Goal: Information Seeking & Learning: Learn about a topic

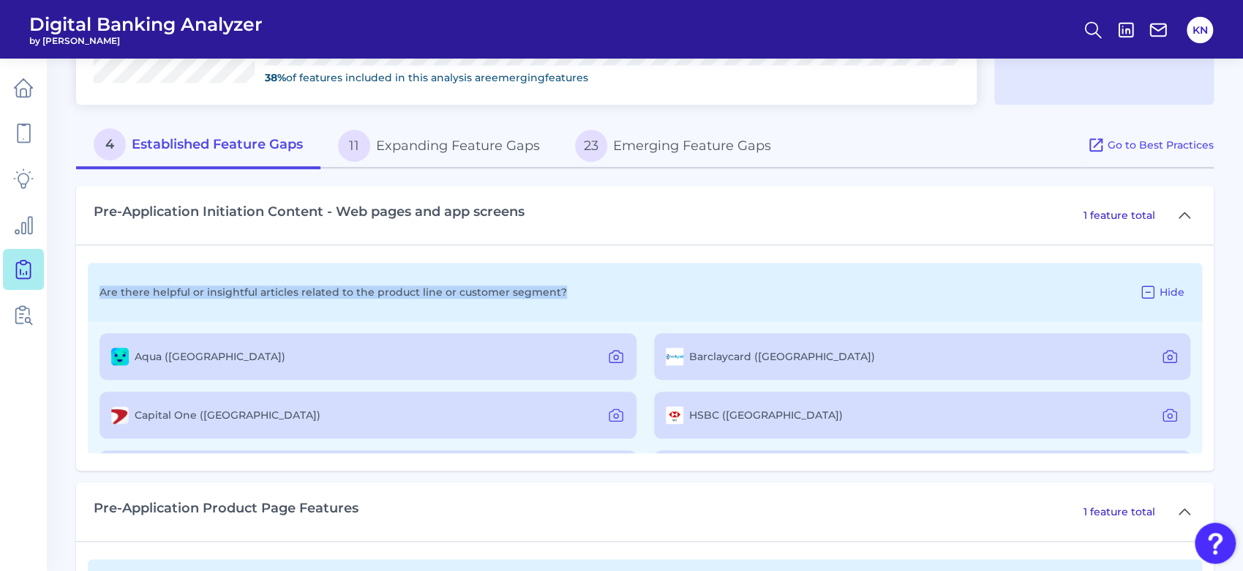
click at [654, 289] on div "Are there helpful or insightful articles related to the product line or custome…" at bounding box center [645, 292] width 1114 height 59
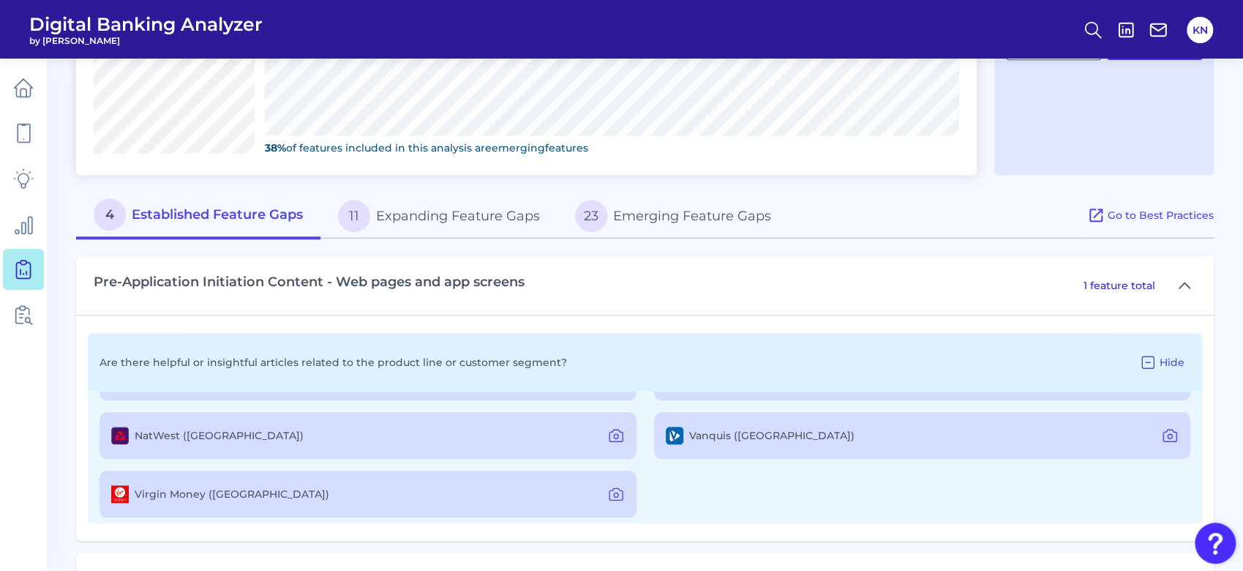
scroll to position [230, 0]
click at [234, 484] on div "Virgin Money (UK)" at bounding box center [367, 488] width 537 height 47
click at [211, 484] on label "Virgin Money (UK)" at bounding box center [232, 488] width 195 height 13
click at [616, 484] on icon at bounding box center [616, 489] width 18 height 18
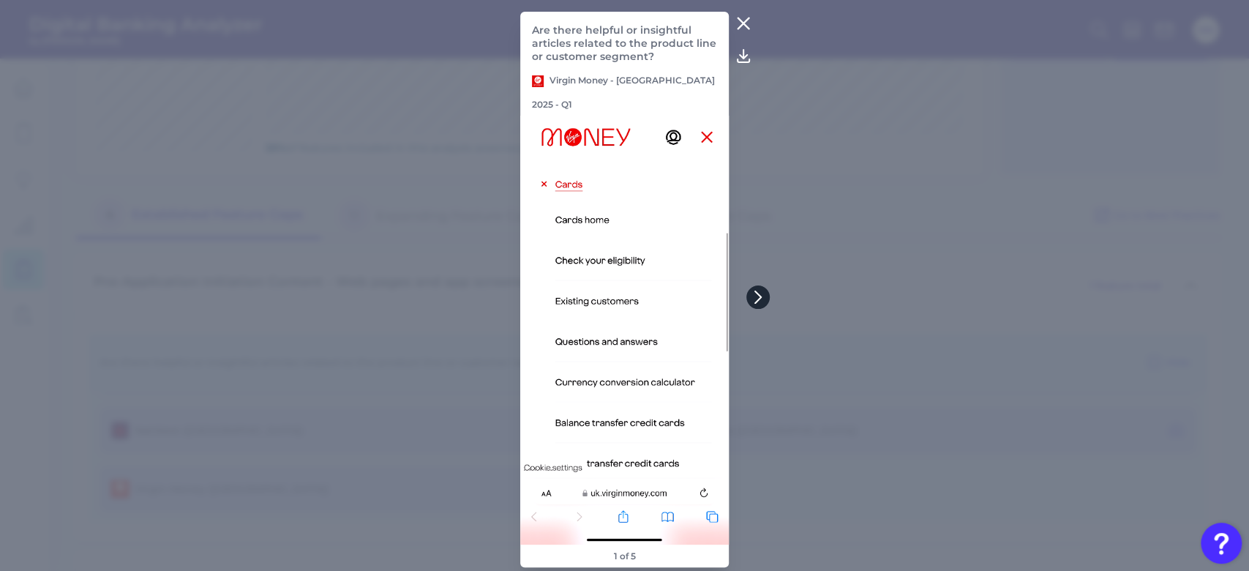
click at [755, 300] on icon at bounding box center [757, 296] width 13 height 13
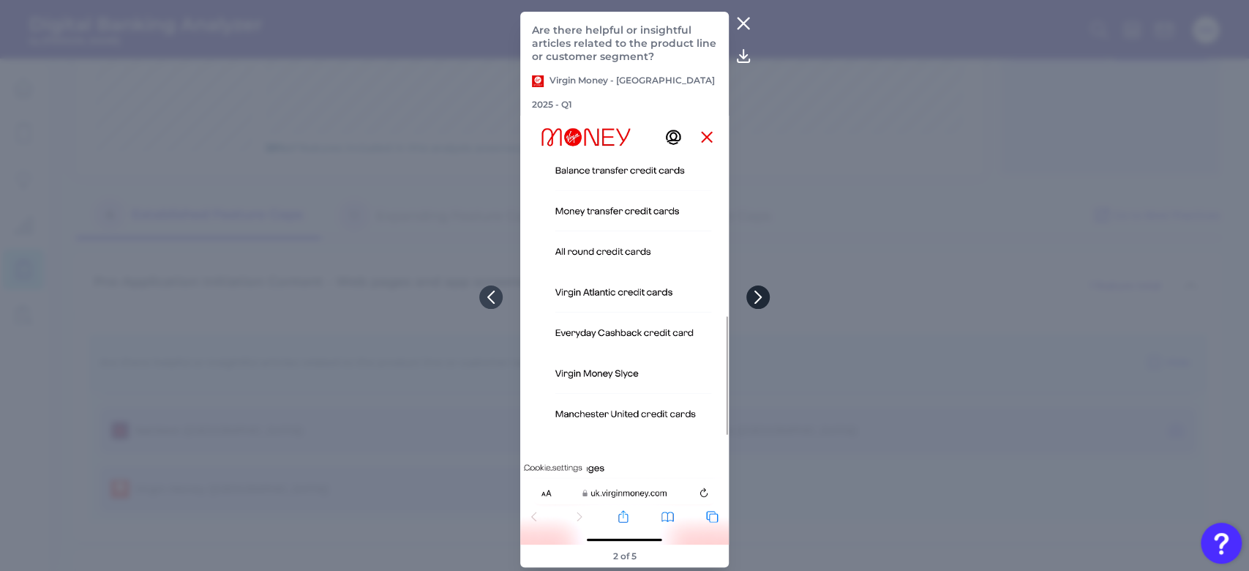
click at [755, 300] on icon at bounding box center [757, 296] width 13 height 13
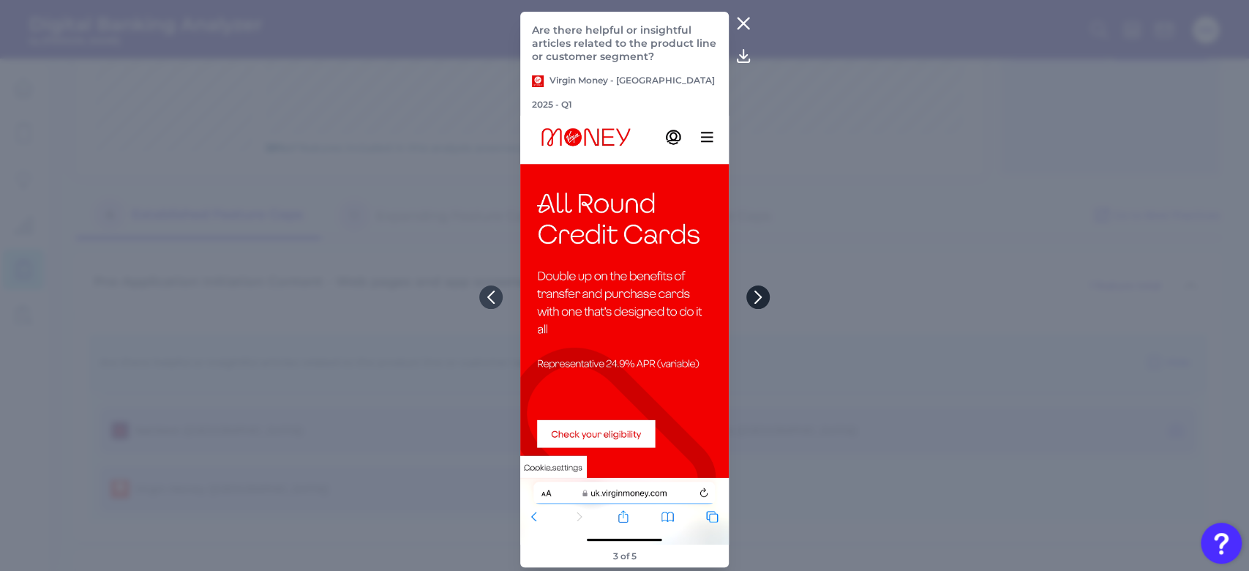
click at [755, 300] on icon at bounding box center [757, 296] width 13 height 13
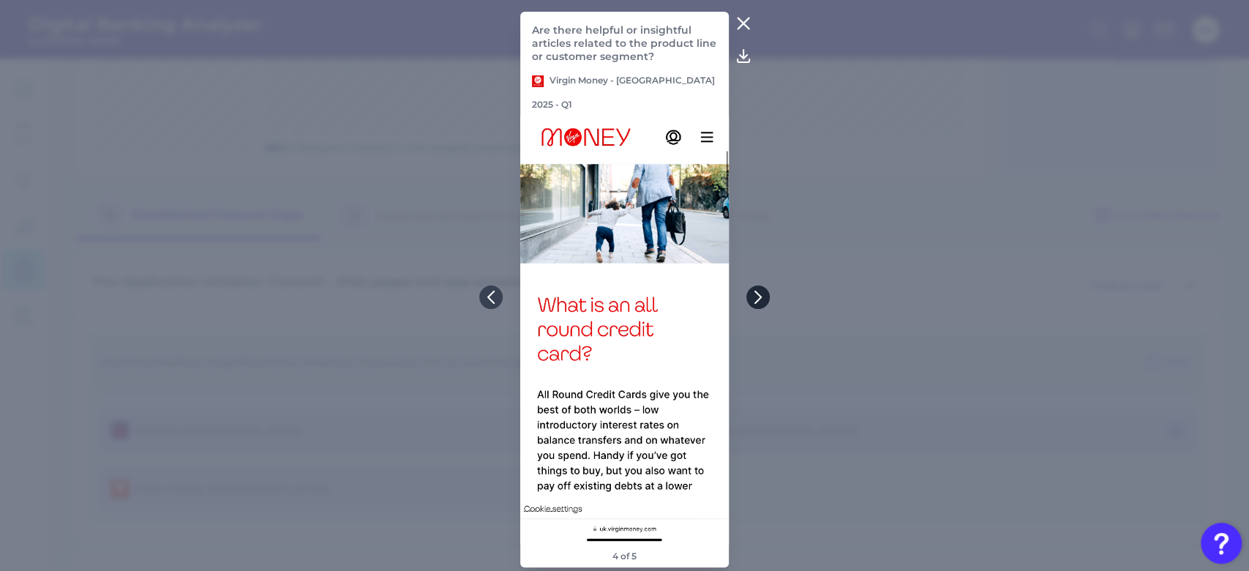
click at [755, 300] on icon at bounding box center [757, 296] width 13 height 13
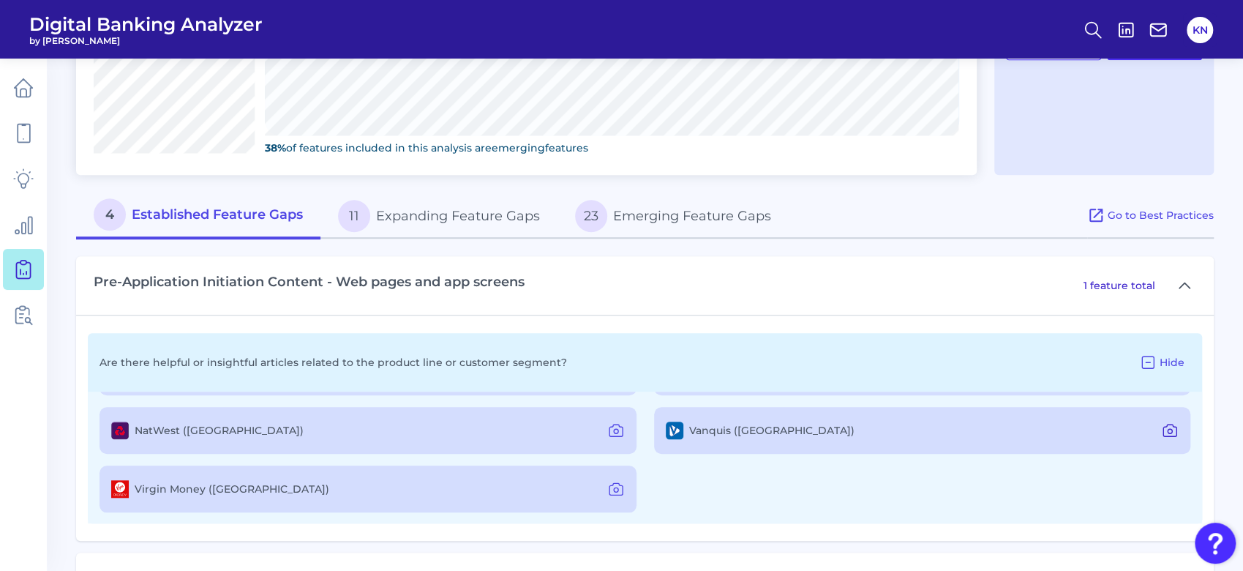
click at [1167, 429] on icon at bounding box center [1169, 431] width 4 height 4
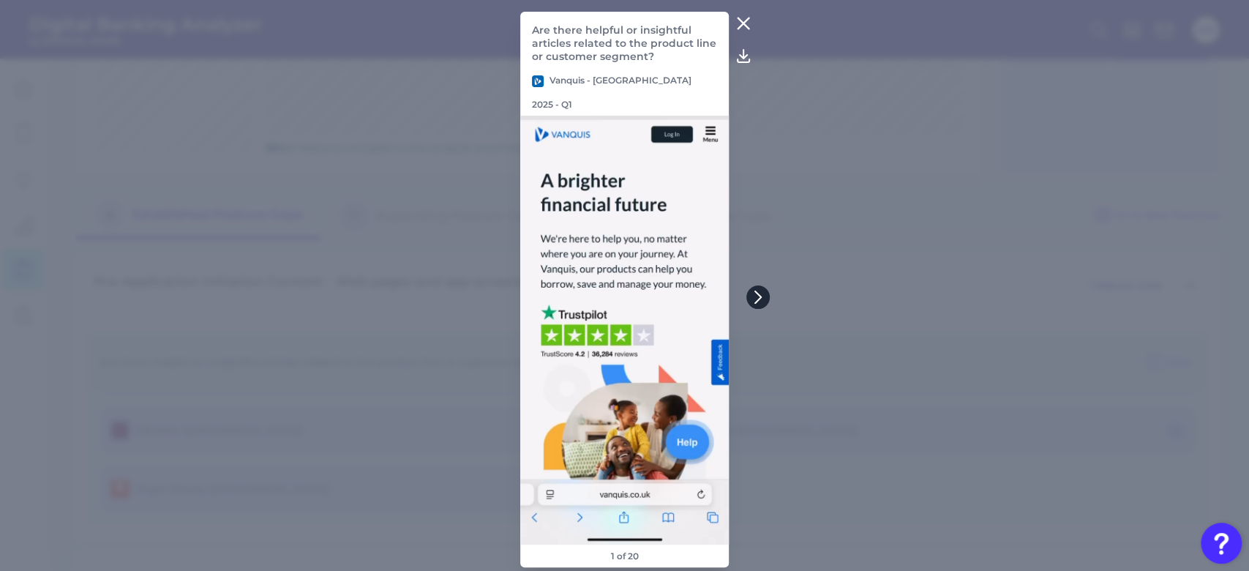
click at [764, 296] on button at bounding box center [757, 296] width 23 height 23
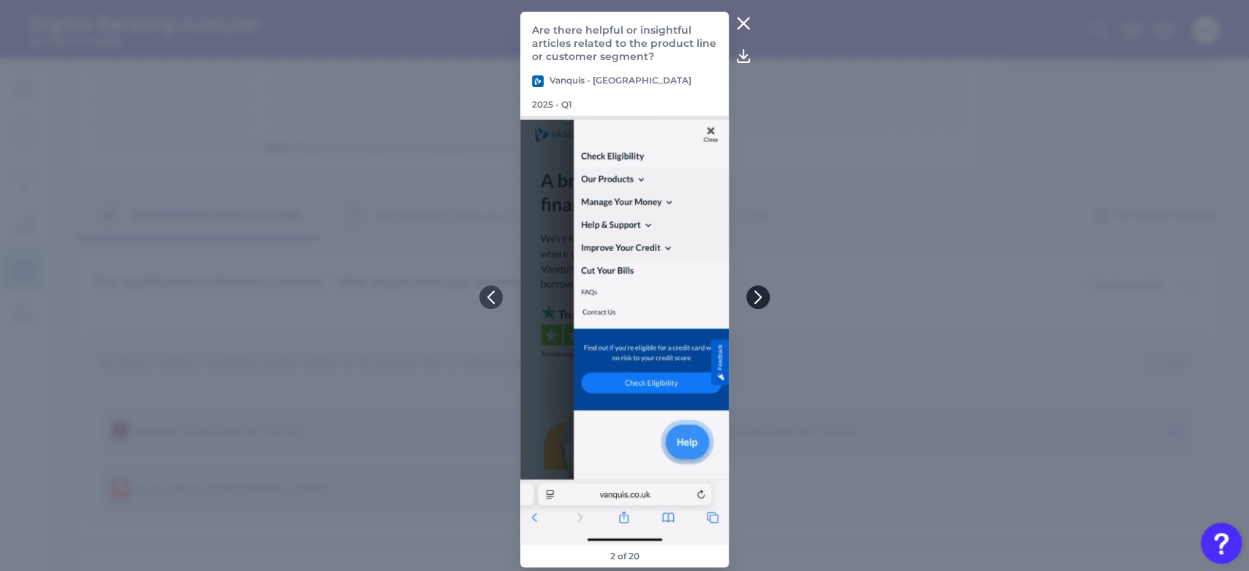
click at [764, 296] on button at bounding box center [757, 296] width 23 height 23
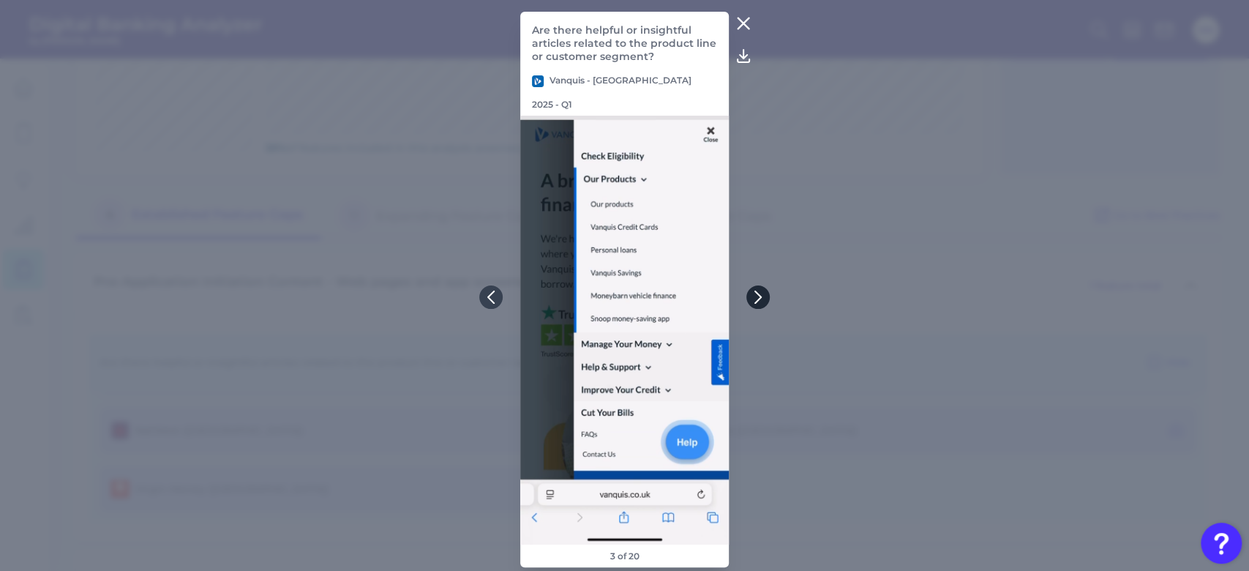
click at [764, 296] on button at bounding box center [757, 296] width 23 height 23
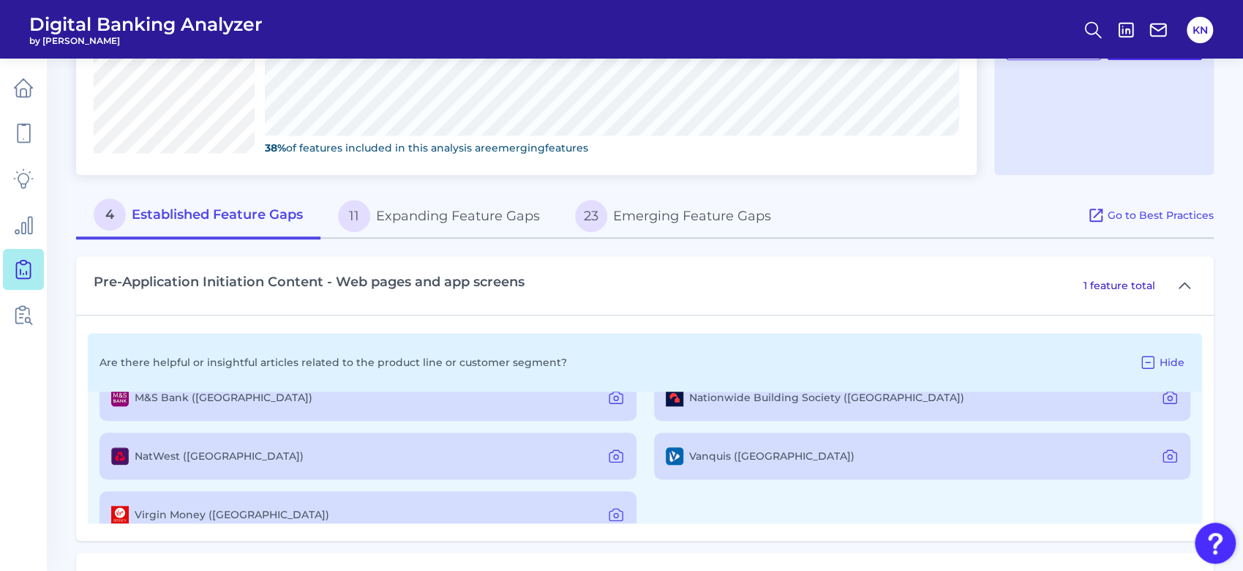
scroll to position [133, 0]
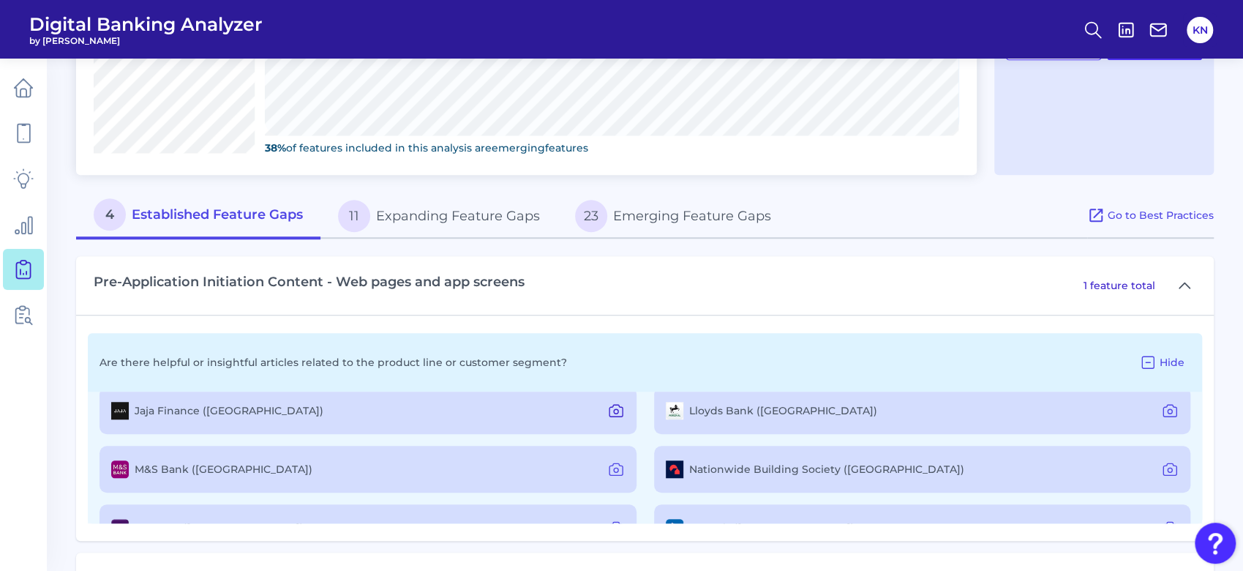
click at [609, 409] on icon at bounding box center [616, 411] width 18 height 18
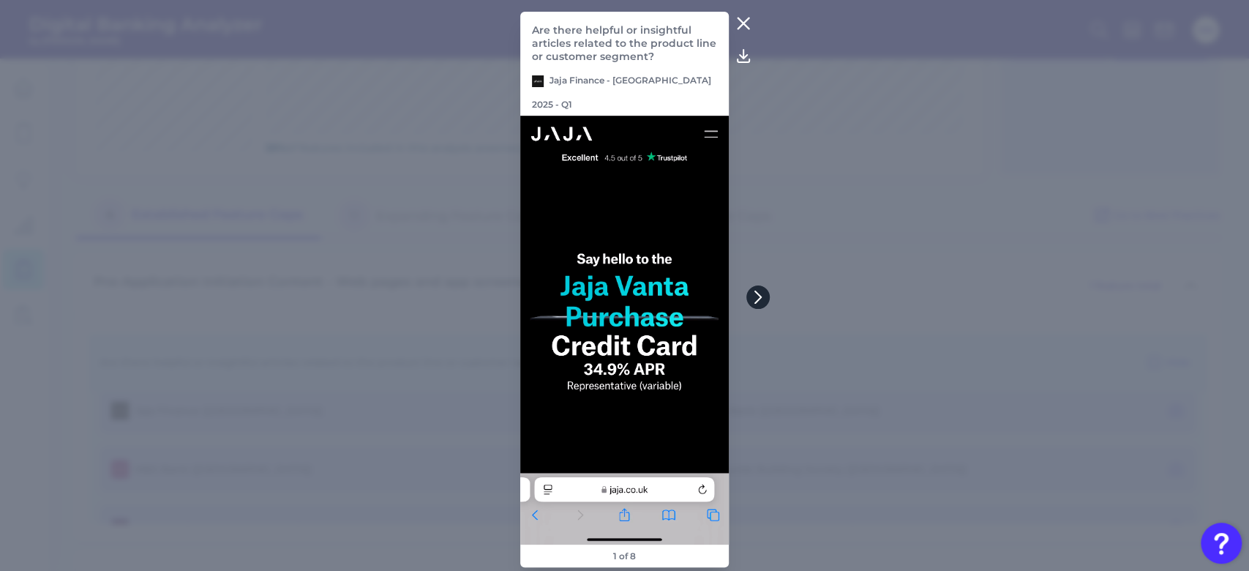
click at [756, 289] on button at bounding box center [757, 296] width 23 height 23
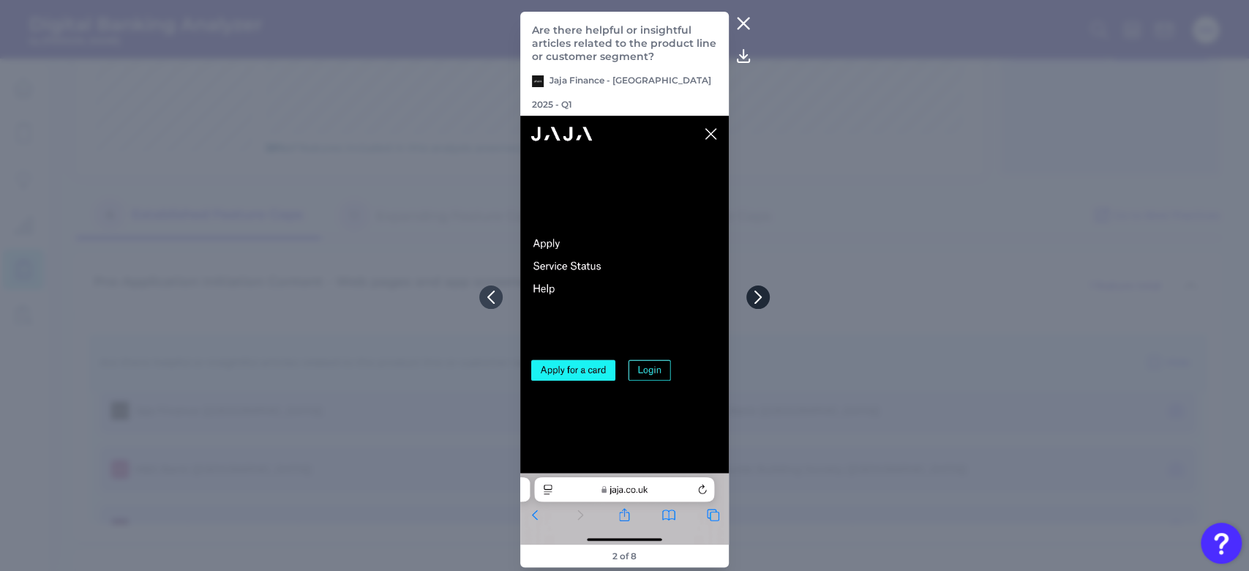
click at [756, 289] on button at bounding box center [757, 296] width 23 height 23
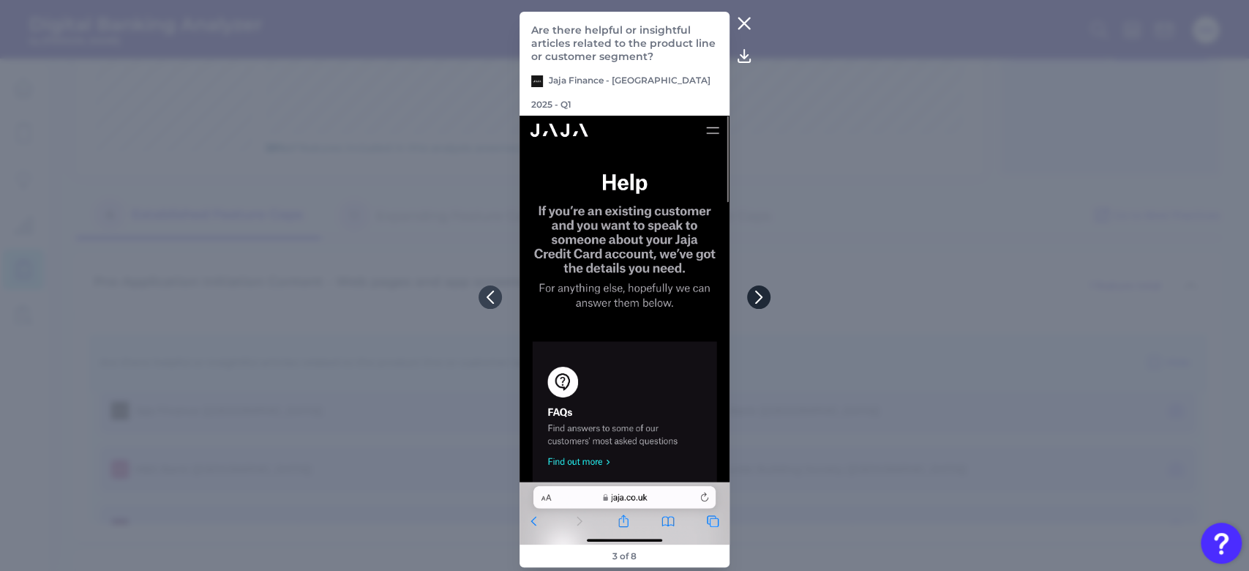
click at [756, 289] on button at bounding box center [758, 296] width 23 height 23
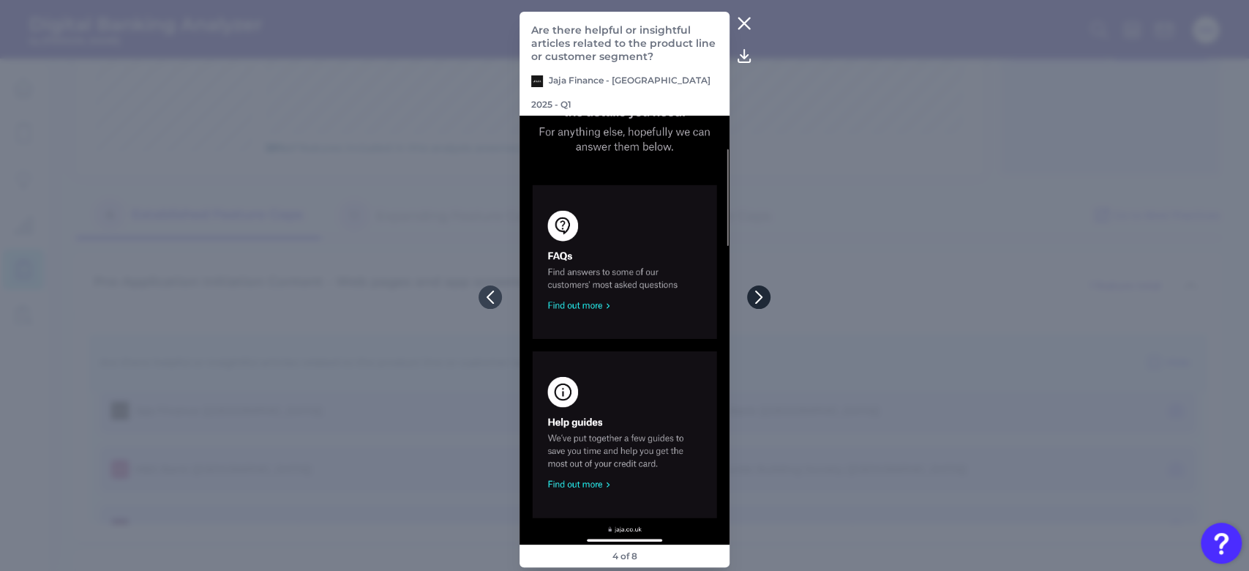
click at [756, 289] on button at bounding box center [758, 296] width 23 height 23
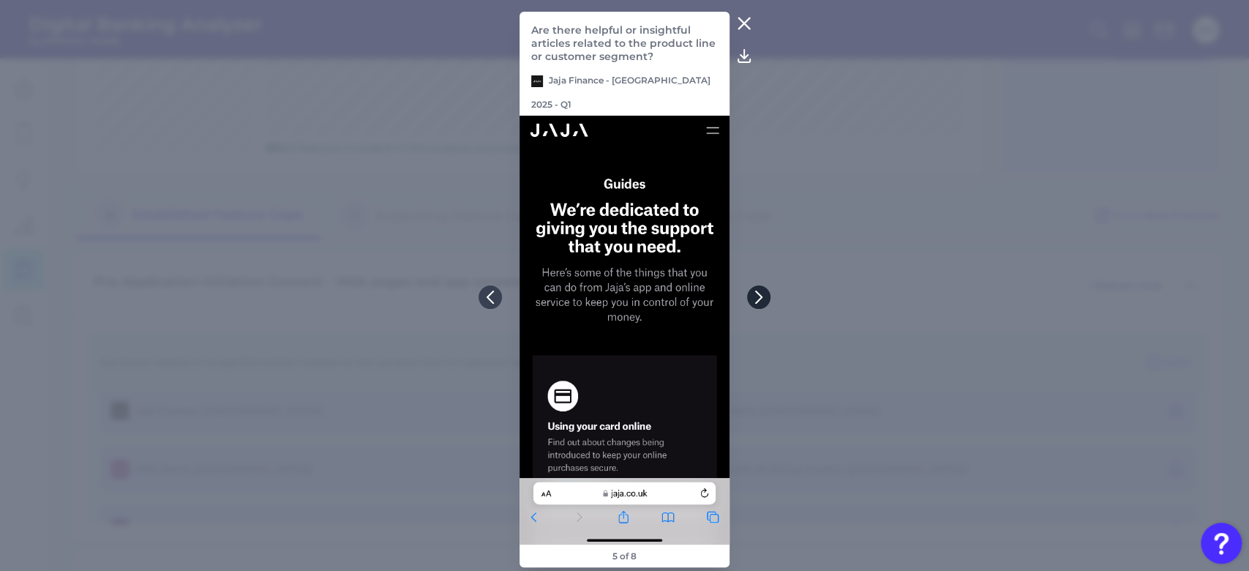
click at [756, 289] on button at bounding box center [758, 296] width 23 height 23
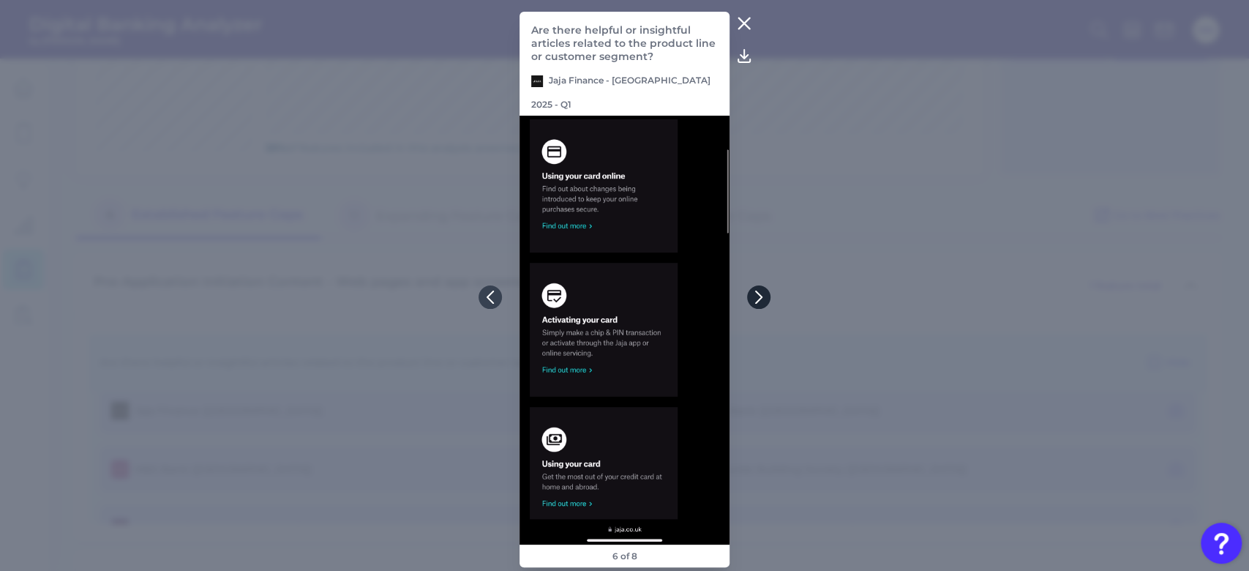
click at [756, 289] on button at bounding box center [758, 296] width 23 height 23
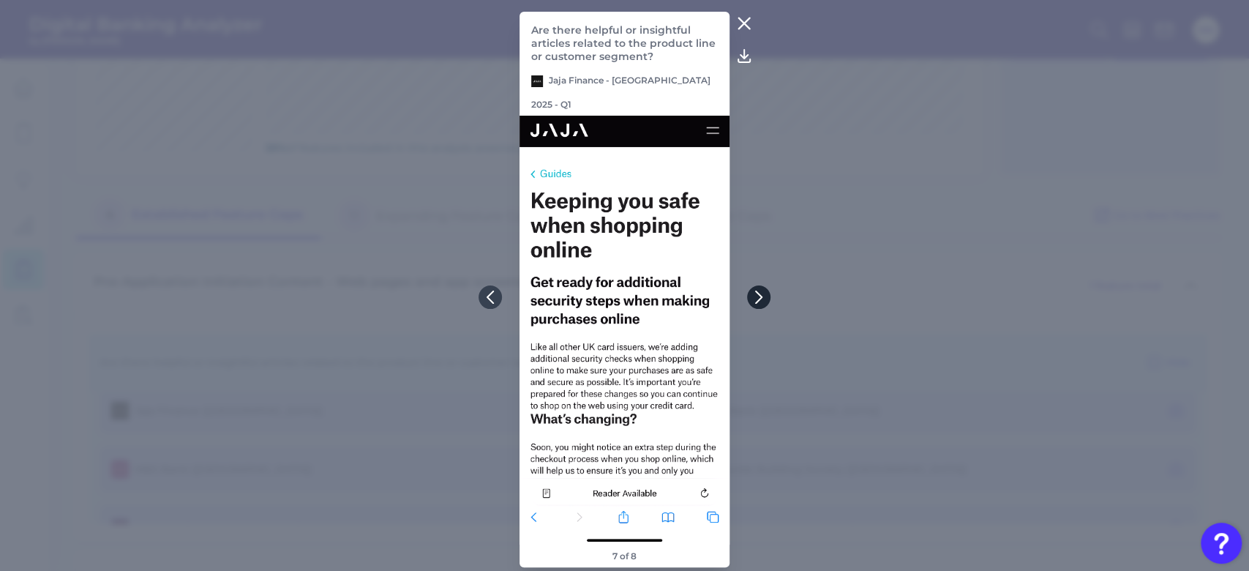
click at [756, 289] on button at bounding box center [758, 296] width 23 height 23
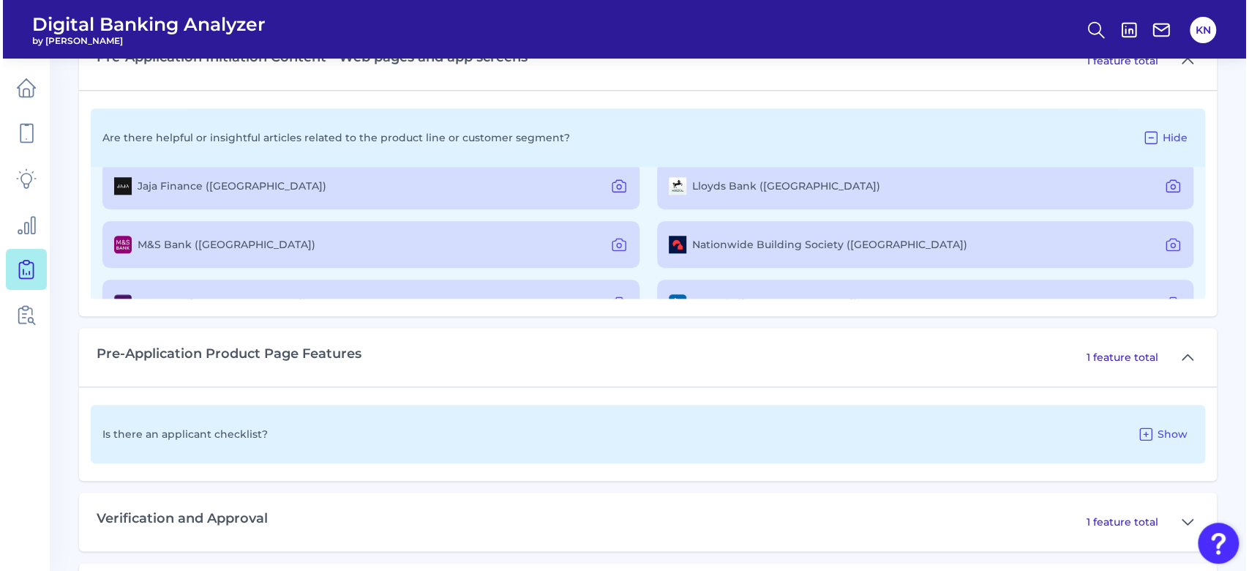
scroll to position [829, 0]
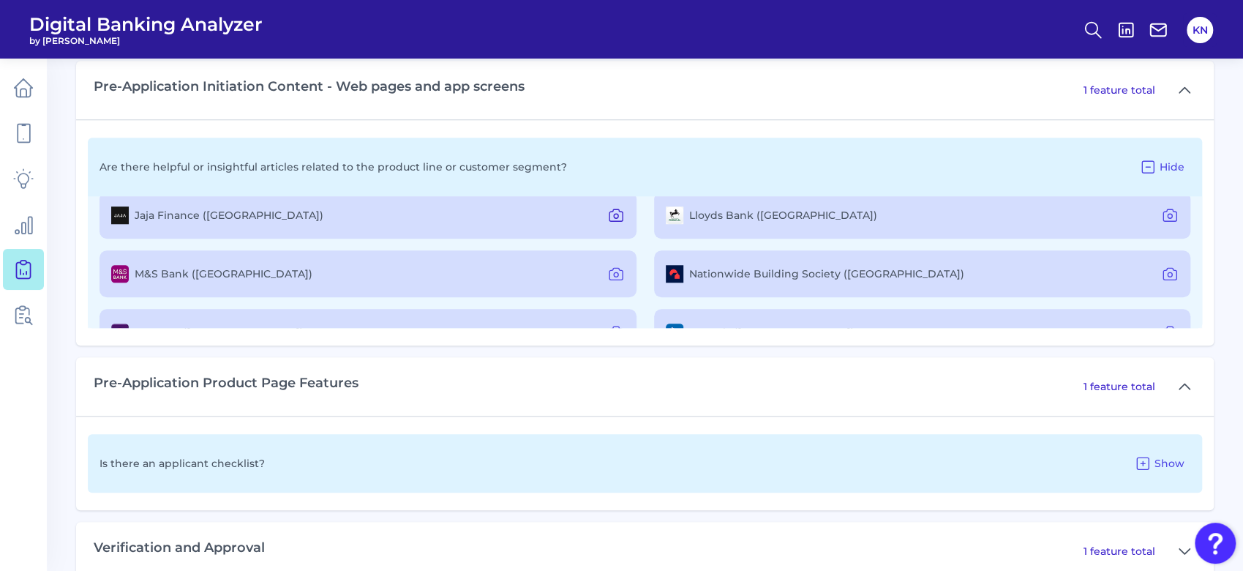
click at [616, 206] on icon at bounding box center [616, 215] width 18 height 18
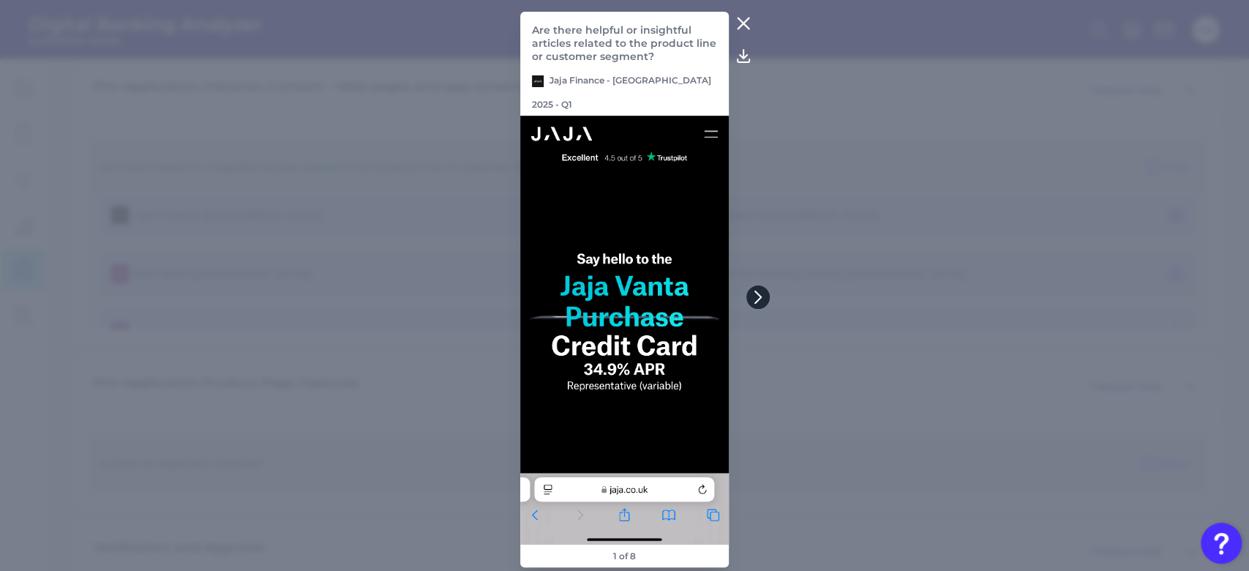
click at [757, 298] on icon at bounding box center [757, 296] width 13 height 13
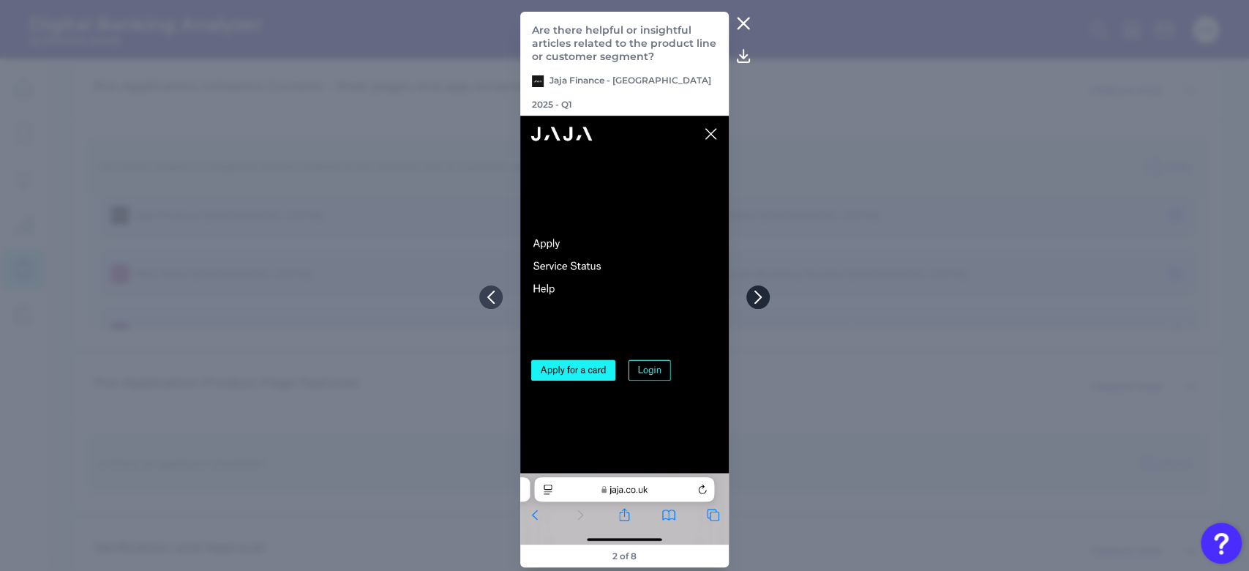
click at [757, 298] on icon at bounding box center [757, 296] width 13 height 13
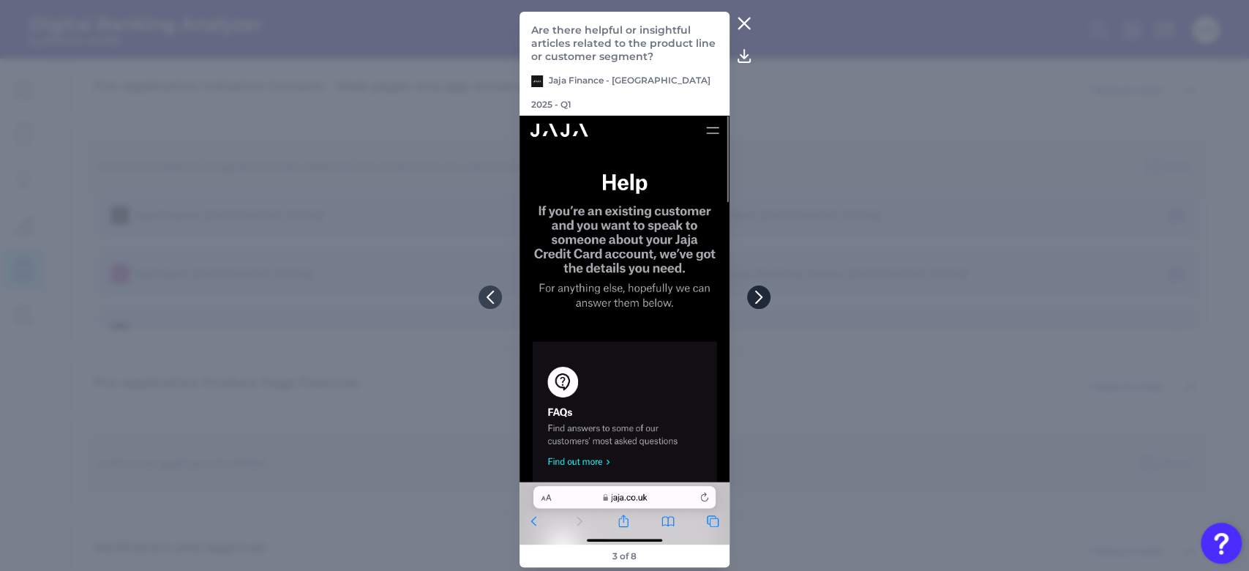
click at [757, 298] on icon at bounding box center [758, 296] width 13 height 13
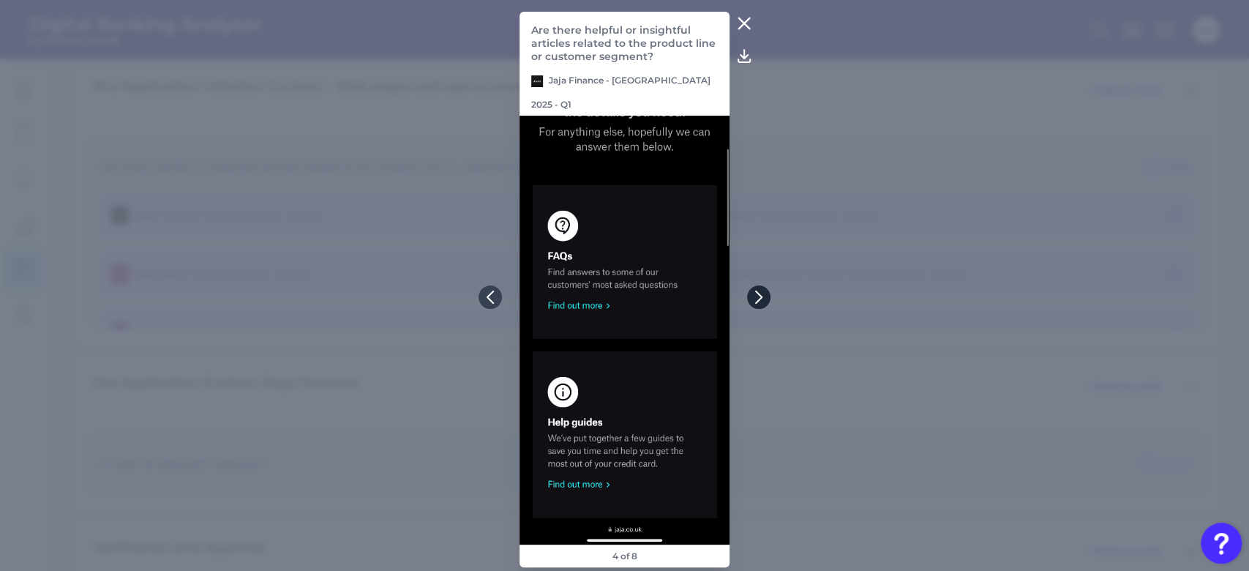
click at [757, 298] on icon at bounding box center [758, 296] width 13 height 13
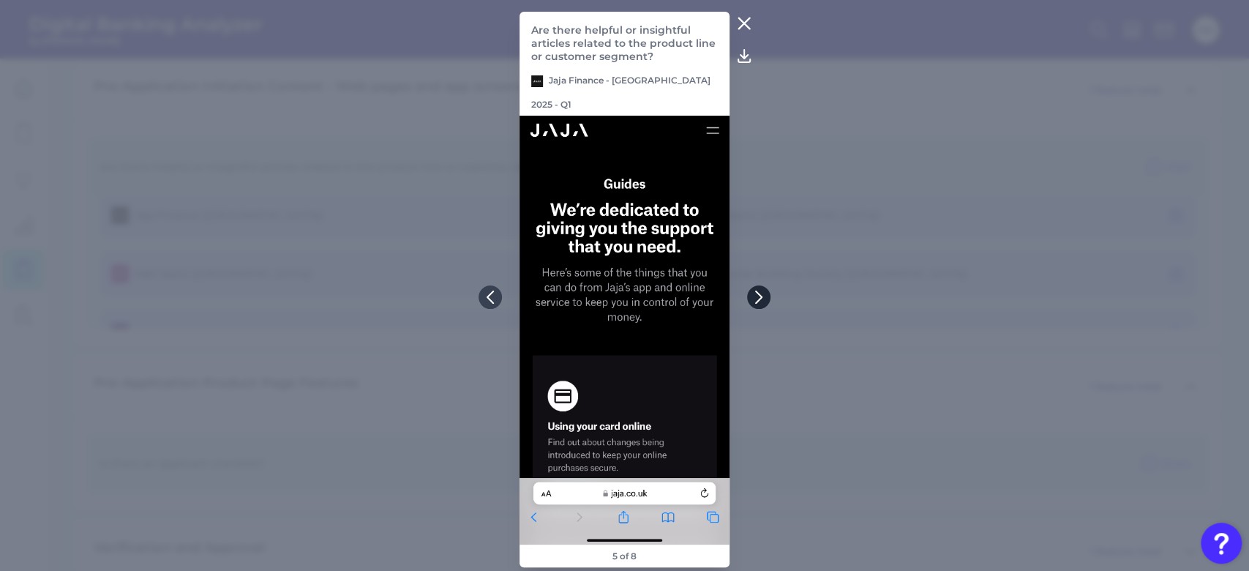
click at [757, 298] on icon at bounding box center [758, 296] width 13 height 13
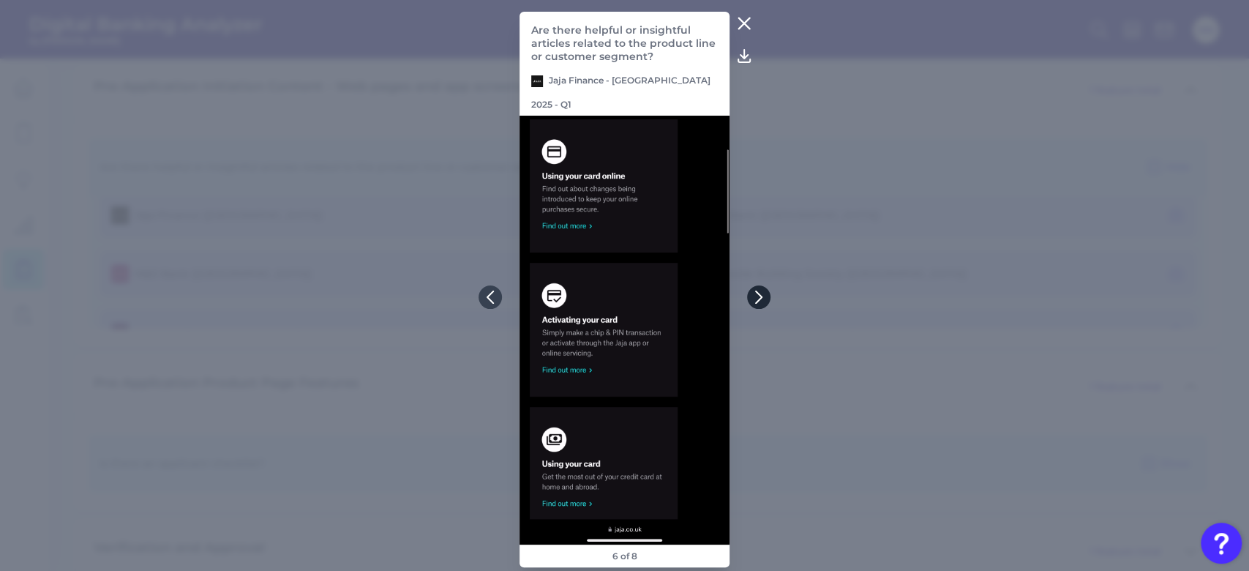
click at [757, 298] on icon at bounding box center [758, 296] width 13 height 13
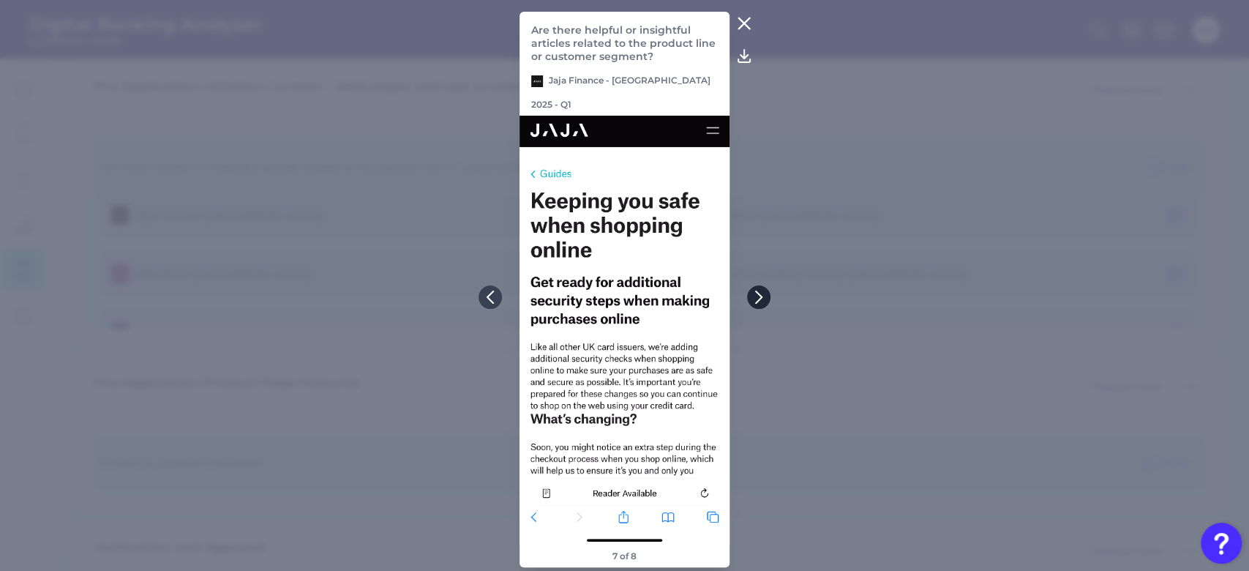
click at [757, 298] on icon at bounding box center [758, 296] width 13 height 13
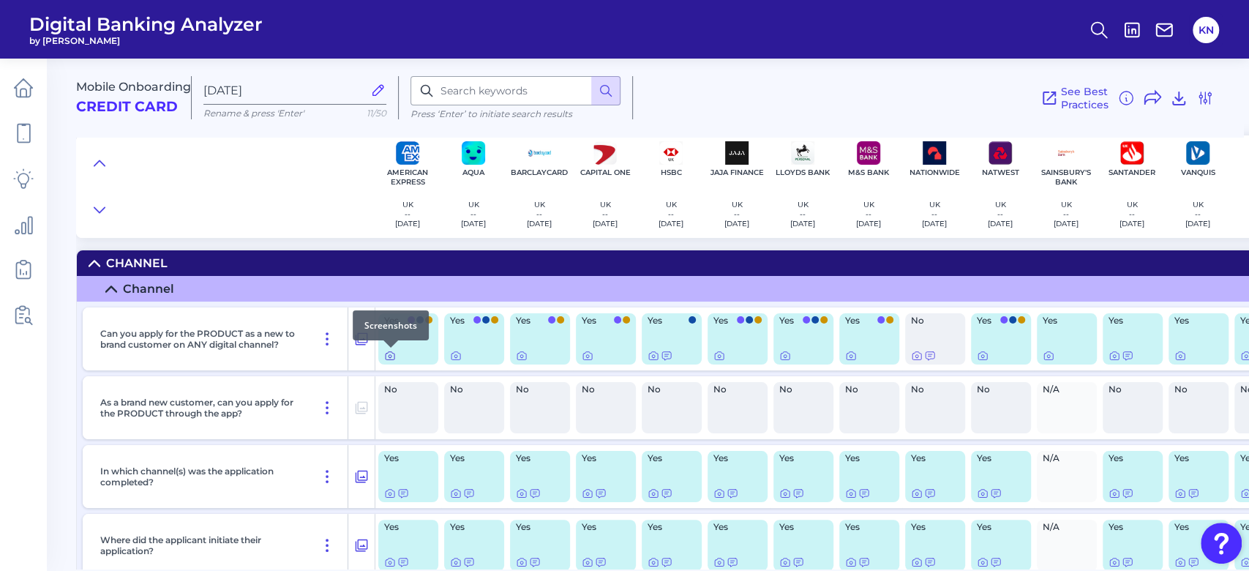
click at [388, 359] on icon at bounding box center [390, 356] width 12 height 12
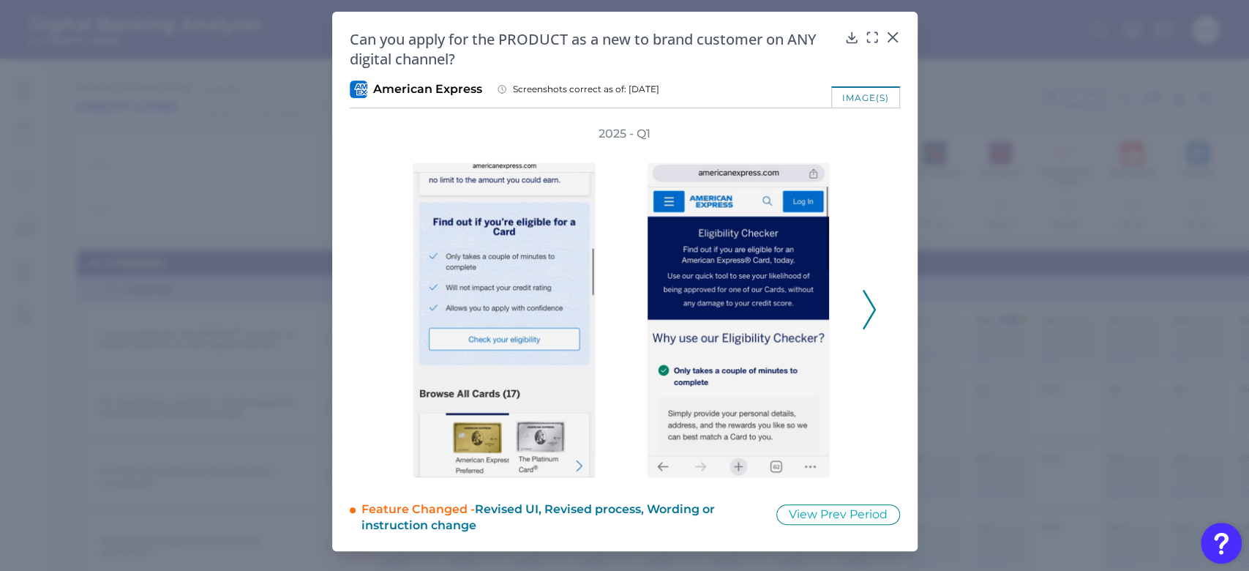
click at [866, 310] on icon at bounding box center [868, 310] width 13 height 40
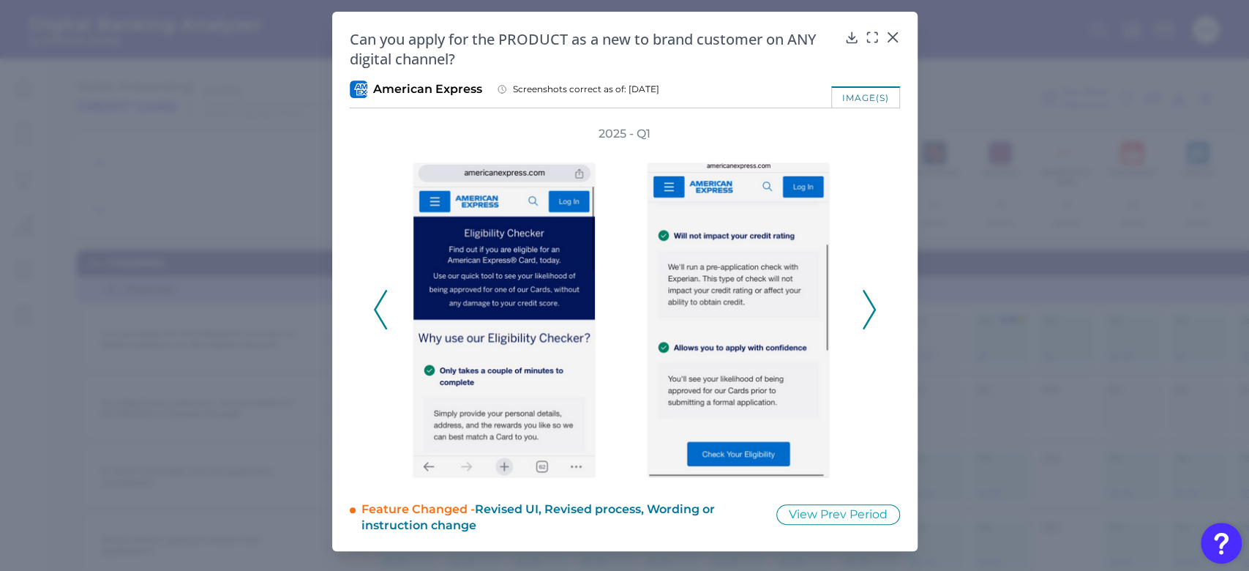
click at [866, 310] on icon at bounding box center [868, 310] width 13 height 40
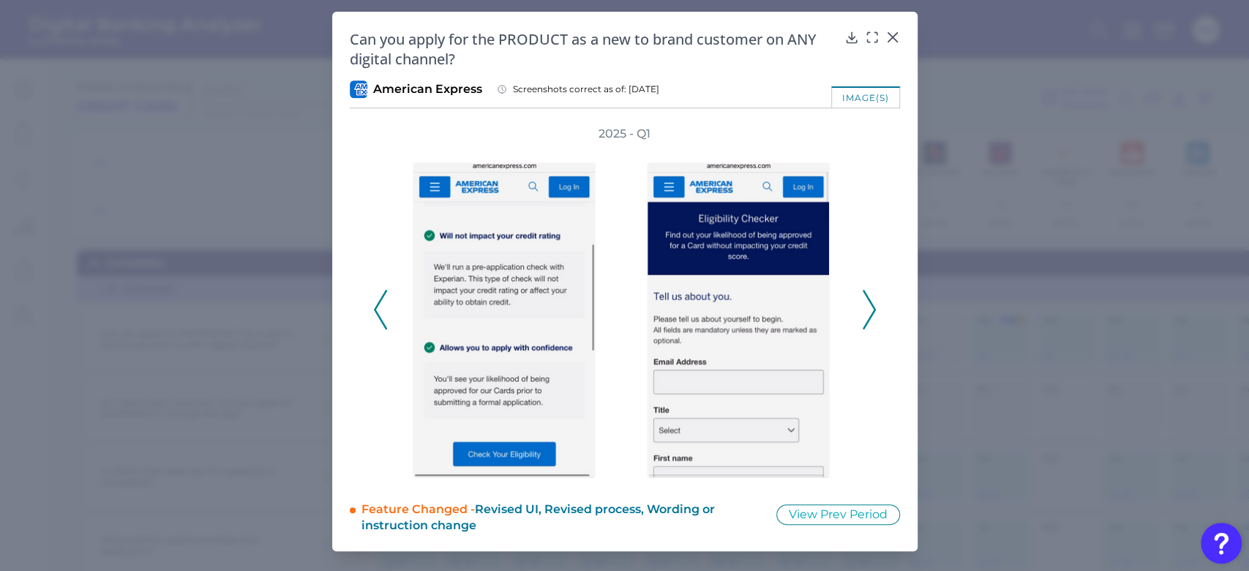
click at [866, 310] on icon at bounding box center [868, 310] width 13 height 40
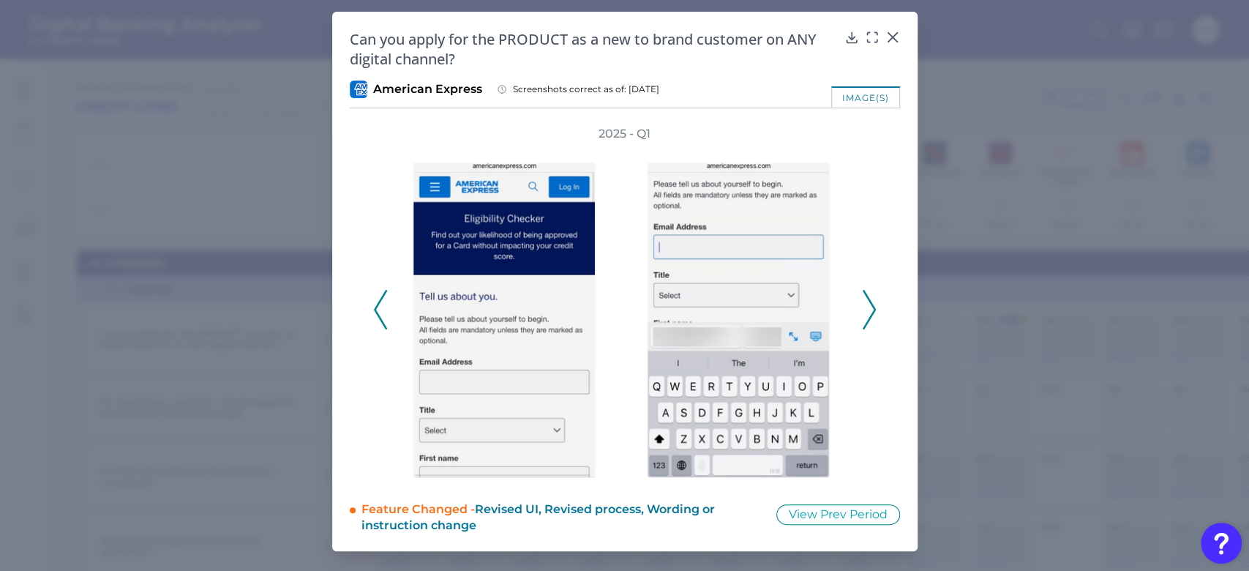
click at [866, 310] on icon at bounding box center [868, 310] width 13 height 40
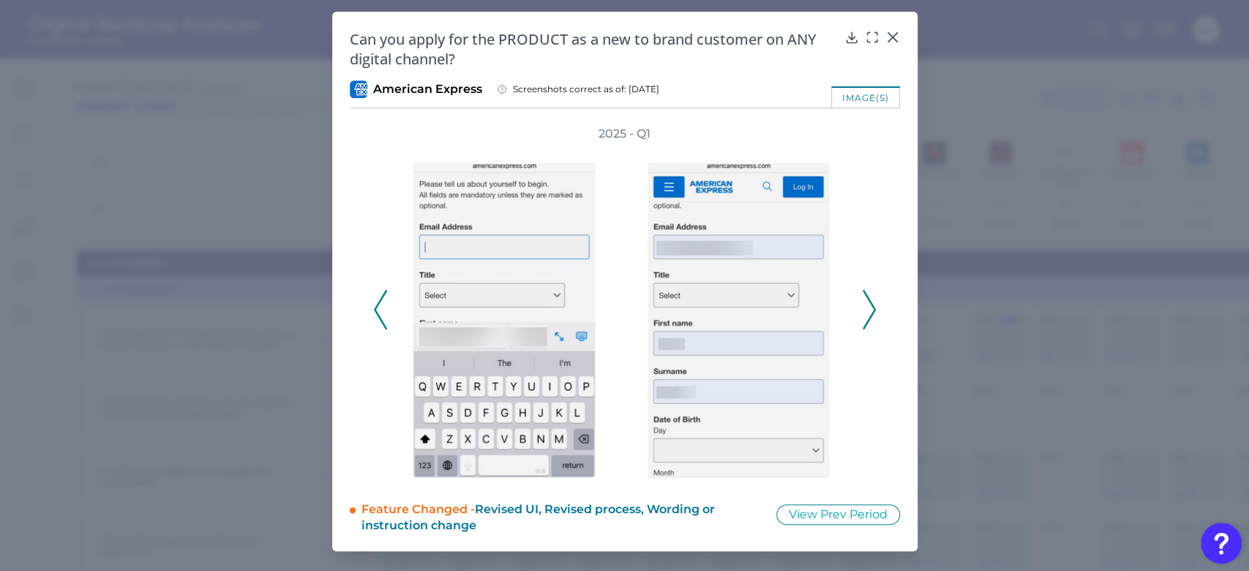
click at [872, 312] on polyline at bounding box center [868, 309] width 11 height 37
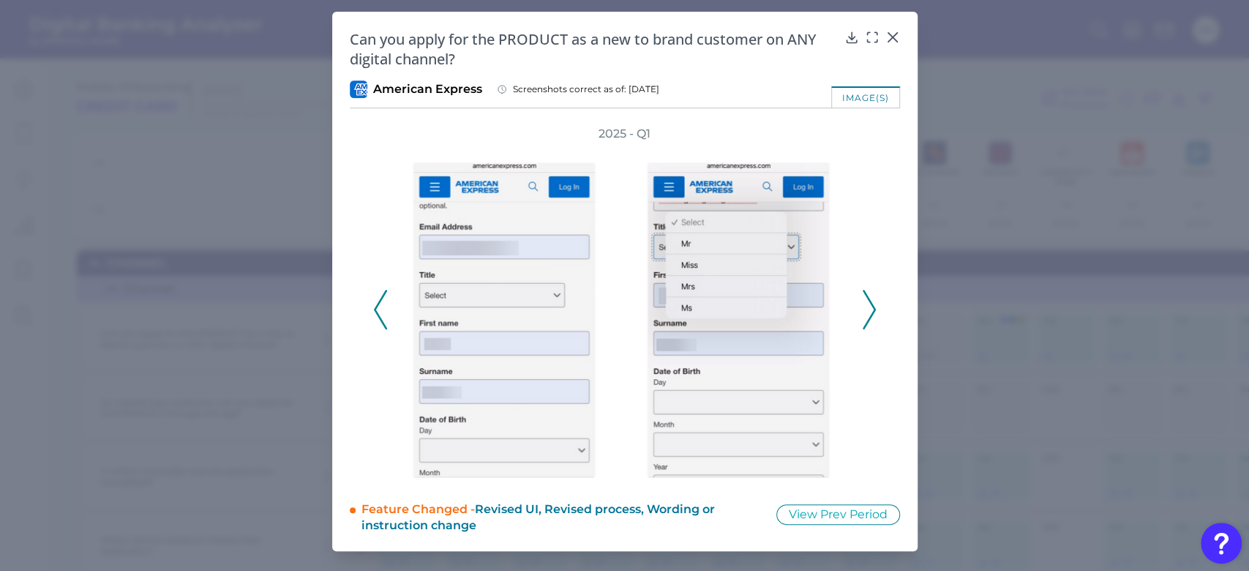
click at [872, 312] on polyline at bounding box center [868, 309] width 11 height 37
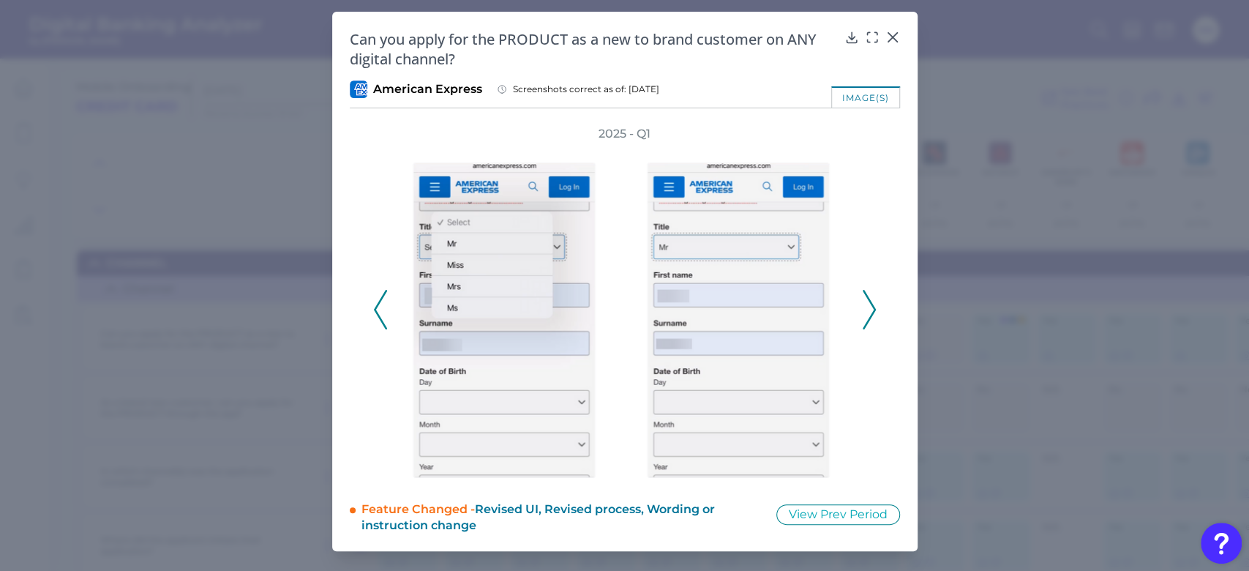
click at [872, 312] on polyline at bounding box center [868, 309] width 11 height 37
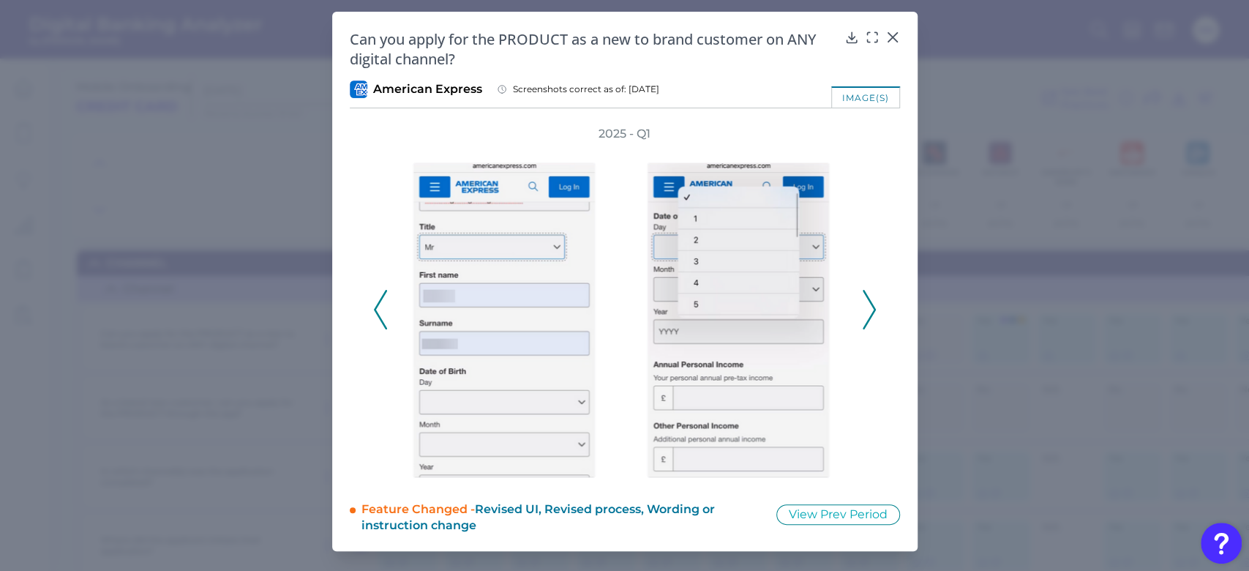
click at [872, 312] on polyline at bounding box center [868, 309] width 11 height 37
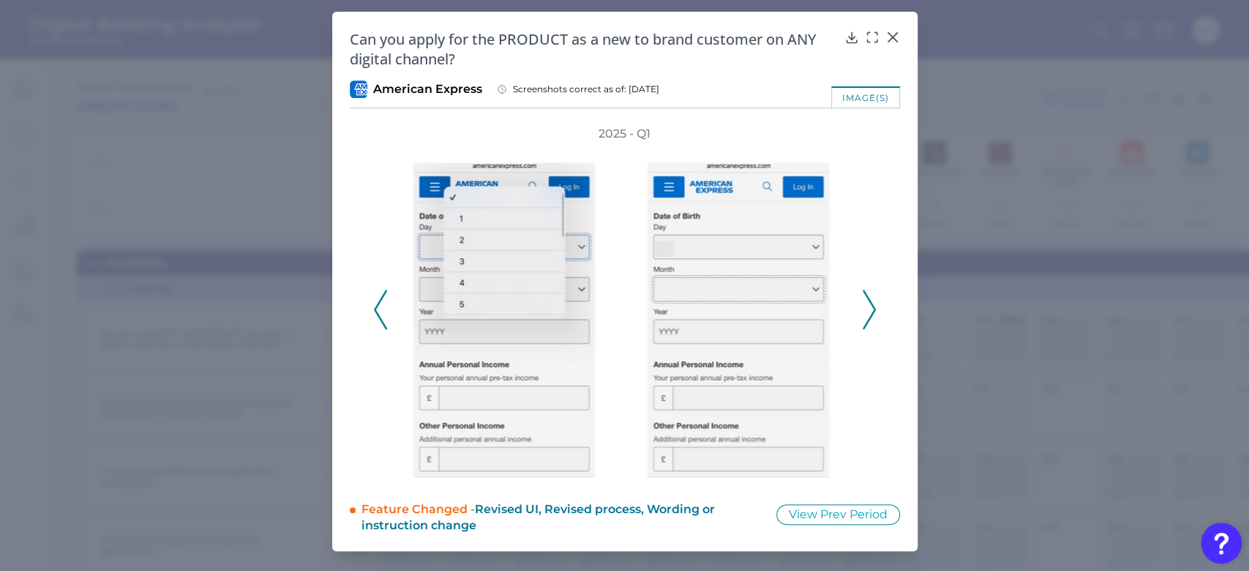
click at [872, 310] on polyline at bounding box center [868, 309] width 11 height 37
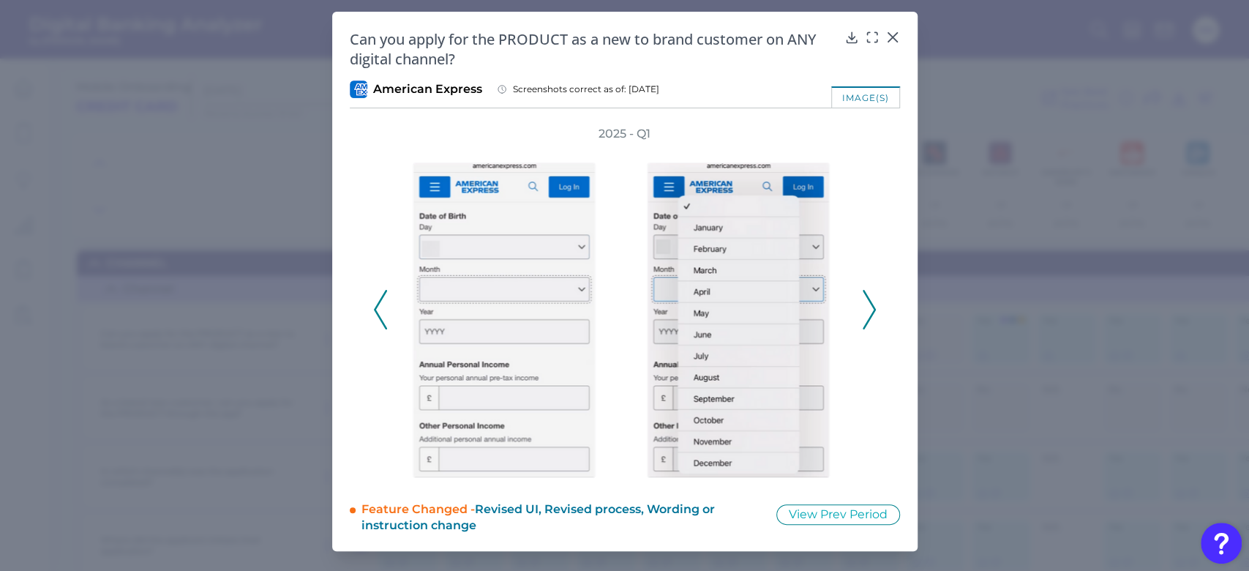
click at [872, 310] on polyline at bounding box center [868, 309] width 11 height 37
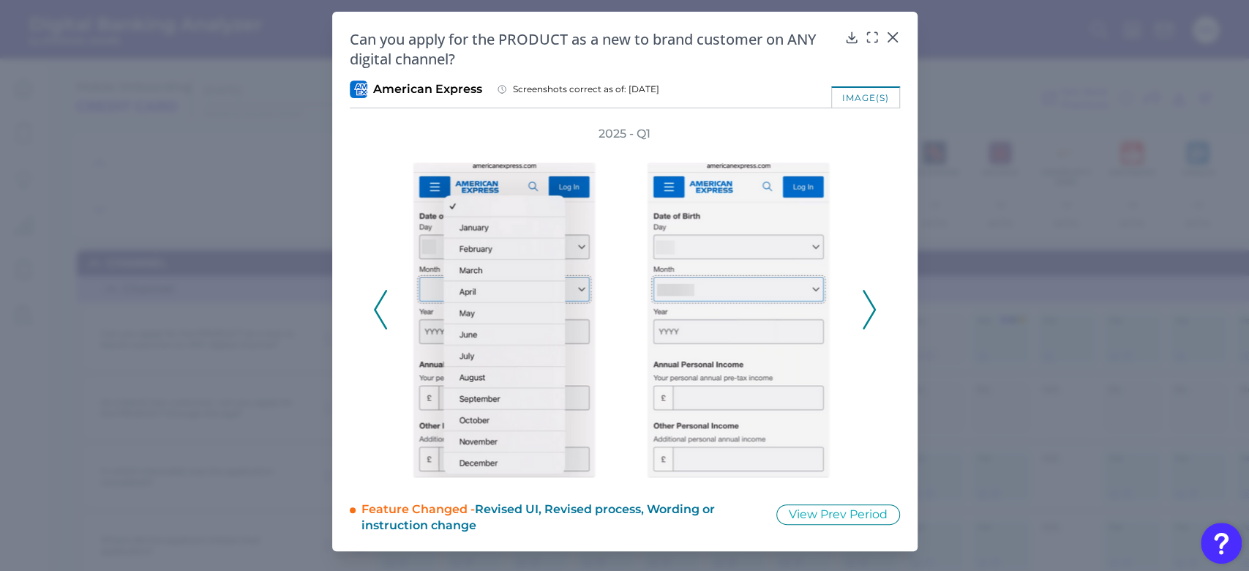
click at [873, 309] on polyline at bounding box center [868, 309] width 11 height 37
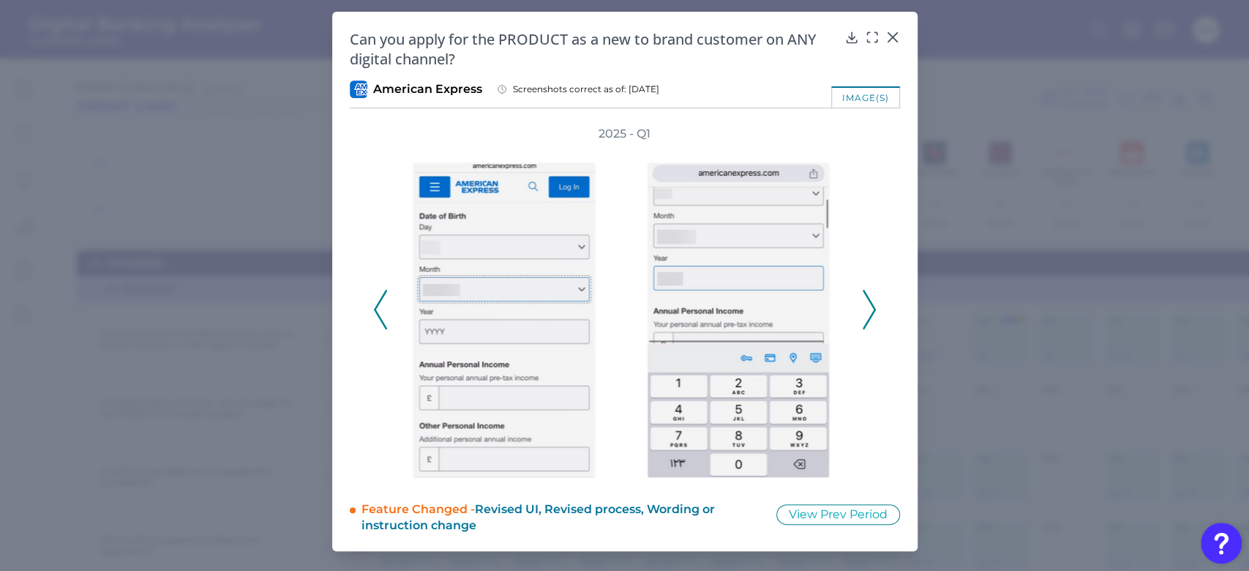
click at [873, 309] on polyline at bounding box center [868, 309] width 11 height 37
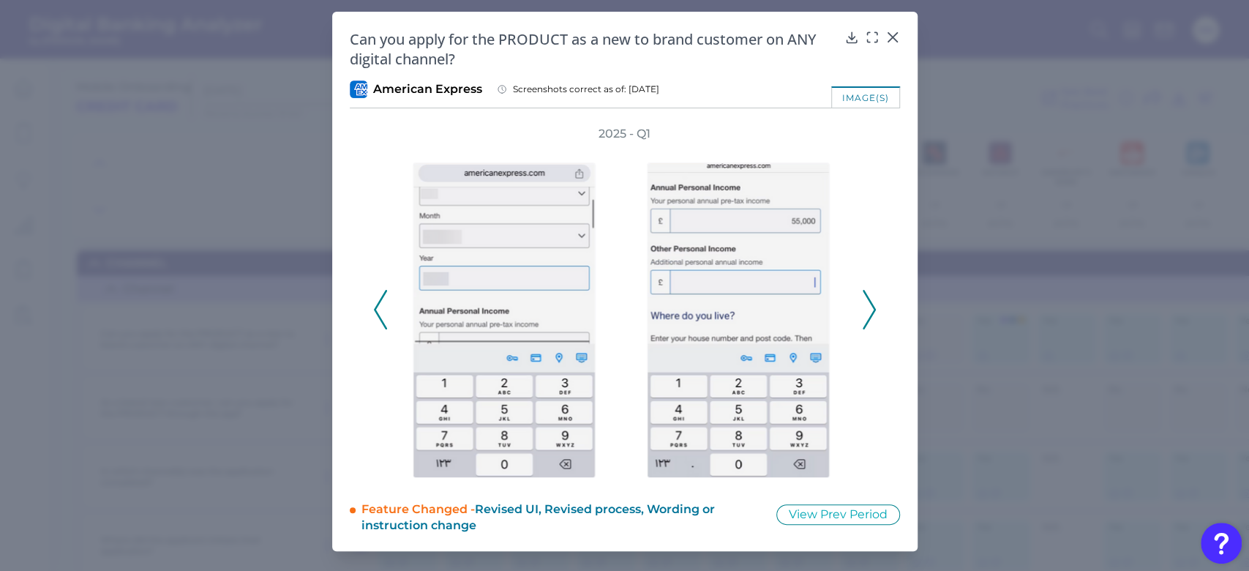
click at [873, 309] on polyline at bounding box center [868, 309] width 11 height 37
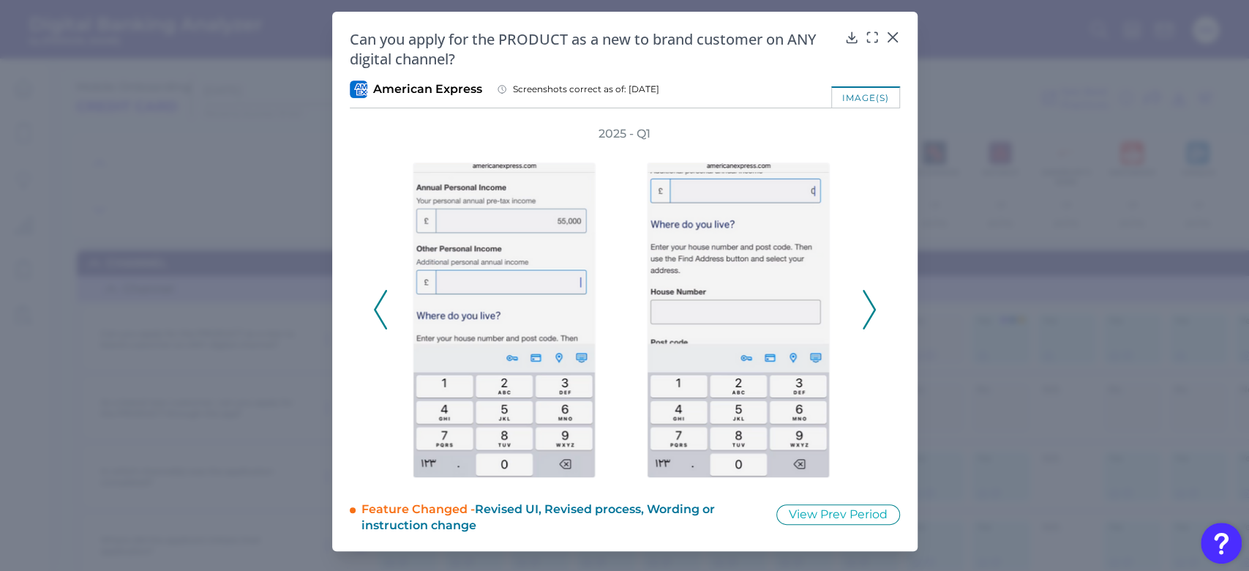
click at [873, 309] on polyline at bounding box center [868, 309] width 11 height 37
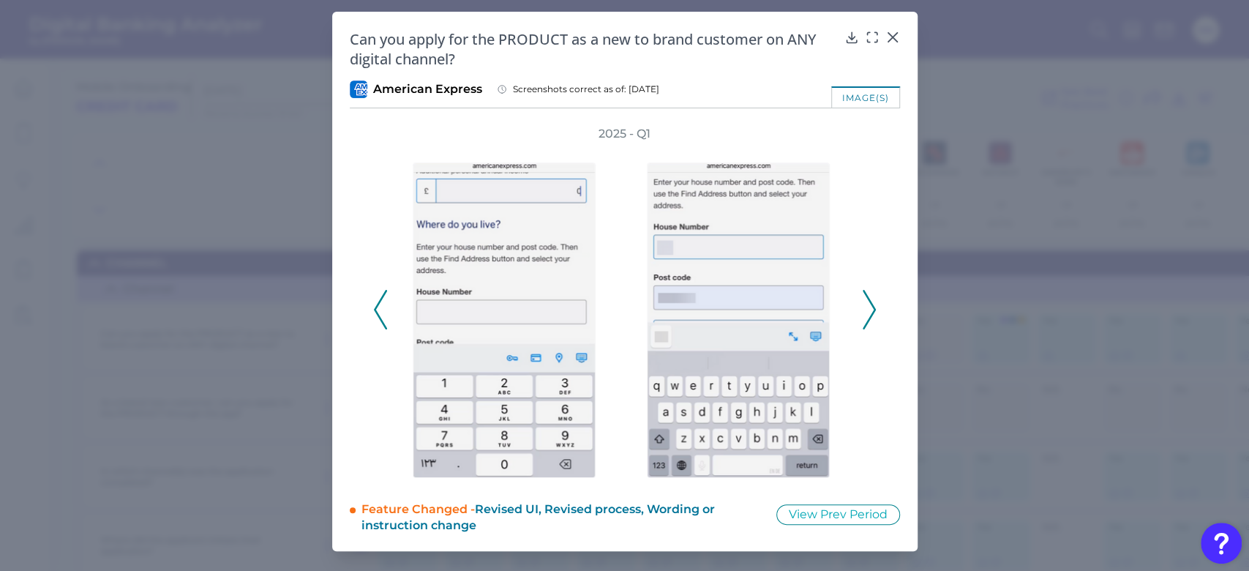
click at [873, 309] on polyline at bounding box center [868, 309] width 11 height 37
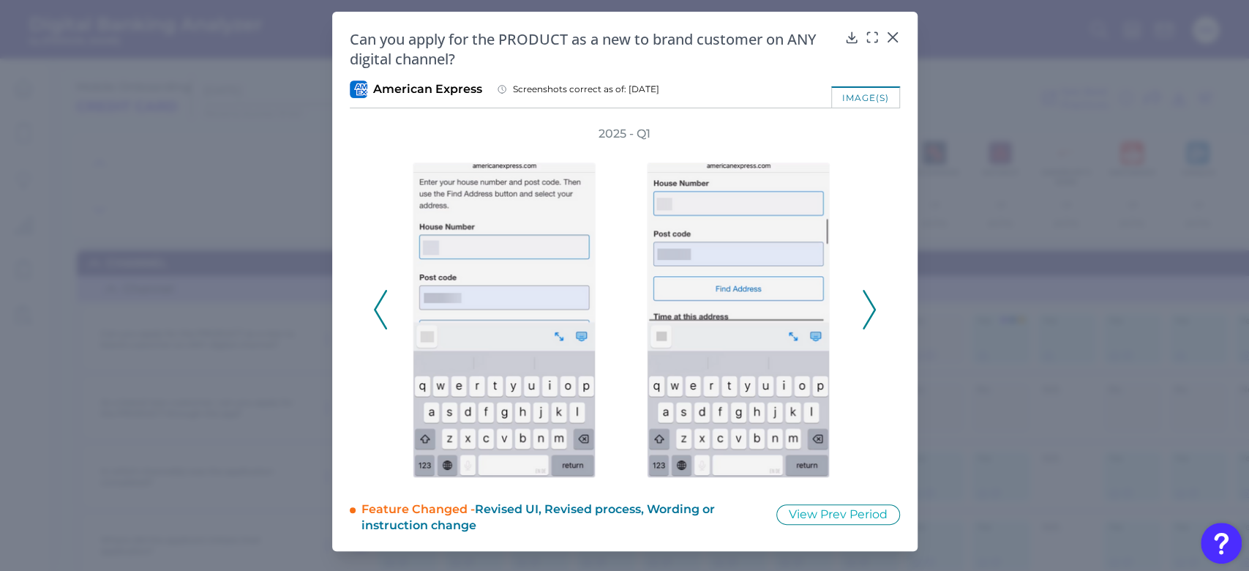
click at [873, 309] on polyline at bounding box center [868, 309] width 11 height 37
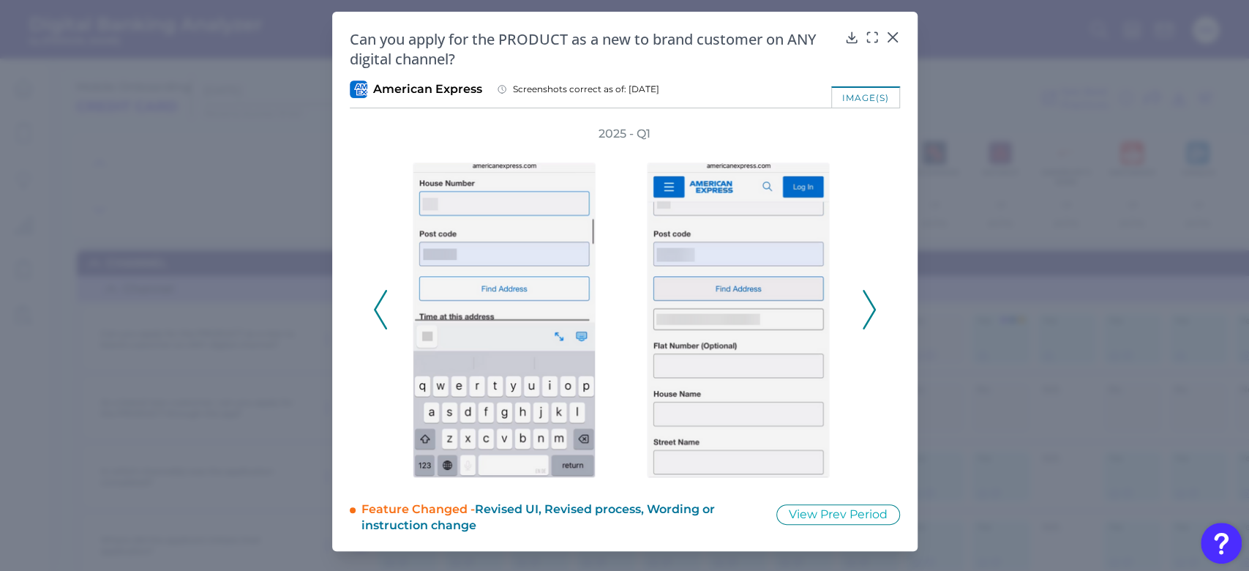
click at [873, 308] on polyline at bounding box center [868, 309] width 11 height 37
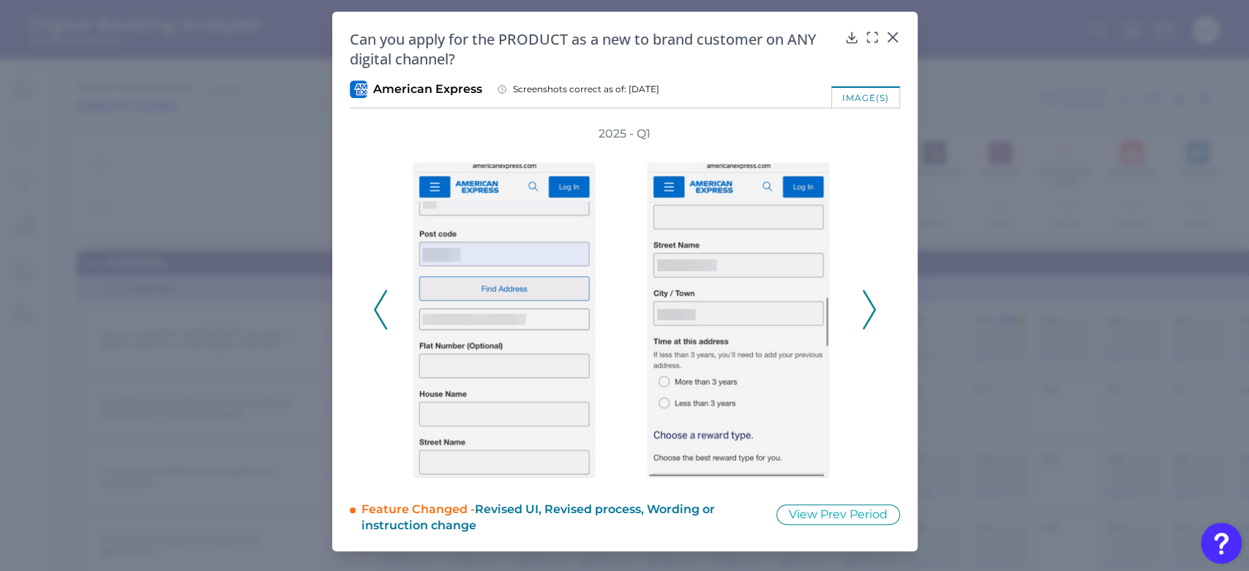
click at [875, 306] on button at bounding box center [869, 310] width 15 height 40
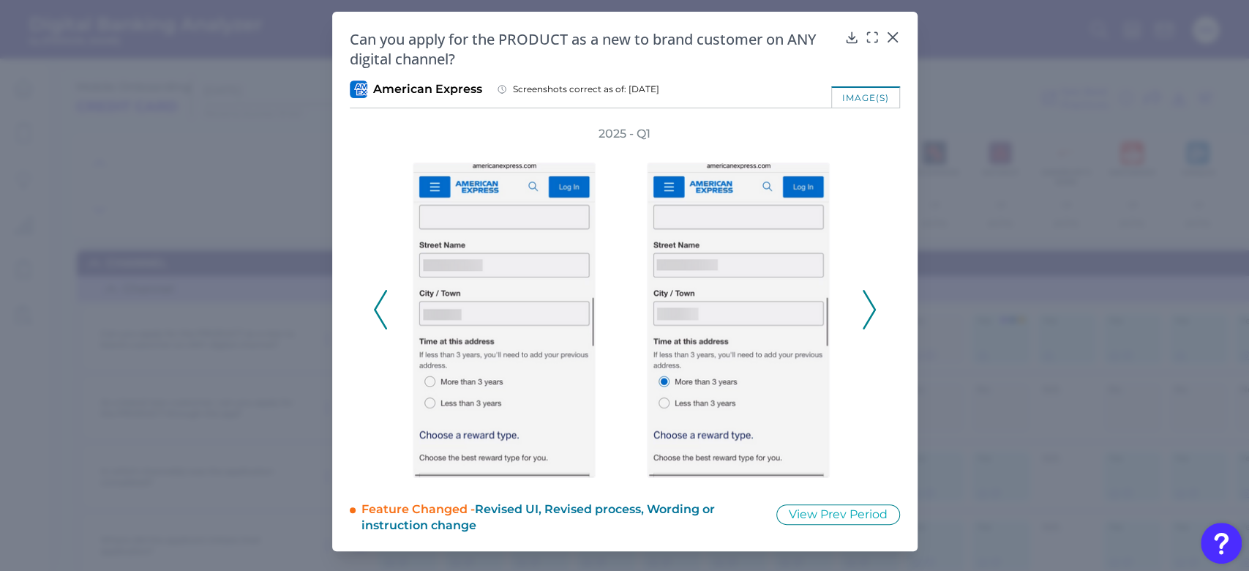
click at [875, 306] on button at bounding box center [869, 310] width 15 height 40
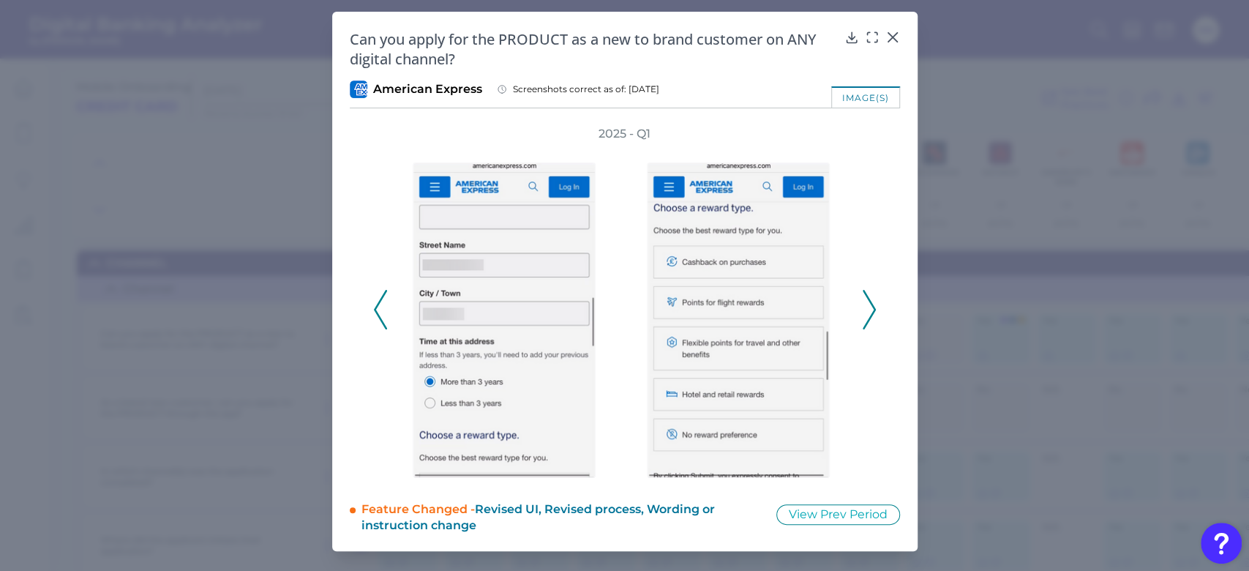
click at [875, 305] on button at bounding box center [869, 310] width 15 height 40
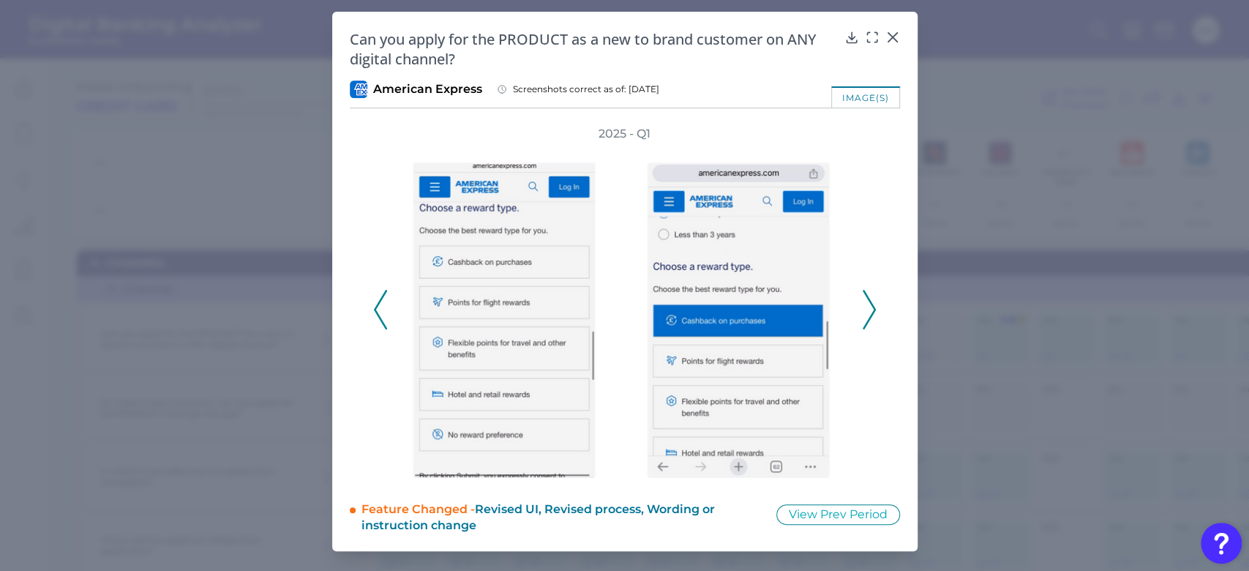
click at [875, 305] on button at bounding box center [869, 310] width 15 height 40
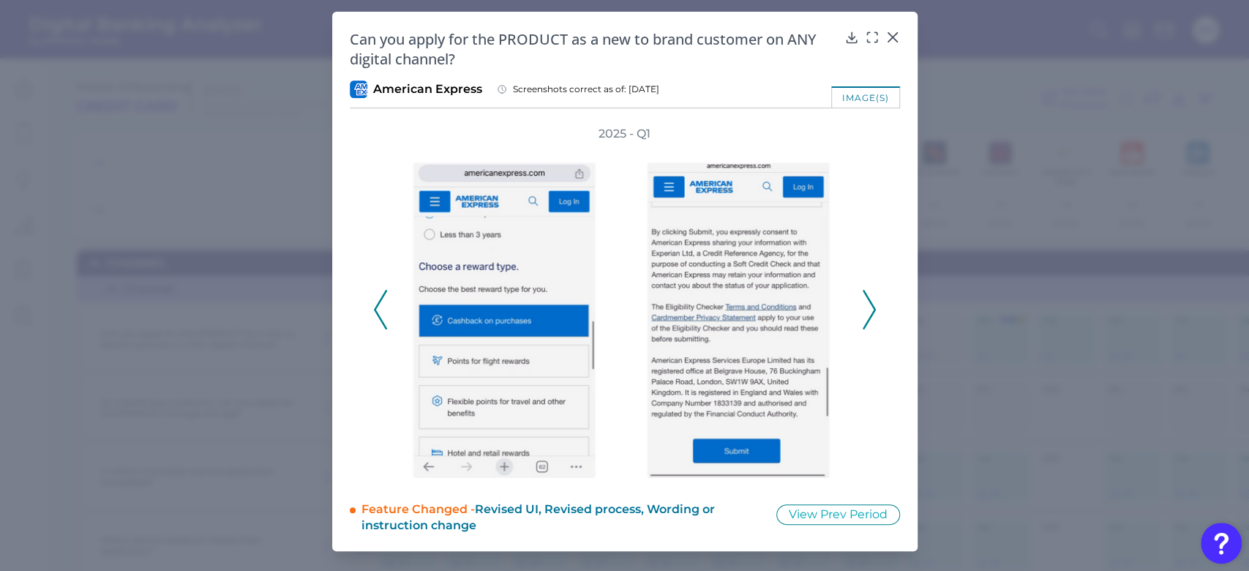
click at [875, 305] on button at bounding box center [869, 310] width 15 height 40
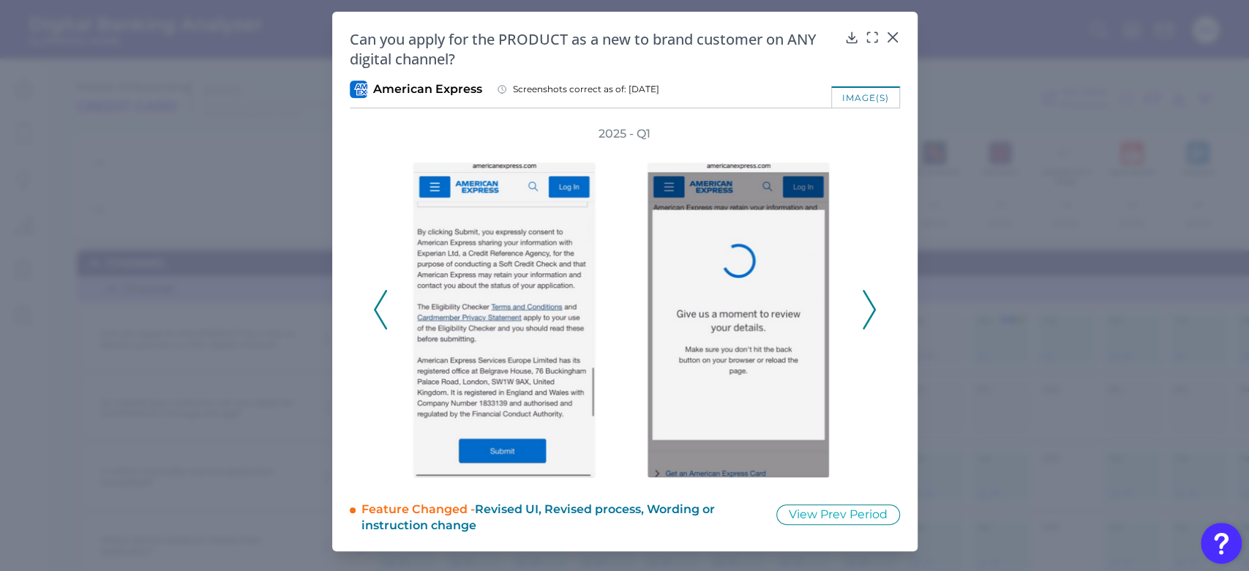
click at [877, 305] on div "2025 - Q1" at bounding box center [625, 302] width 550 height 352
click at [865, 306] on icon at bounding box center [868, 310] width 13 height 40
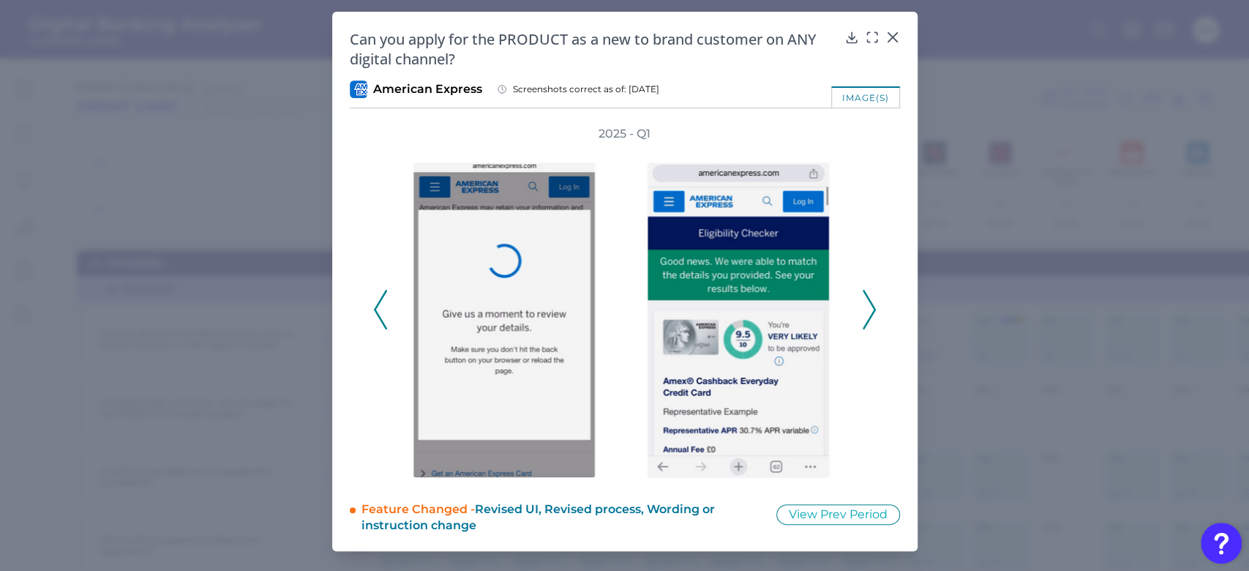
click at [869, 307] on icon at bounding box center [868, 310] width 13 height 40
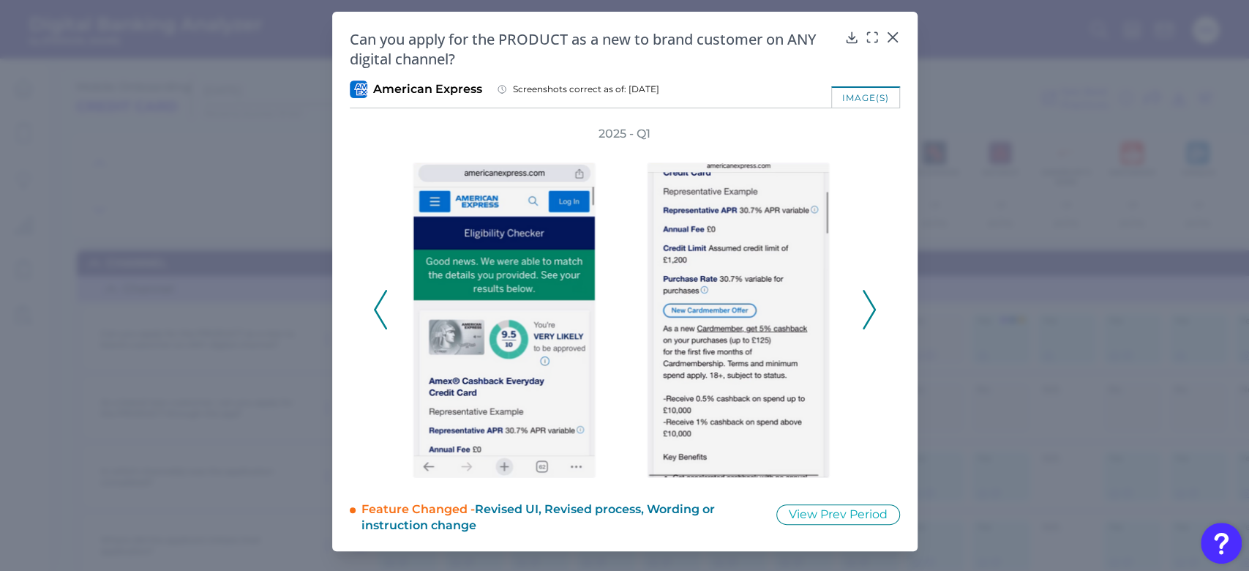
click at [869, 307] on icon at bounding box center [868, 310] width 13 height 40
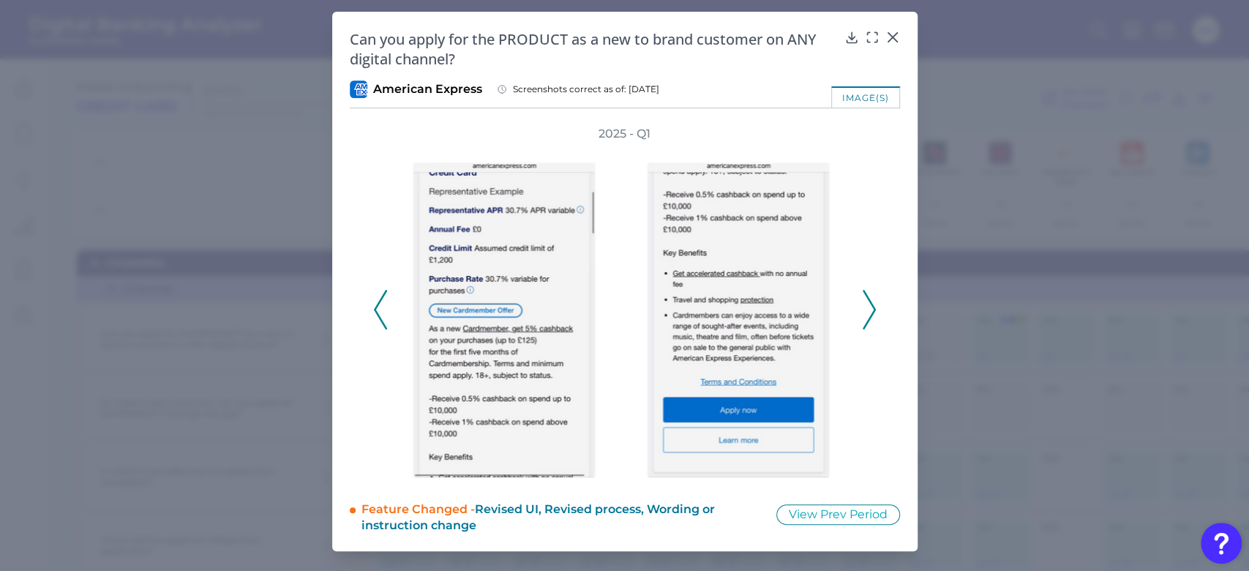
click at [869, 307] on icon at bounding box center [868, 310] width 13 height 40
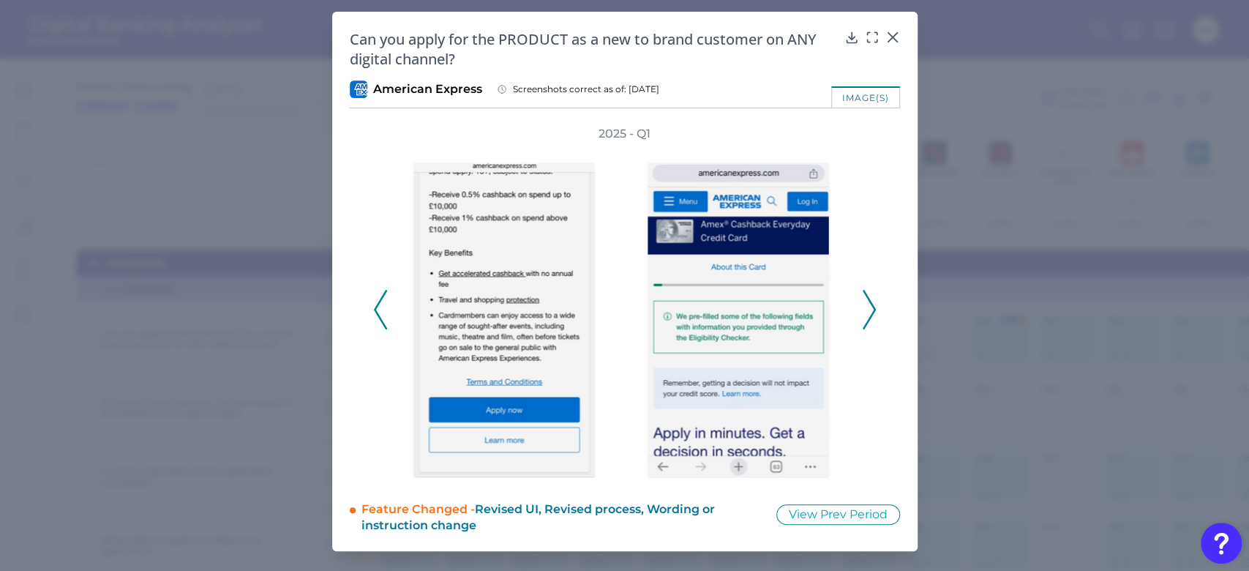
click at [869, 307] on icon at bounding box center [868, 310] width 13 height 40
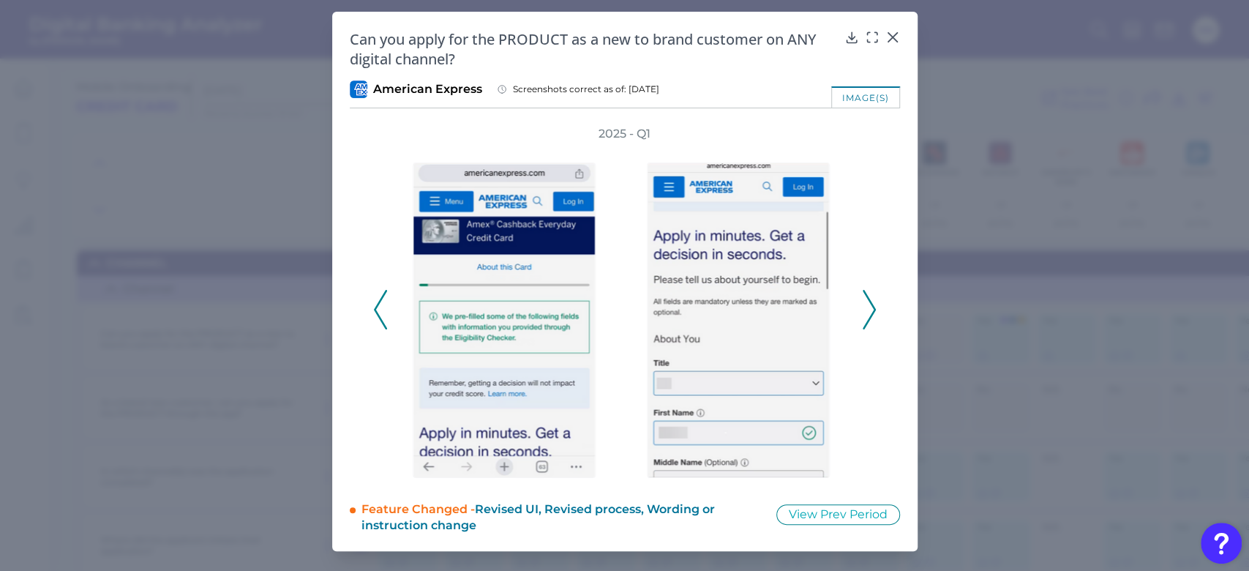
click at [869, 307] on icon at bounding box center [868, 310] width 13 height 40
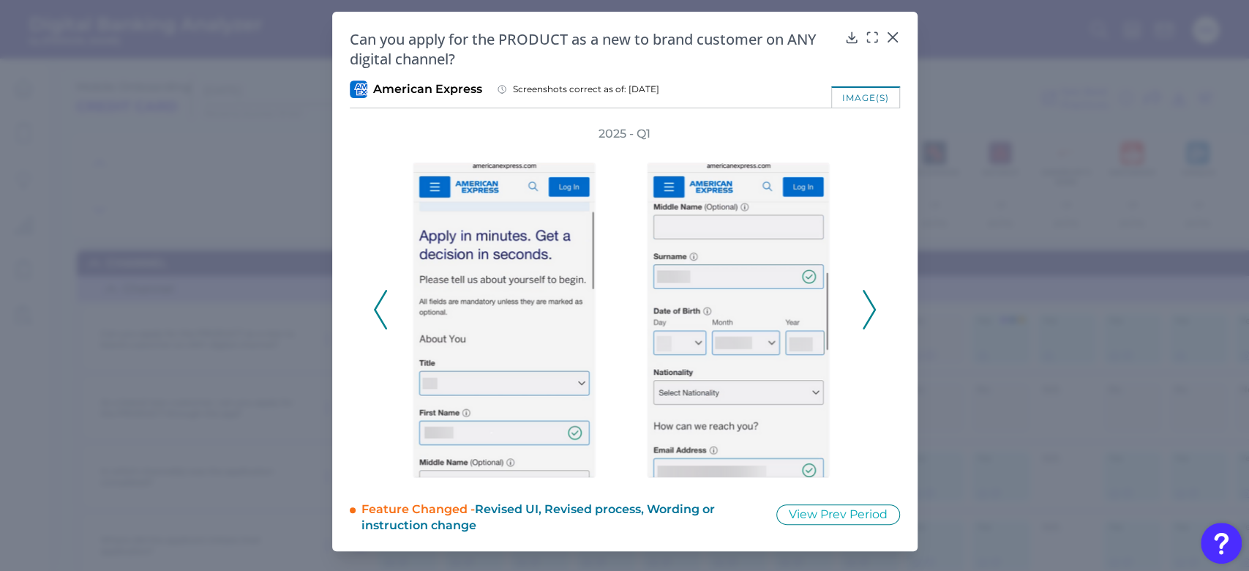
click at [869, 307] on icon at bounding box center [868, 310] width 13 height 40
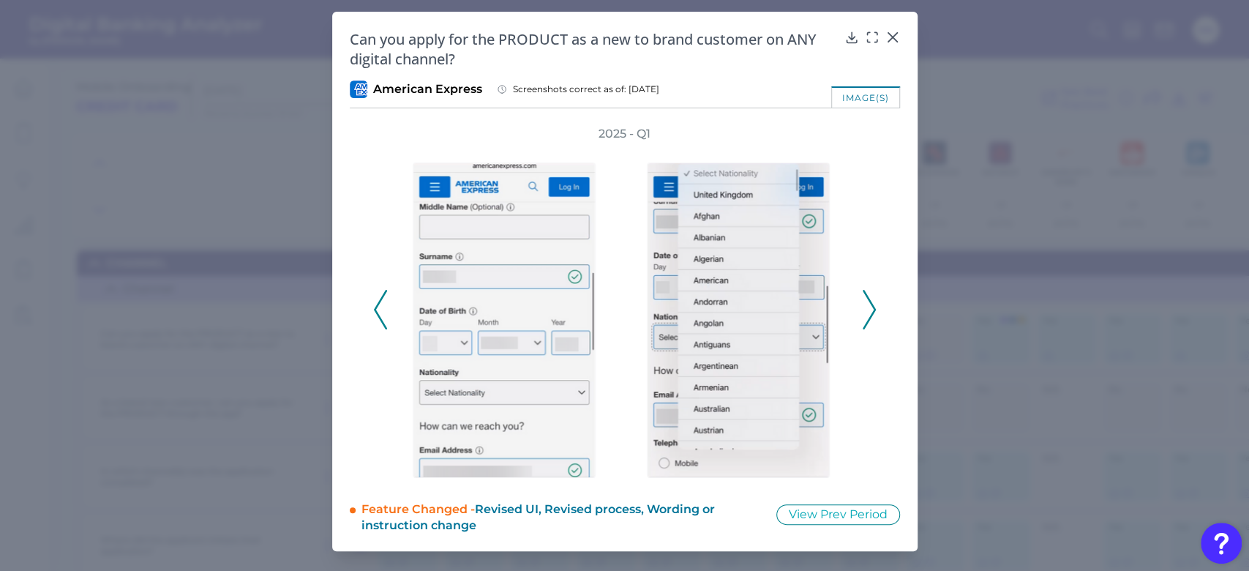
click at [869, 307] on icon at bounding box center [868, 310] width 13 height 40
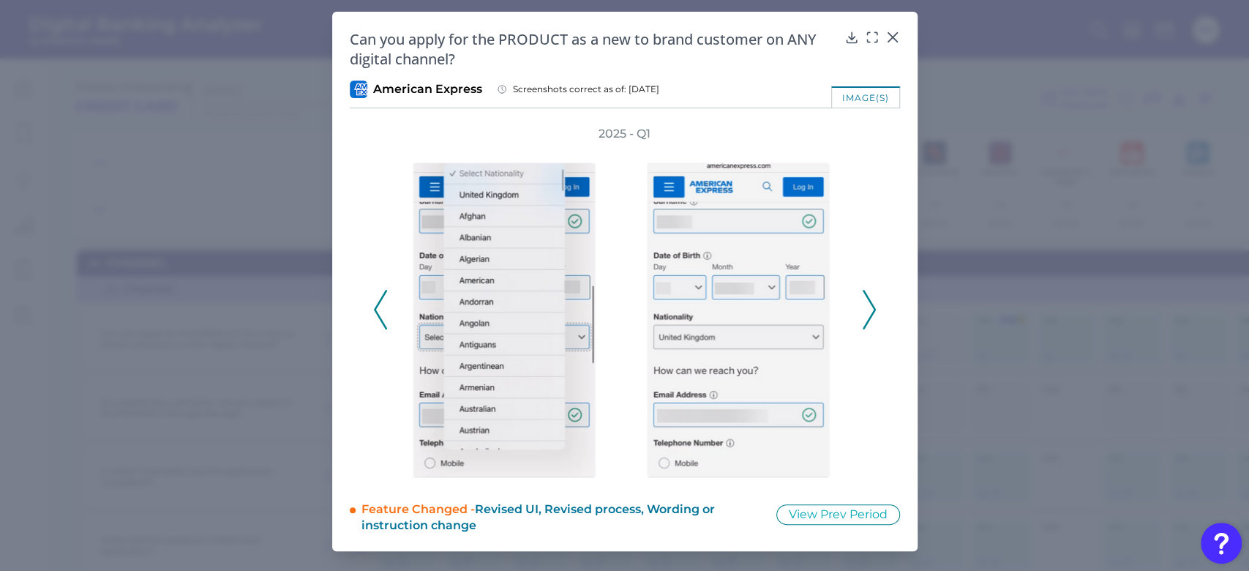
click at [869, 307] on icon at bounding box center [868, 310] width 13 height 40
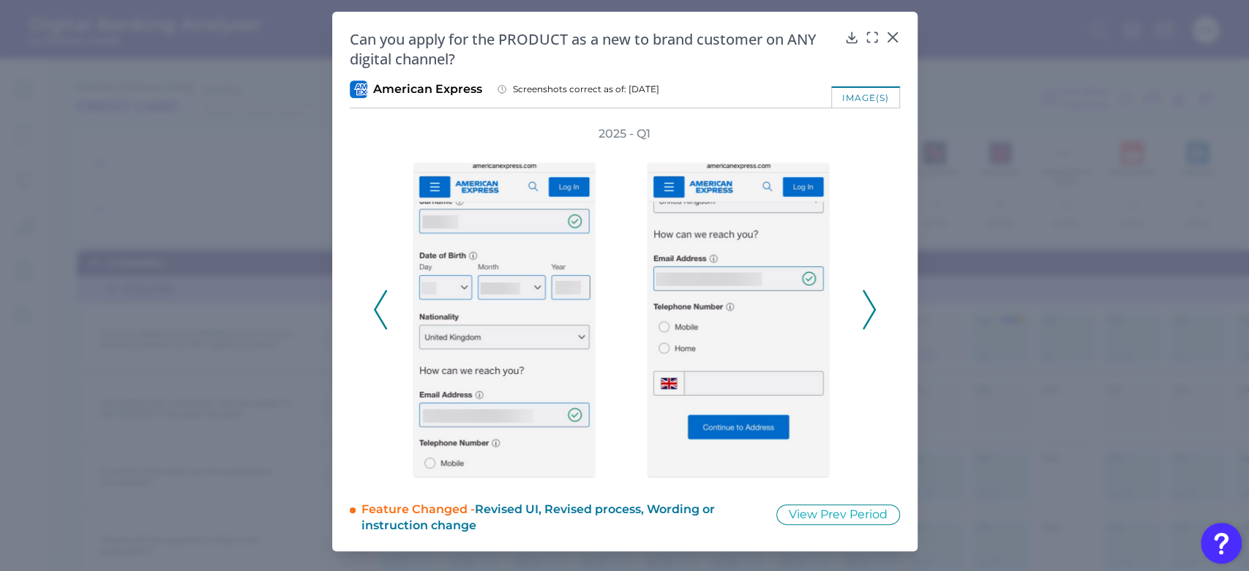
click at [869, 307] on icon at bounding box center [868, 310] width 13 height 40
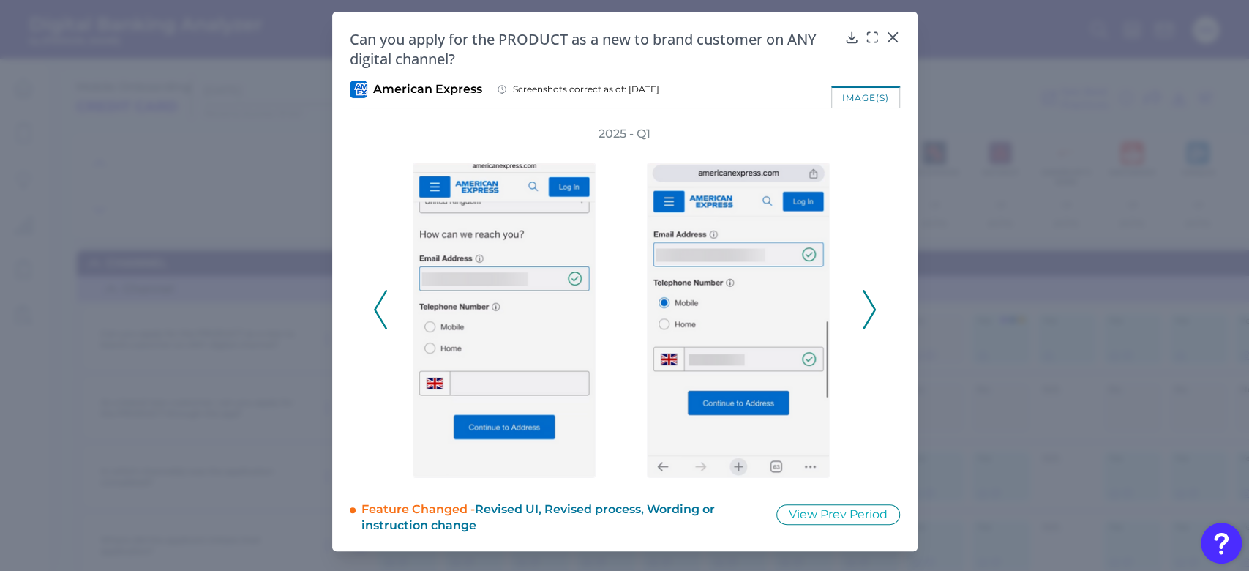
click at [870, 309] on icon at bounding box center [868, 310] width 13 height 40
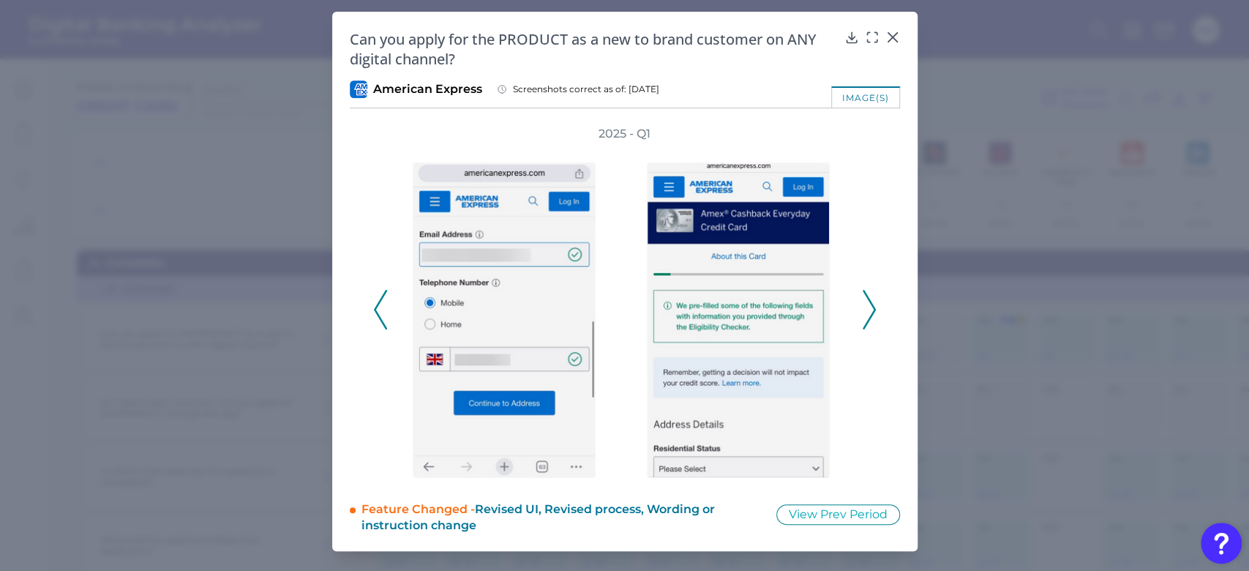
click at [870, 309] on icon at bounding box center [868, 310] width 13 height 40
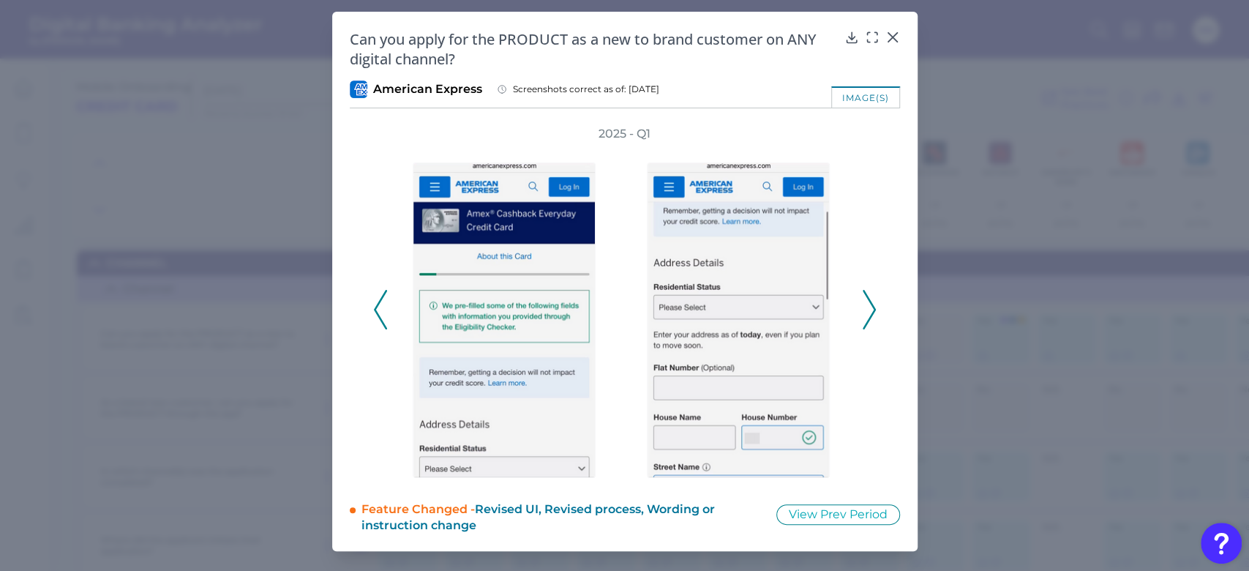
click at [870, 309] on icon at bounding box center [868, 310] width 13 height 40
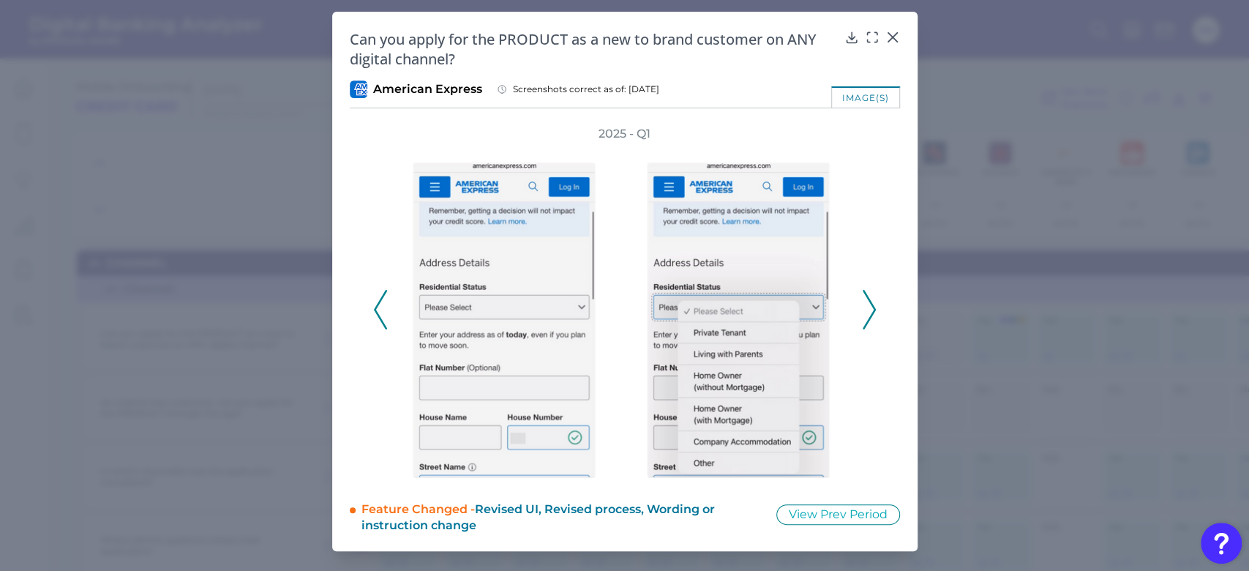
click at [870, 309] on icon at bounding box center [868, 310] width 13 height 40
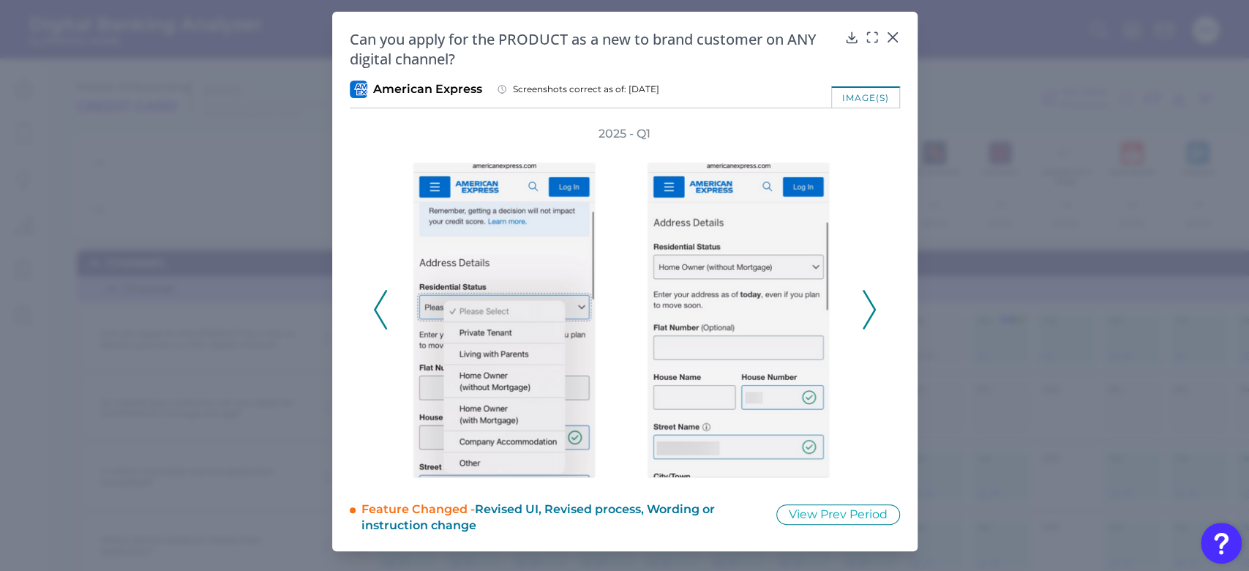
click at [870, 309] on icon at bounding box center [868, 310] width 13 height 40
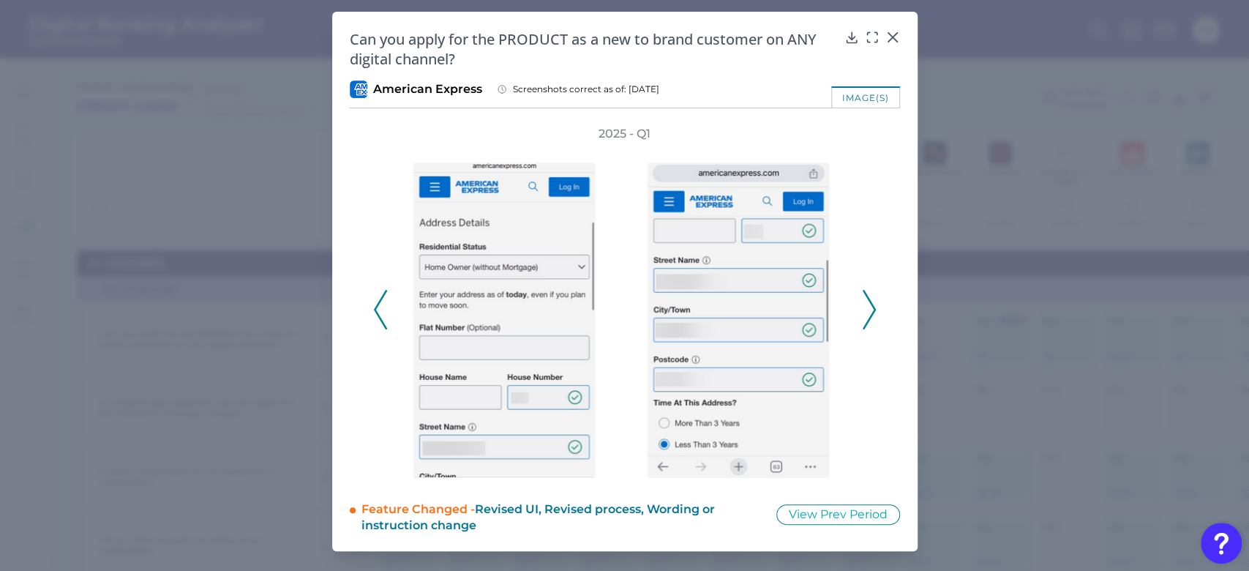
click at [870, 309] on icon at bounding box center [868, 310] width 13 height 40
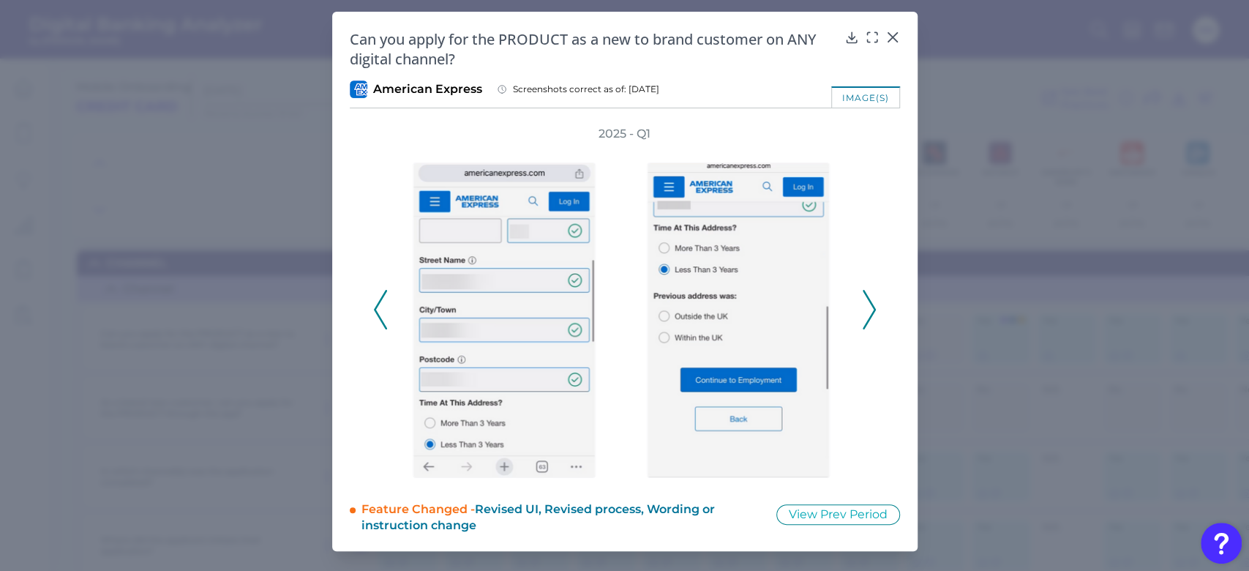
click at [870, 309] on icon at bounding box center [868, 310] width 13 height 40
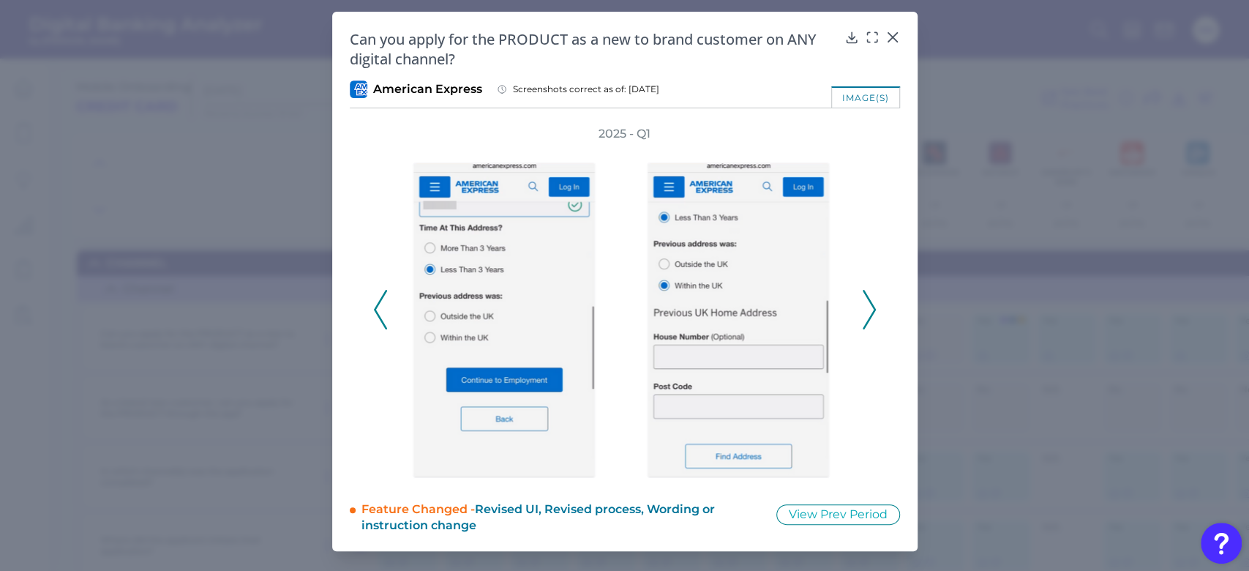
click at [870, 309] on icon at bounding box center [868, 310] width 13 height 40
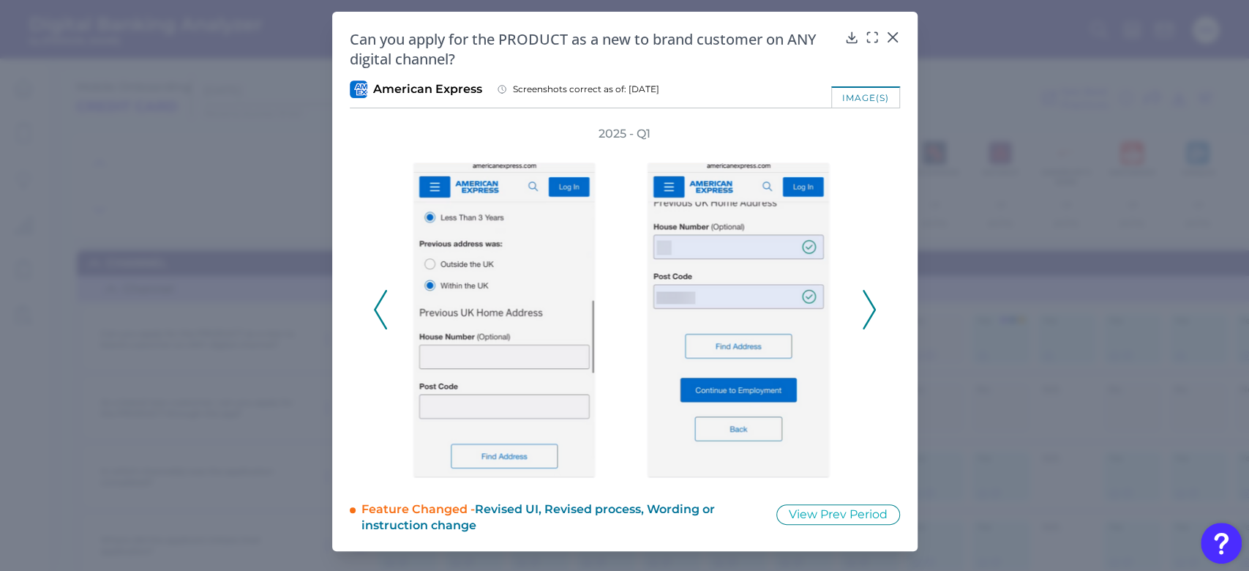
click at [870, 309] on icon at bounding box center [868, 310] width 13 height 40
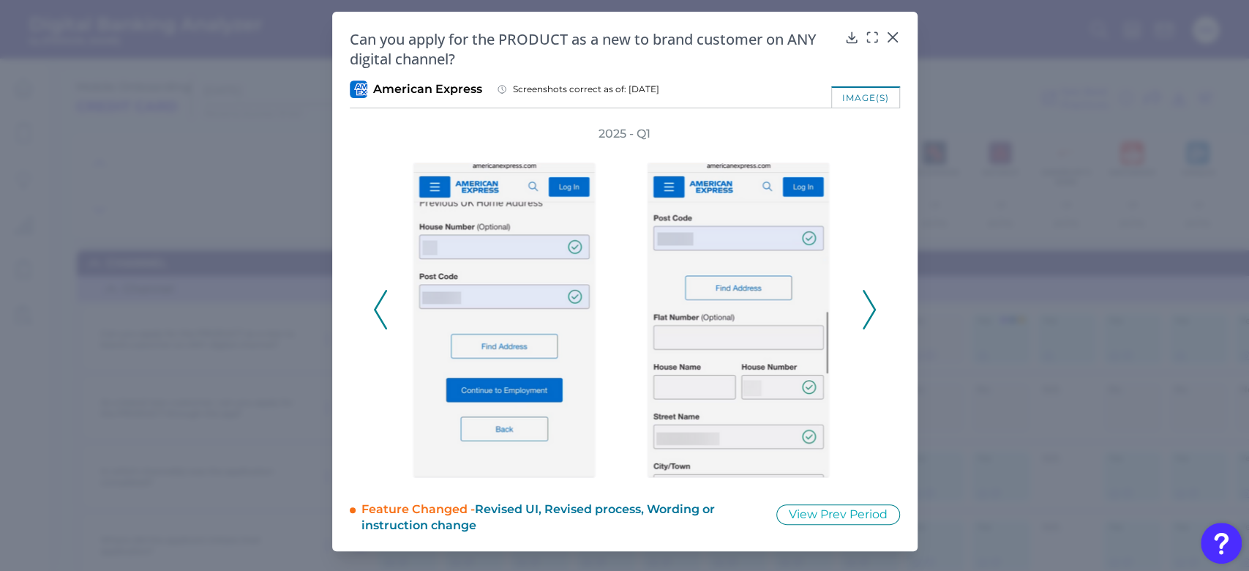
click at [870, 309] on icon at bounding box center [868, 310] width 13 height 40
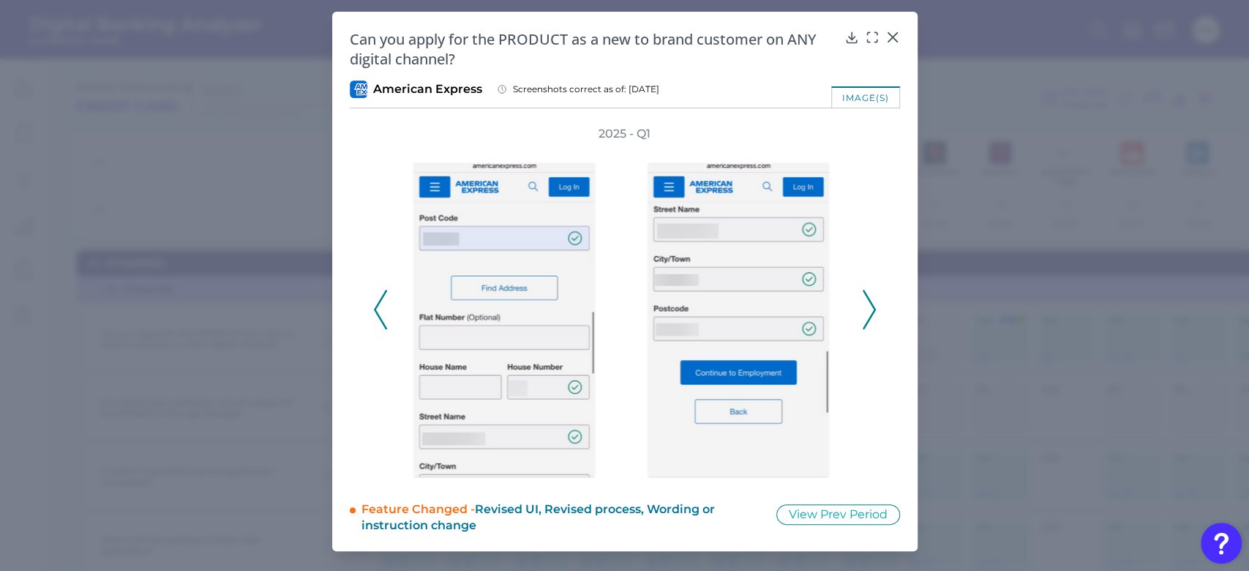
click at [870, 309] on icon at bounding box center [868, 310] width 13 height 40
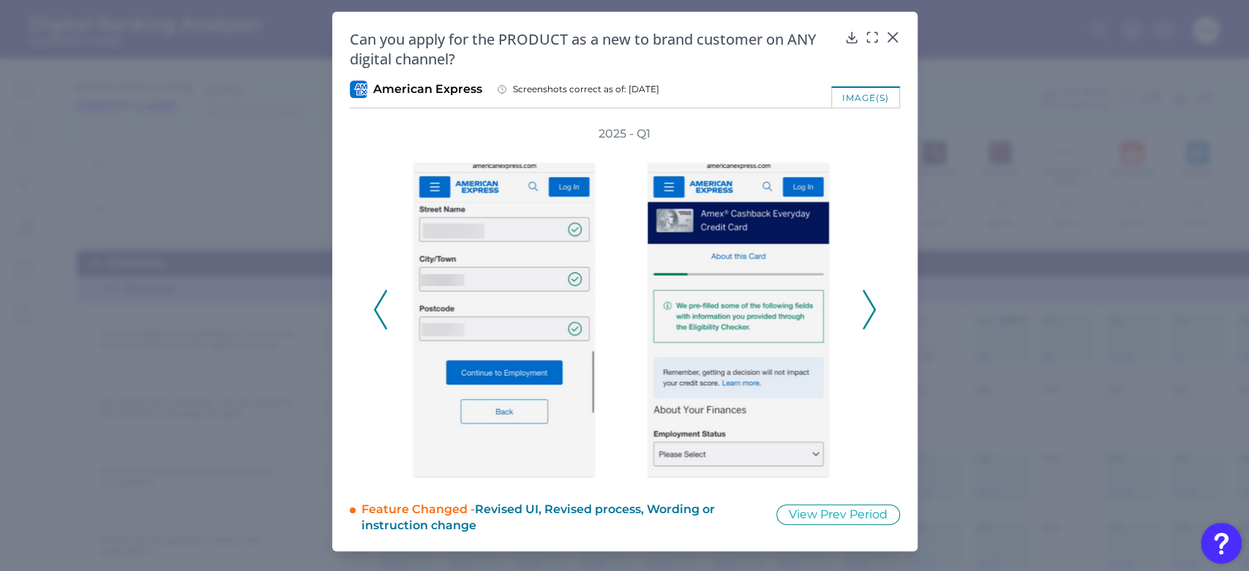
click at [870, 309] on icon at bounding box center [868, 310] width 13 height 40
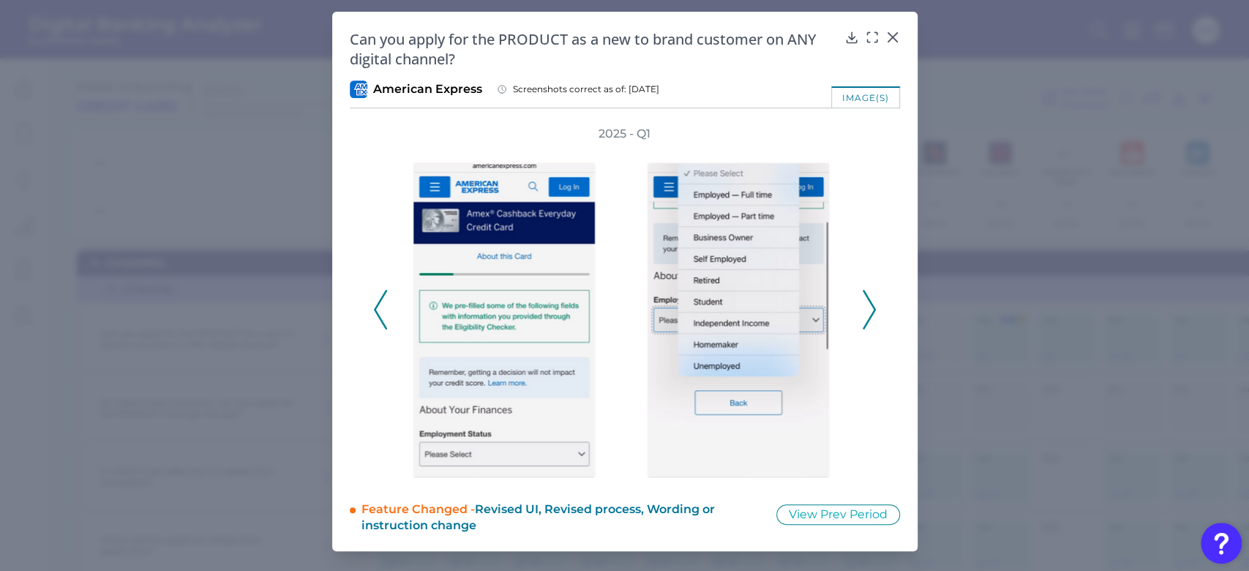
click at [870, 309] on icon at bounding box center [868, 310] width 13 height 40
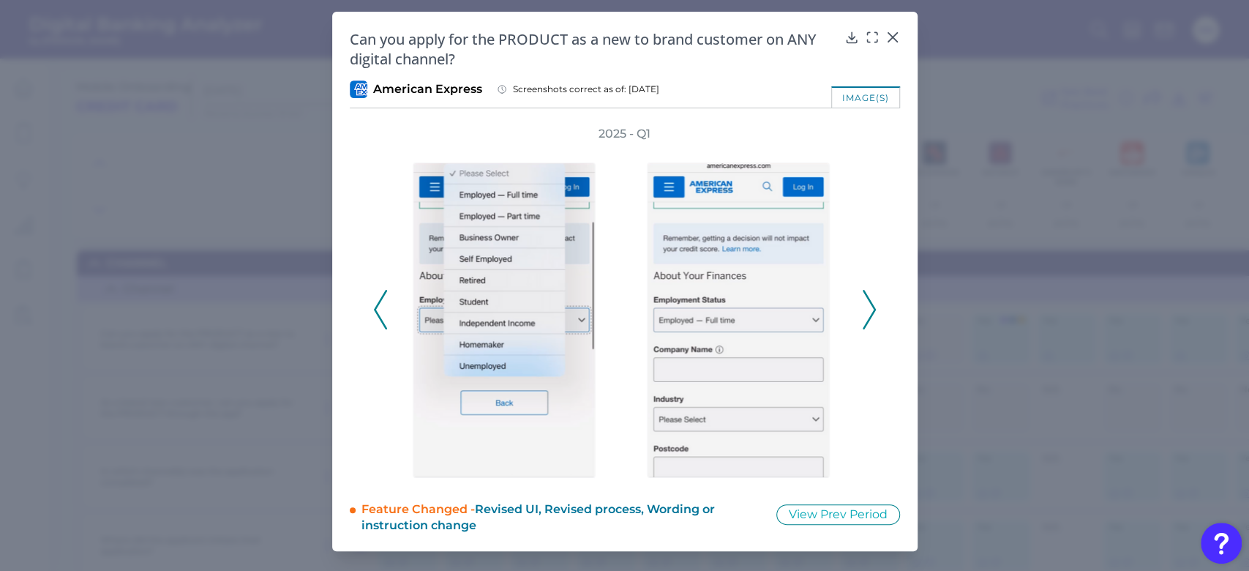
click at [870, 309] on icon at bounding box center [868, 310] width 13 height 40
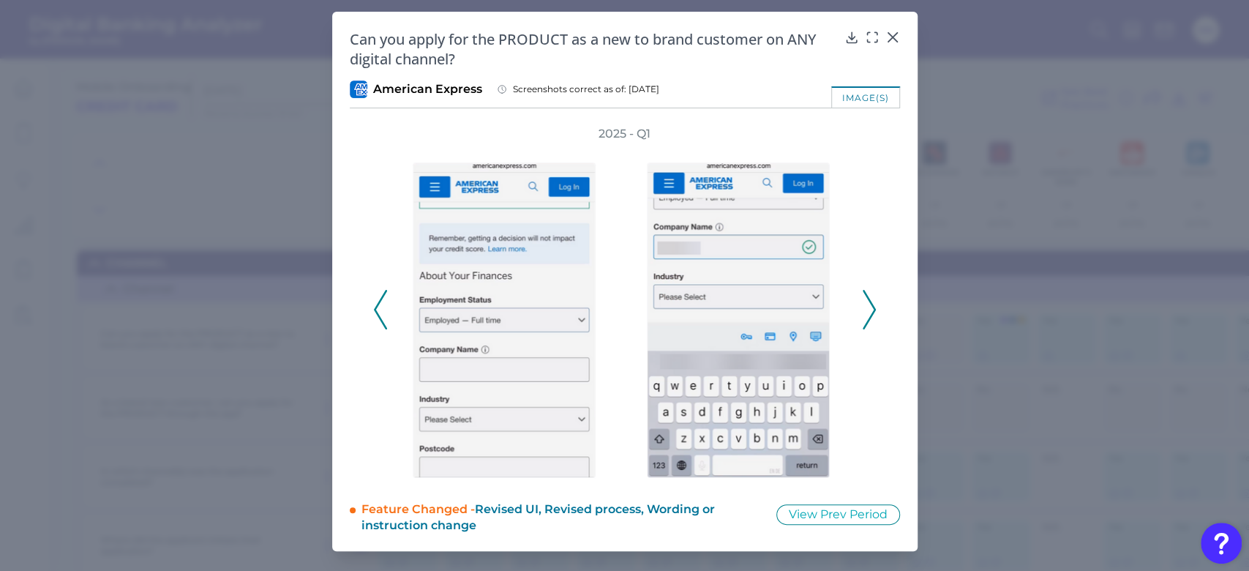
click at [870, 309] on icon at bounding box center [868, 310] width 13 height 40
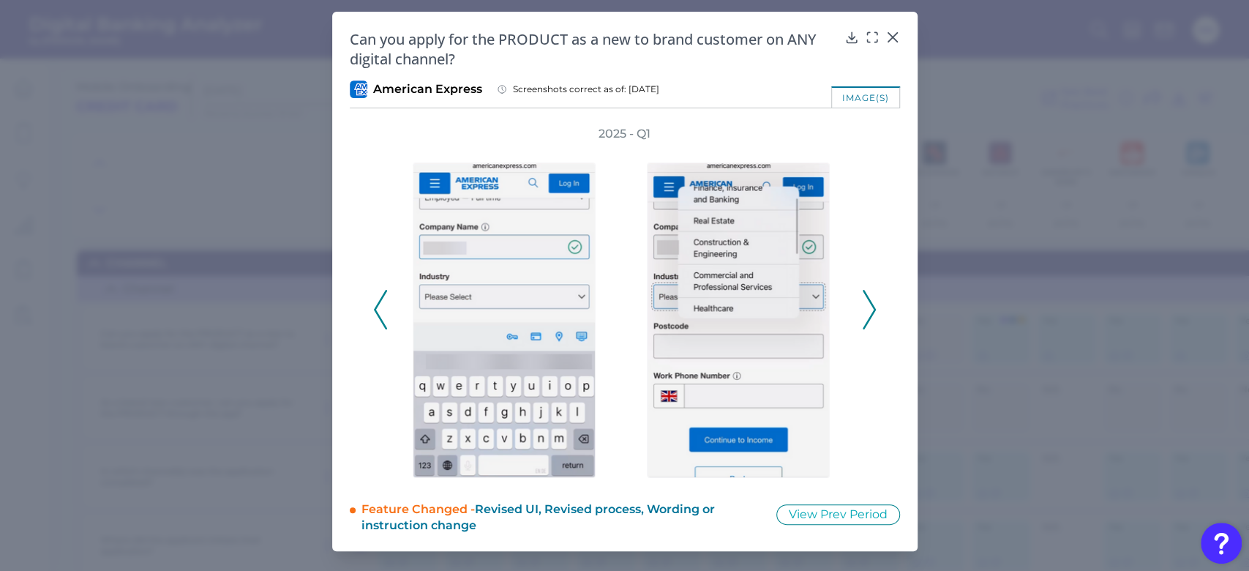
click at [870, 309] on icon at bounding box center [868, 310] width 13 height 40
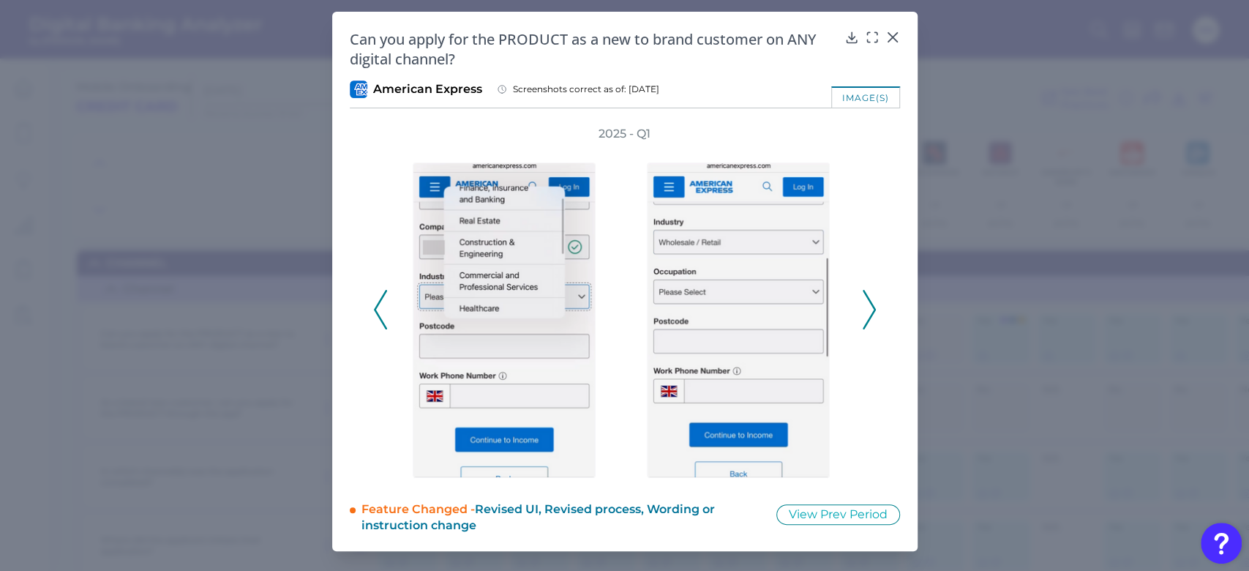
click at [870, 309] on icon at bounding box center [868, 310] width 13 height 40
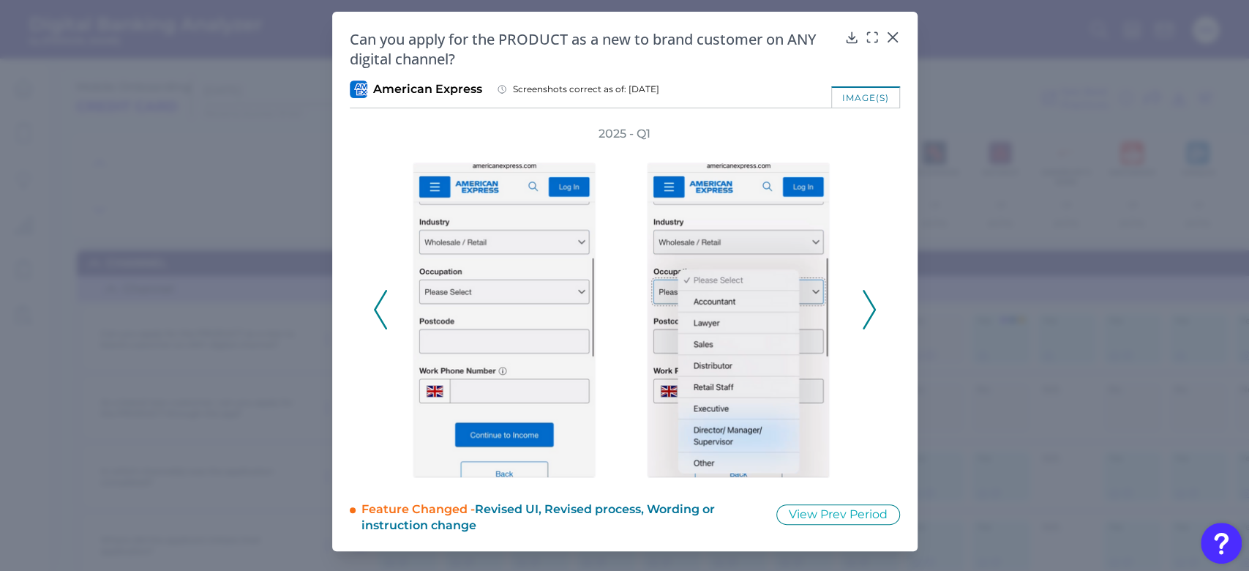
click at [870, 309] on icon at bounding box center [868, 310] width 13 height 40
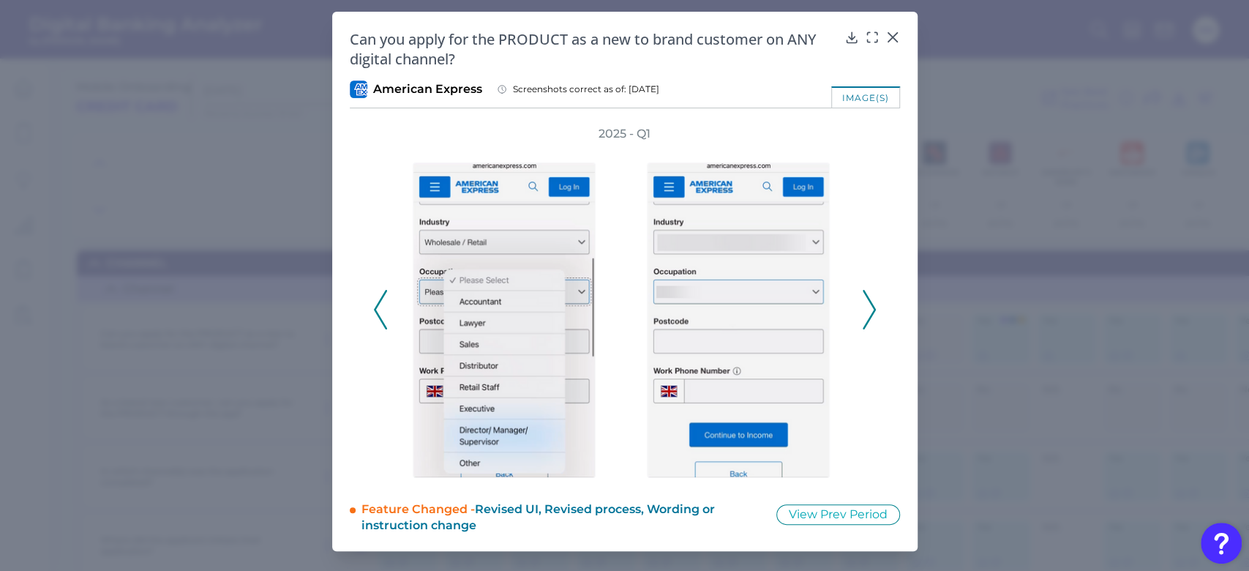
click at [870, 309] on icon at bounding box center [868, 310] width 13 height 40
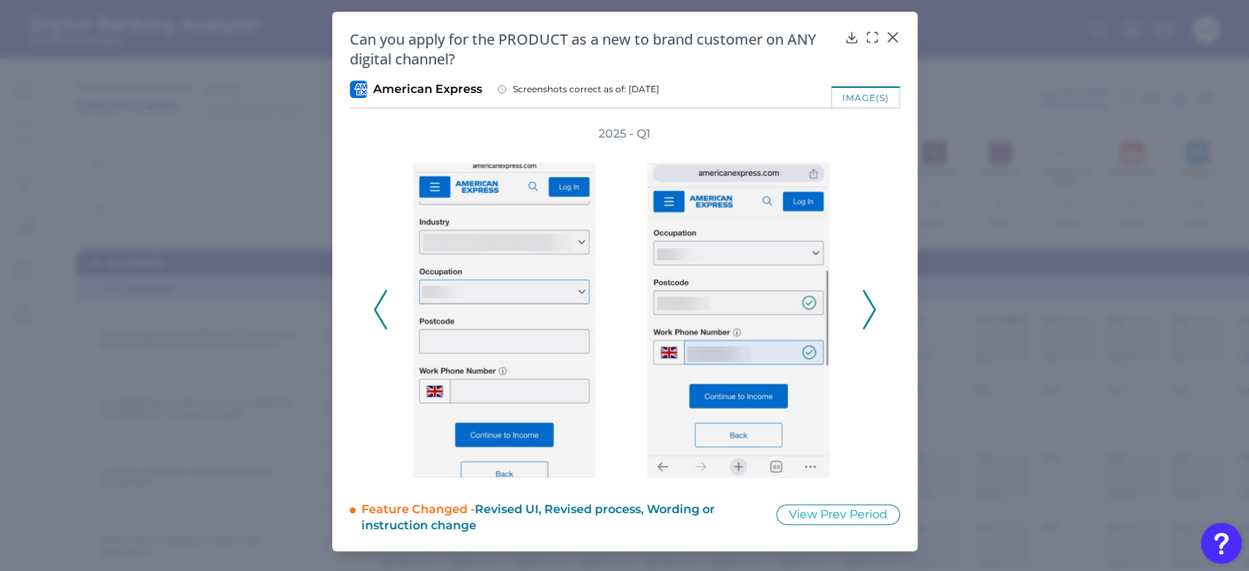
click at [870, 309] on icon at bounding box center [868, 310] width 13 height 40
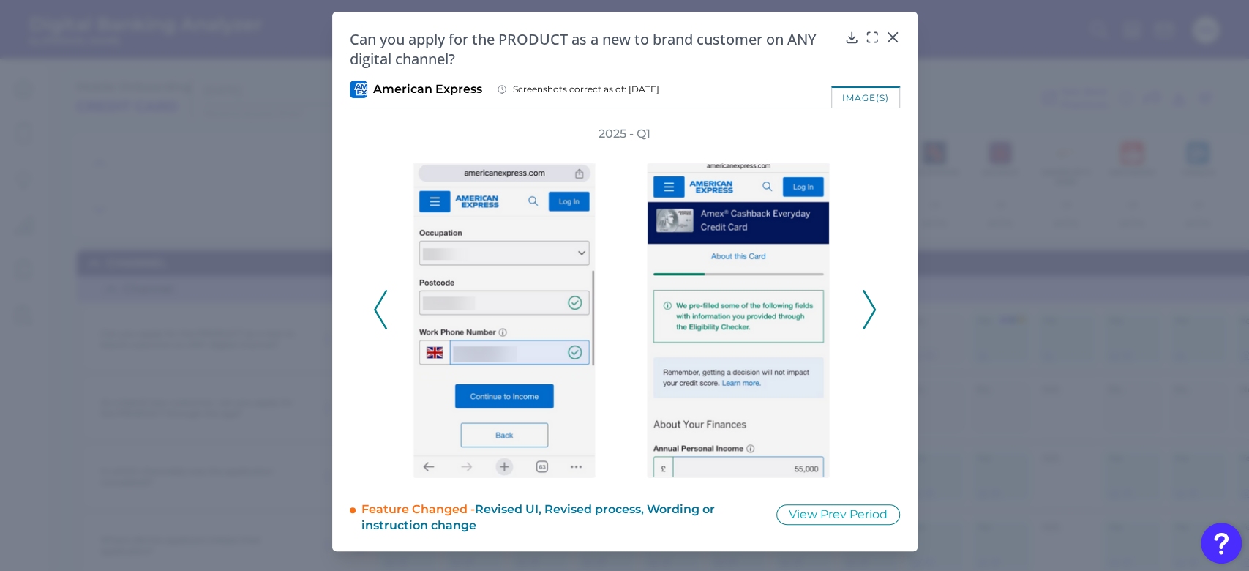
click at [870, 309] on icon at bounding box center [868, 310] width 13 height 40
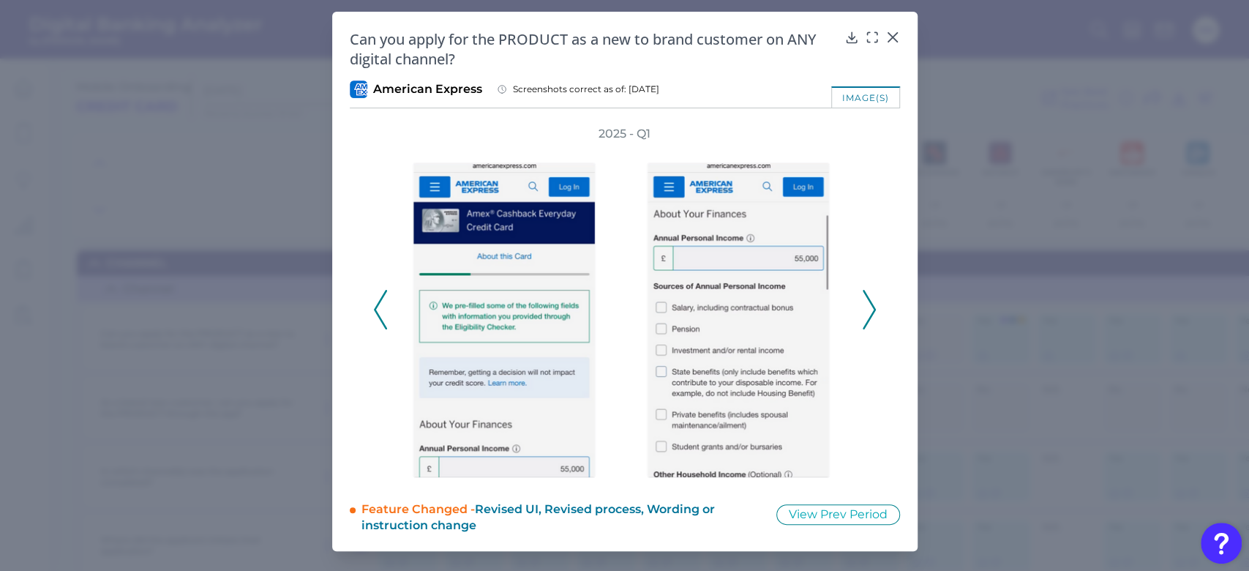
click at [870, 309] on icon at bounding box center [868, 310] width 13 height 40
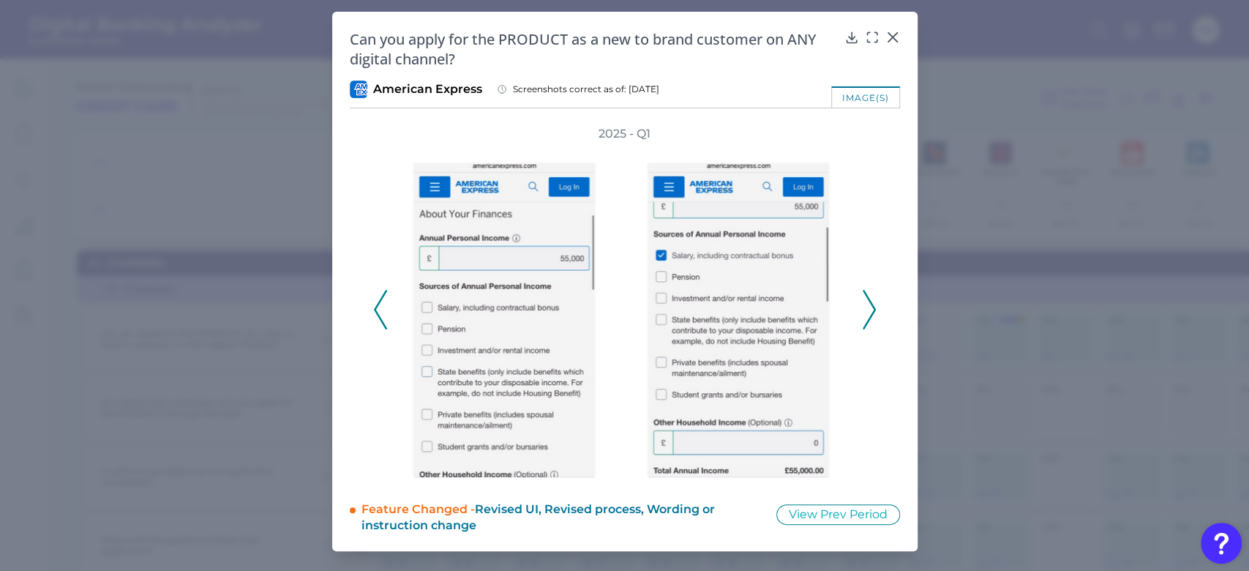
click at [870, 309] on icon at bounding box center [868, 310] width 13 height 40
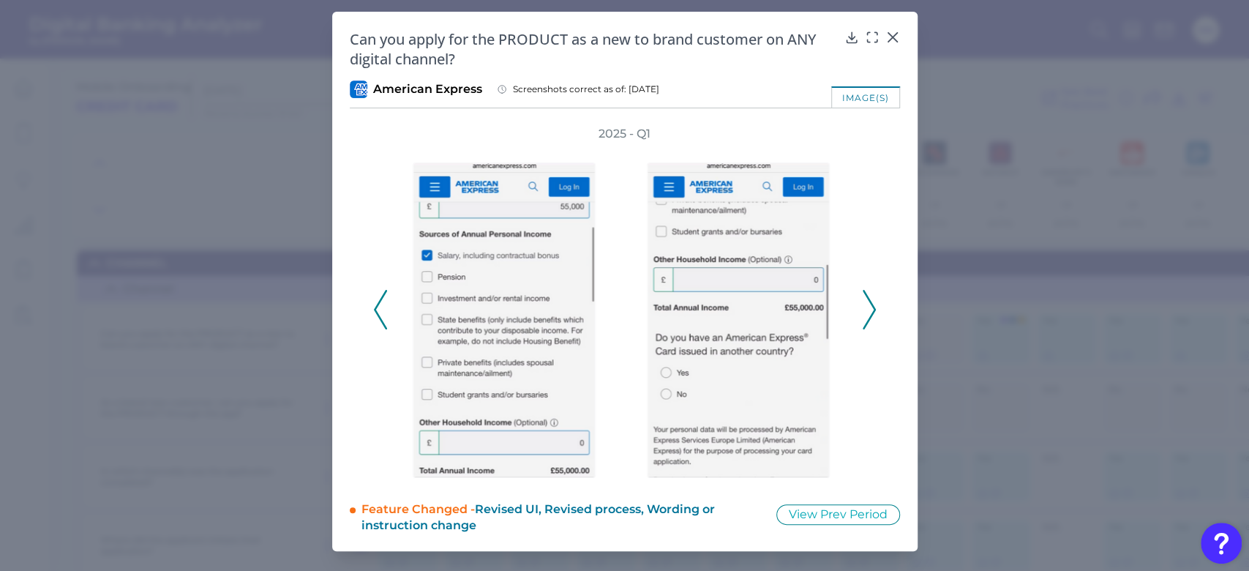
click at [870, 309] on icon at bounding box center [868, 310] width 13 height 40
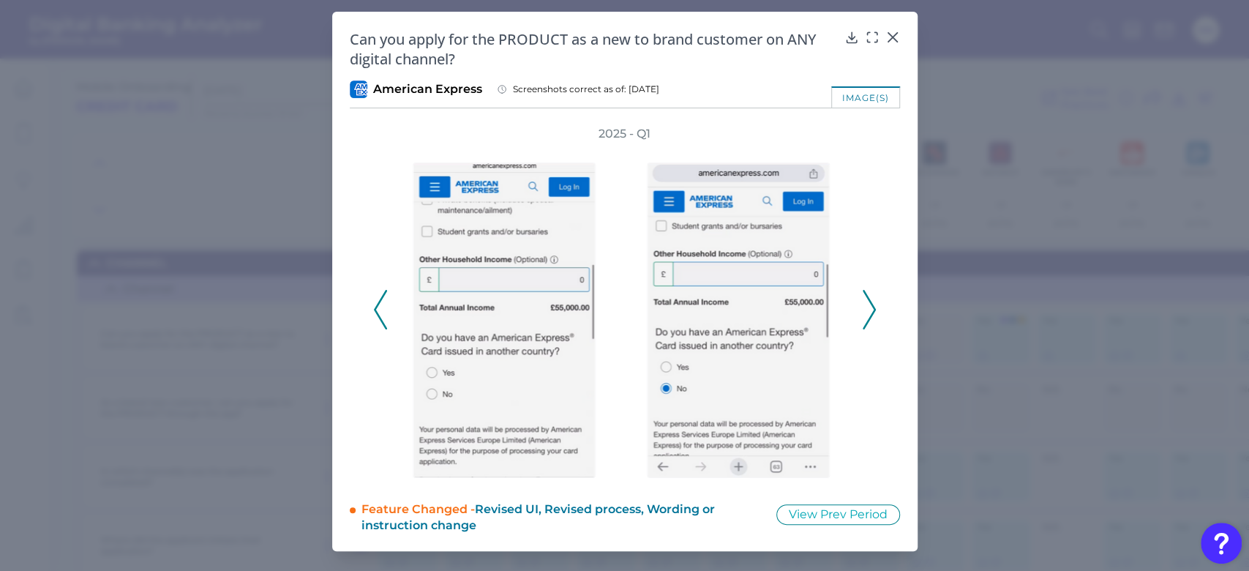
click at [870, 309] on icon at bounding box center [868, 310] width 13 height 40
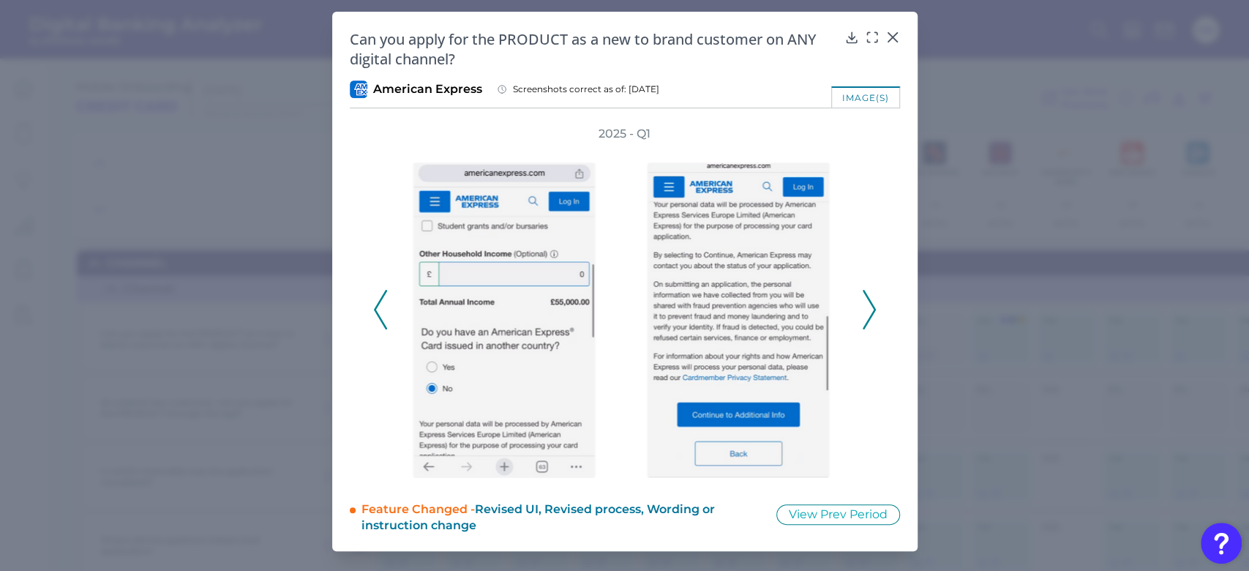
click at [870, 309] on icon at bounding box center [868, 310] width 13 height 40
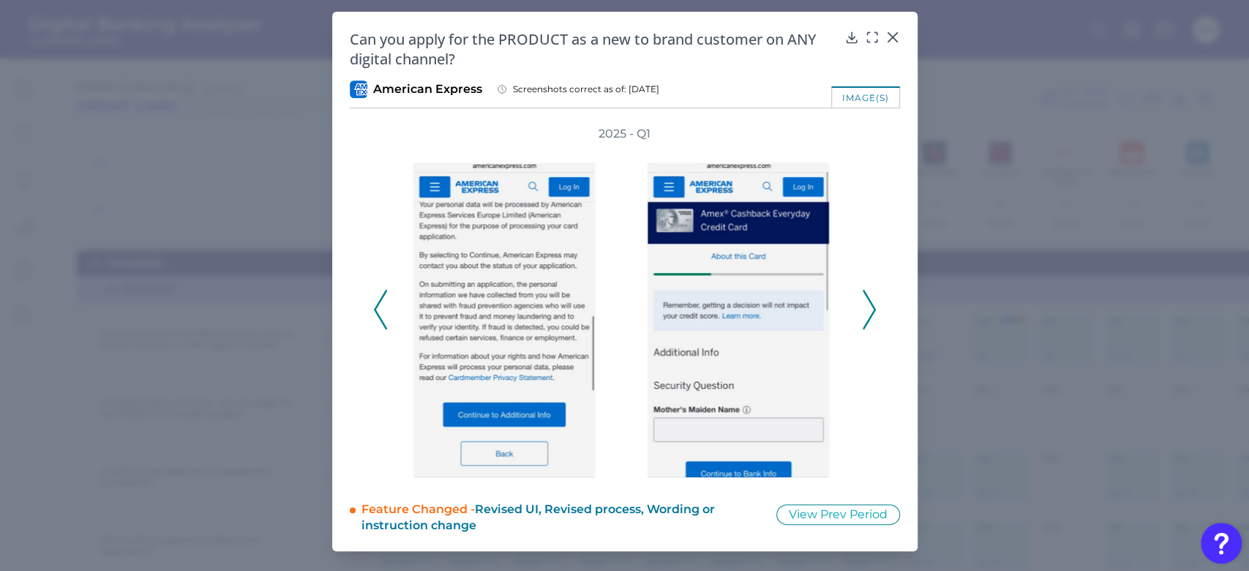
click at [870, 309] on icon at bounding box center [868, 310] width 13 height 40
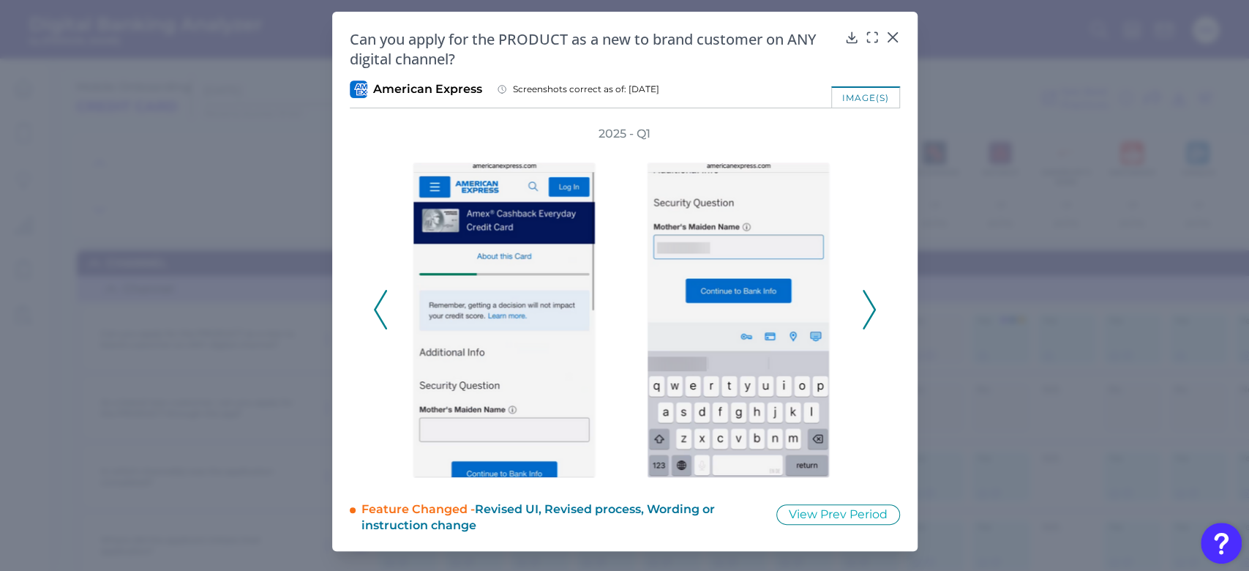
click at [870, 309] on icon at bounding box center [868, 310] width 13 height 40
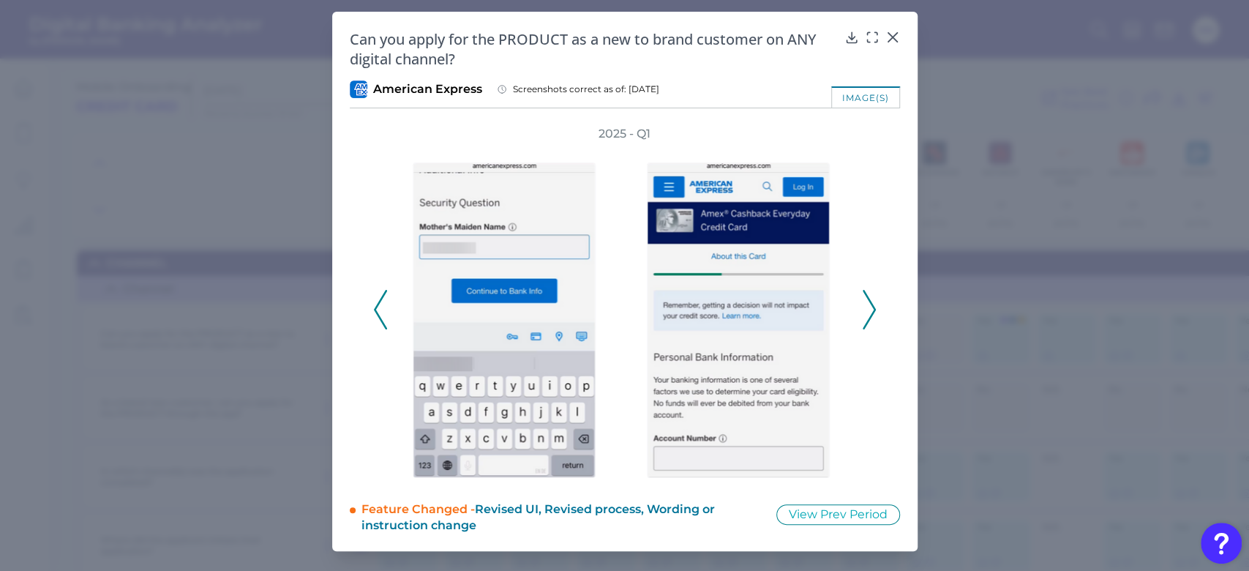
click at [870, 309] on icon at bounding box center [868, 310] width 13 height 40
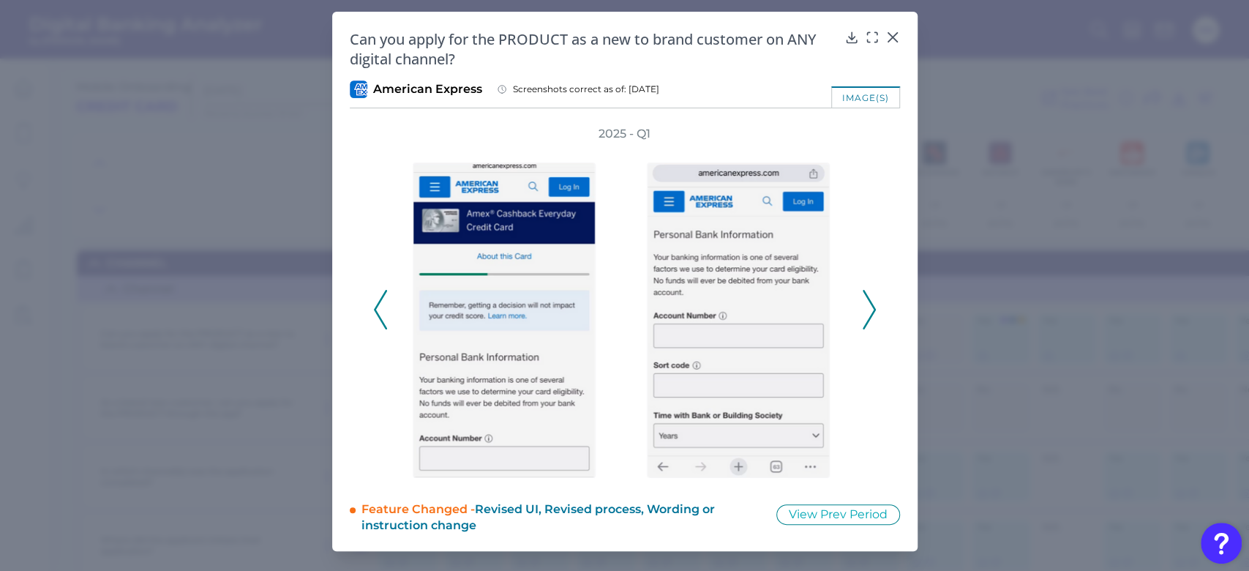
click at [870, 309] on icon at bounding box center [868, 310] width 13 height 40
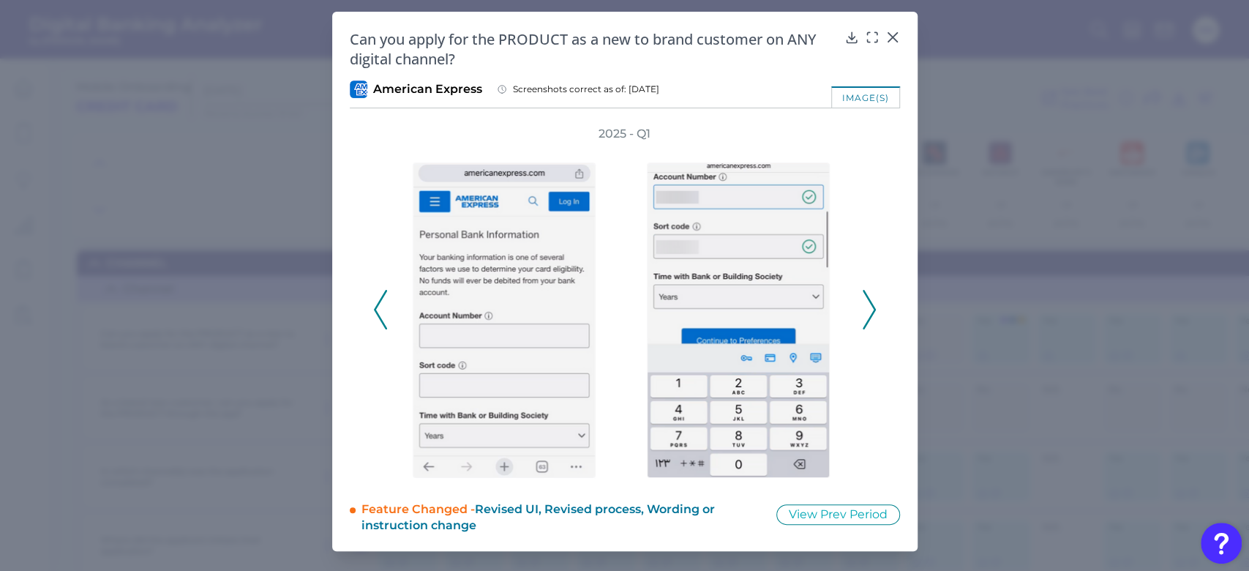
click at [870, 309] on icon at bounding box center [868, 310] width 13 height 40
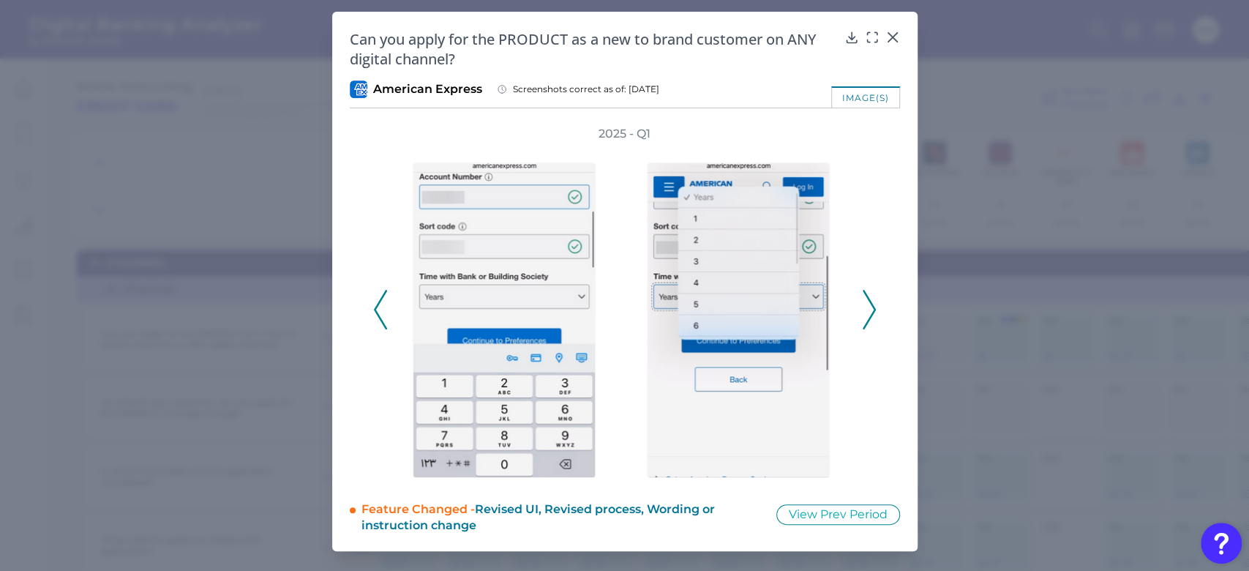
click at [870, 309] on icon at bounding box center [868, 310] width 13 height 40
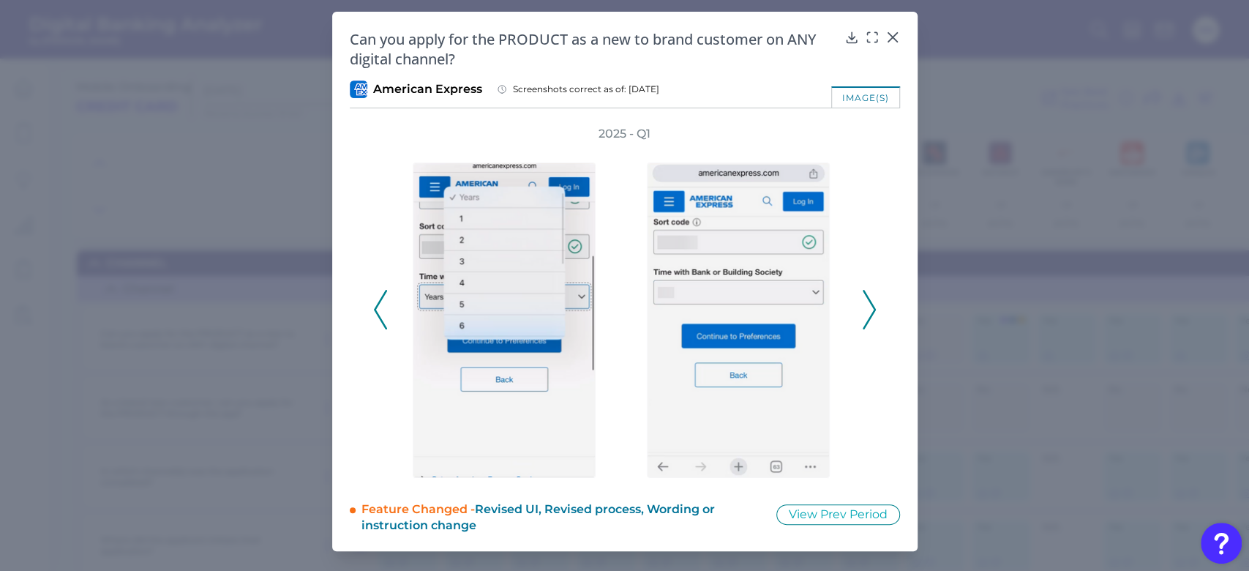
click at [870, 309] on icon at bounding box center [868, 310] width 13 height 40
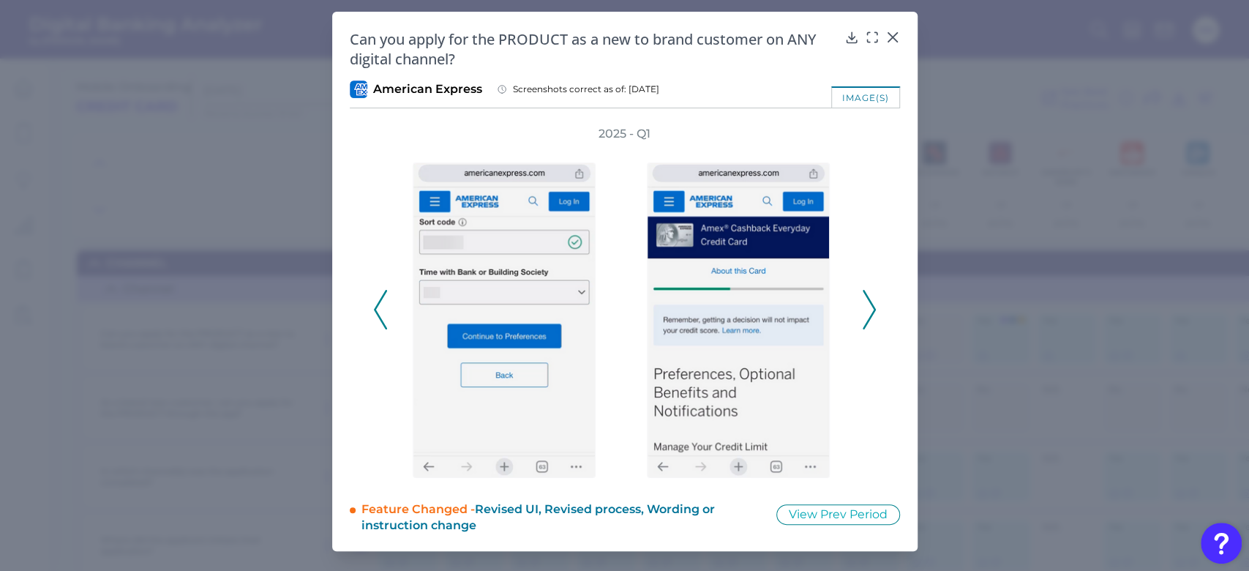
click at [870, 309] on icon at bounding box center [868, 310] width 13 height 40
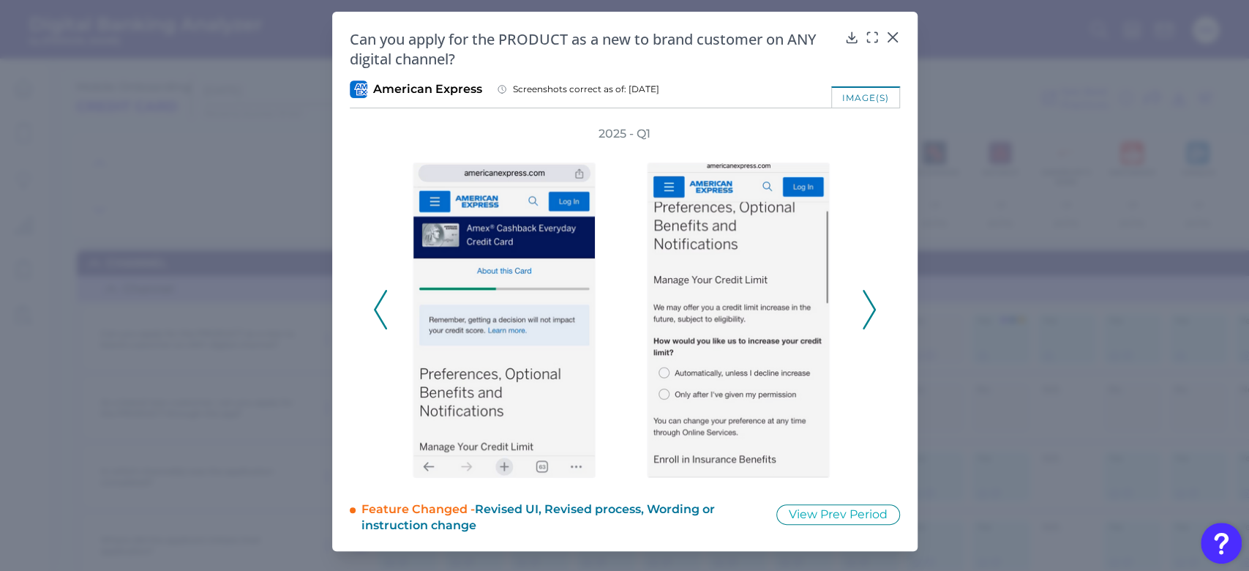
click at [870, 309] on icon at bounding box center [868, 310] width 13 height 40
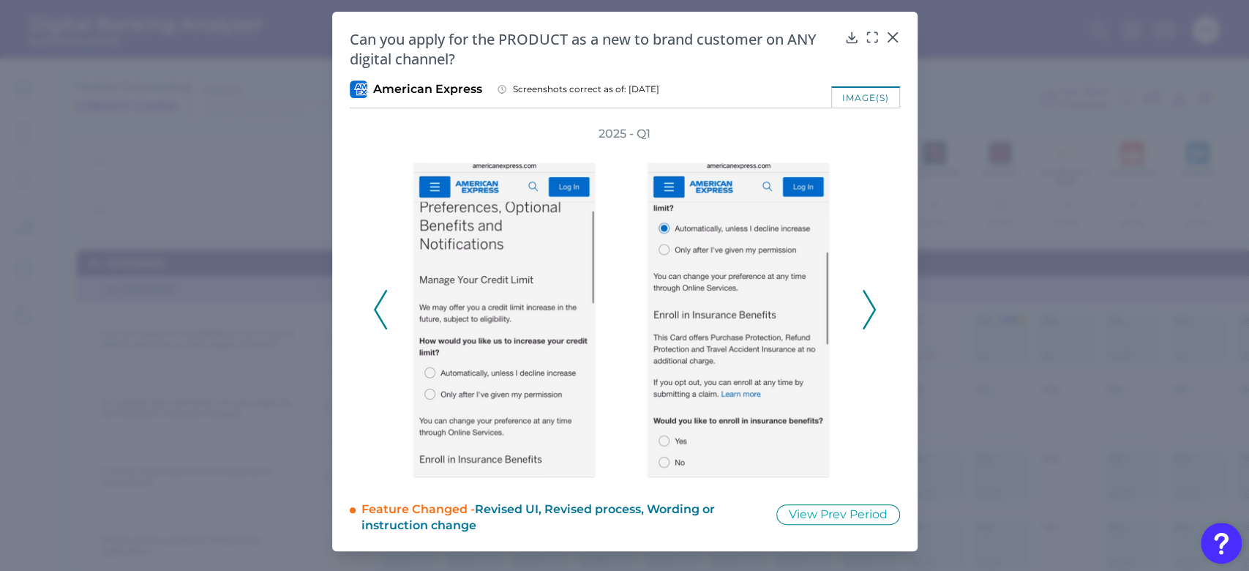
click at [870, 309] on icon at bounding box center [868, 310] width 13 height 40
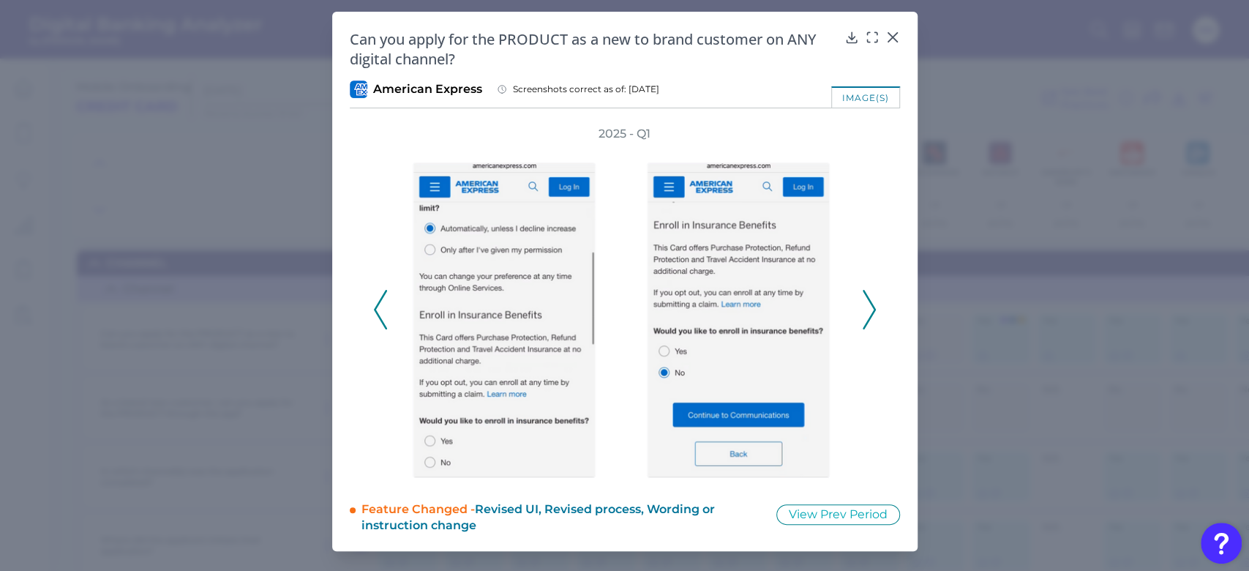
click at [870, 309] on icon at bounding box center [868, 310] width 13 height 40
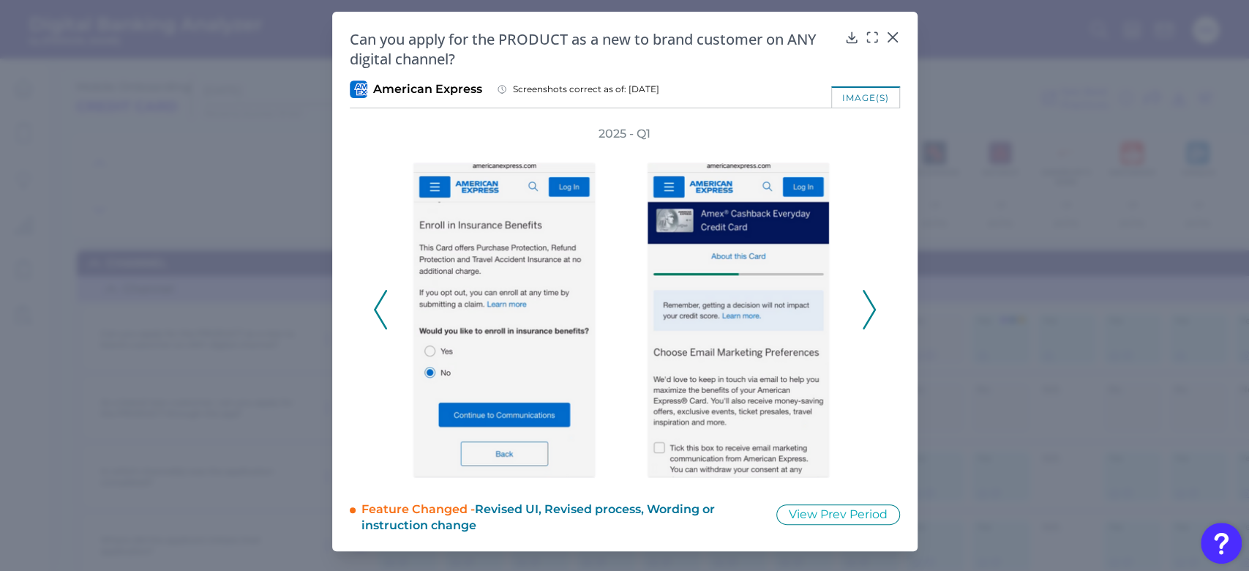
click at [870, 309] on icon at bounding box center [868, 310] width 13 height 40
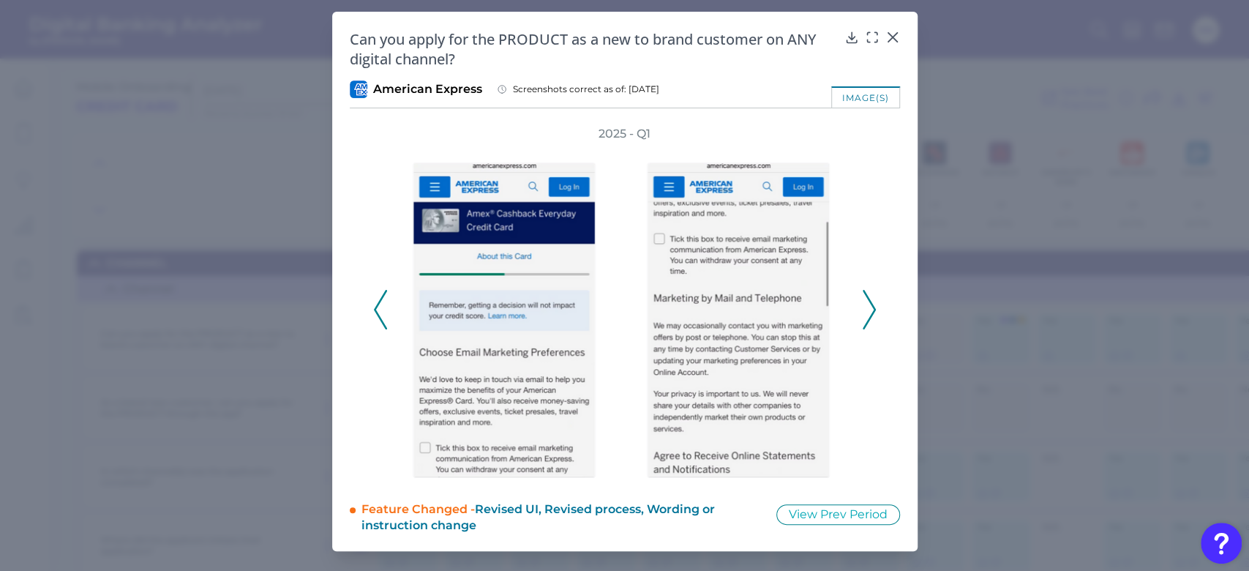
click at [870, 309] on icon at bounding box center [868, 310] width 13 height 40
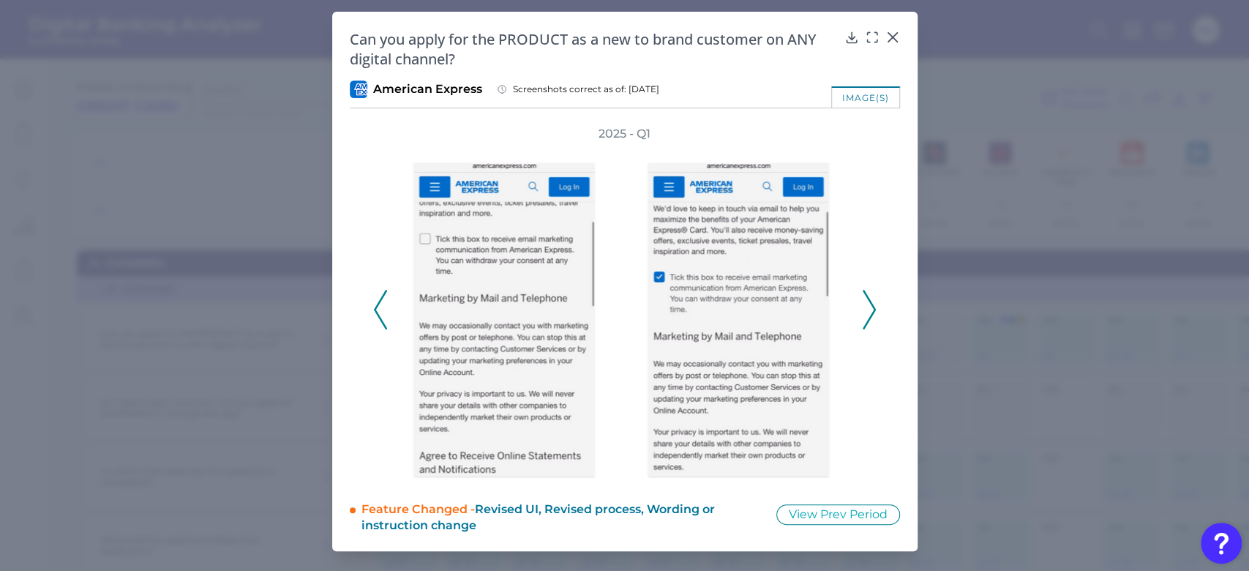
click at [870, 309] on icon at bounding box center [868, 310] width 13 height 40
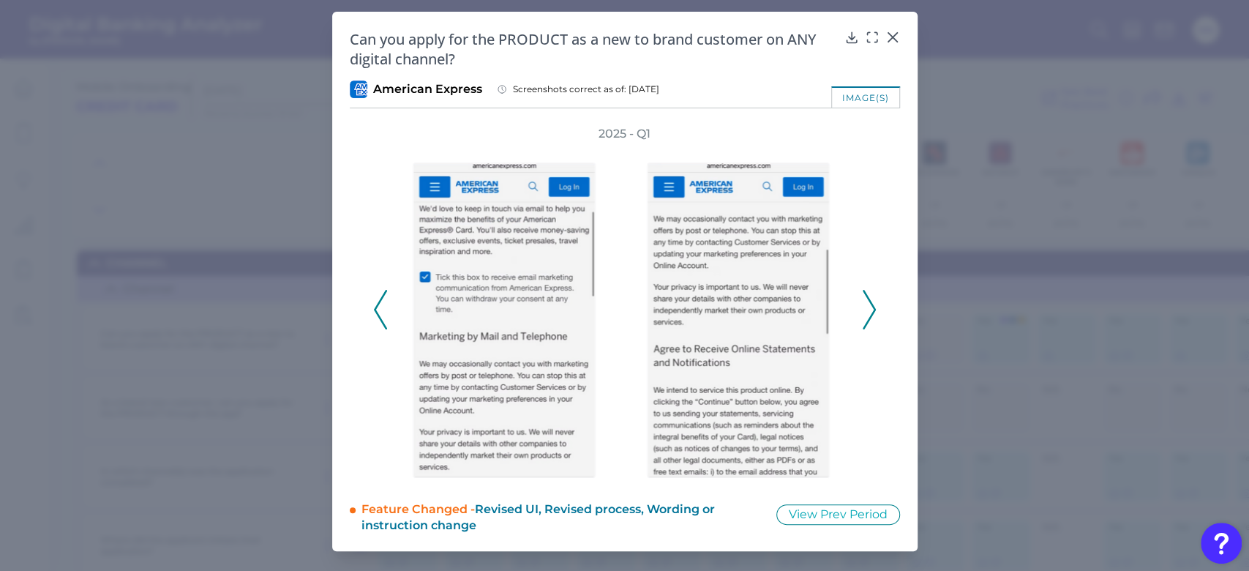
click at [870, 309] on icon at bounding box center [868, 310] width 13 height 40
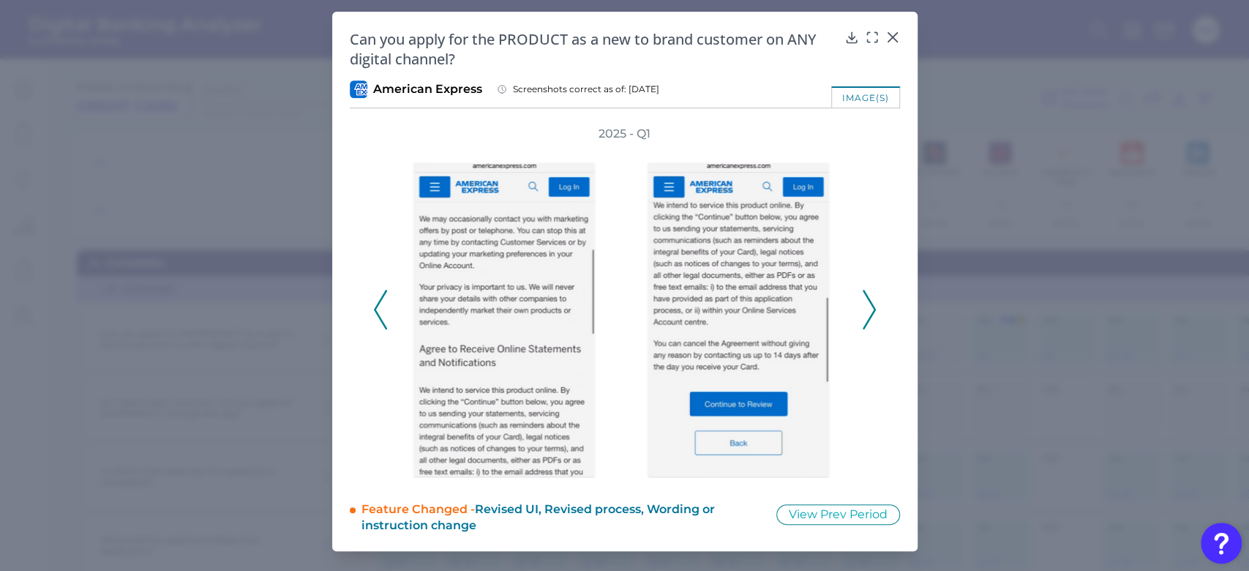
click at [871, 309] on icon at bounding box center [868, 310] width 13 height 40
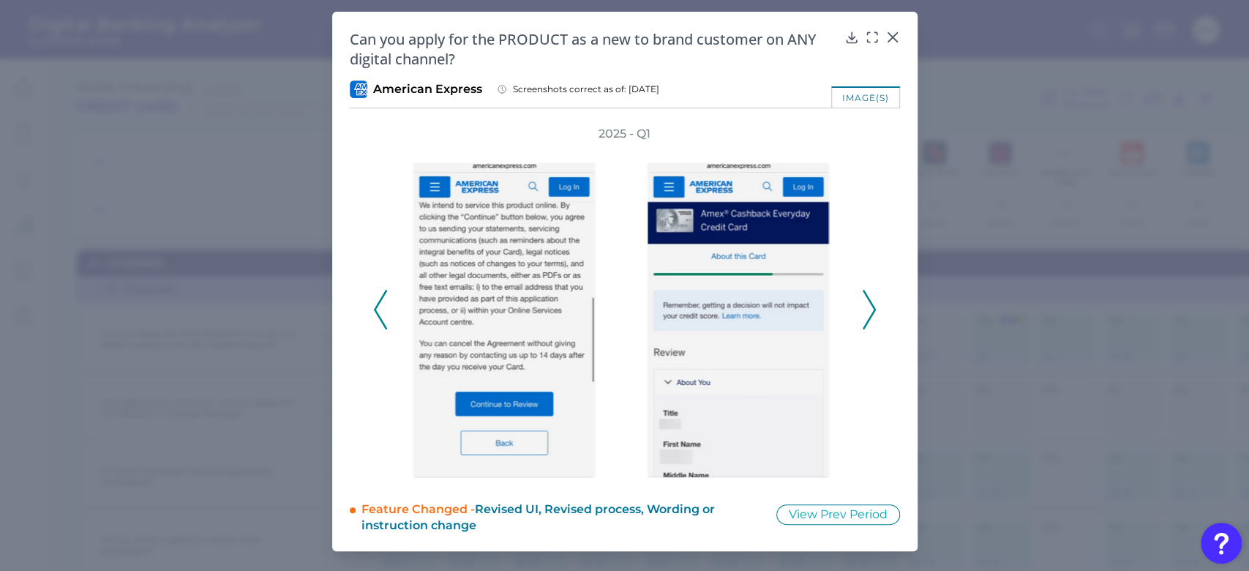
click at [871, 309] on icon at bounding box center [868, 310] width 13 height 40
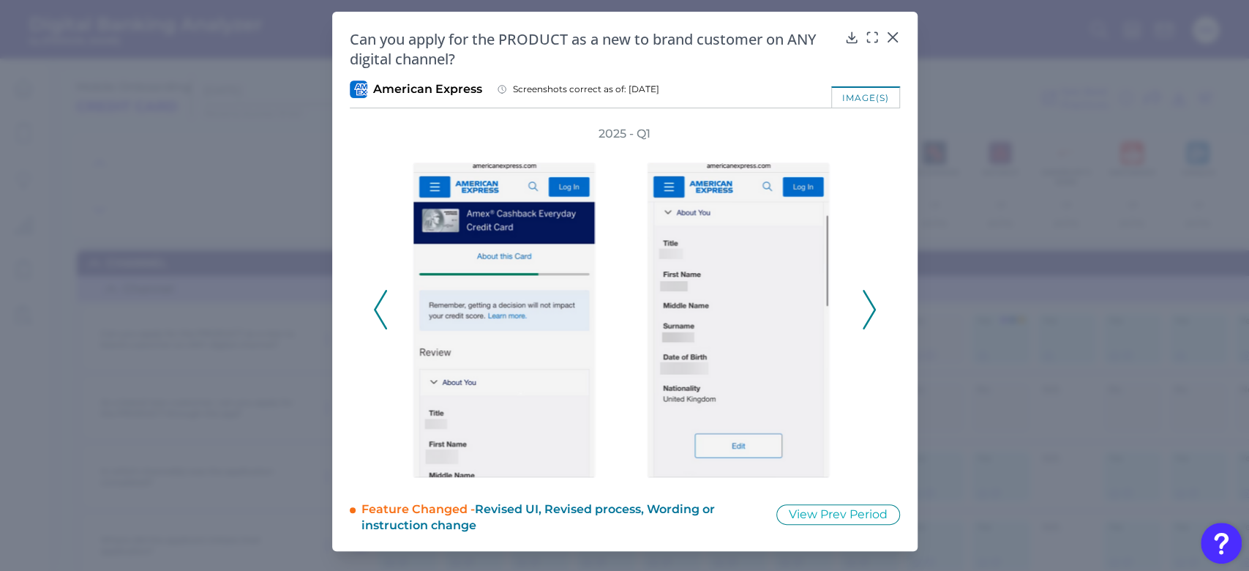
click at [871, 309] on icon at bounding box center [868, 310] width 13 height 40
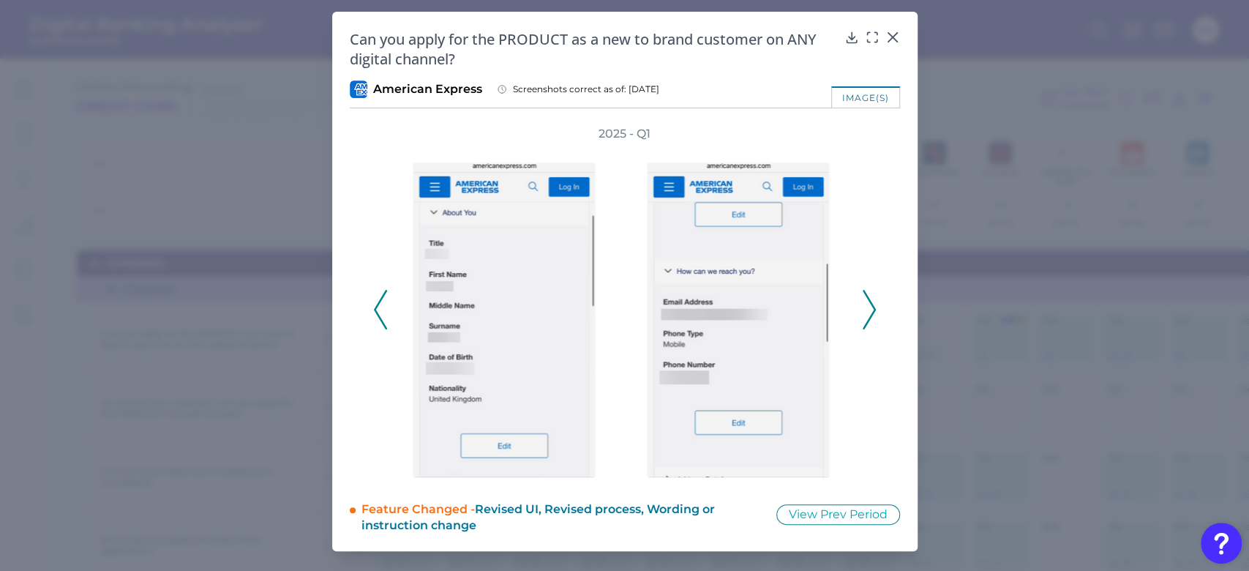
click at [871, 309] on icon at bounding box center [868, 310] width 13 height 40
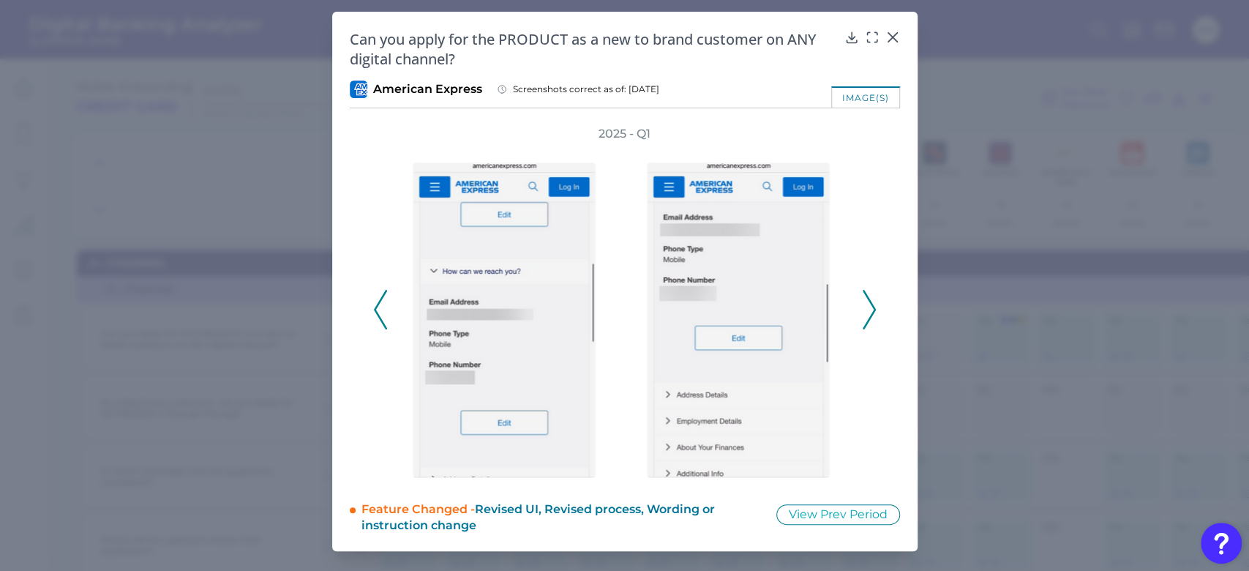
click at [871, 309] on icon at bounding box center [868, 310] width 13 height 40
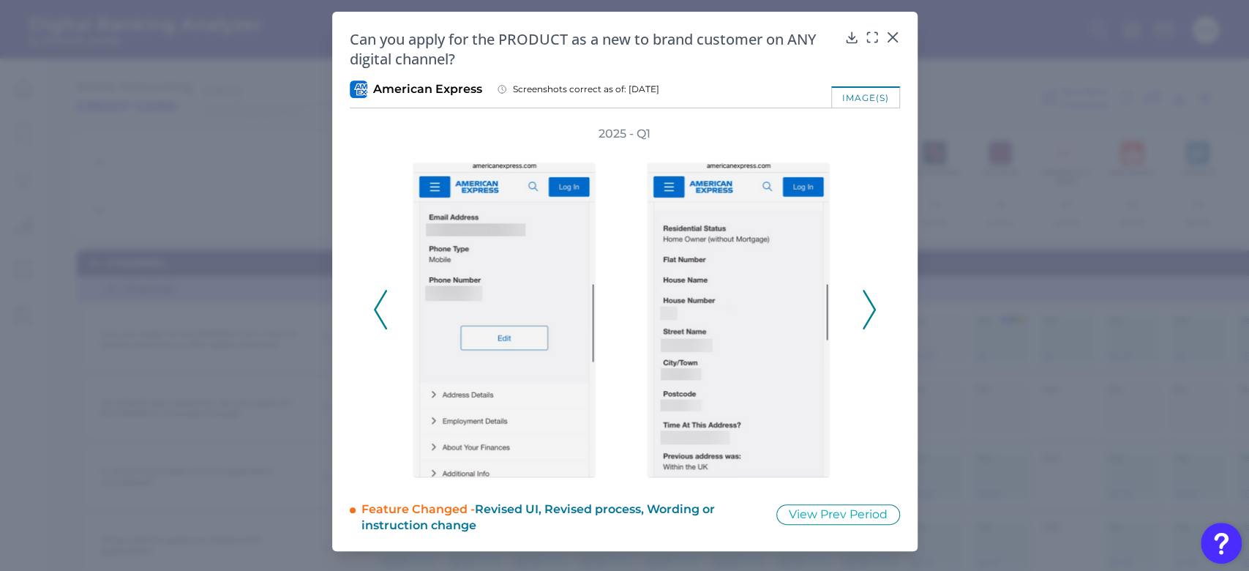
click at [871, 309] on icon at bounding box center [868, 310] width 13 height 40
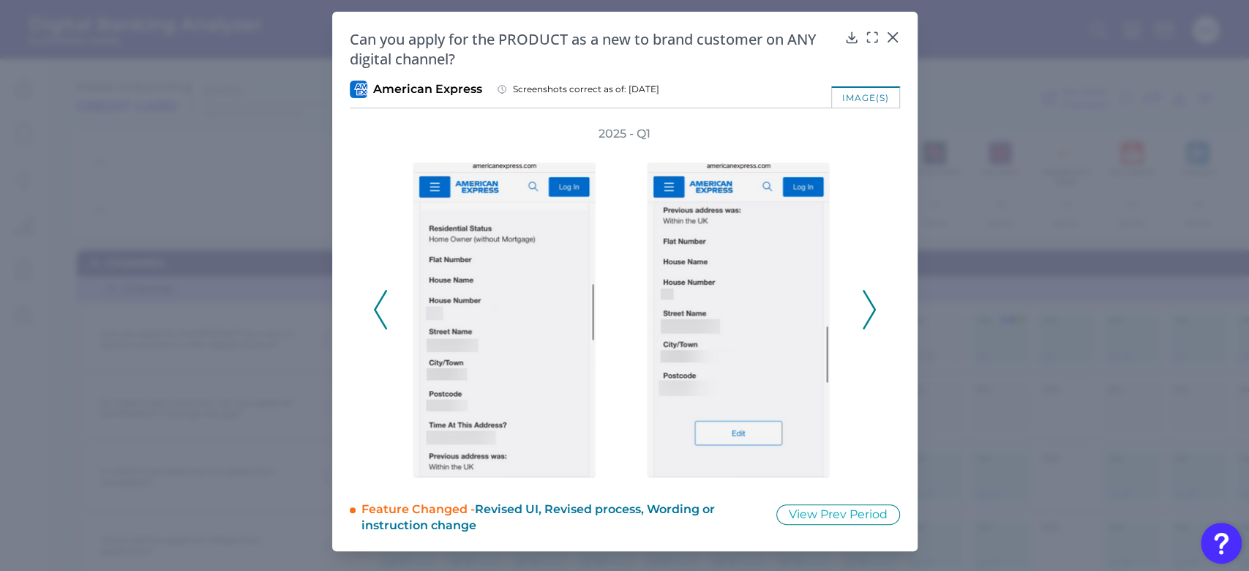
click at [871, 309] on icon at bounding box center [868, 310] width 13 height 40
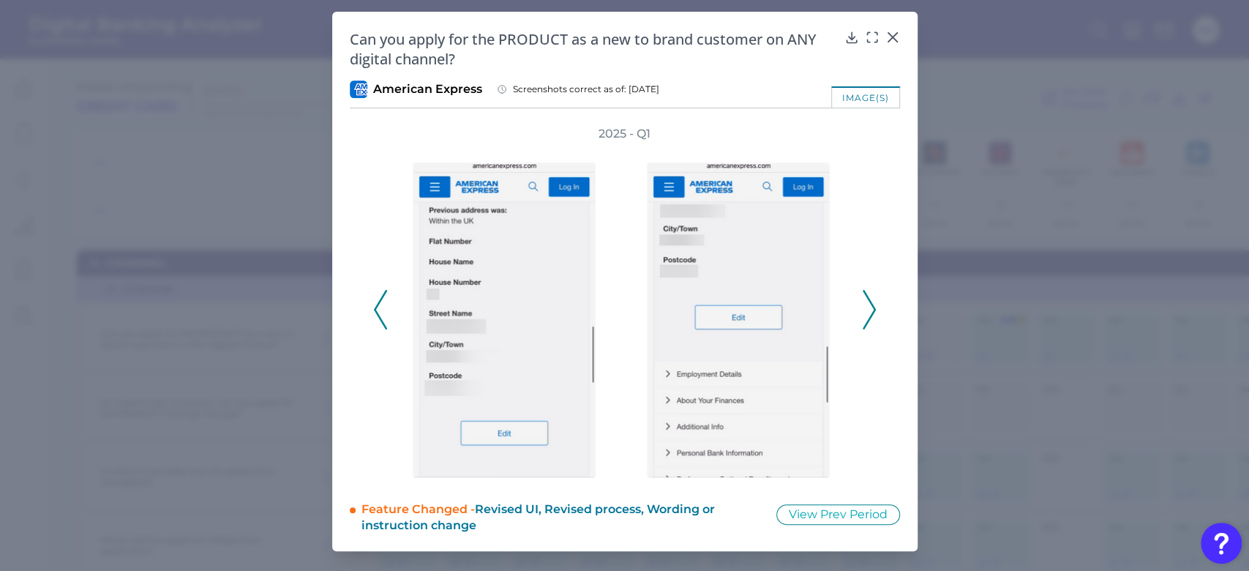
click at [871, 309] on icon at bounding box center [868, 310] width 13 height 40
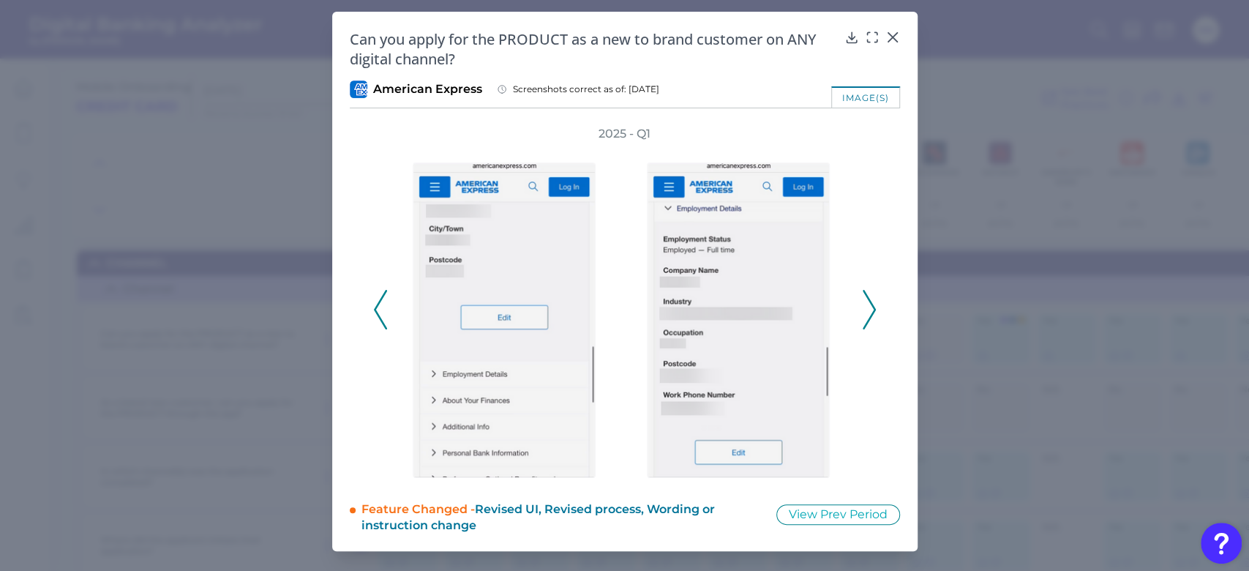
click at [871, 309] on icon at bounding box center [868, 310] width 13 height 40
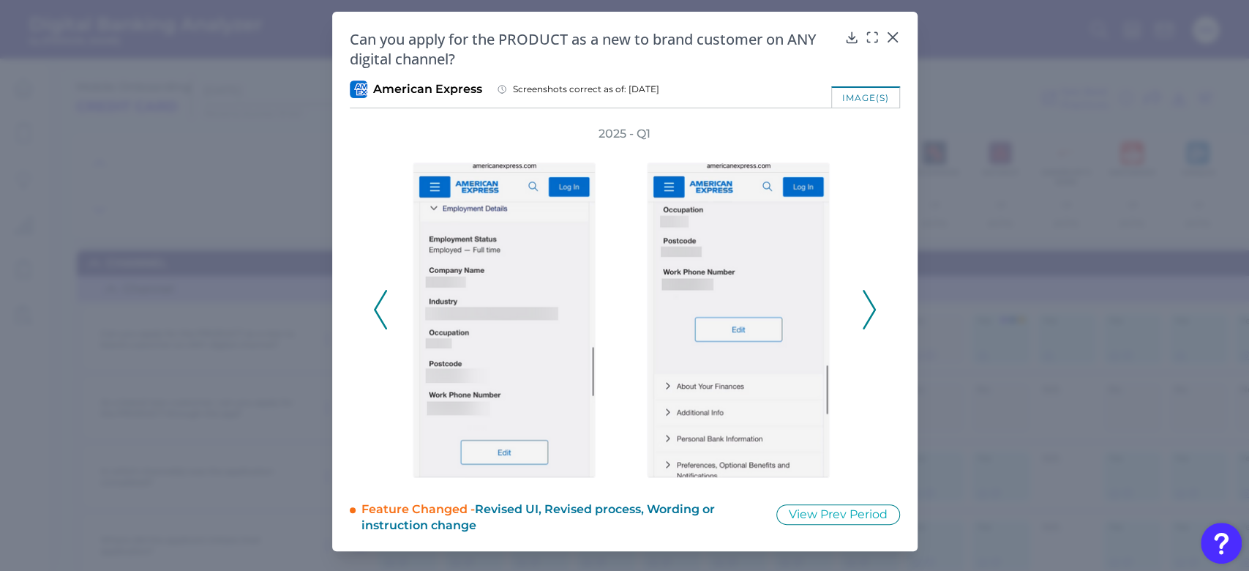
click at [871, 309] on icon at bounding box center [868, 310] width 13 height 40
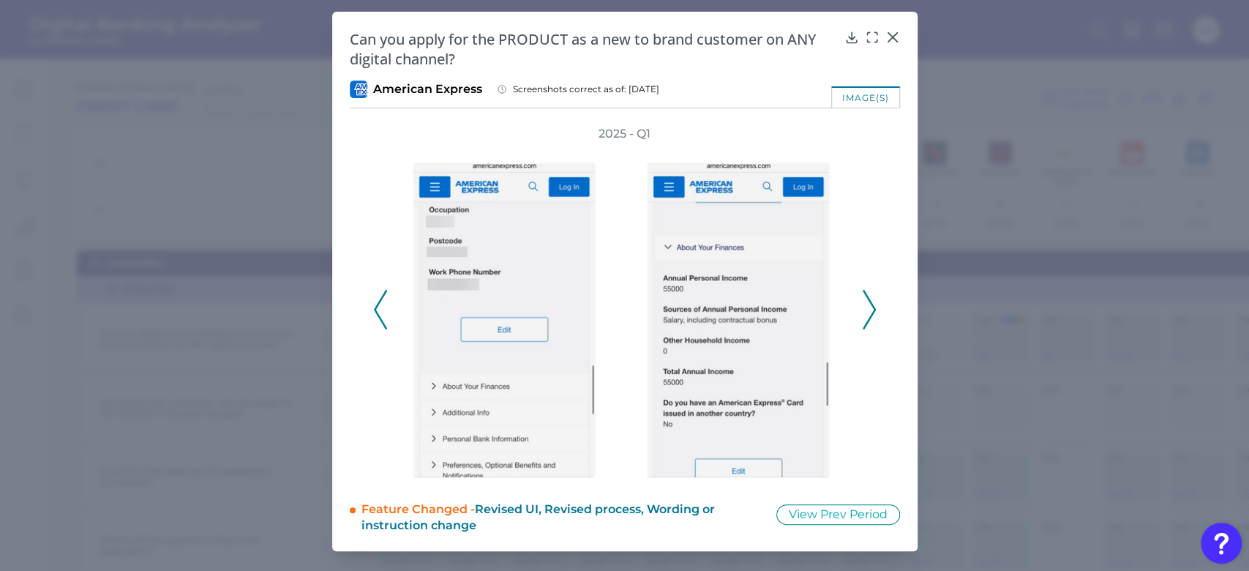
click at [871, 309] on icon at bounding box center [868, 310] width 13 height 40
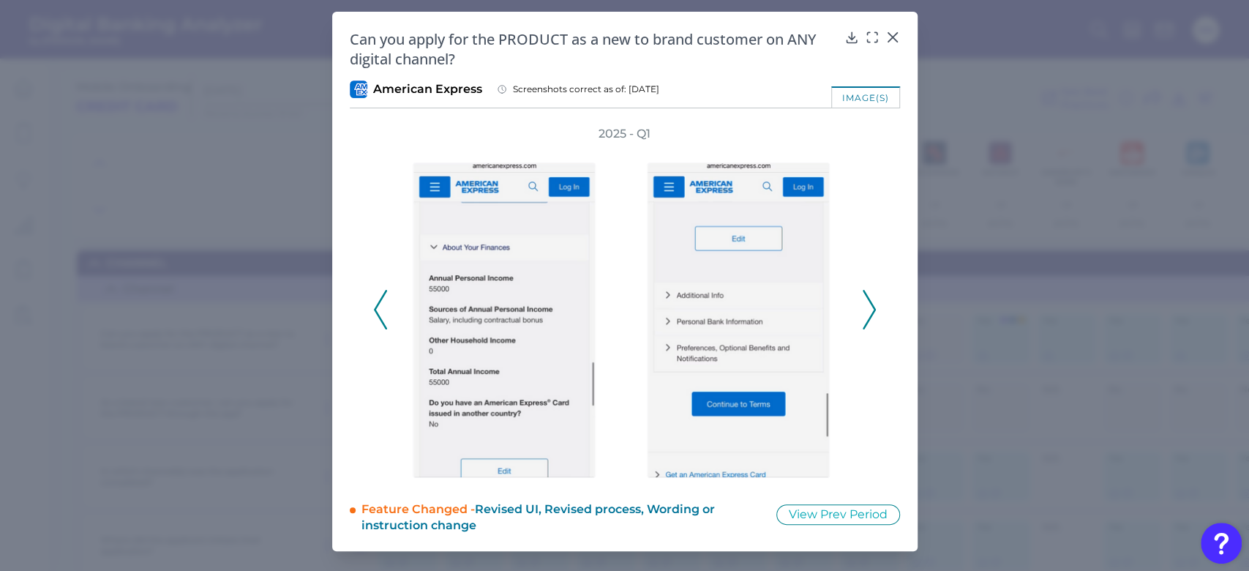
click at [871, 309] on icon at bounding box center [868, 310] width 13 height 40
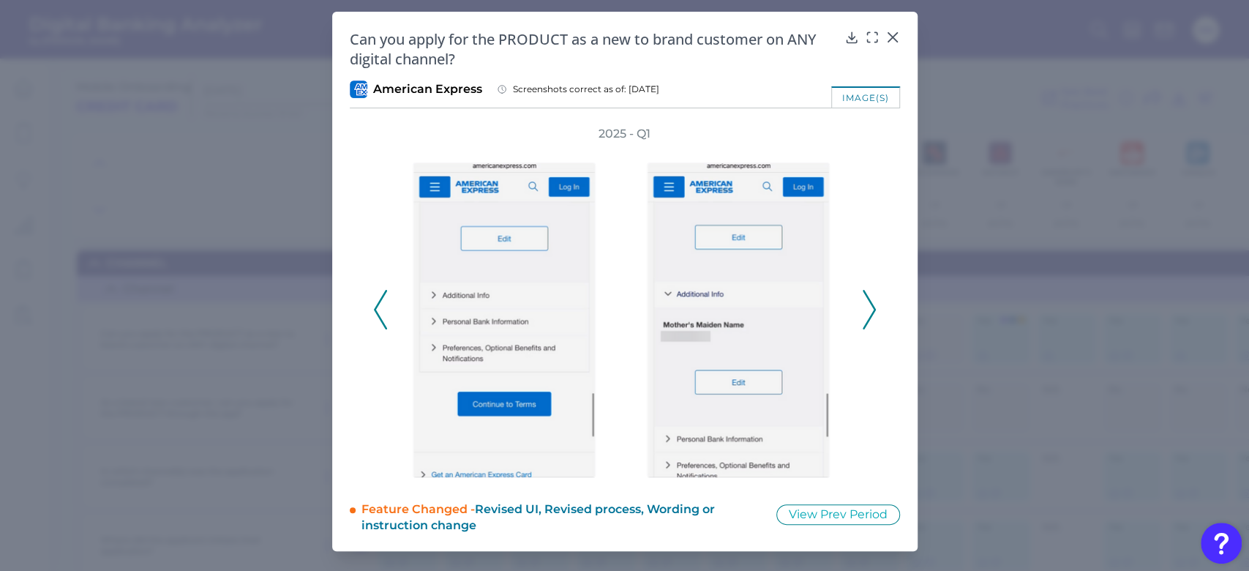
click at [871, 309] on icon at bounding box center [868, 310] width 13 height 40
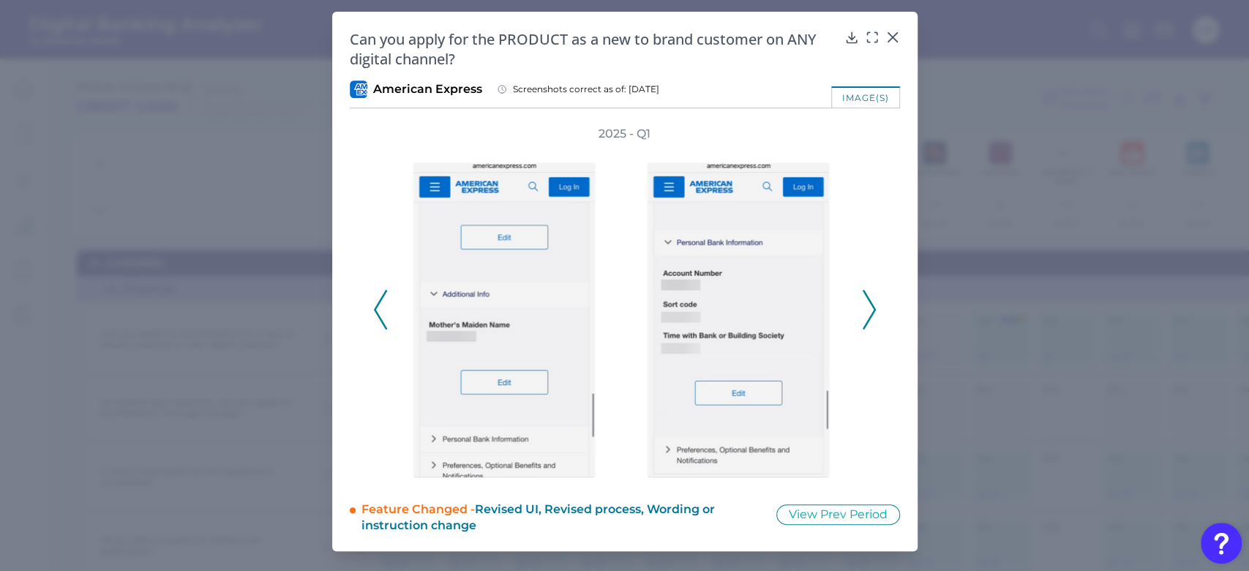
click at [871, 309] on icon at bounding box center [868, 310] width 13 height 40
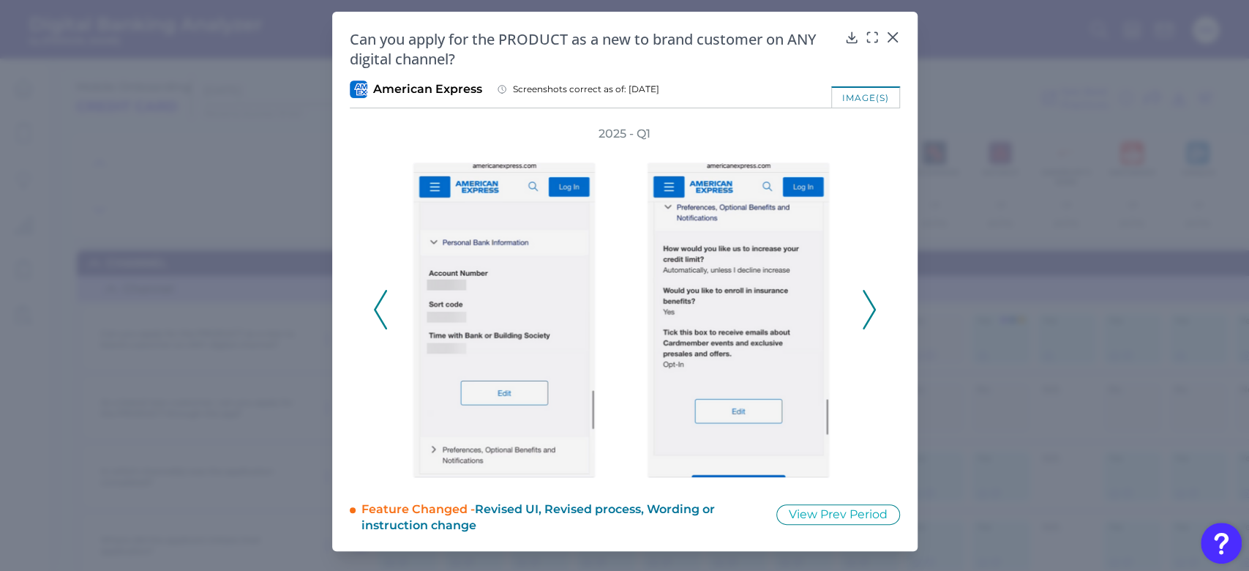
click at [375, 312] on polyline at bounding box center [380, 309] width 11 height 37
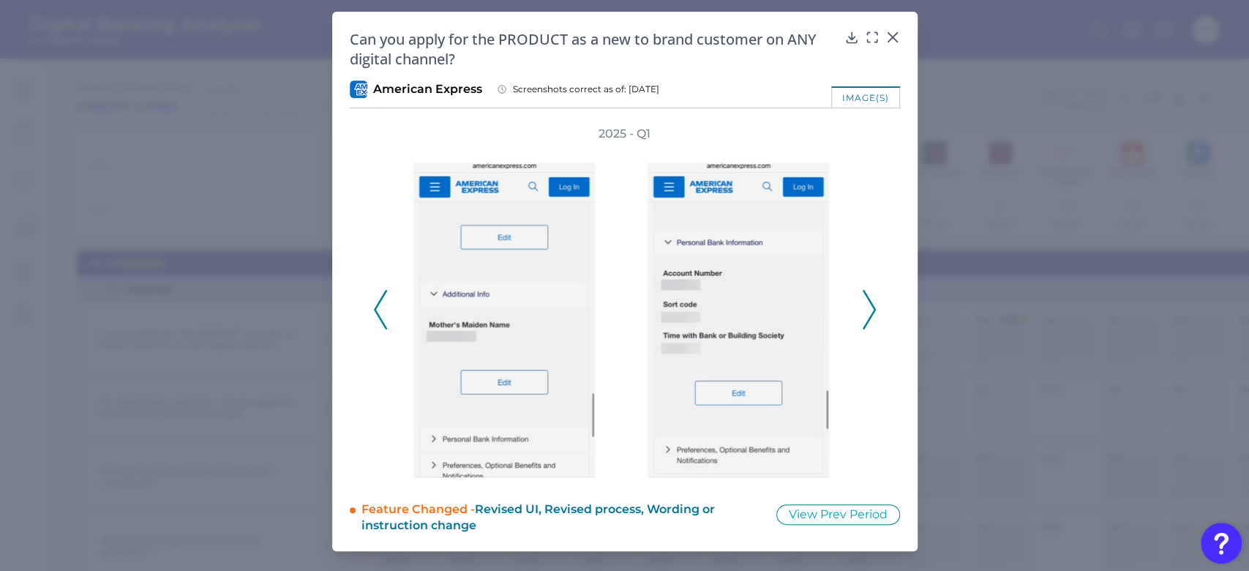
click at [377, 309] on icon at bounding box center [380, 310] width 13 height 40
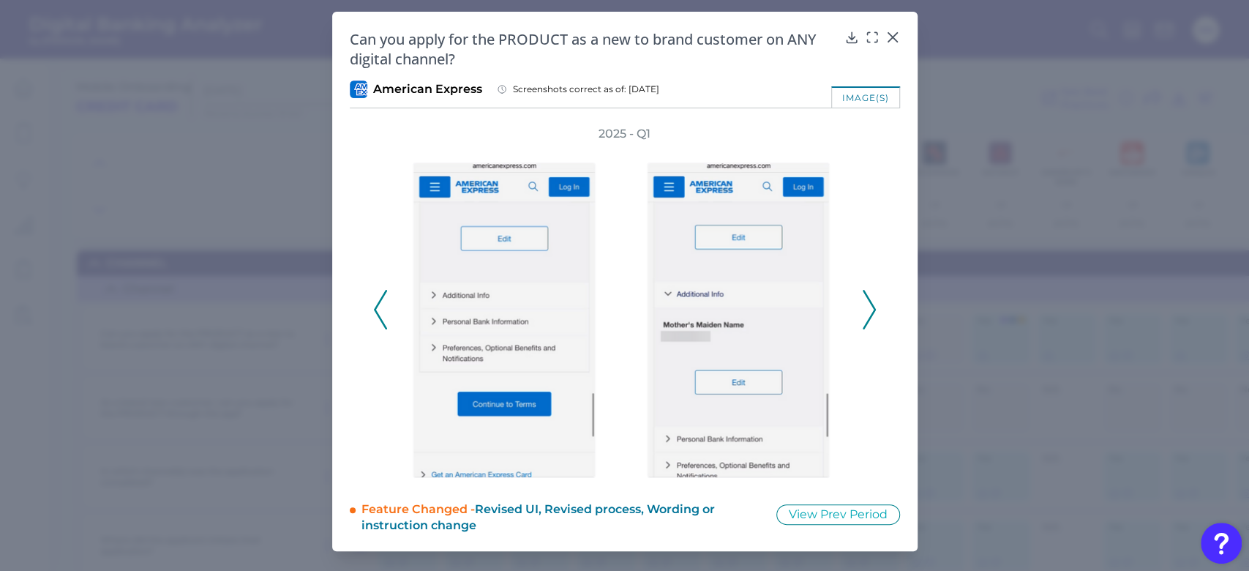
click at [865, 319] on icon at bounding box center [868, 310] width 13 height 40
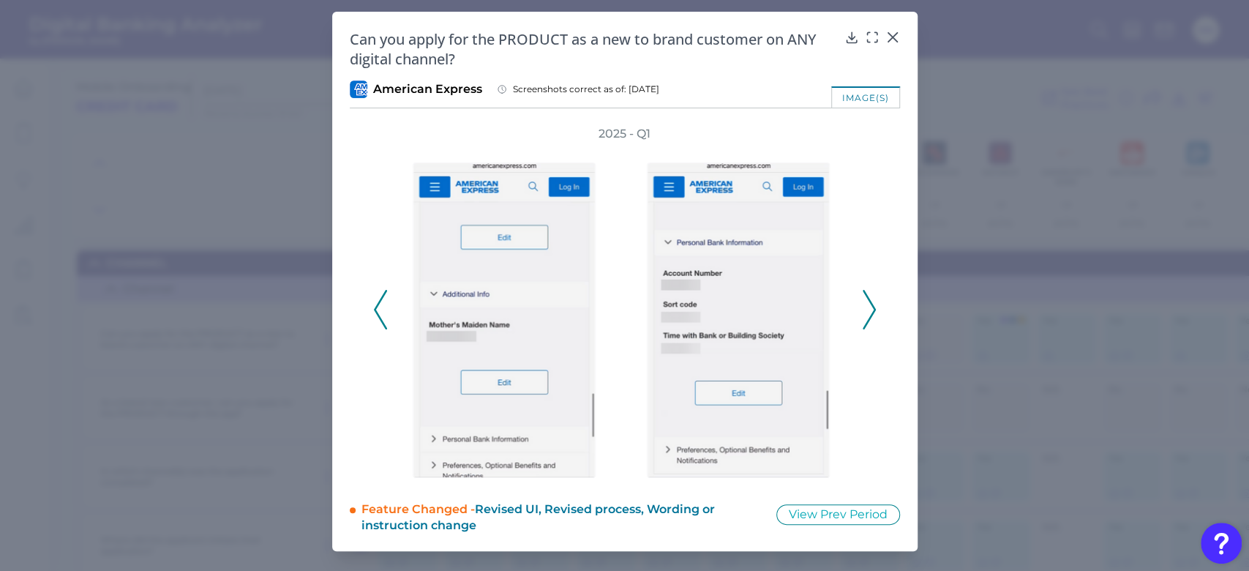
click at [865, 319] on icon at bounding box center [868, 310] width 13 height 40
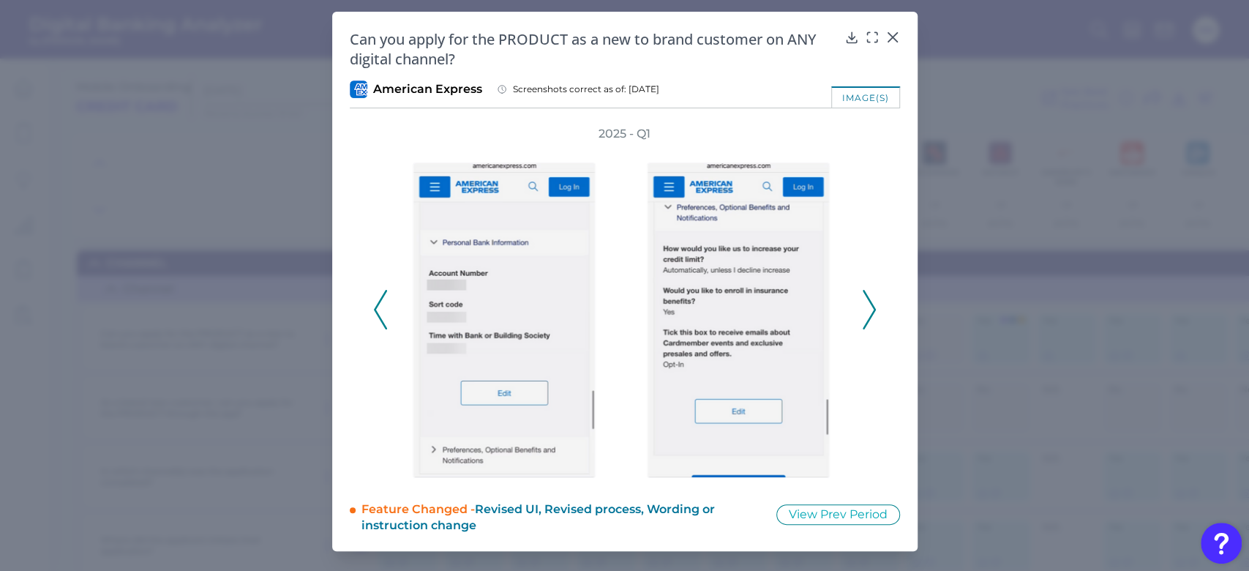
click at [872, 301] on icon at bounding box center [868, 310] width 13 height 40
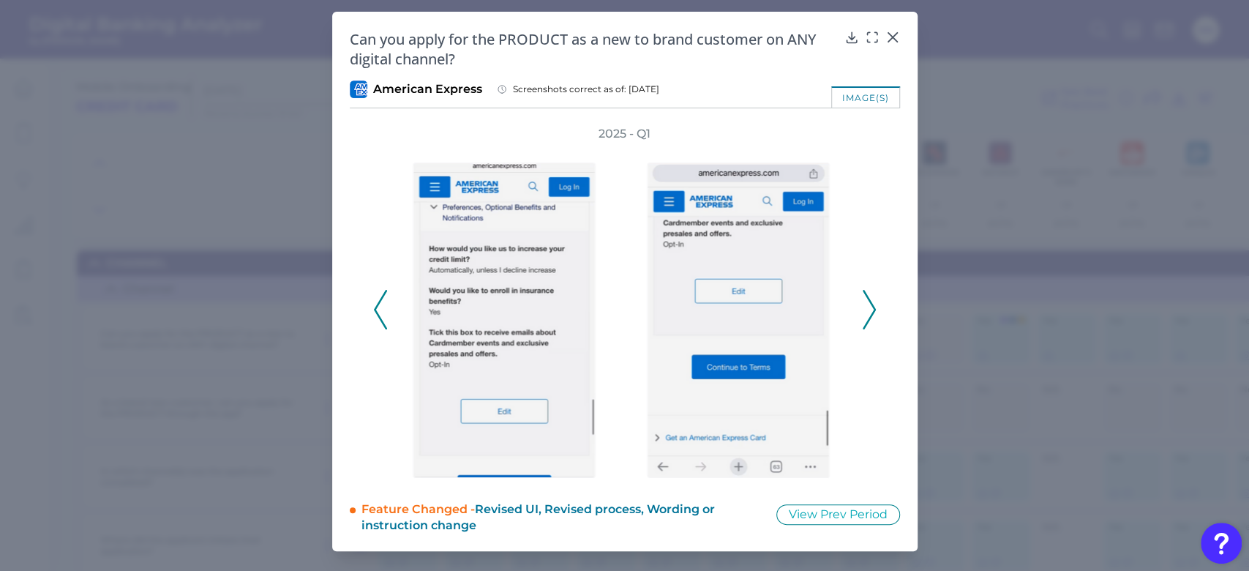
click at [378, 296] on icon at bounding box center [380, 310] width 13 height 40
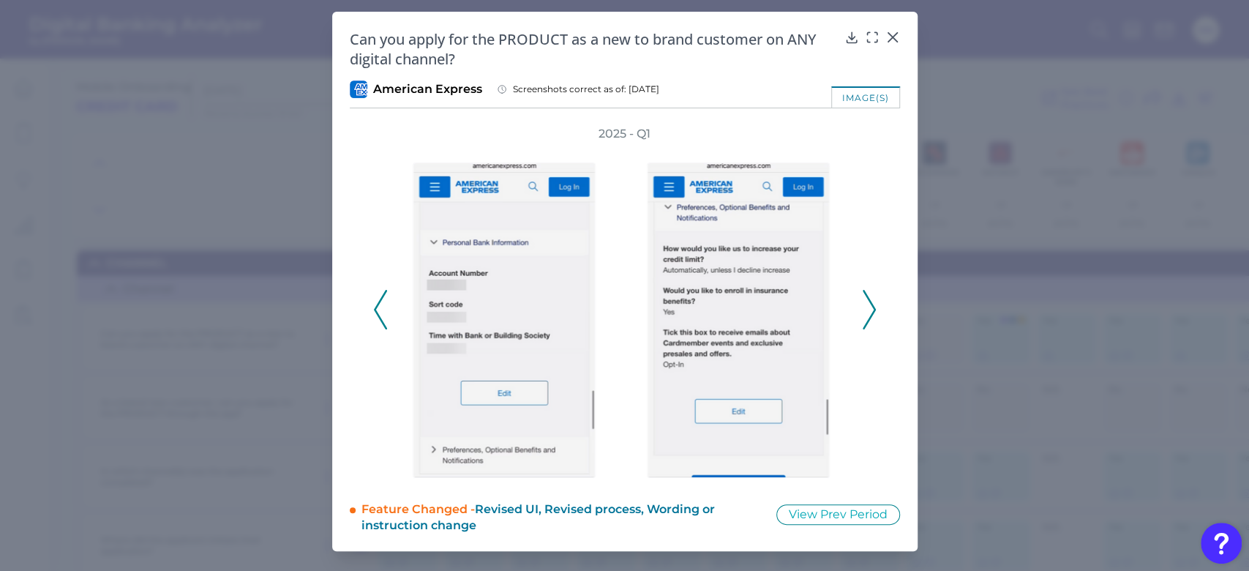
click at [378, 296] on icon at bounding box center [380, 310] width 13 height 40
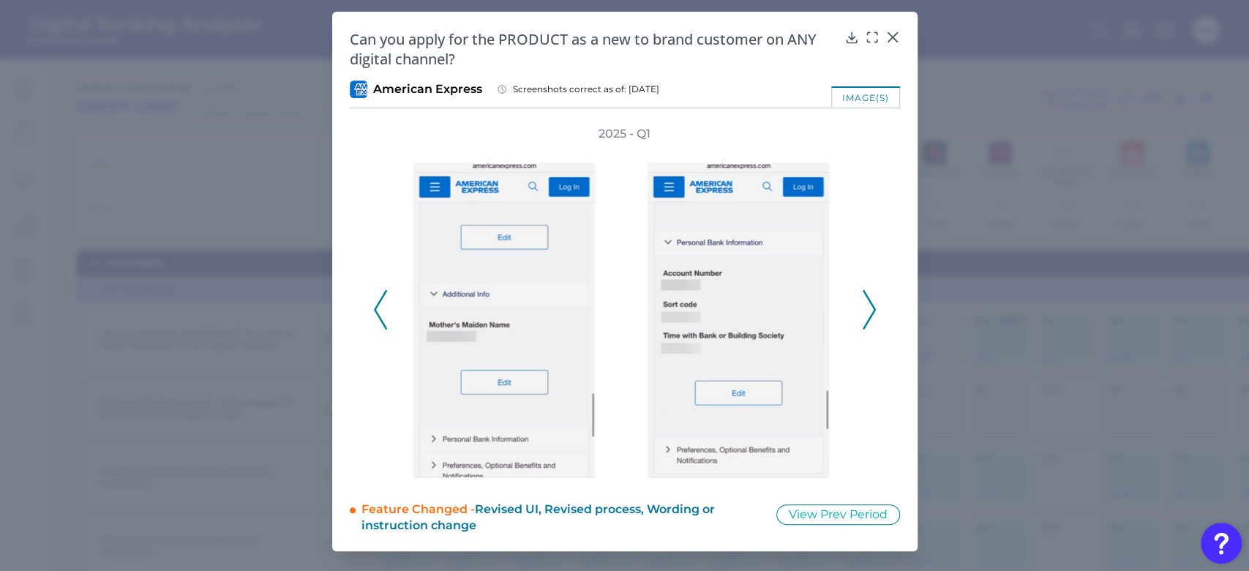
click at [378, 296] on icon at bounding box center [380, 310] width 13 height 40
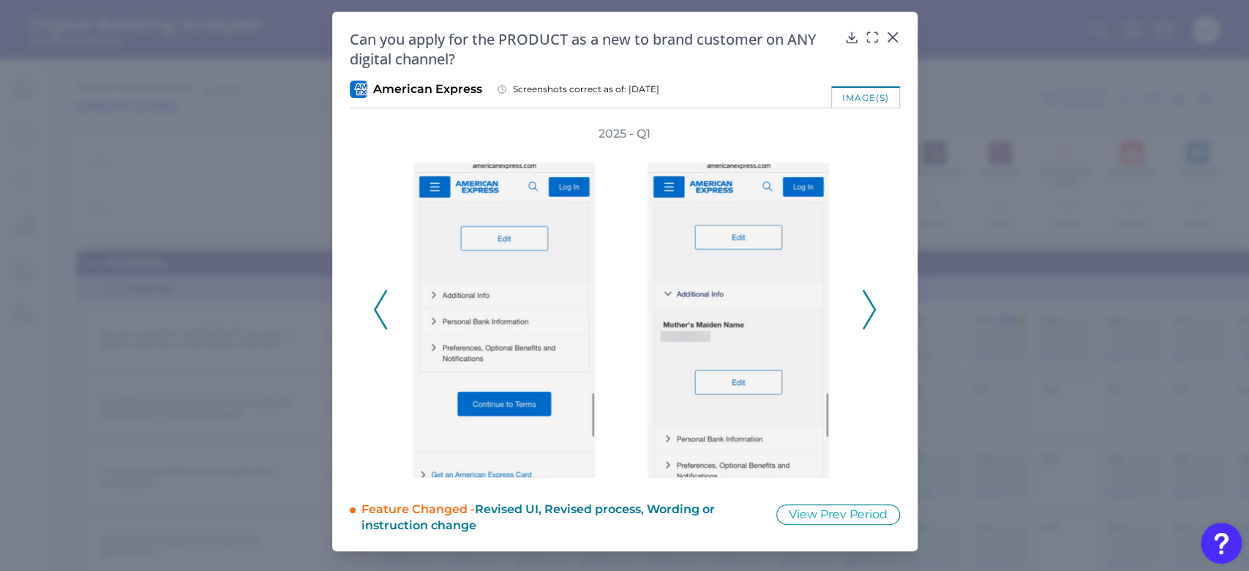
click at [378, 296] on icon at bounding box center [380, 310] width 13 height 40
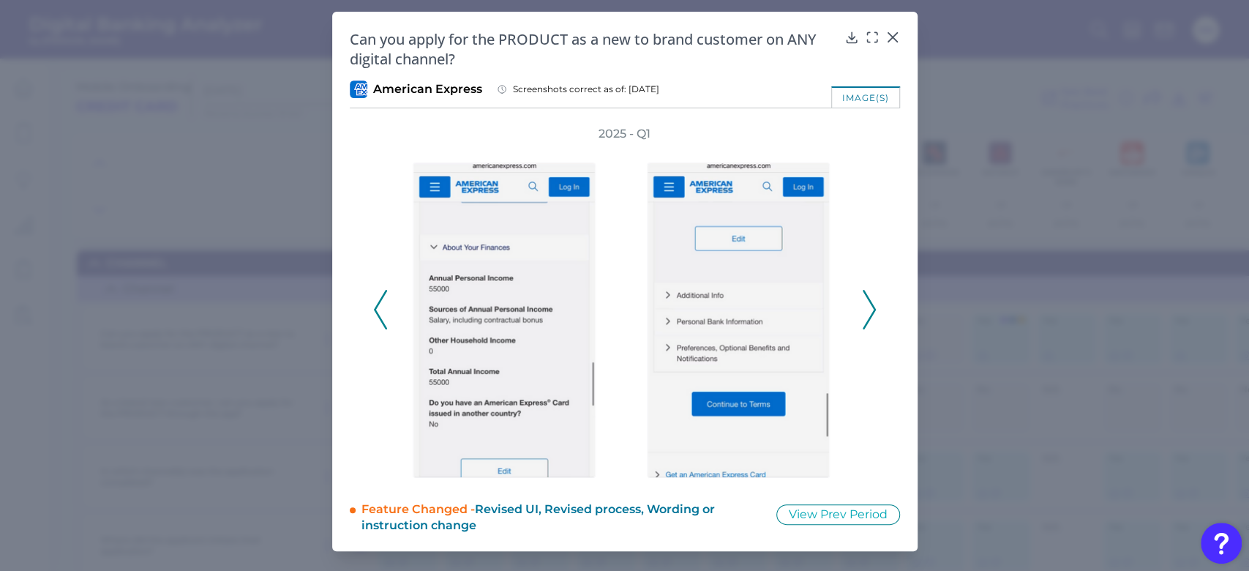
click at [379, 296] on icon at bounding box center [380, 310] width 13 height 40
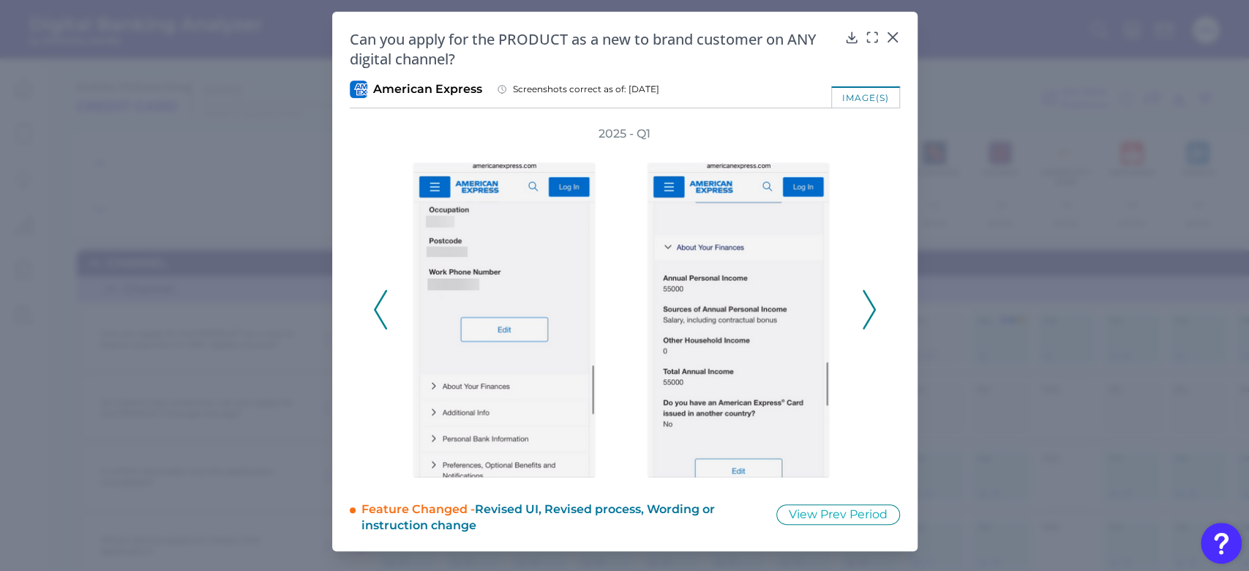
click at [379, 296] on icon at bounding box center [380, 310] width 13 height 40
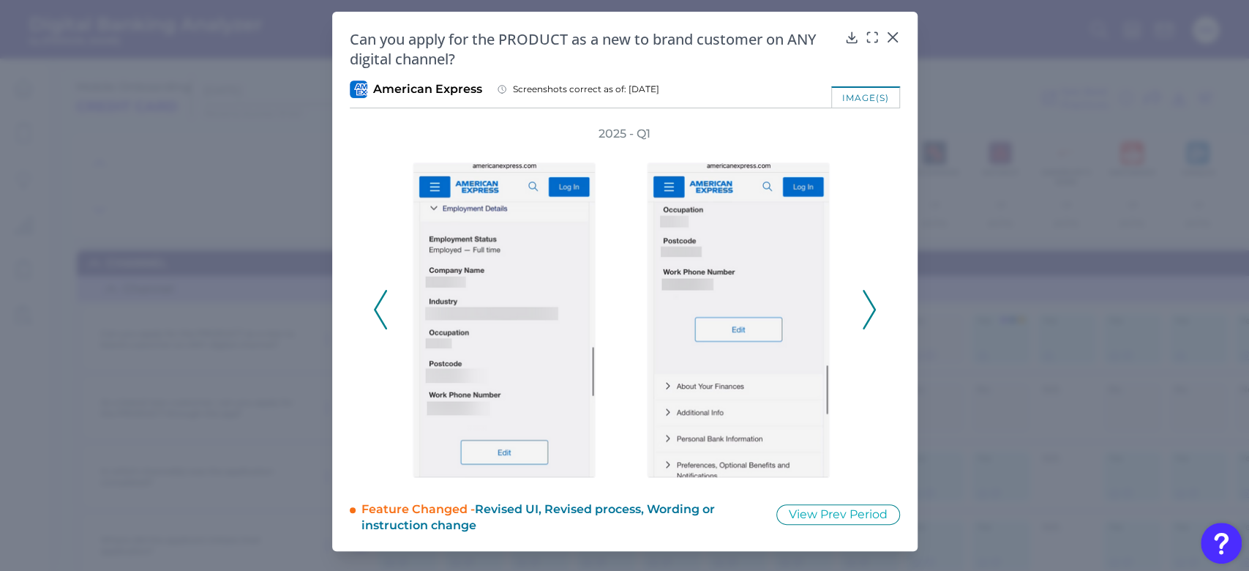
click at [379, 296] on icon at bounding box center [380, 310] width 13 height 40
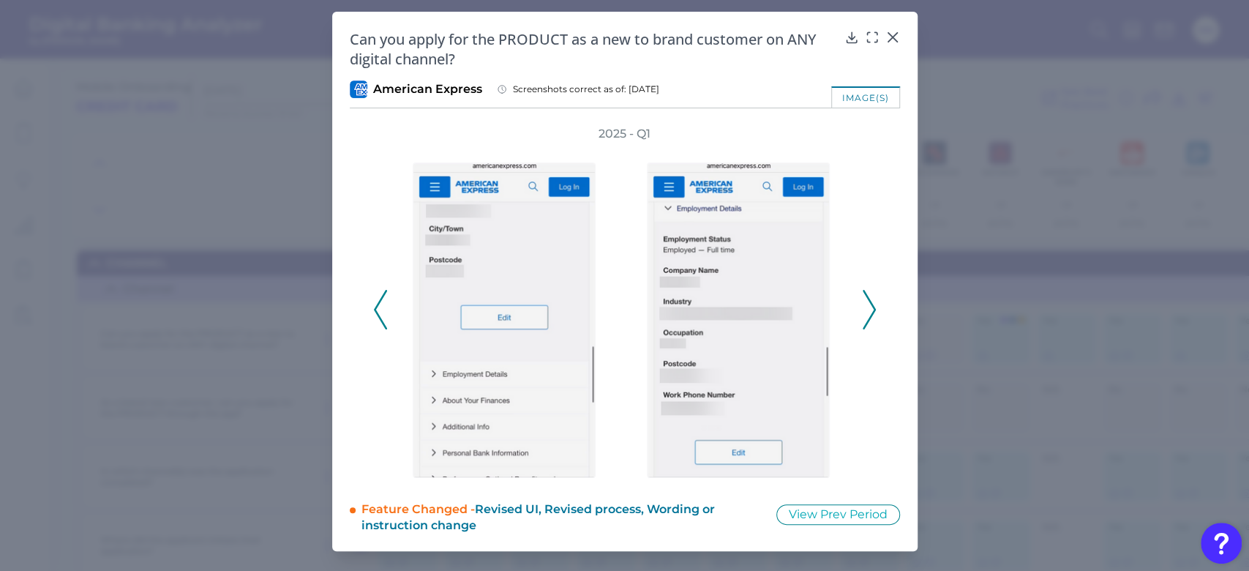
click at [379, 296] on icon at bounding box center [380, 310] width 13 height 40
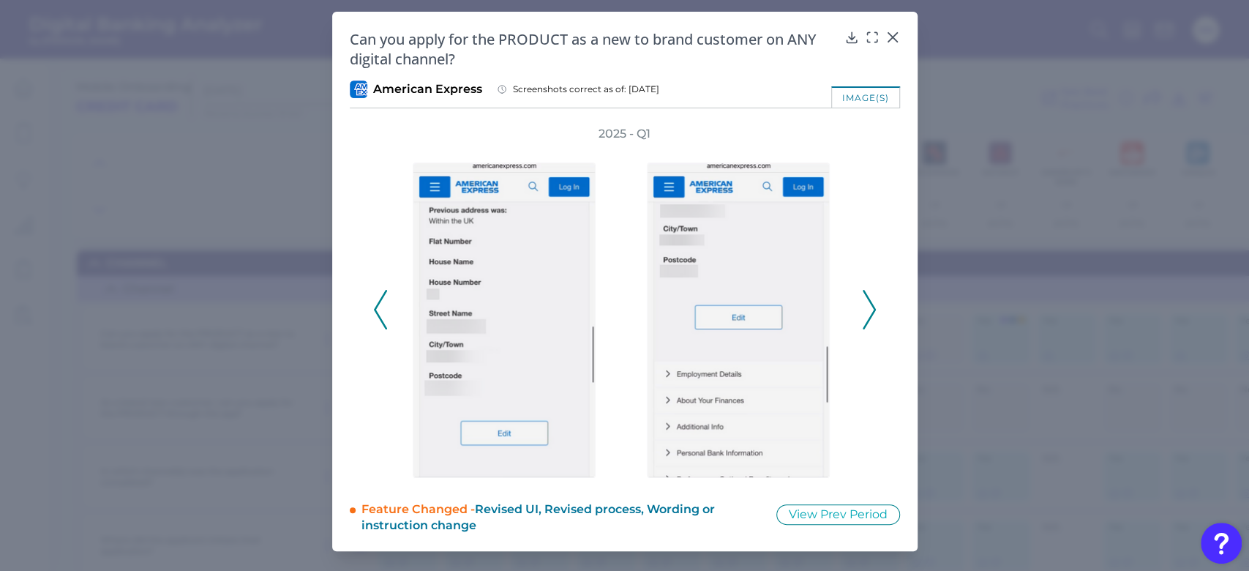
click at [380, 296] on icon at bounding box center [380, 310] width 13 height 40
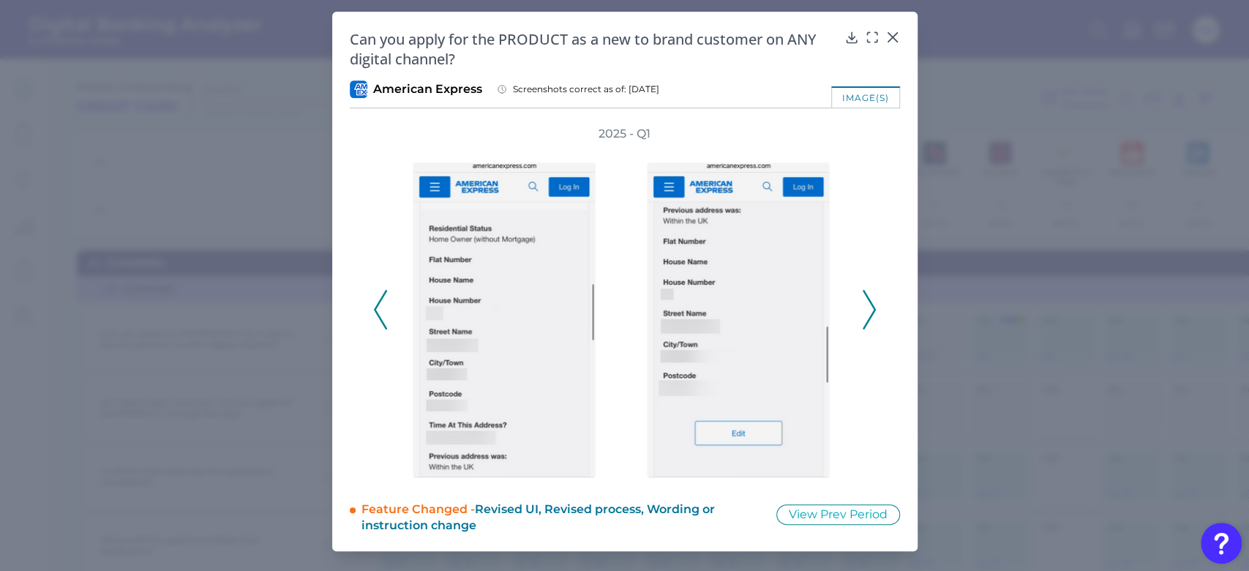
click at [380, 294] on icon at bounding box center [380, 310] width 13 height 40
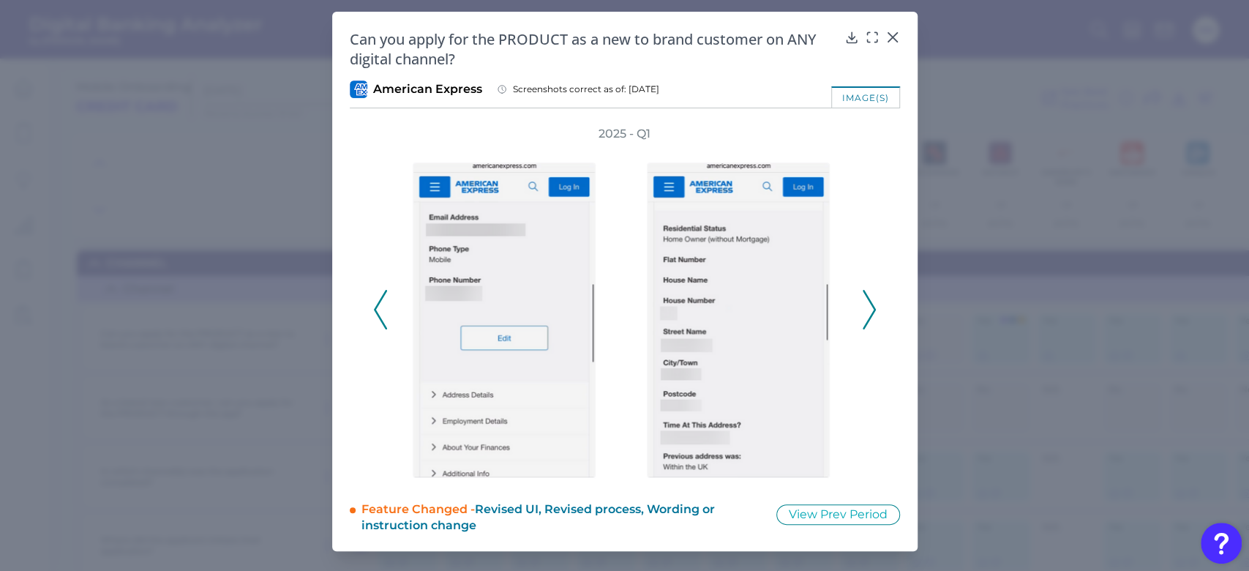
click at [380, 294] on icon at bounding box center [380, 310] width 13 height 40
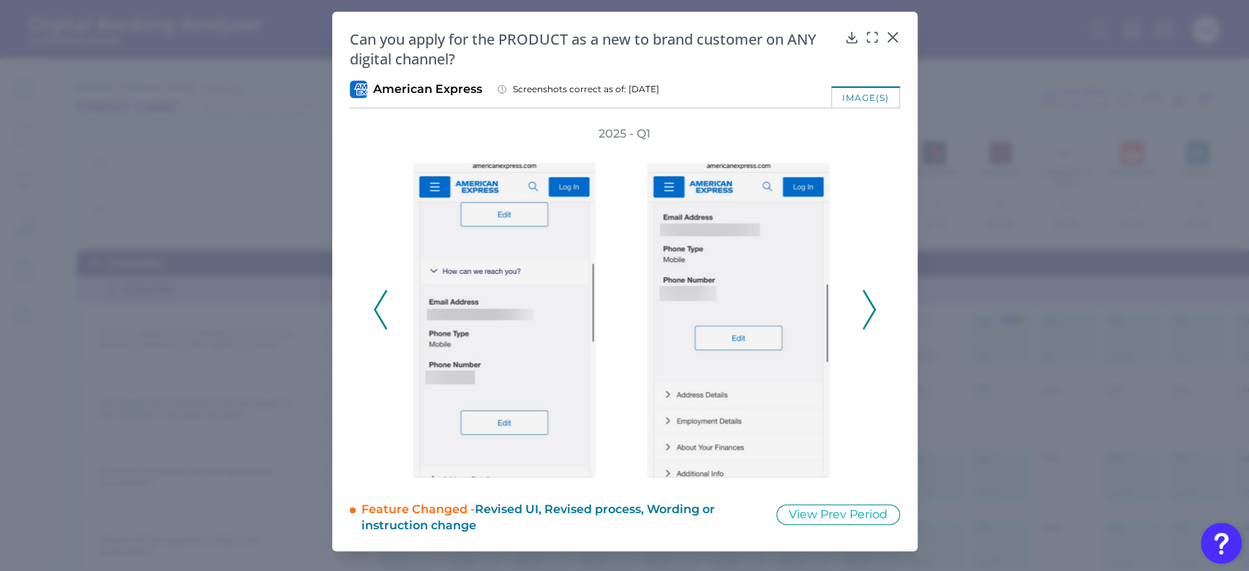
click at [380, 294] on icon at bounding box center [380, 310] width 13 height 40
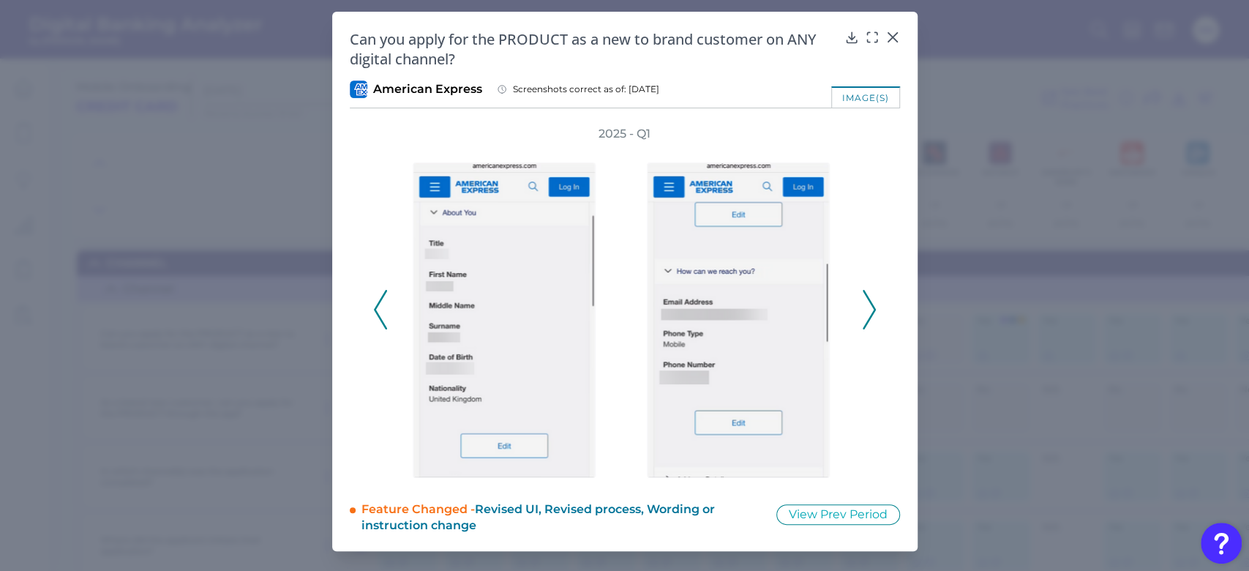
click at [380, 294] on icon at bounding box center [380, 310] width 13 height 40
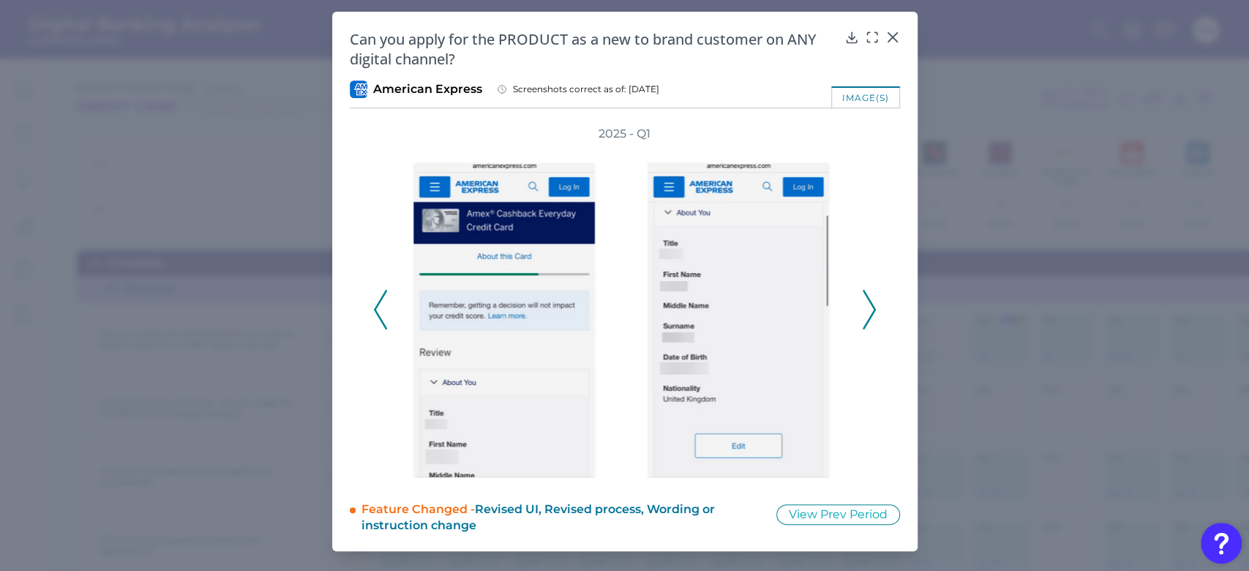
click at [380, 294] on icon at bounding box center [380, 310] width 13 height 40
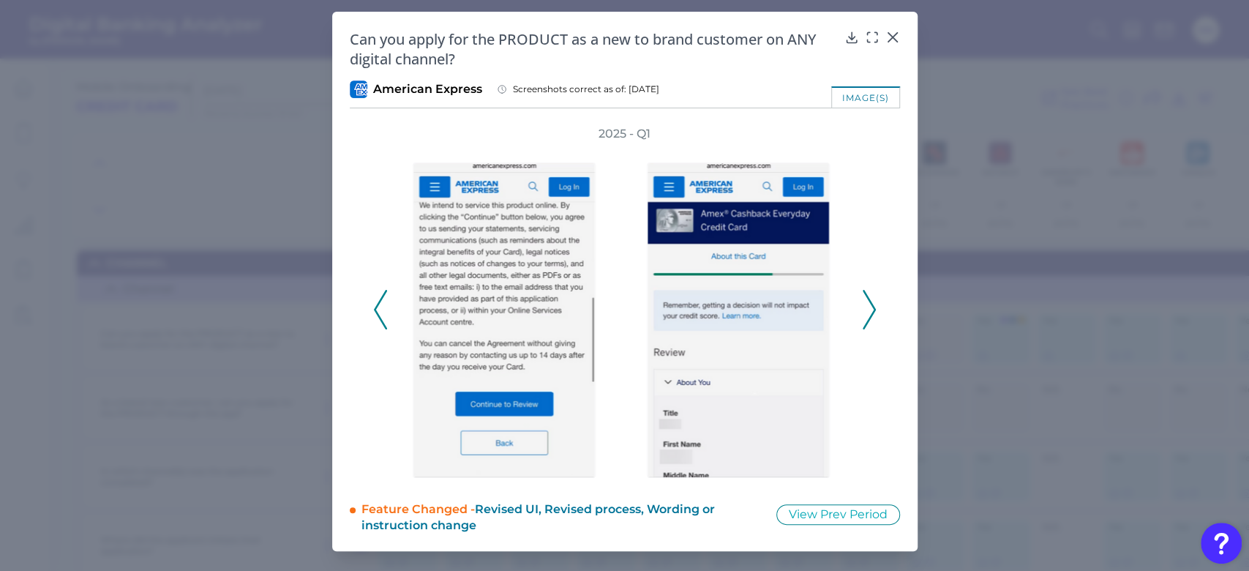
click at [380, 294] on icon at bounding box center [380, 310] width 13 height 40
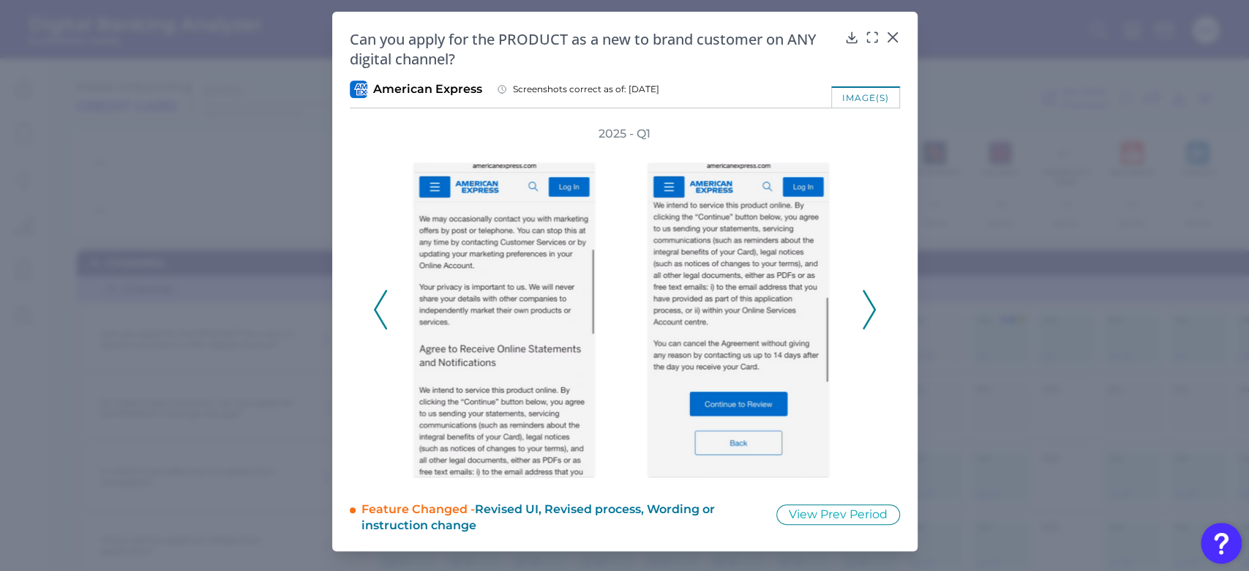
click at [380, 294] on icon at bounding box center [380, 310] width 13 height 40
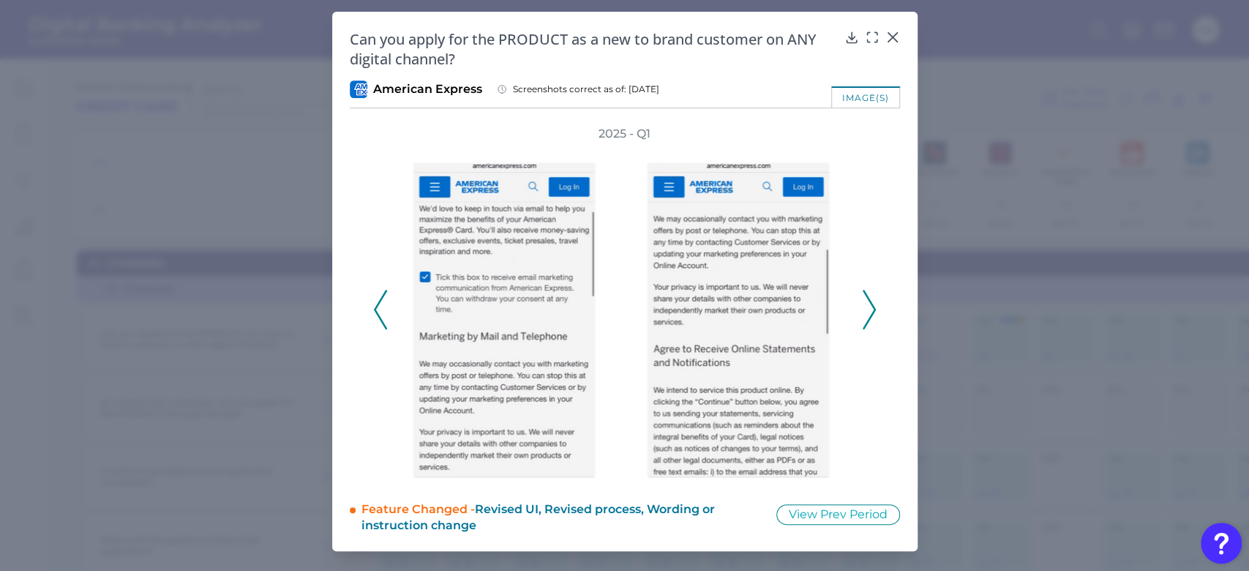
click at [380, 294] on icon at bounding box center [380, 310] width 13 height 40
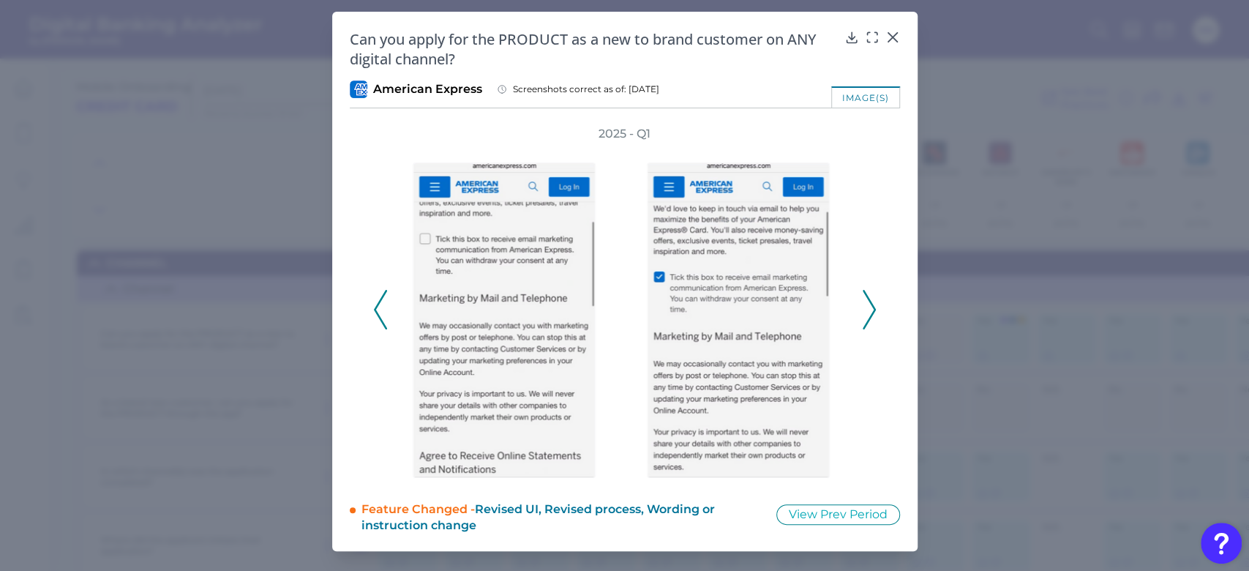
click at [380, 294] on icon at bounding box center [380, 310] width 13 height 40
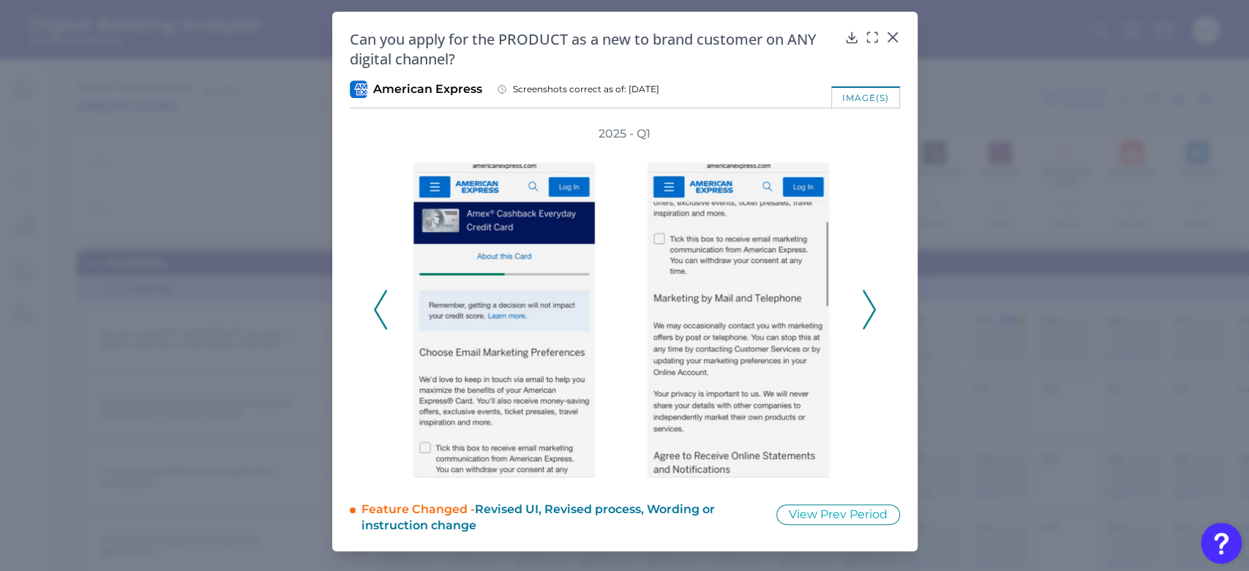
click at [380, 294] on icon at bounding box center [380, 310] width 13 height 40
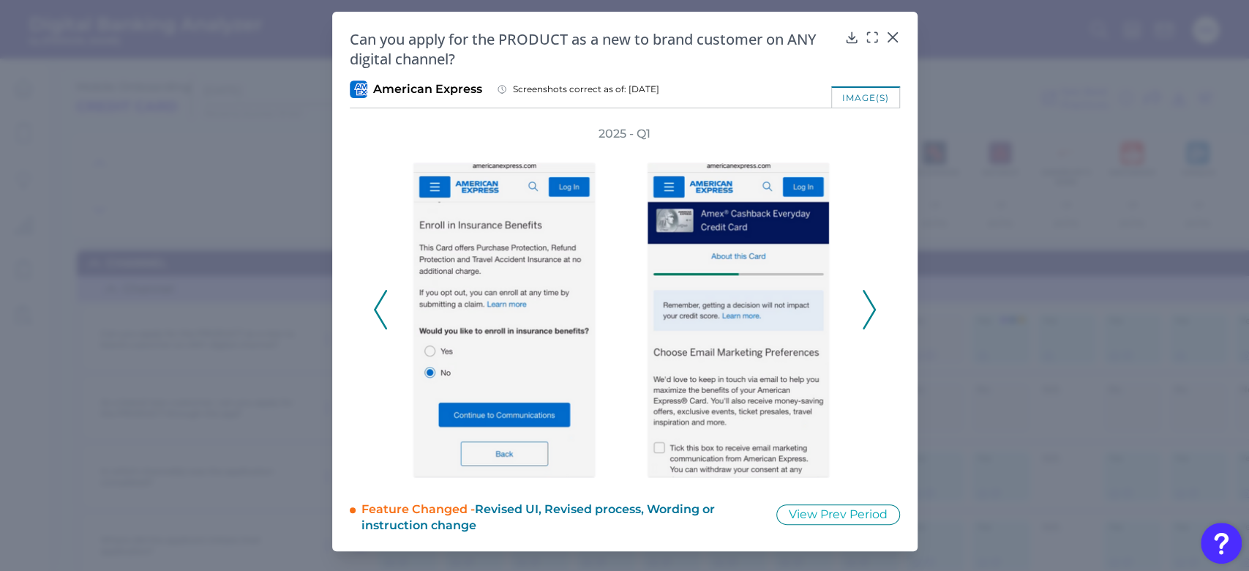
click at [380, 294] on icon at bounding box center [380, 310] width 13 height 40
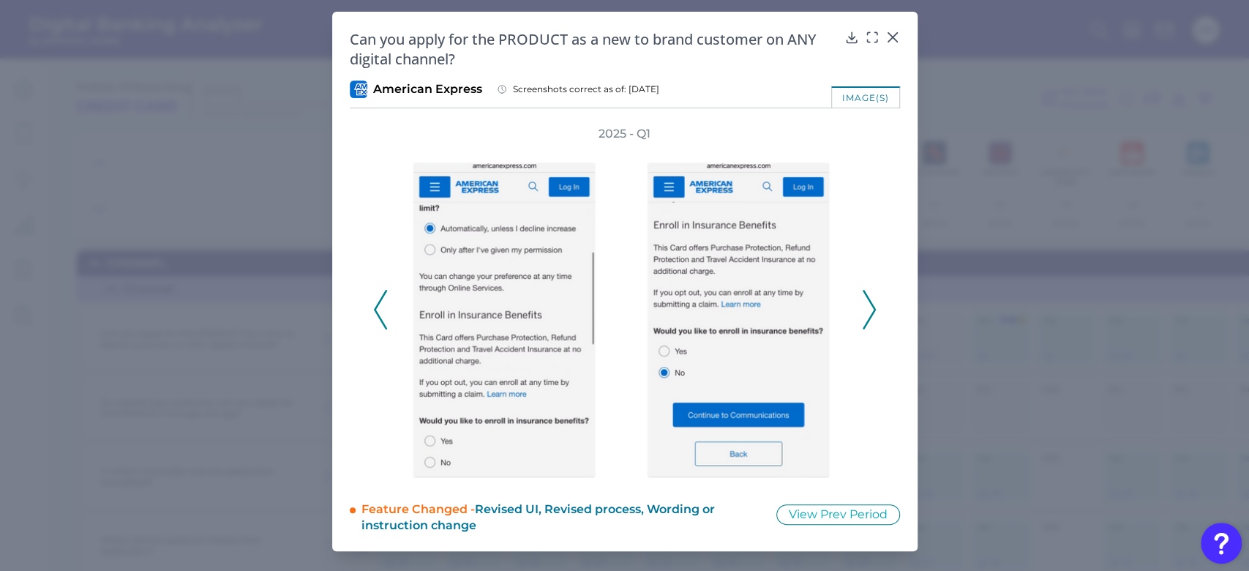
click at [380, 294] on icon at bounding box center [380, 310] width 13 height 40
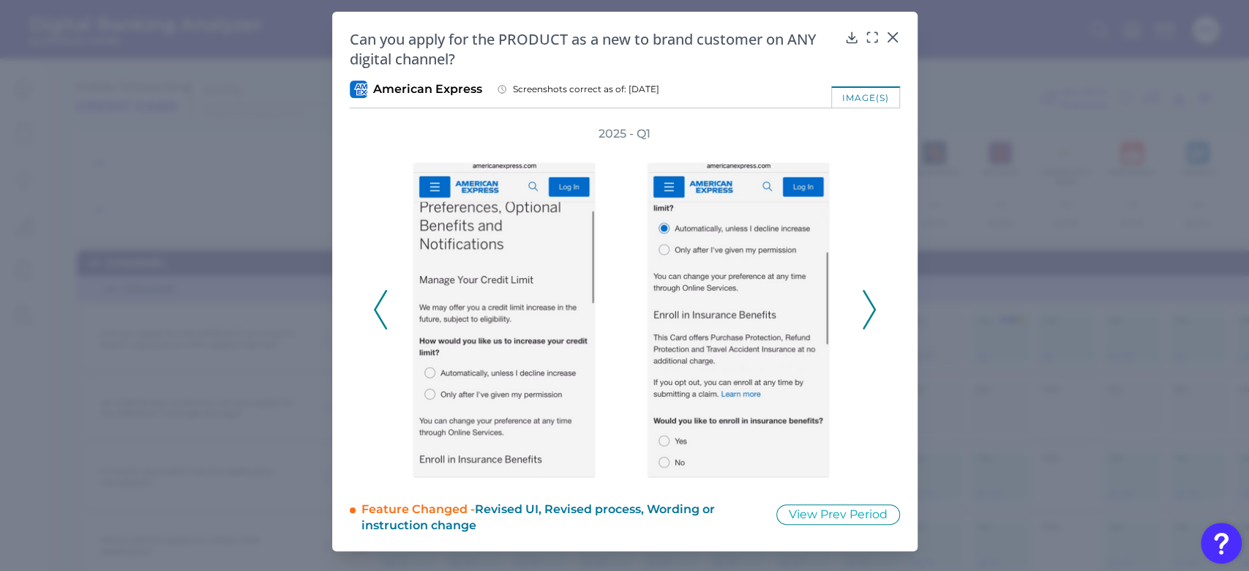
click at [380, 294] on icon at bounding box center [380, 310] width 13 height 40
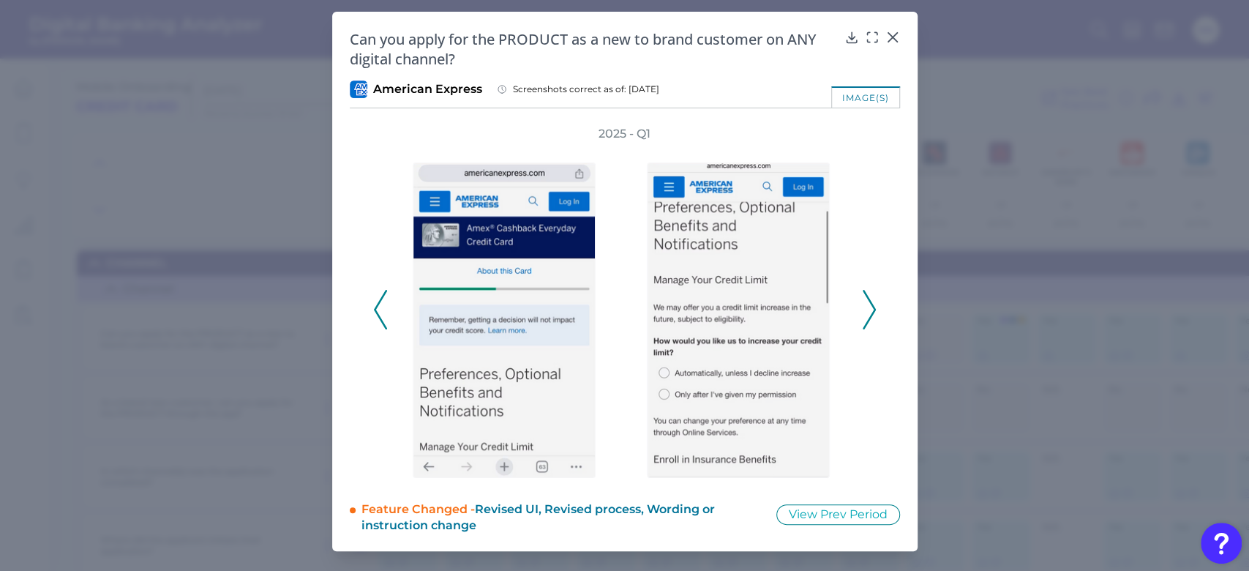
click at [380, 294] on icon at bounding box center [380, 310] width 13 height 40
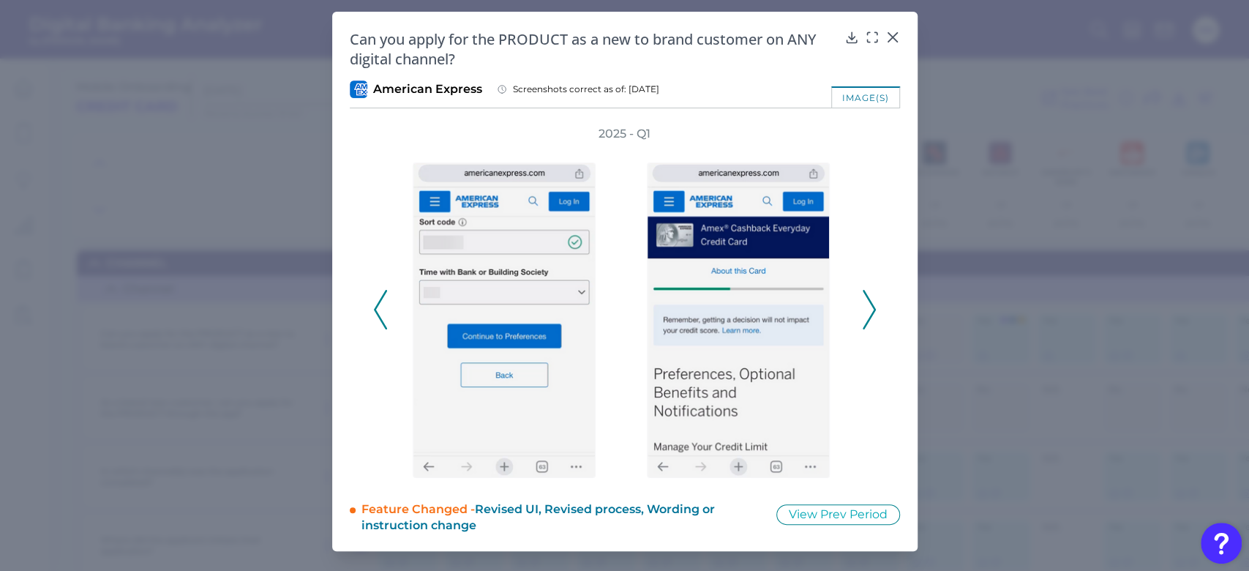
click at [380, 294] on icon at bounding box center [380, 310] width 13 height 40
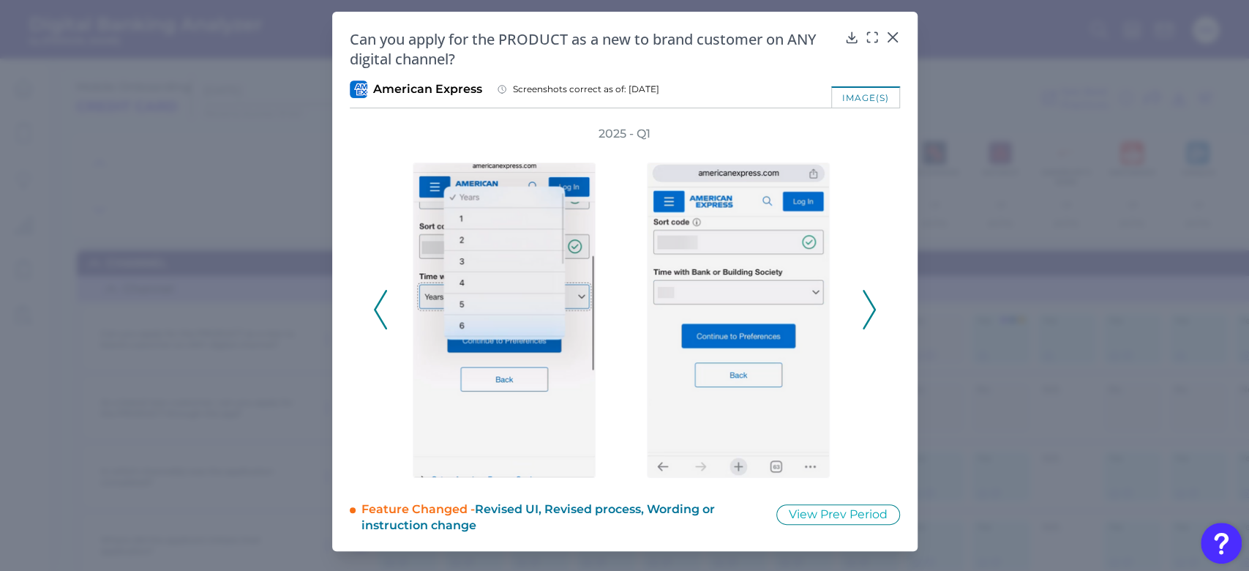
click at [380, 294] on icon at bounding box center [380, 310] width 13 height 40
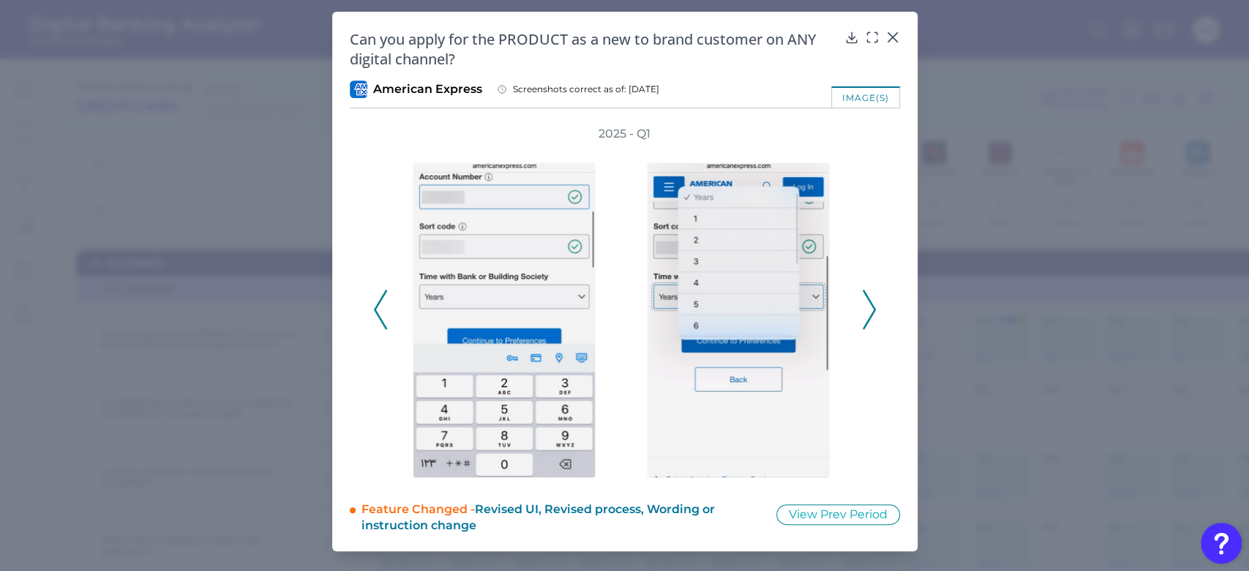
click at [380, 294] on icon at bounding box center [380, 310] width 13 height 40
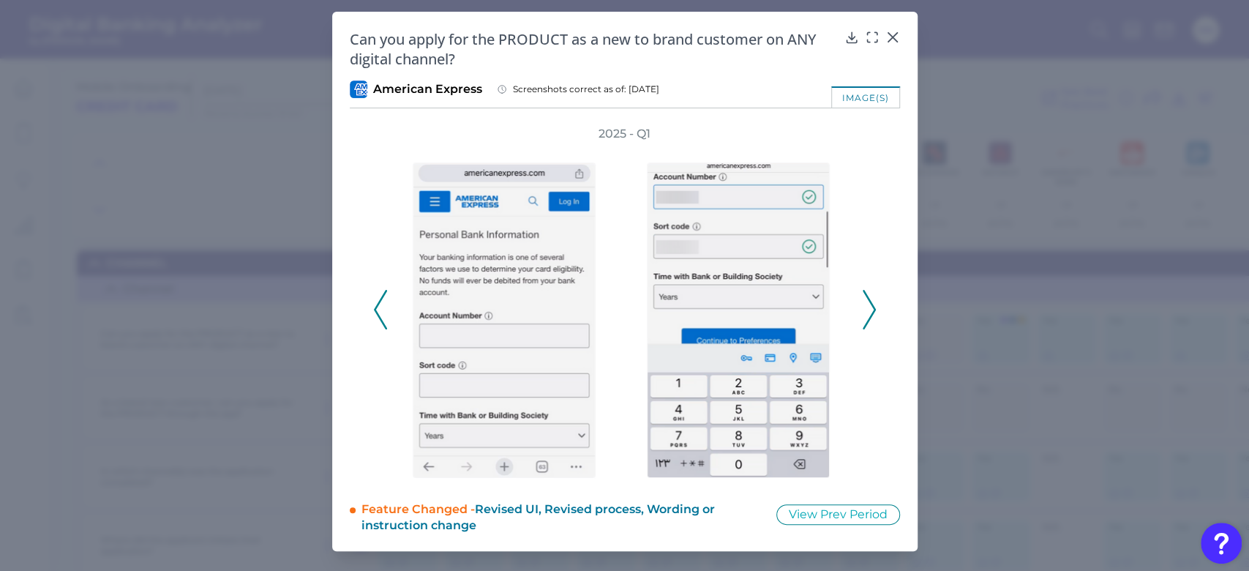
click at [866, 309] on icon at bounding box center [868, 310] width 13 height 40
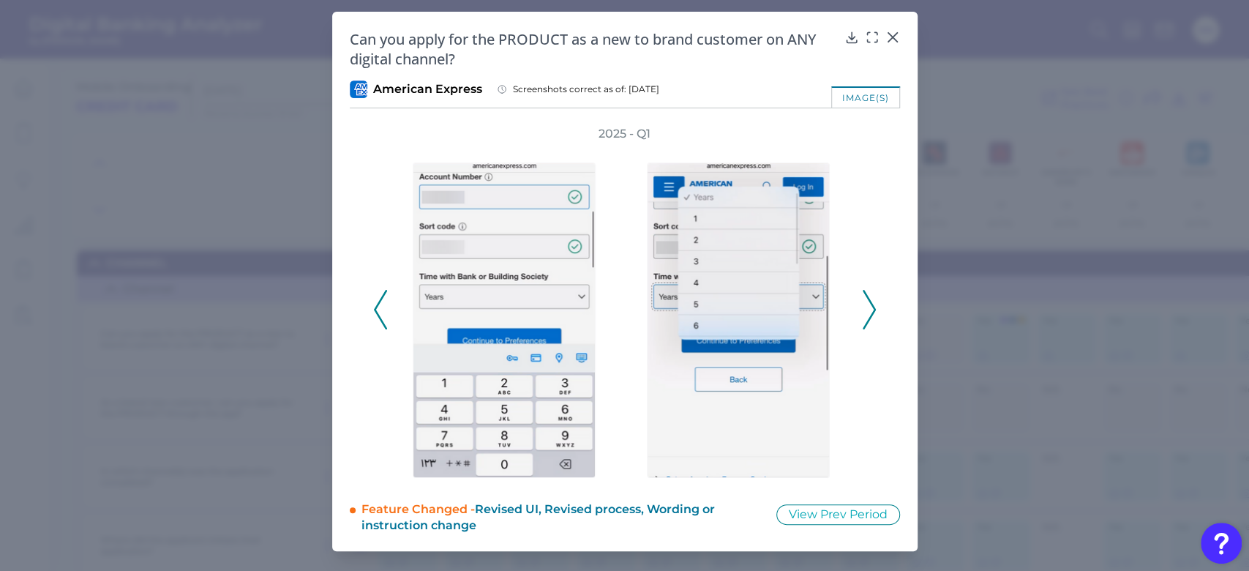
click at [866, 309] on icon at bounding box center [868, 310] width 13 height 40
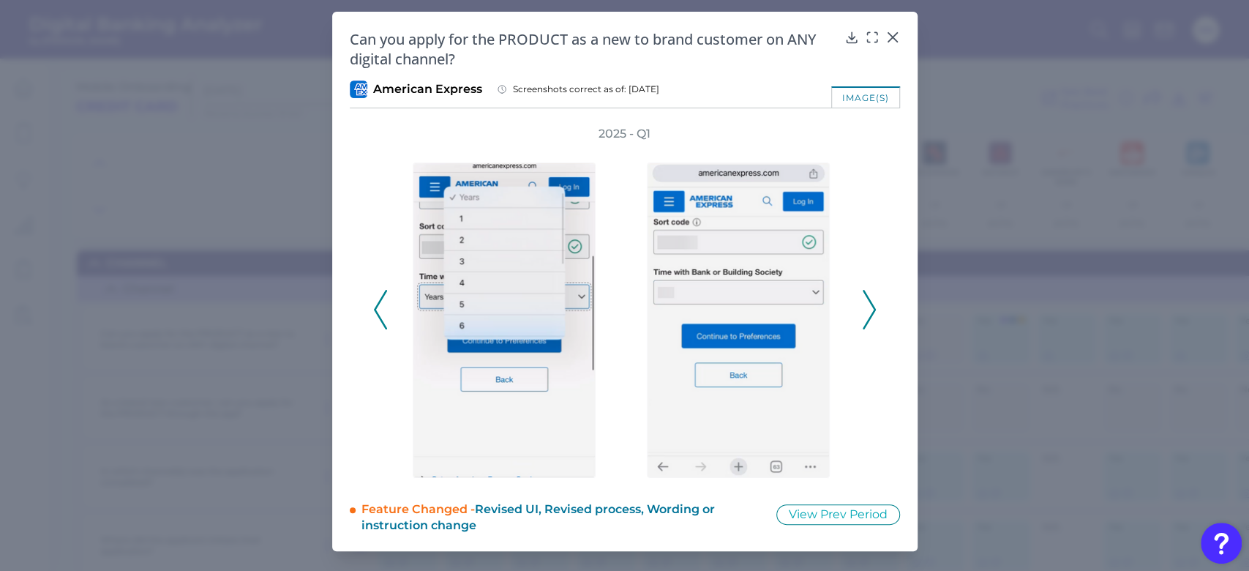
click at [866, 309] on icon at bounding box center [868, 310] width 13 height 40
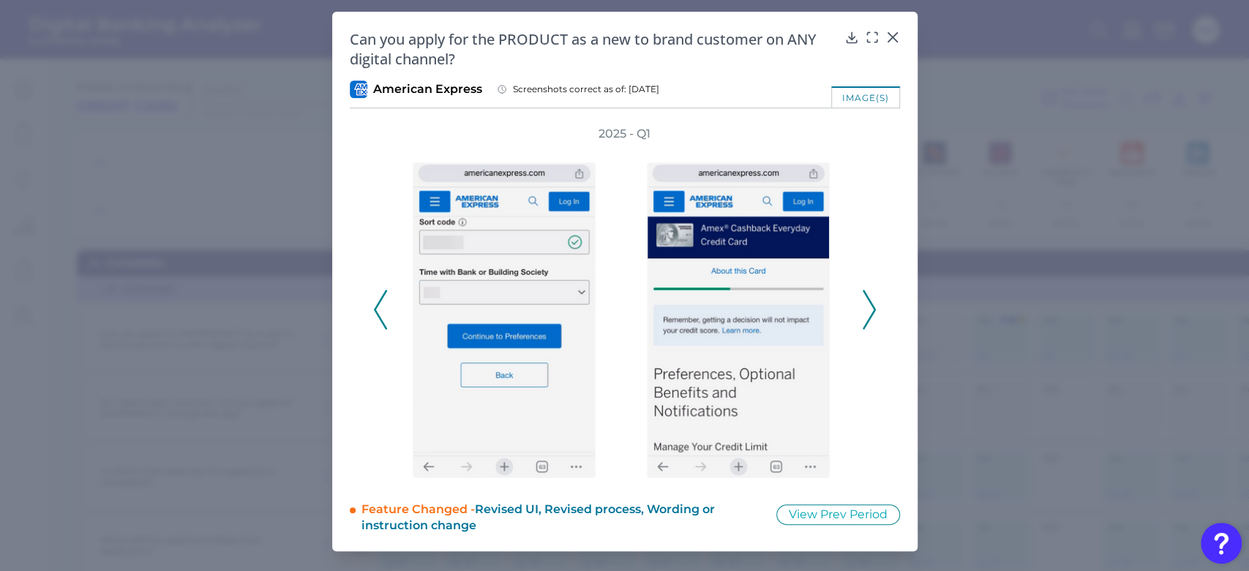
click at [866, 309] on icon at bounding box center [868, 310] width 13 height 40
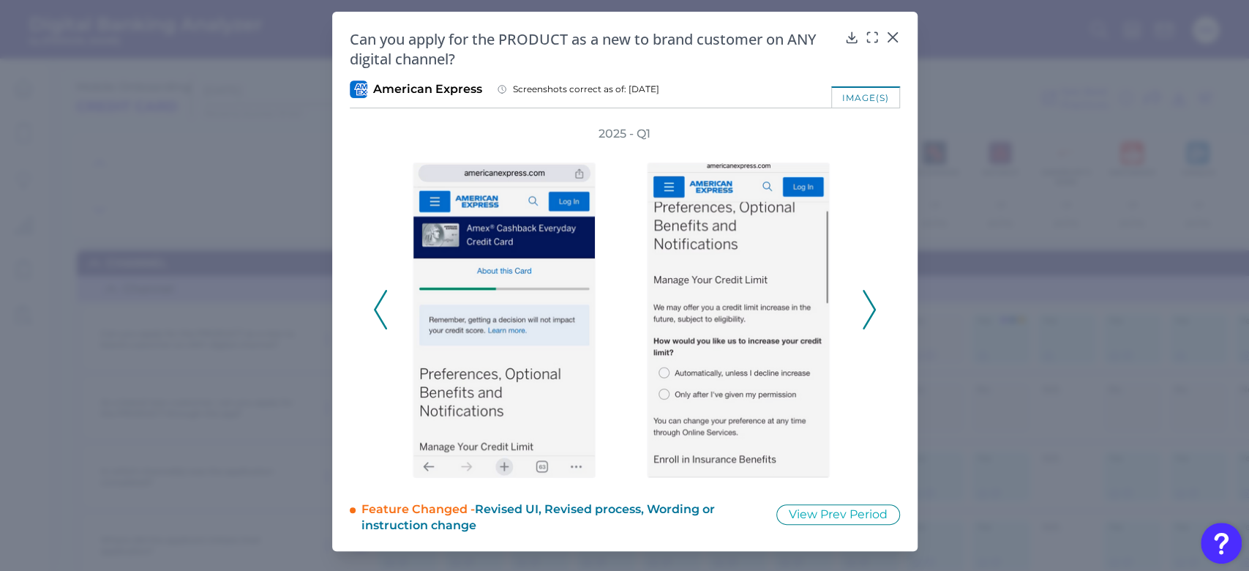
click at [866, 309] on icon at bounding box center [868, 310] width 13 height 40
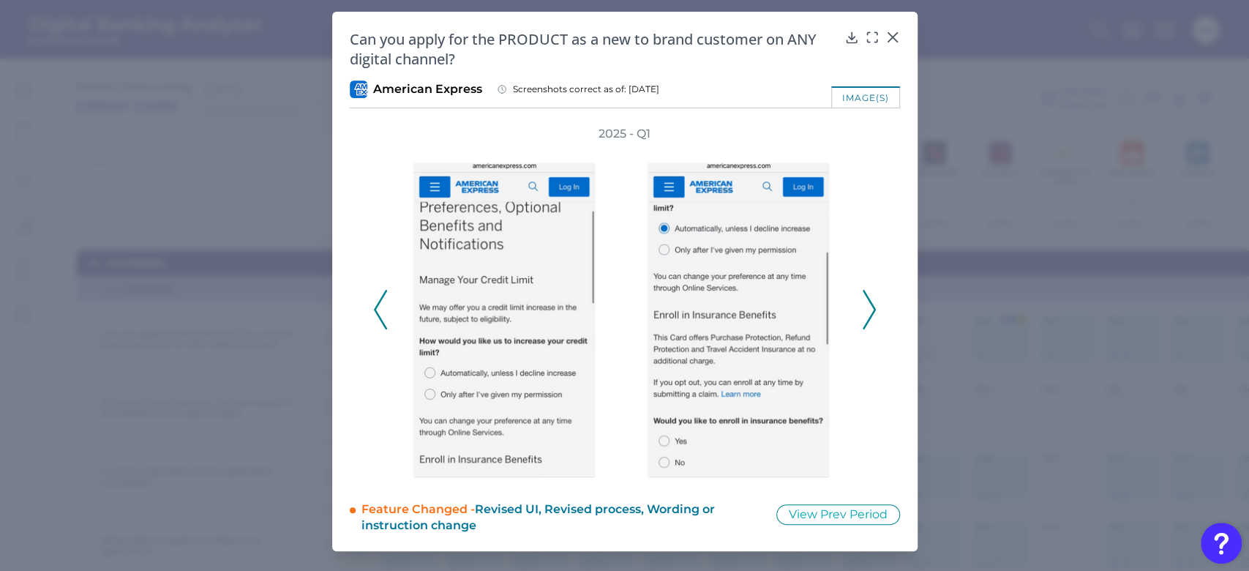
click at [866, 309] on icon at bounding box center [868, 310] width 13 height 40
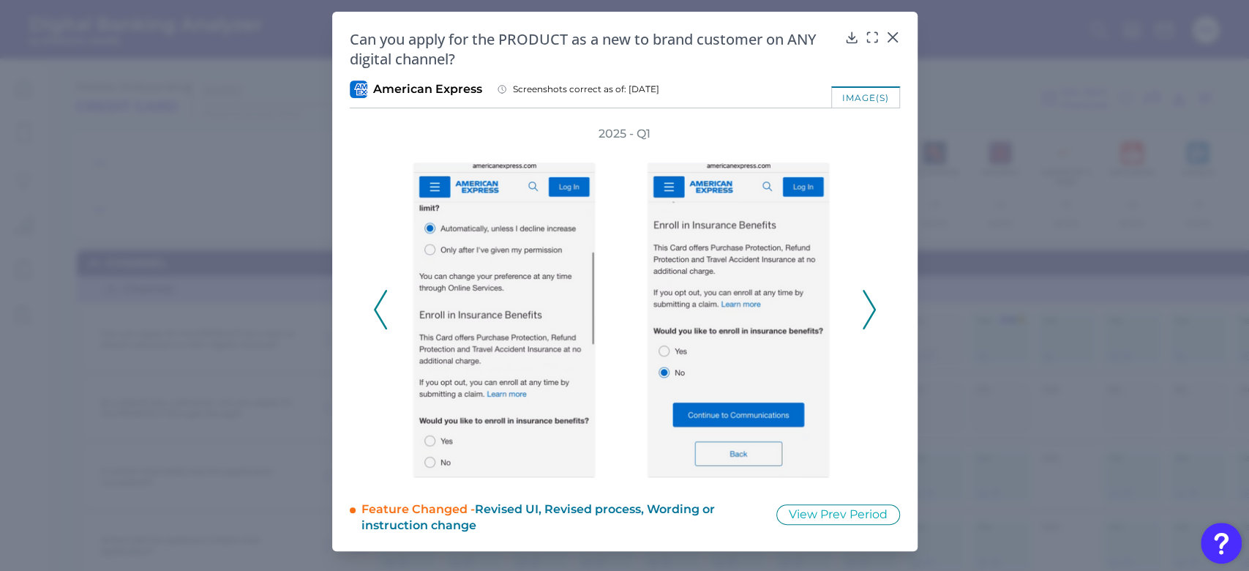
click at [866, 309] on icon at bounding box center [868, 310] width 13 height 40
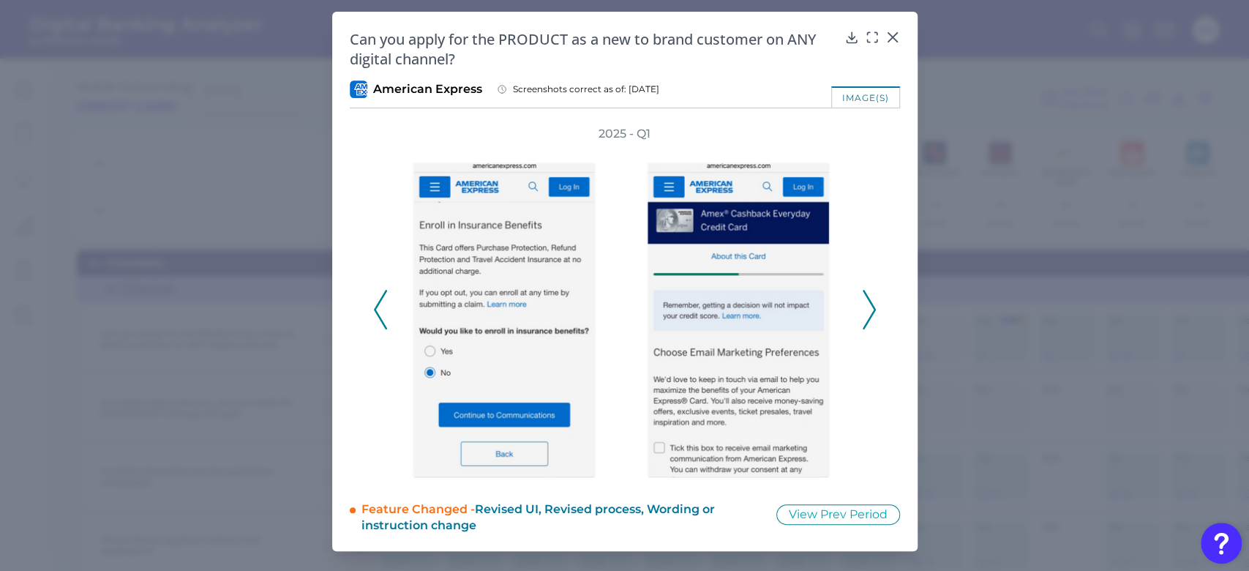
click at [866, 309] on icon at bounding box center [868, 310] width 13 height 40
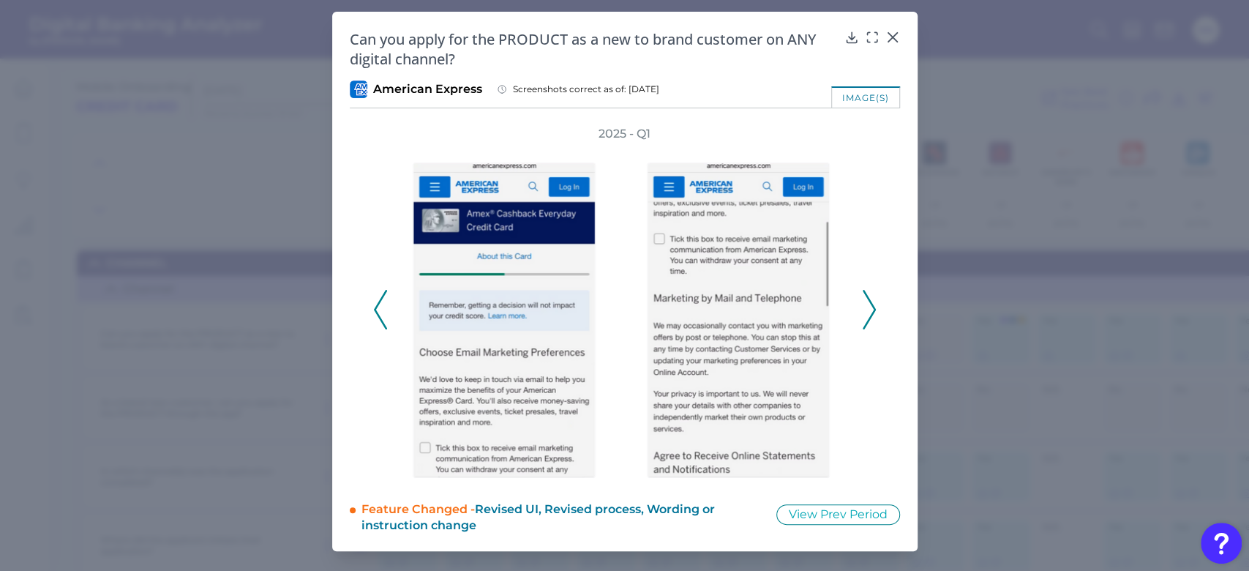
click at [866, 309] on icon at bounding box center [868, 310] width 13 height 40
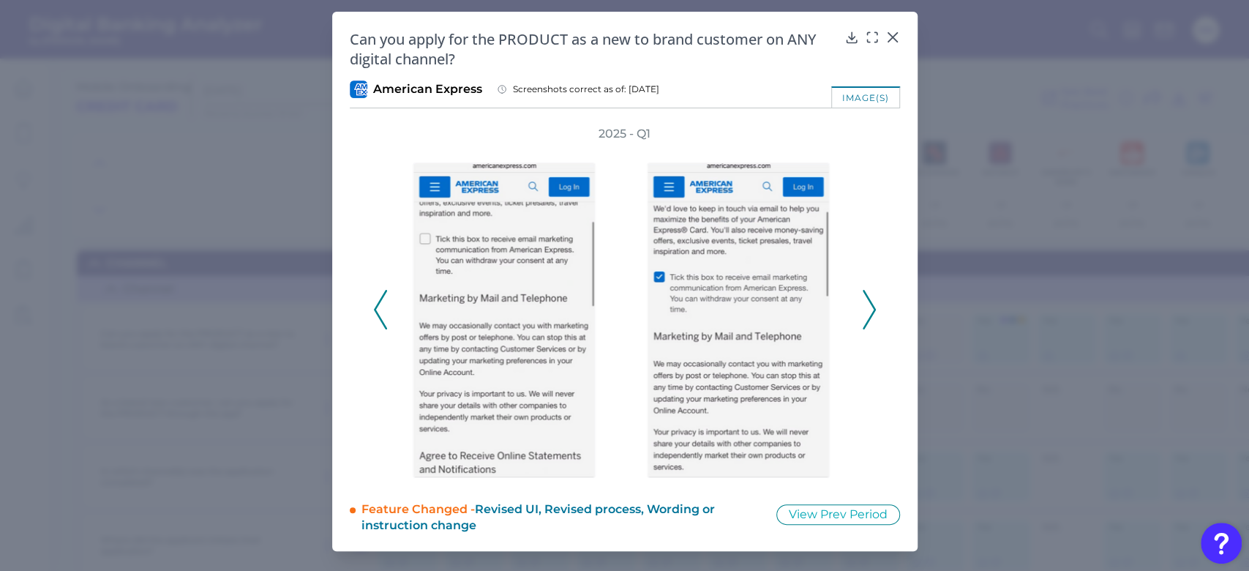
click at [866, 309] on icon at bounding box center [868, 310] width 13 height 40
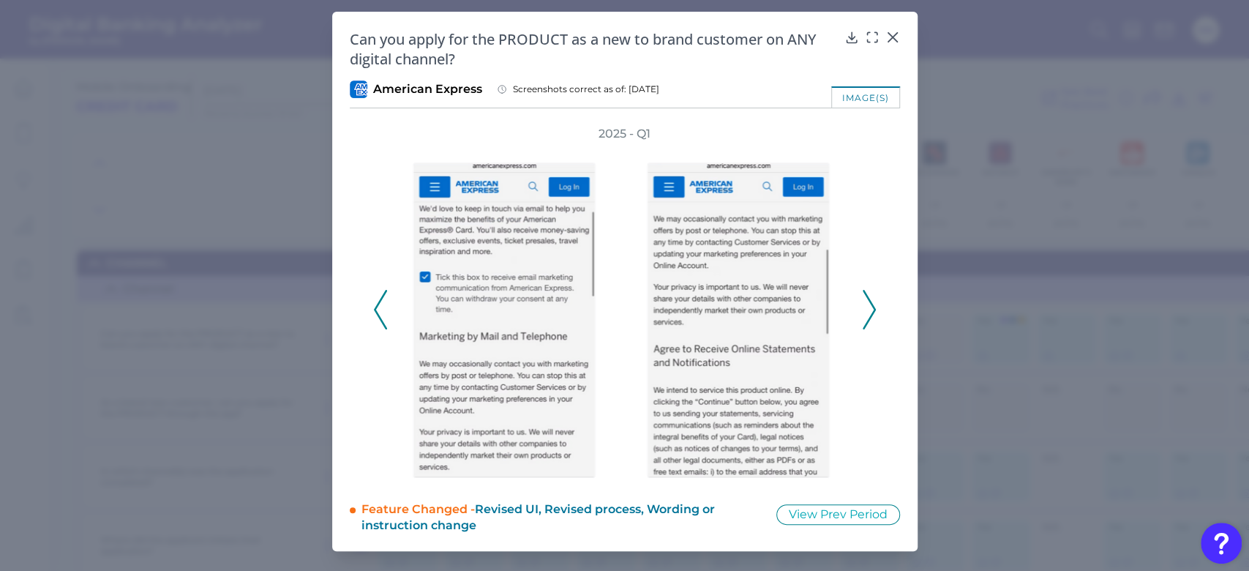
click at [866, 309] on icon at bounding box center [868, 310] width 13 height 40
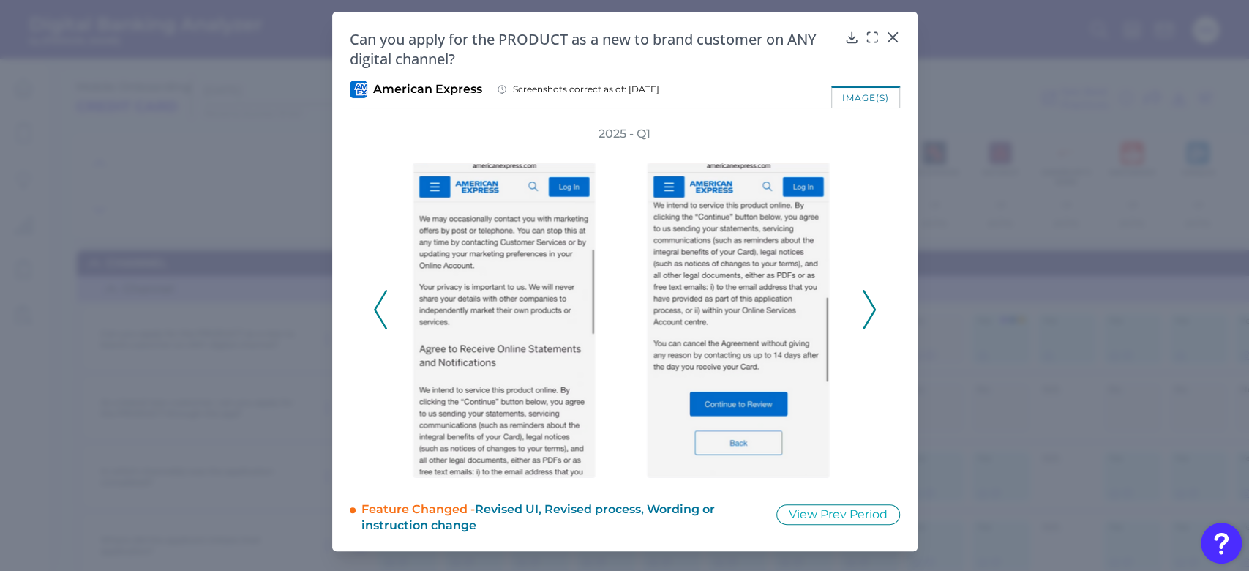
click at [866, 309] on icon at bounding box center [868, 310] width 13 height 40
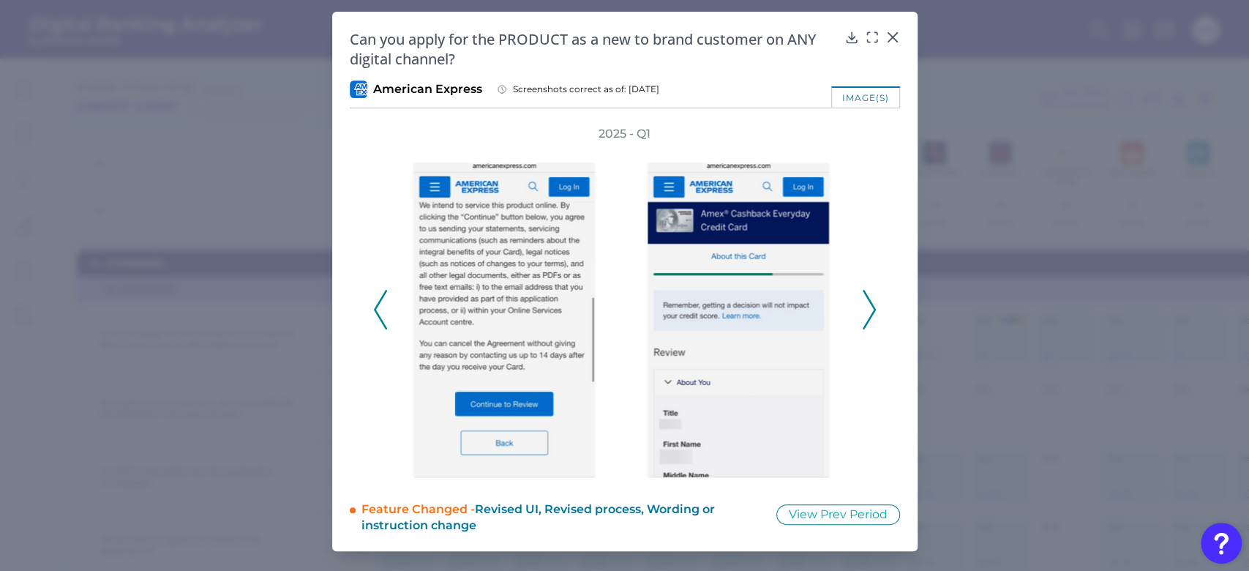
click at [866, 309] on icon at bounding box center [868, 310] width 13 height 40
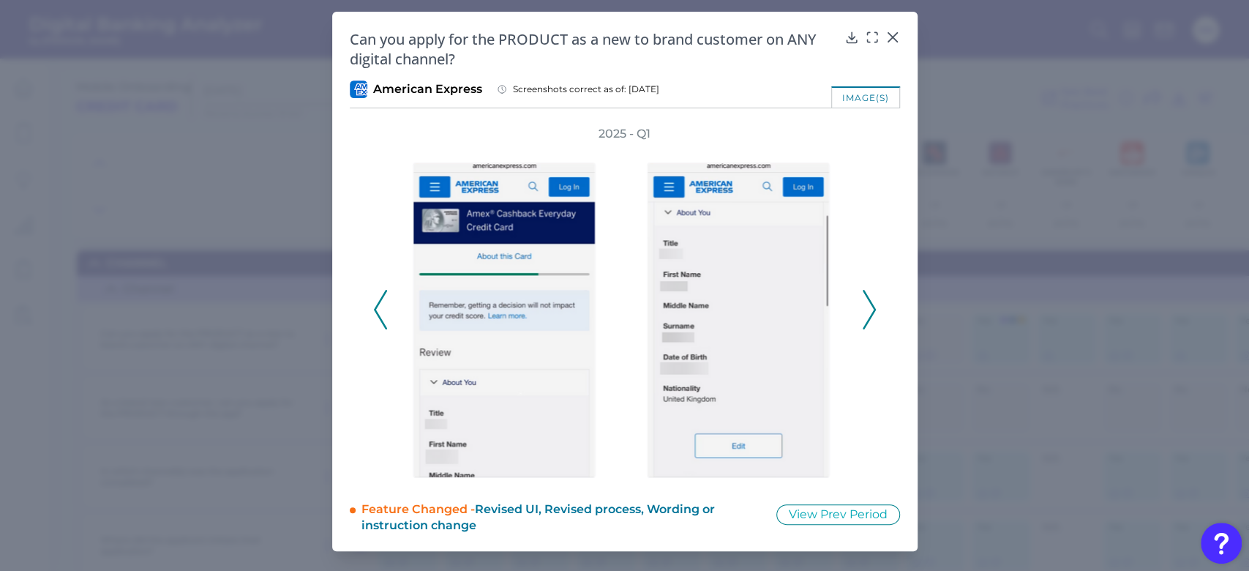
click at [866, 309] on icon at bounding box center [868, 310] width 13 height 40
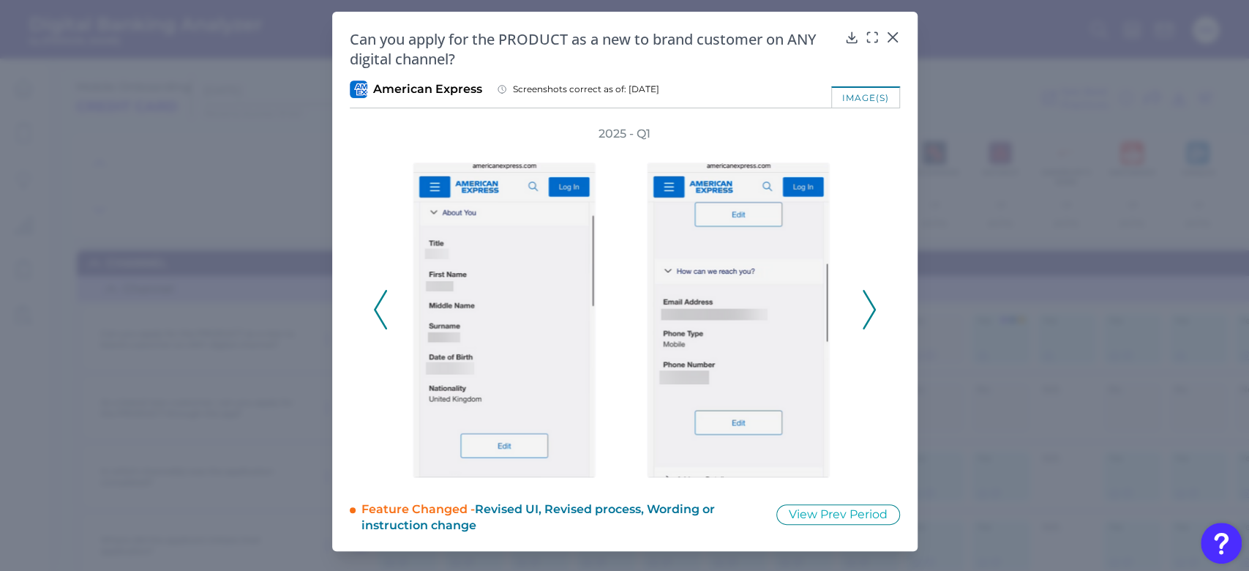
click at [866, 309] on icon at bounding box center [868, 310] width 13 height 40
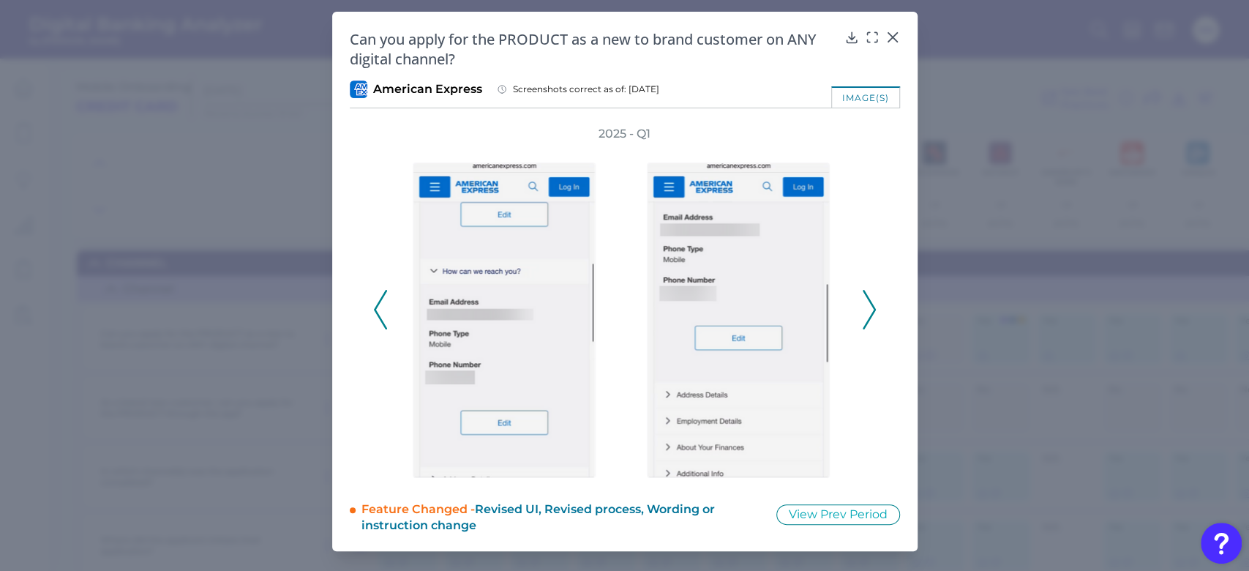
click at [866, 309] on icon at bounding box center [868, 310] width 13 height 40
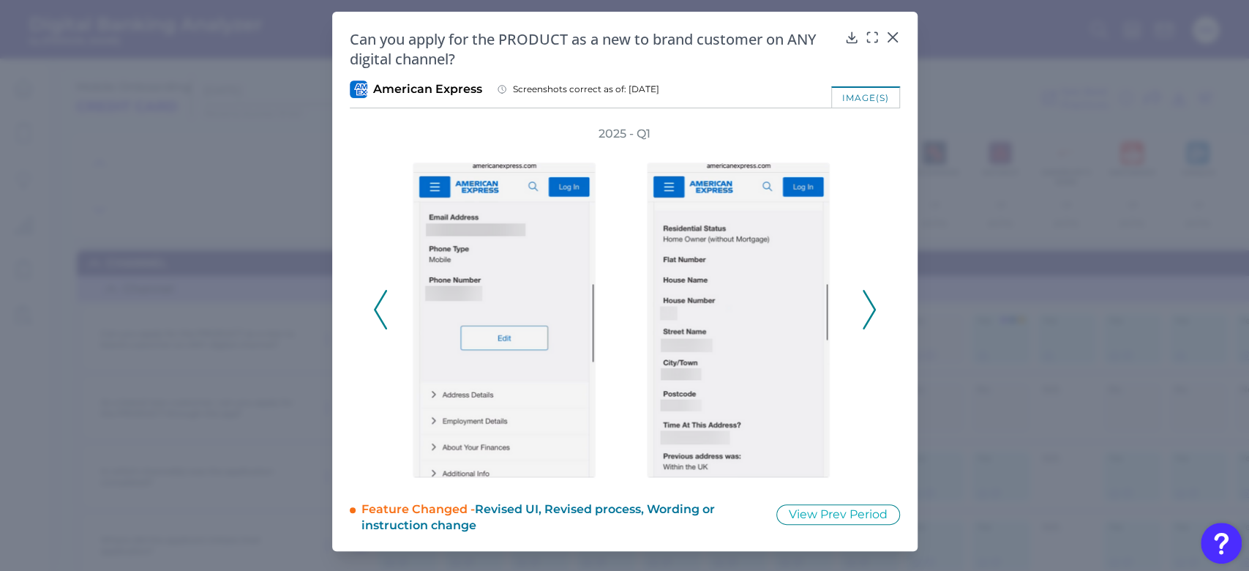
click at [866, 309] on icon at bounding box center [868, 310] width 13 height 40
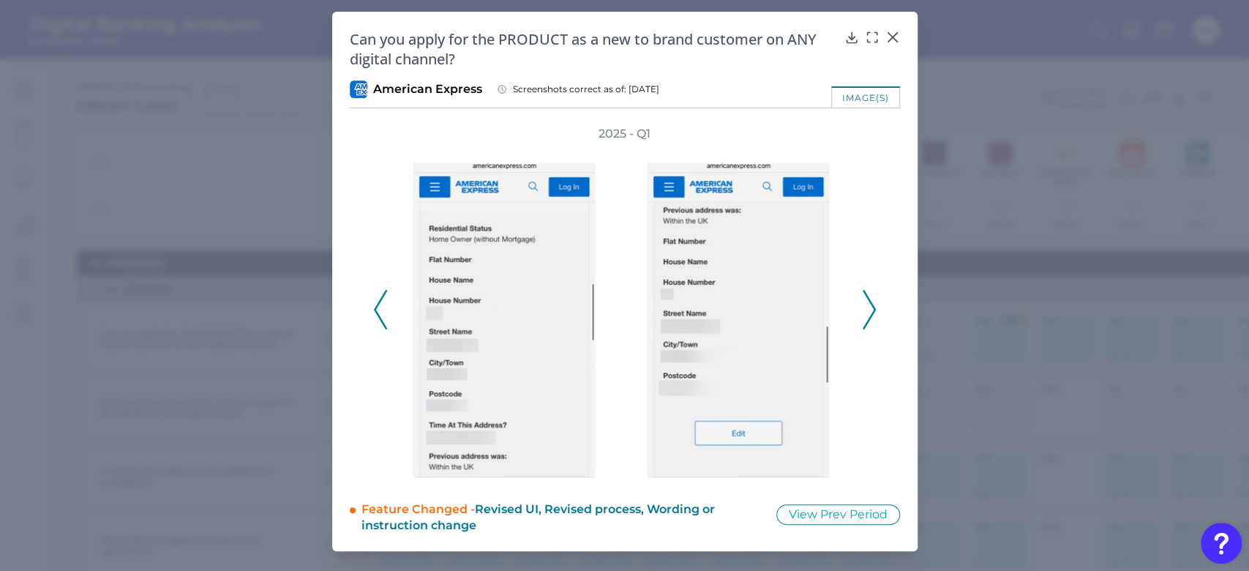
click at [866, 309] on icon at bounding box center [868, 310] width 13 height 40
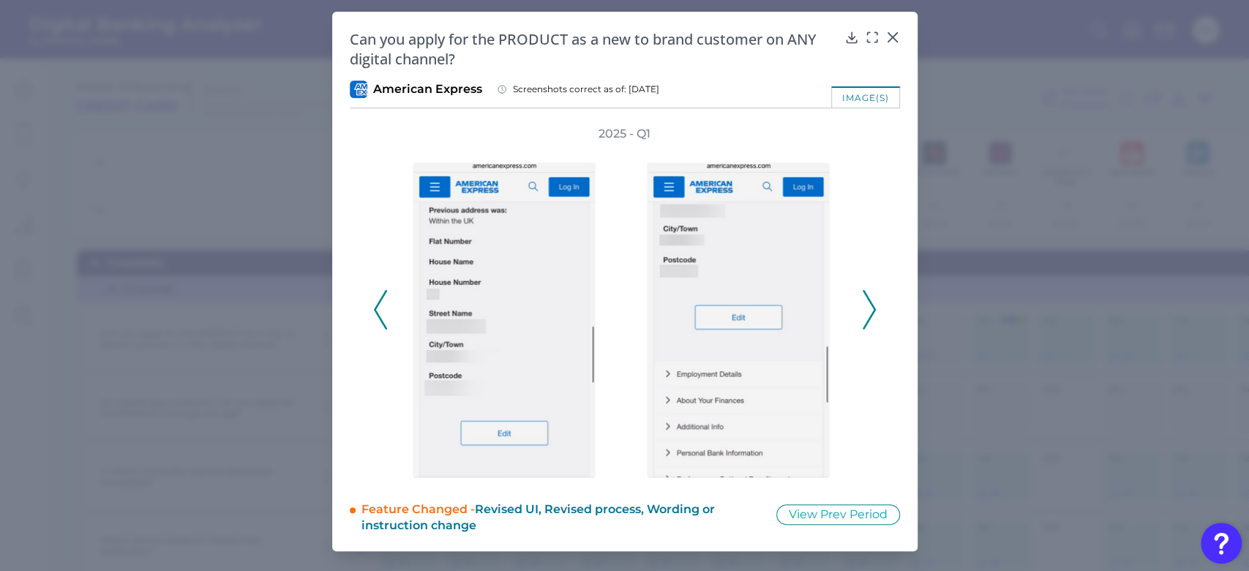
click at [866, 309] on icon at bounding box center [868, 310] width 13 height 40
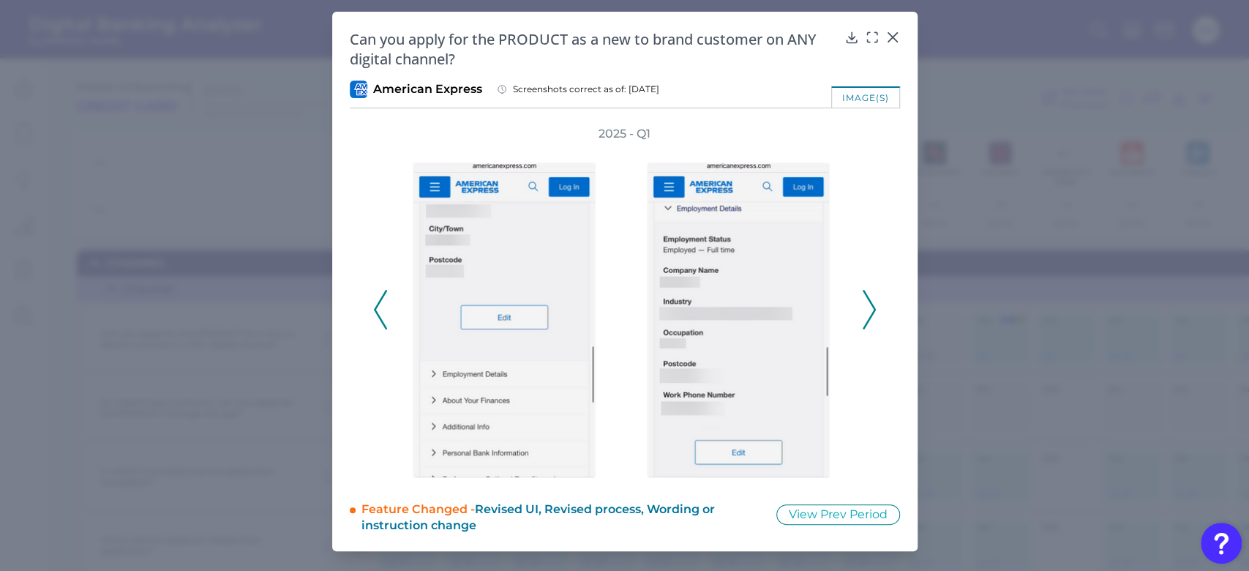
click at [866, 309] on icon at bounding box center [868, 310] width 13 height 40
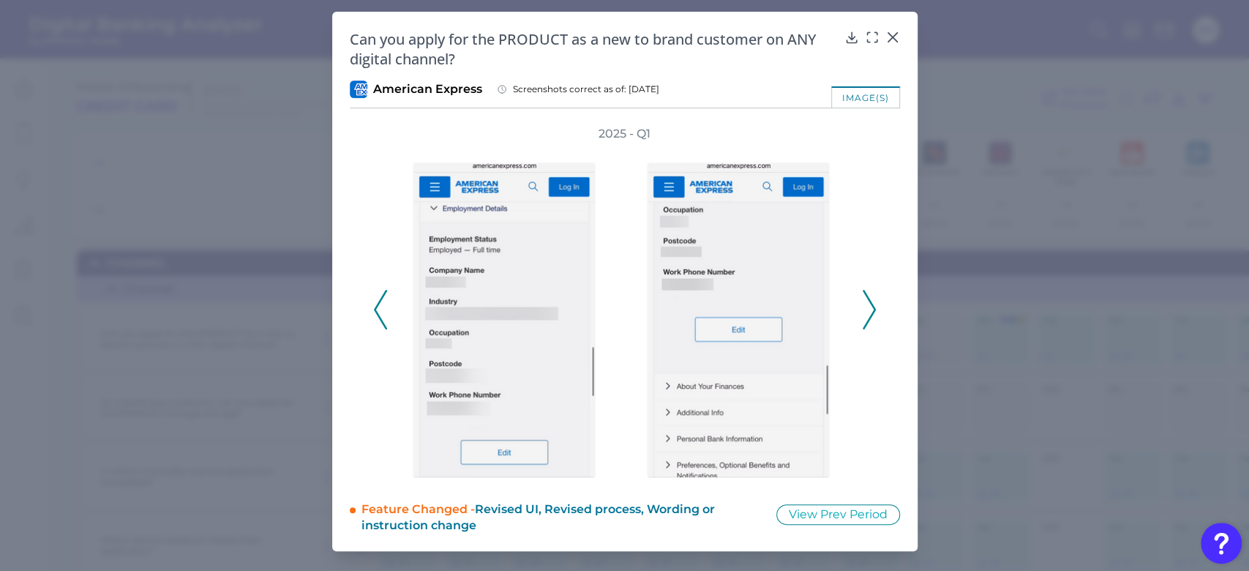
click at [866, 309] on icon at bounding box center [868, 310] width 13 height 40
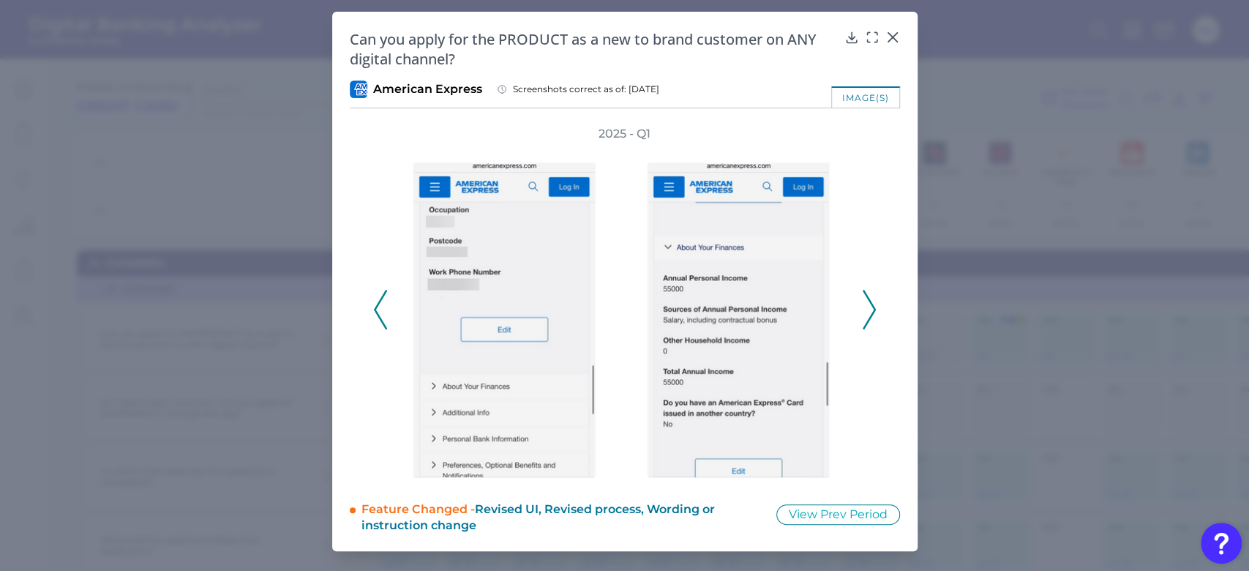
click at [866, 309] on icon at bounding box center [868, 310] width 13 height 40
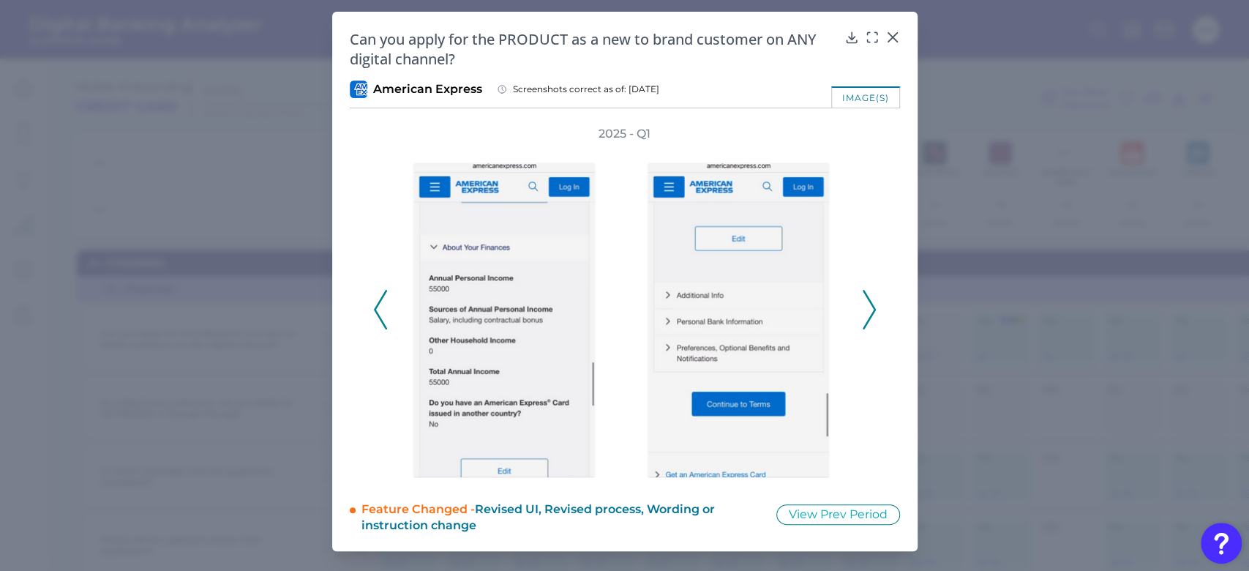
click at [866, 309] on icon at bounding box center [868, 310] width 13 height 40
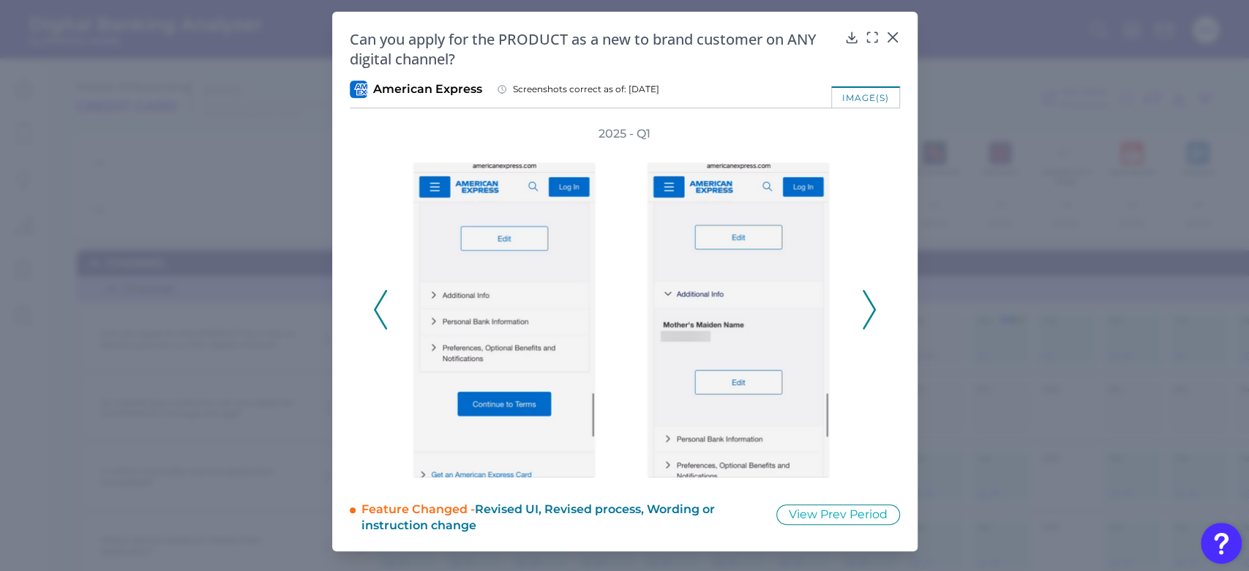
click at [866, 309] on icon at bounding box center [868, 310] width 13 height 40
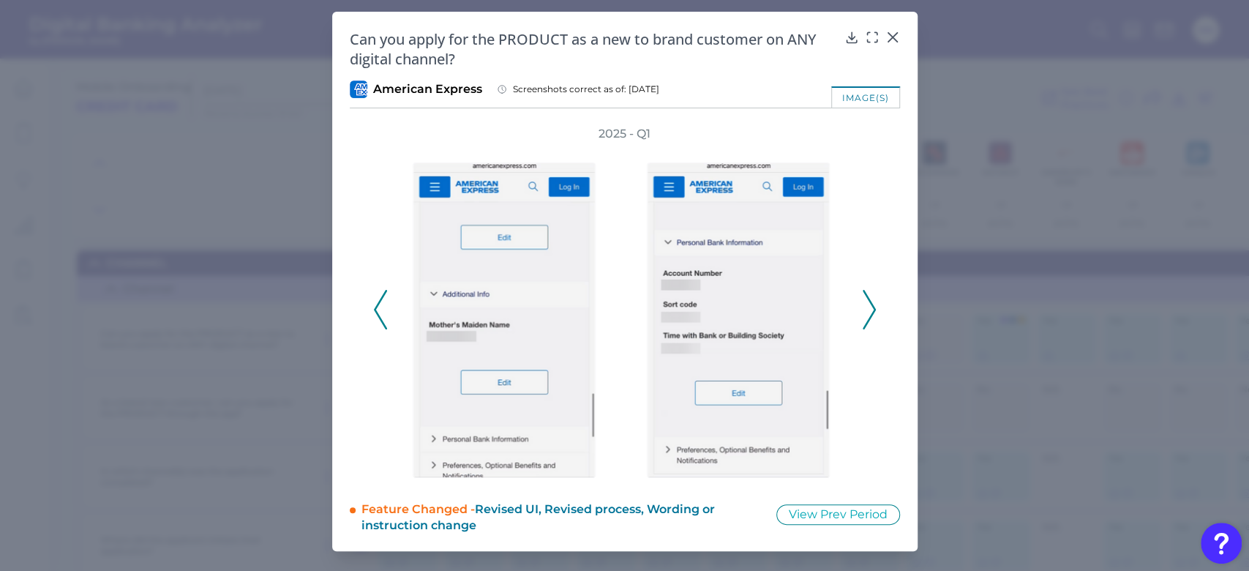
click at [866, 309] on icon at bounding box center [868, 310] width 13 height 40
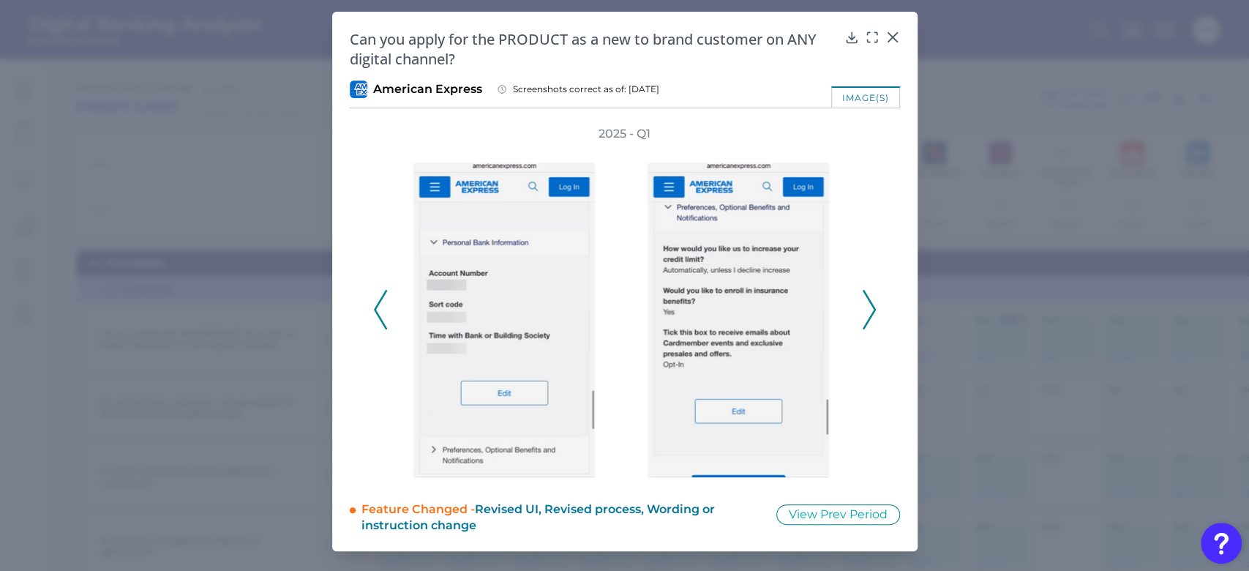
click at [866, 309] on icon at bounding box center [868, 310] width 13 height 40
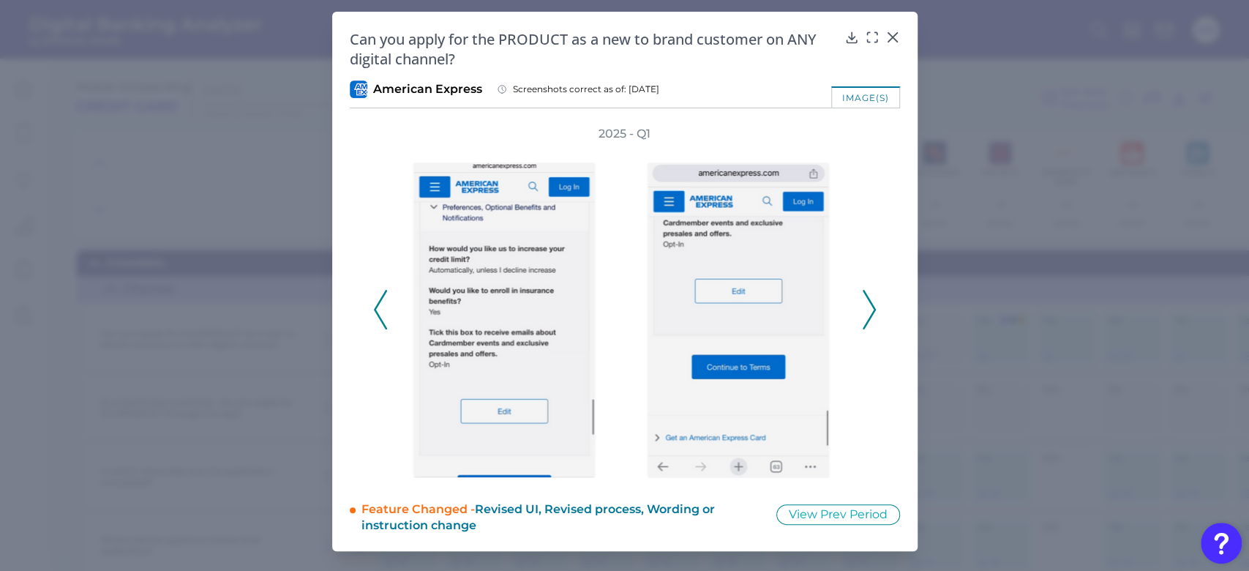
click at [866, 309] on icon at bounding box center [868, 310] width 13 height 40
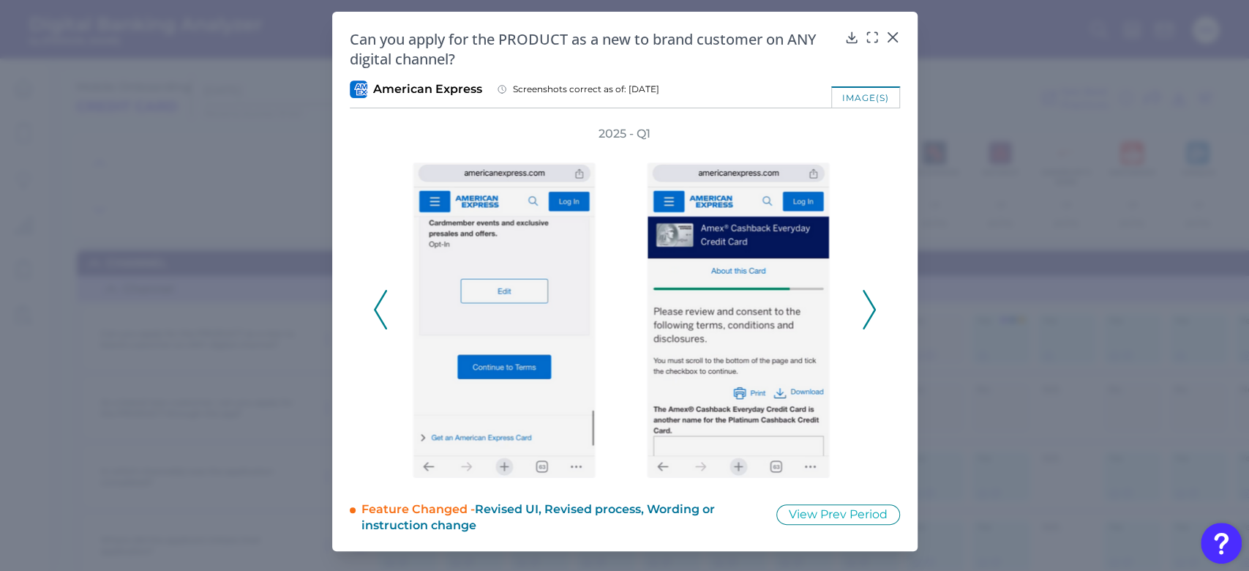
click at [866, 309] on icon at bounding box center [868, 310] width 13 height 40
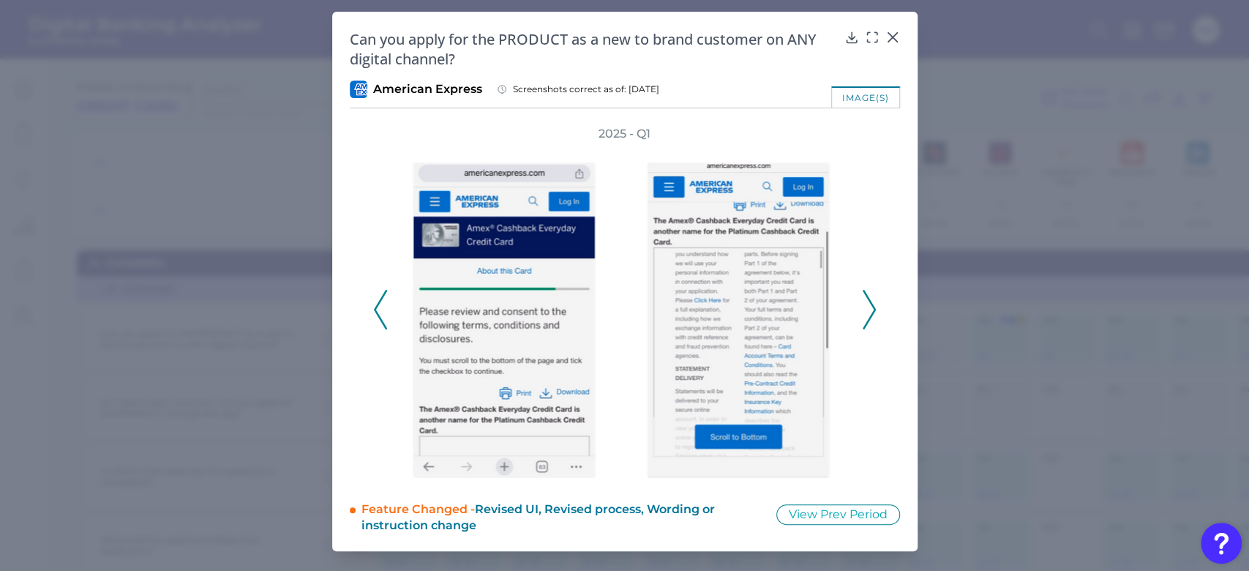
click at [866, 309] on icon at bounding box center [868, 310] width 13 height 40
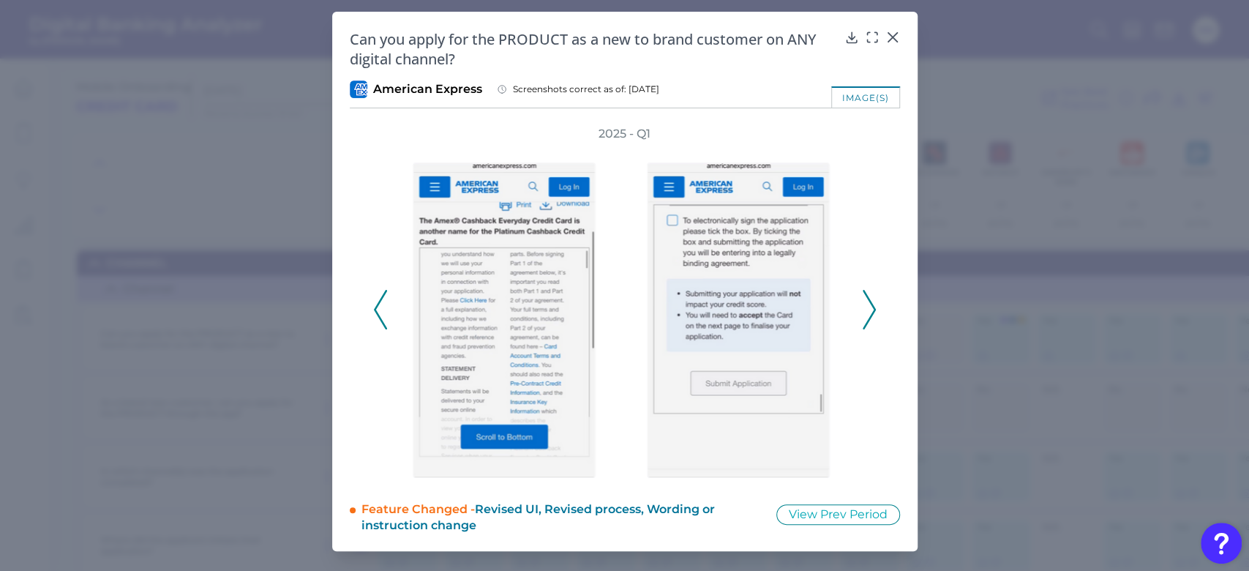
click at [866, 309] on icon at bounding box center [868, 310] width 13 height 40
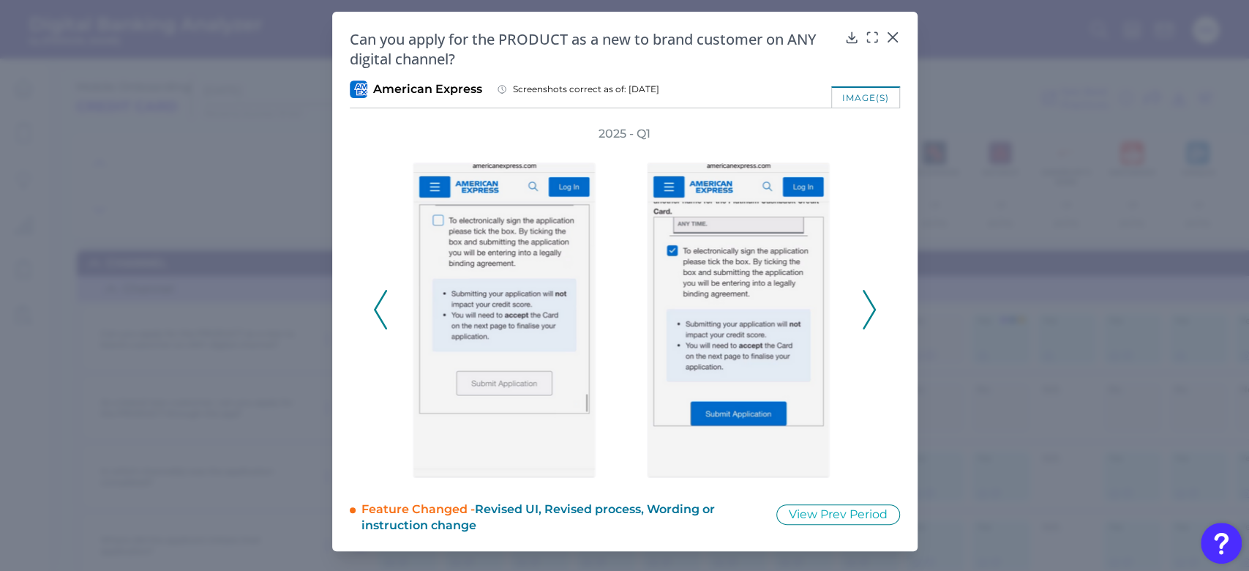
click at [866, 309] on icon at bounding box center [868, 310] width 13 height 40
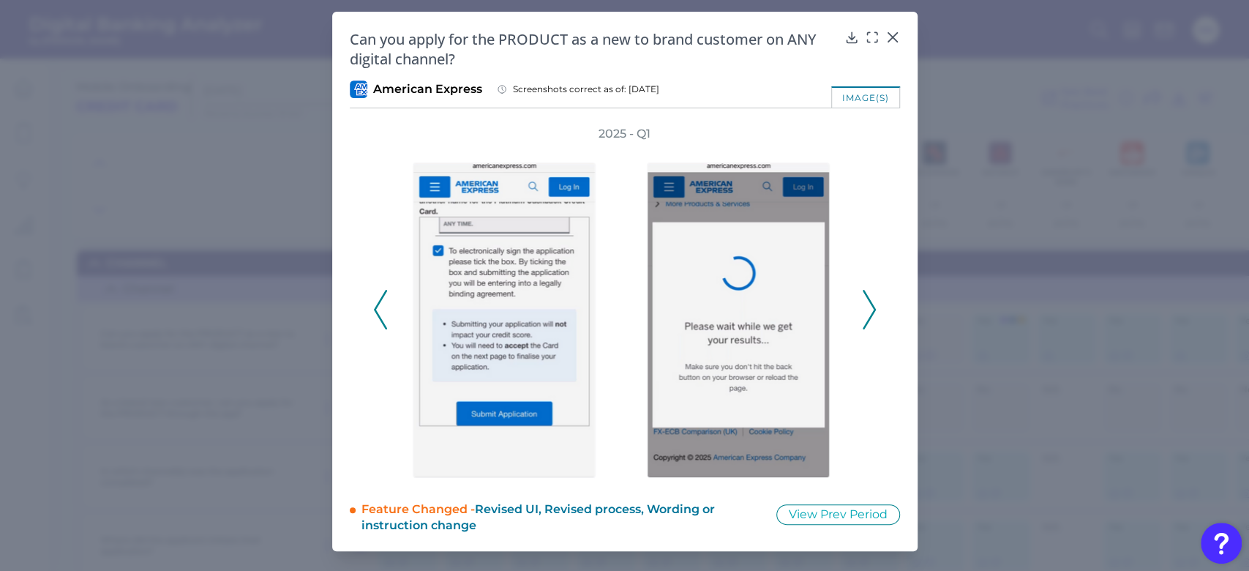
click at [866, 309] on icon at bounding box center [868, 310] width 13 height 40
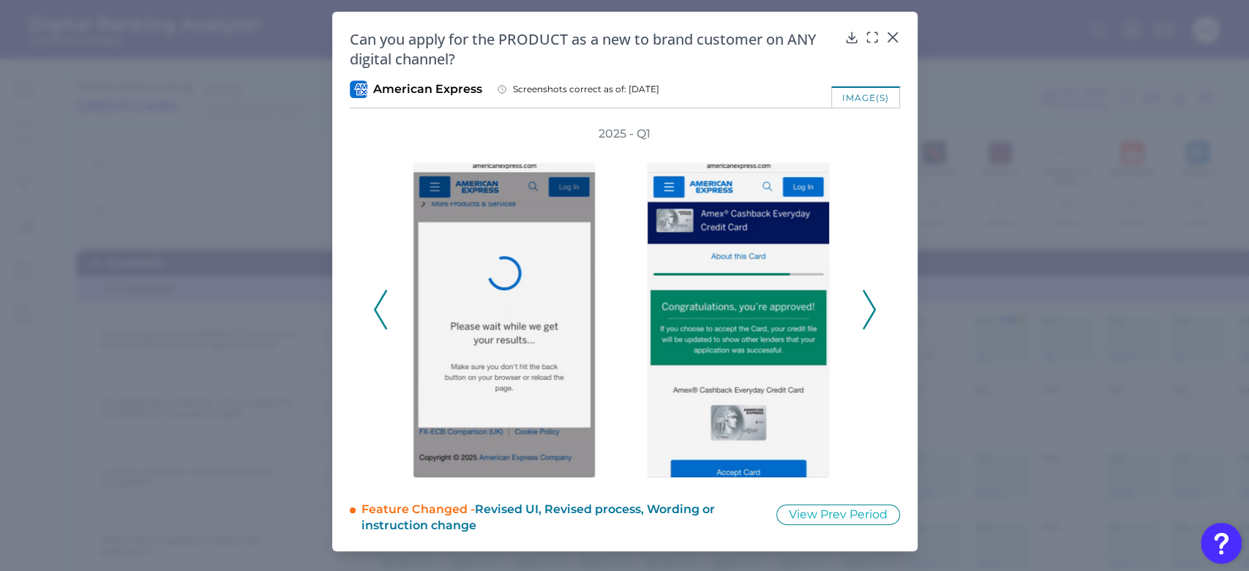
click at [866, 309] on icon at bounding box center [868, 310] width 13 height 40
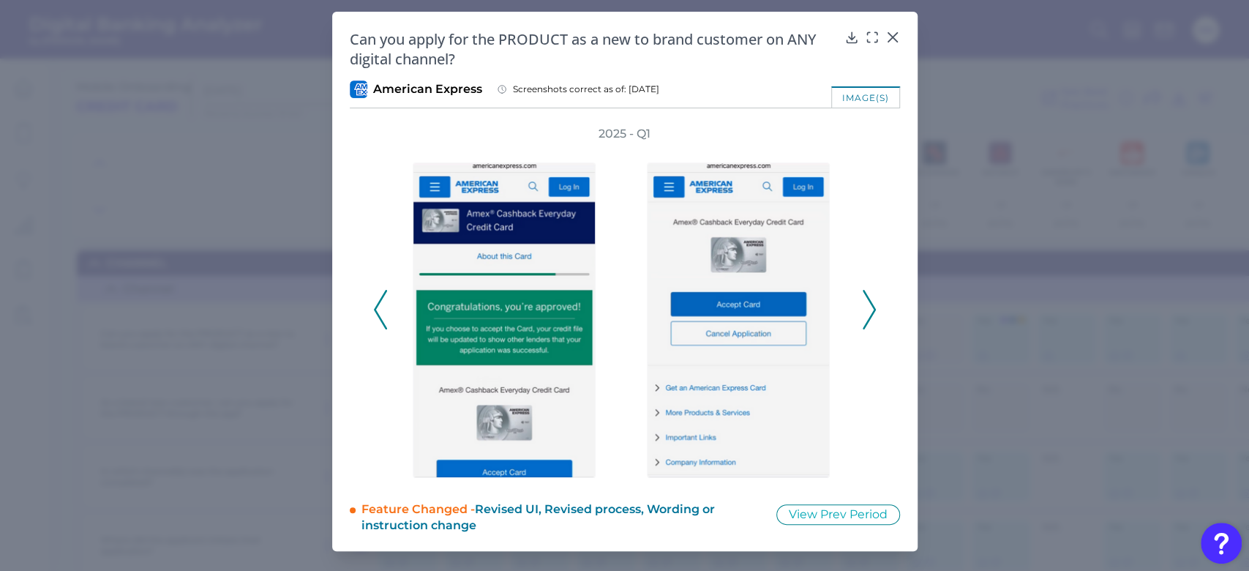
click at [866, 309] on icon at bounding box center [868, 310] width 13 height 40
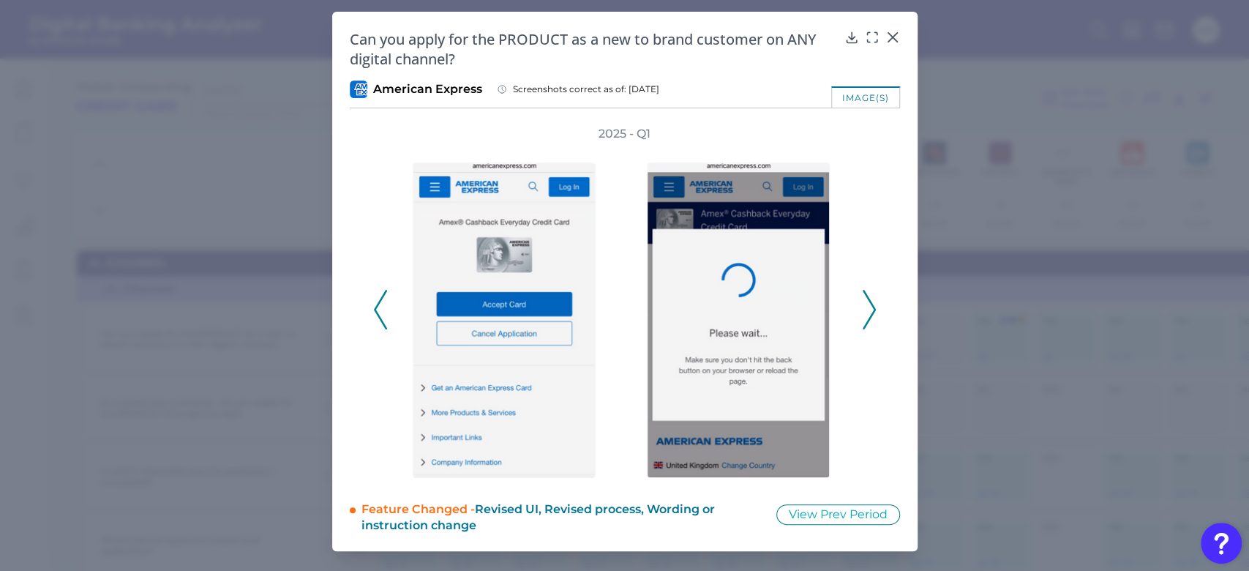
click at [866, 309] on icon at bounding box center [868, 310] width 13 height 40
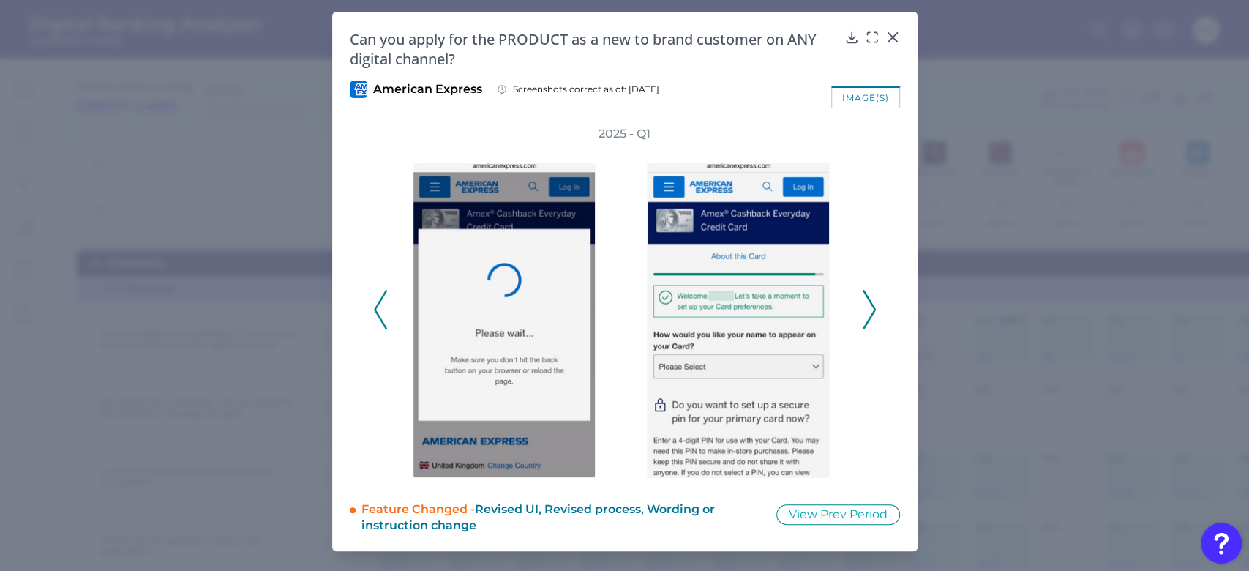
click at [866, 309] on icon at bounding box center [868, 310] width 13 height 40
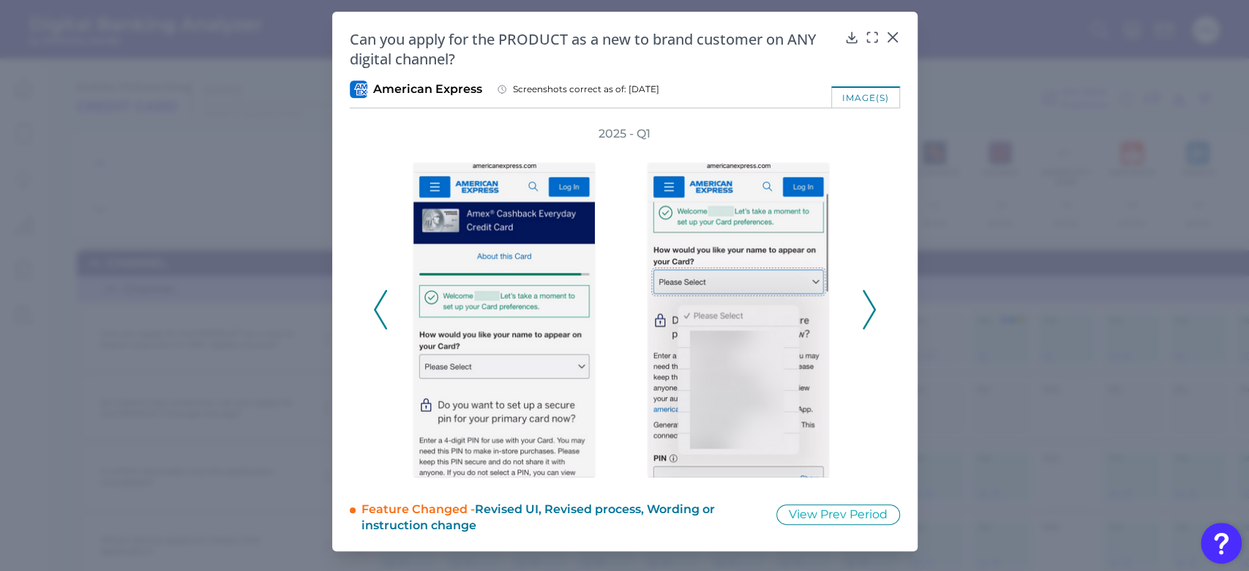
click at [866, 309] on icon at bounding box center [868, 310] width 13 height 40
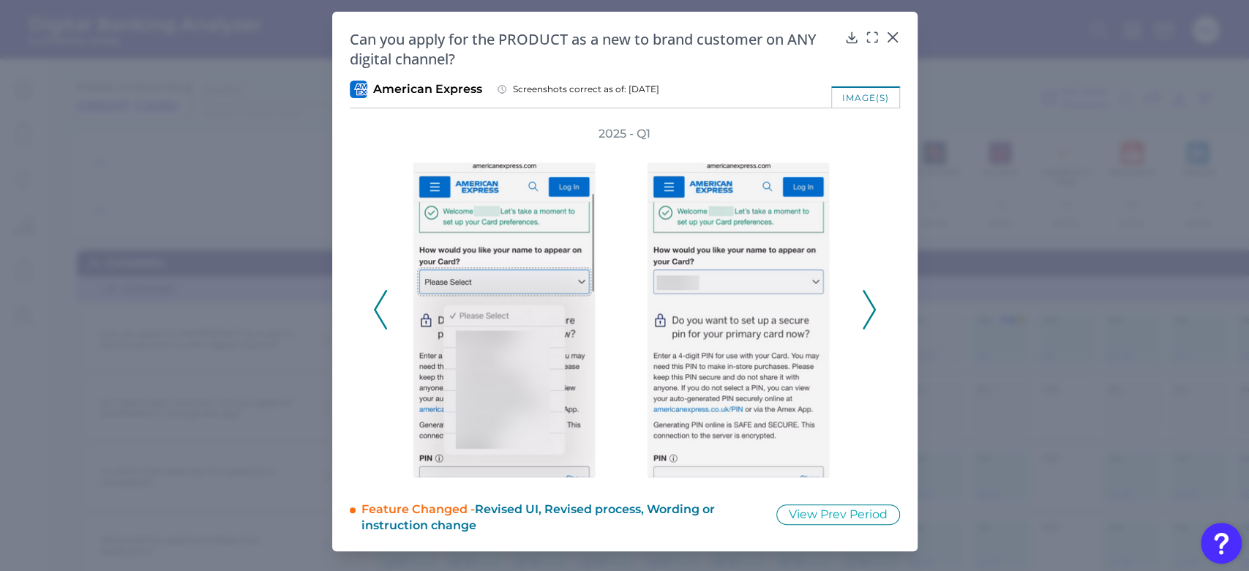
click at [866, 309] on icon at bounding box center [868, 310] width 13 height 40
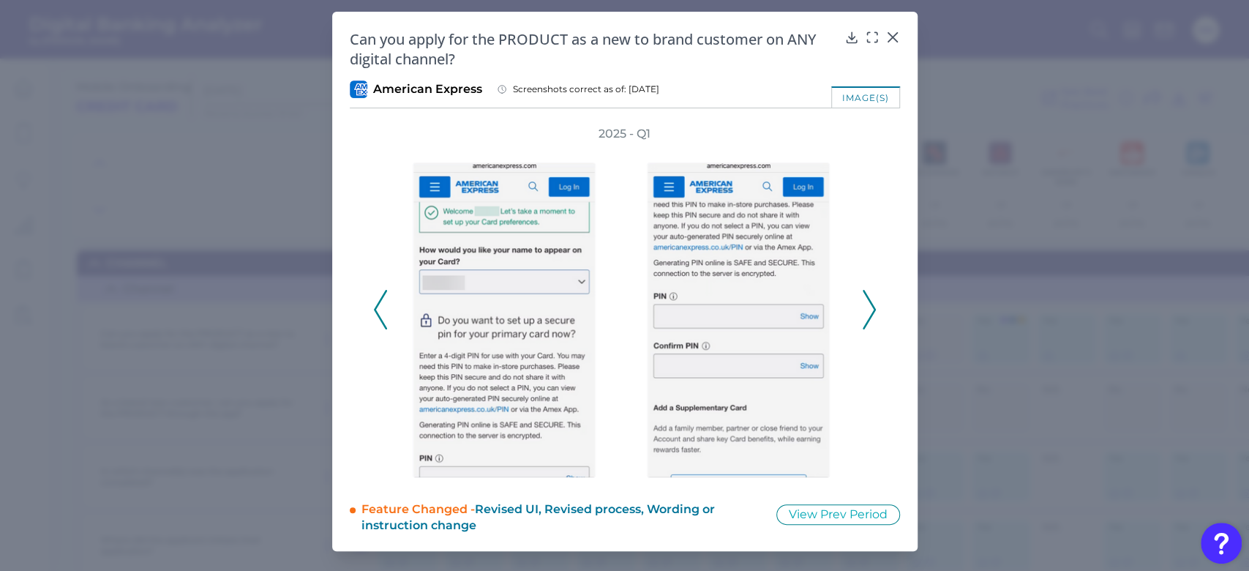
click at [866, 309] on icon at bounding box center [868, 310] width 13 height 40
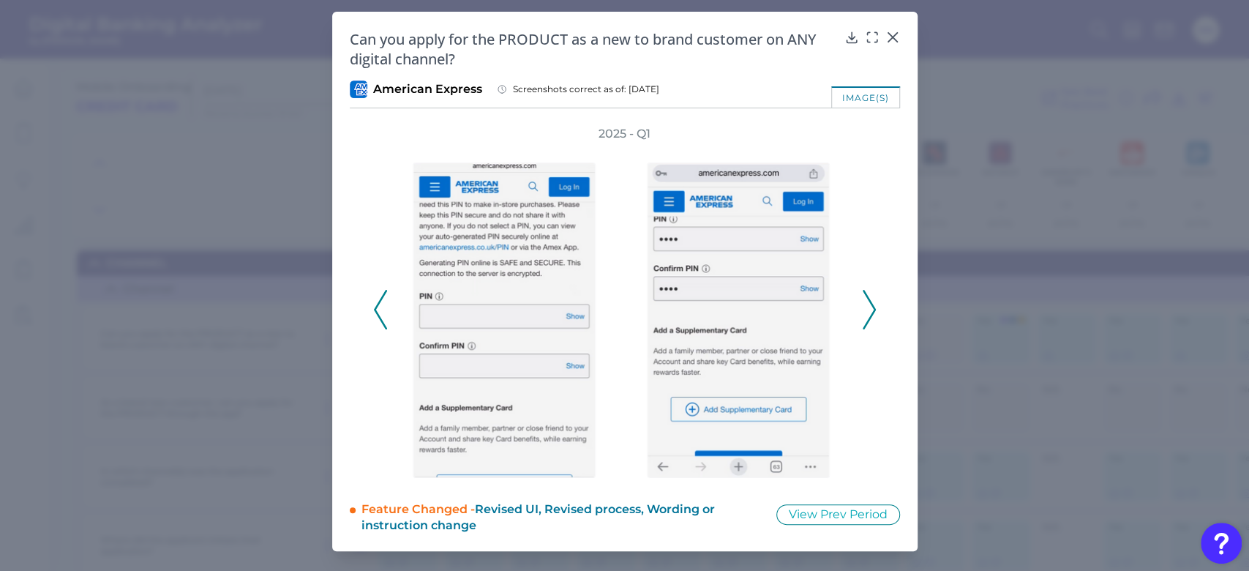
click at [866, 309] on icon at bounding box center [868, 310] width 13 height 40
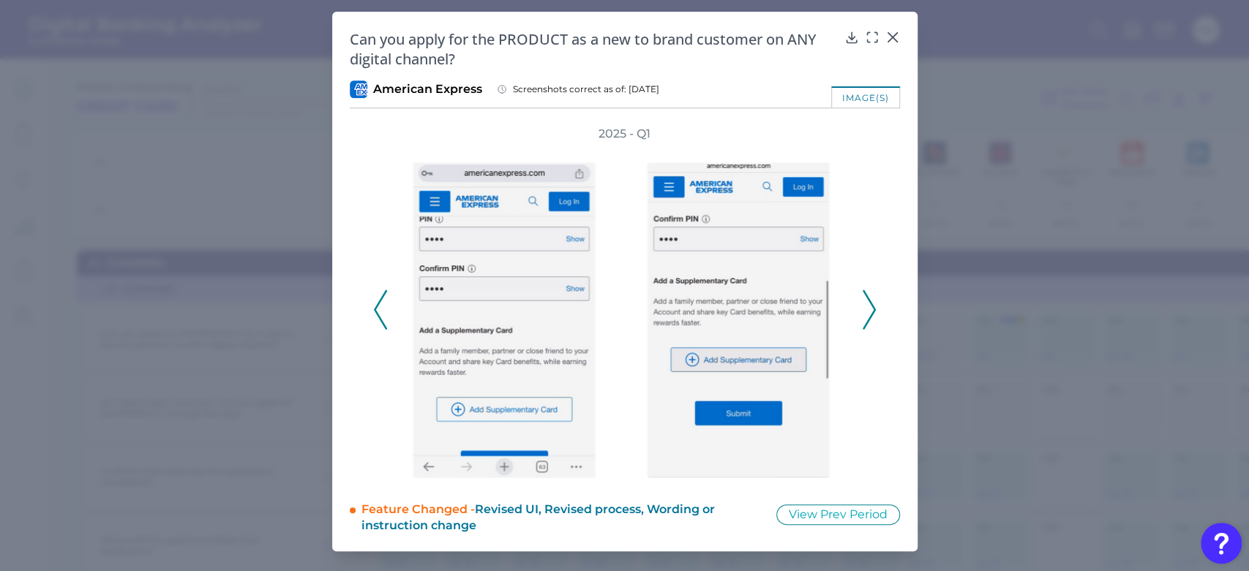
click at [866, 309] on icon at bounding box center [868, 310] width 13 height 40
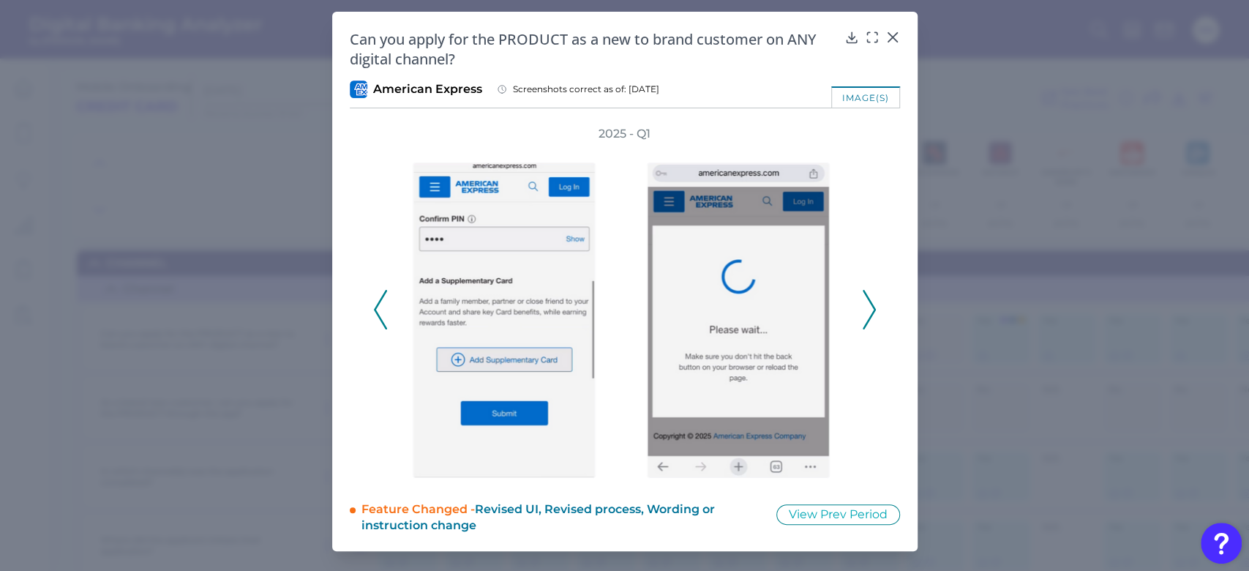
click at [866, 309] on icon at bounding box center [868, 310] width 13 height 40
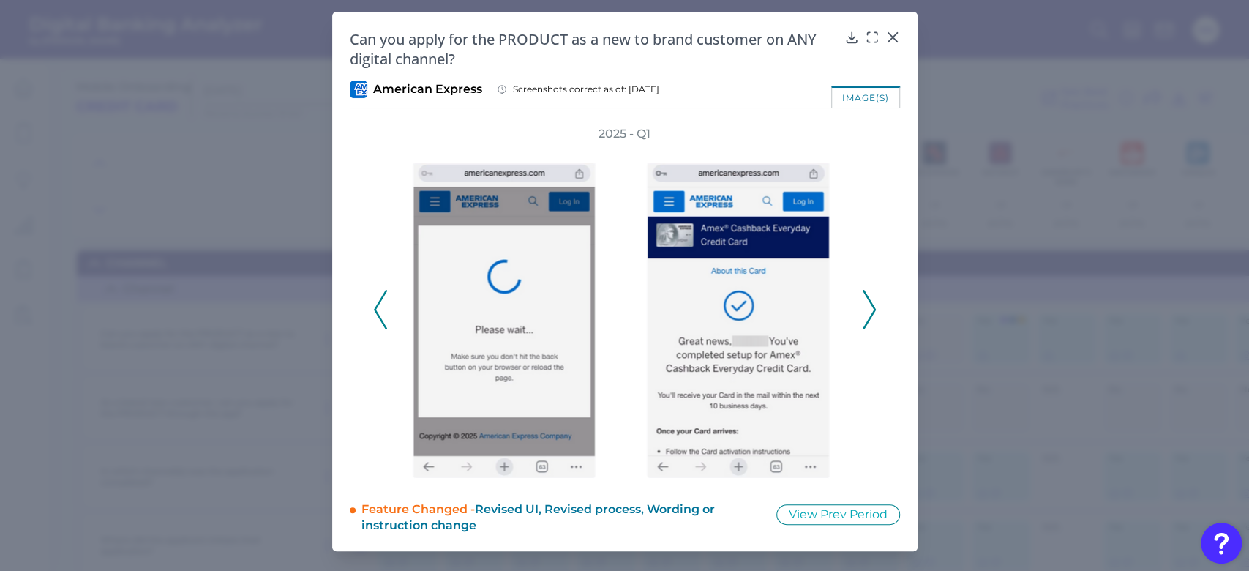
click at [866, 309] on icon at bounding box center [868, 310] width 13 height 40
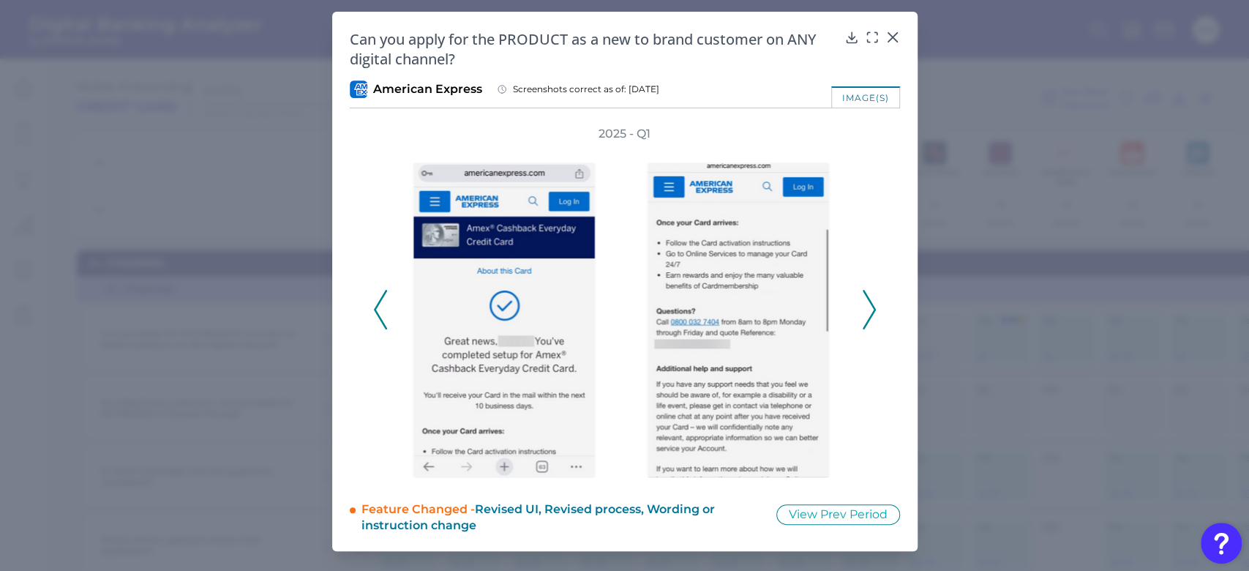
click at [866, 309] on icon at bounding box center [868, 310] width 13 height 40
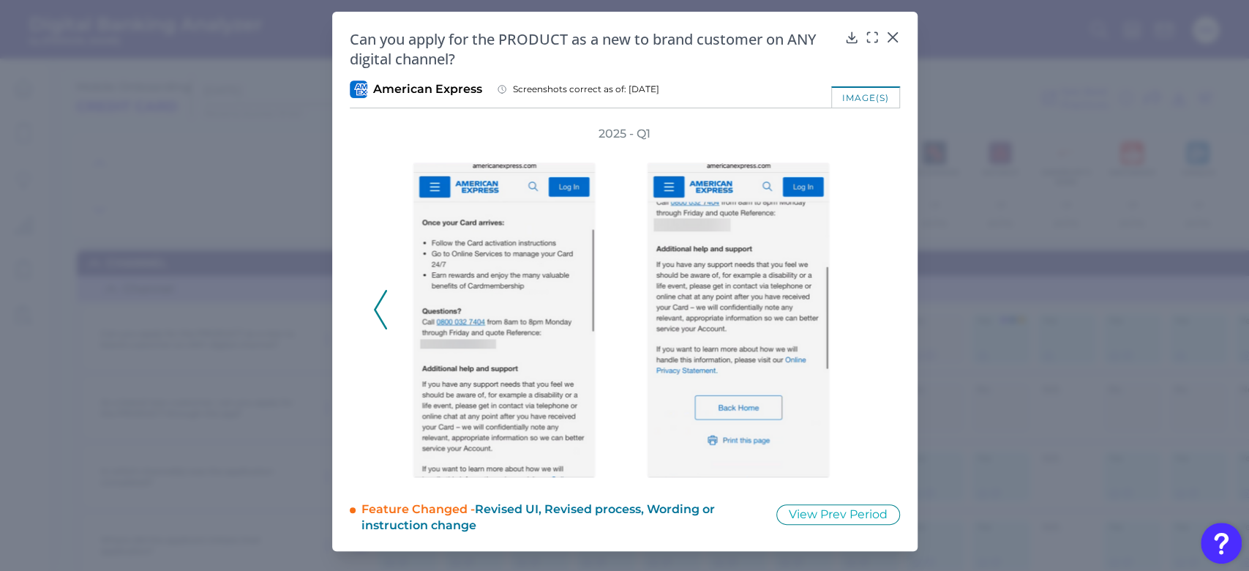
click at [866, 309] on div "2025 - Q1" at bounding box center [624, 302] width 503 height 352
